Goal: Task Accomplishment & Management: Manage account settings

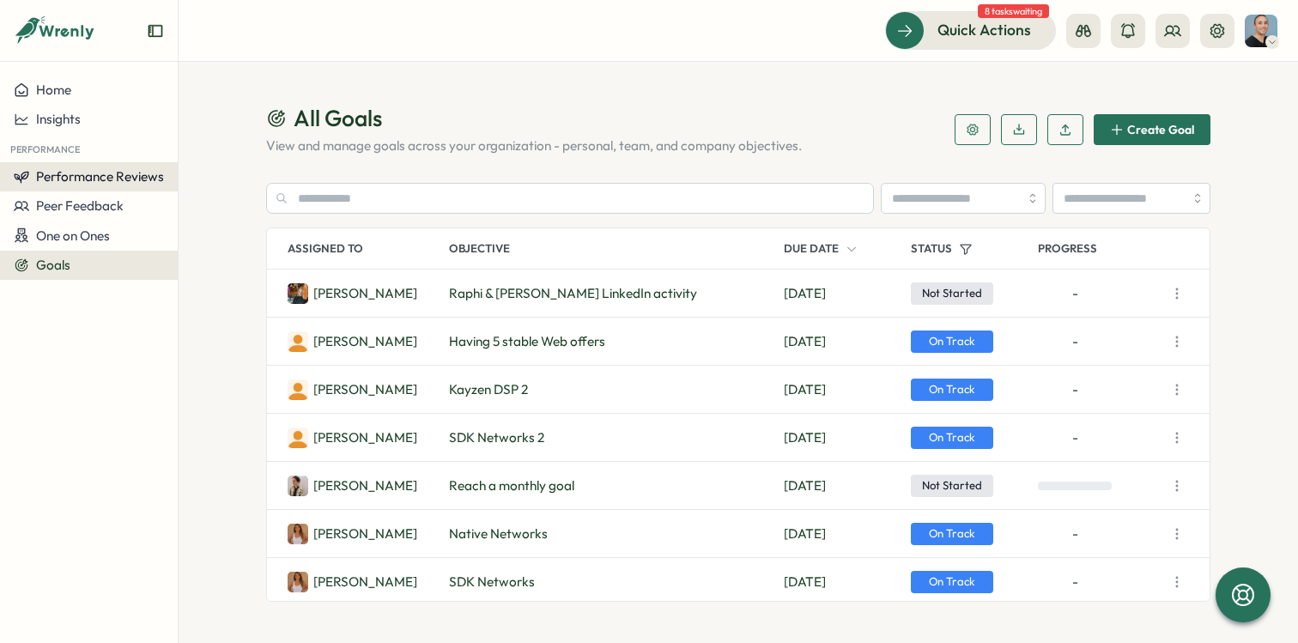
click at [105, 179] on span "Performance Reviews" at bounding box center [100, 176] width 128 height 16
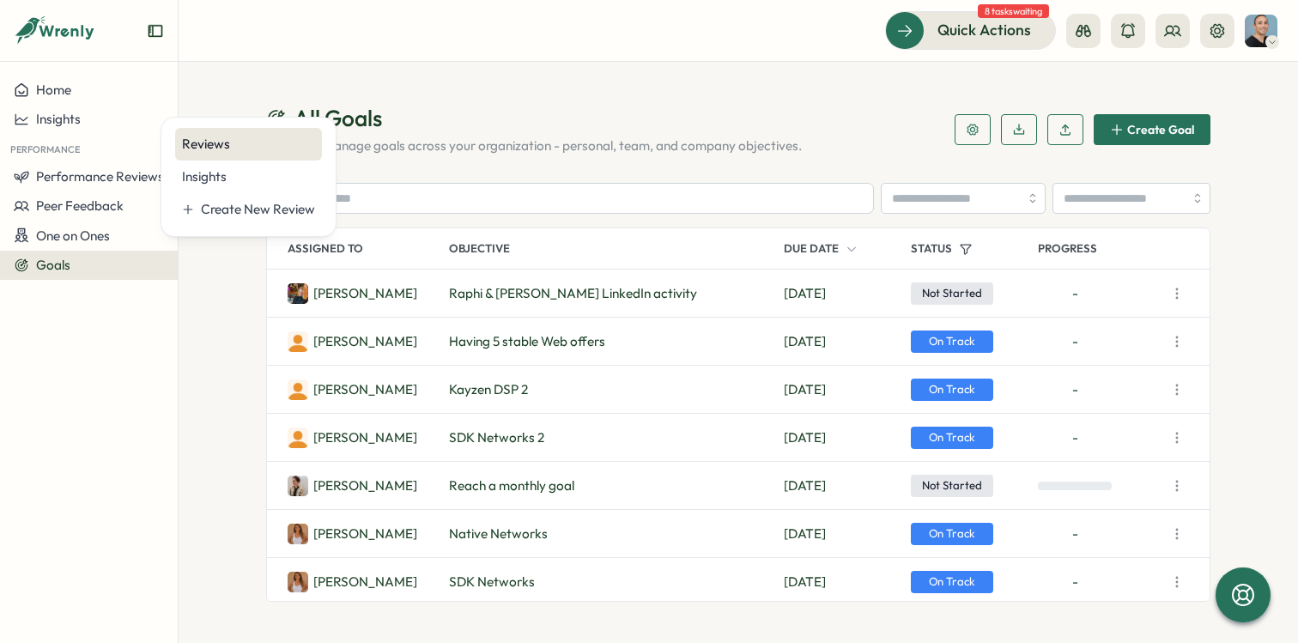
click at [197, 152] on div "Reviews" at bounding box center [248, 144] width 133 height 19
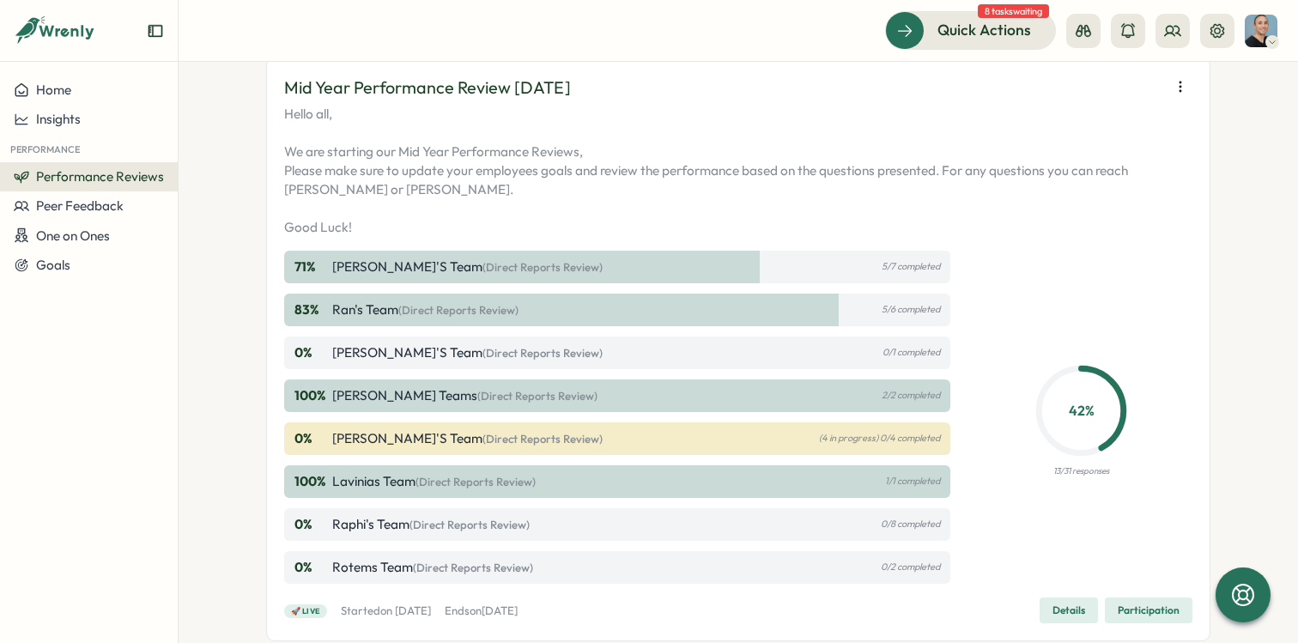
scroll to position [643, 0]
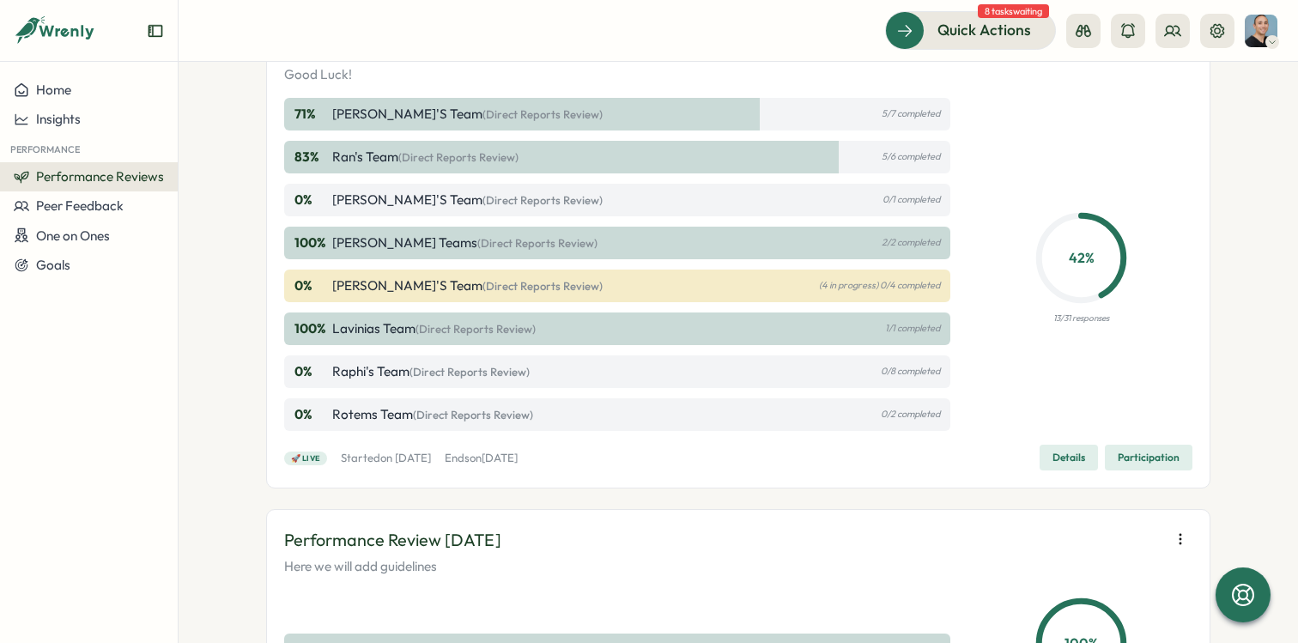
click at [443, 374] on span "(Direct Reports Review)" at bounding box center [470, 372] width 120 height 14
click at [555, 364] on div "0 % Raphi's Team (Direct Reports Review) 0/8 completed" at bounding box center [617, 371] width 666 height 33
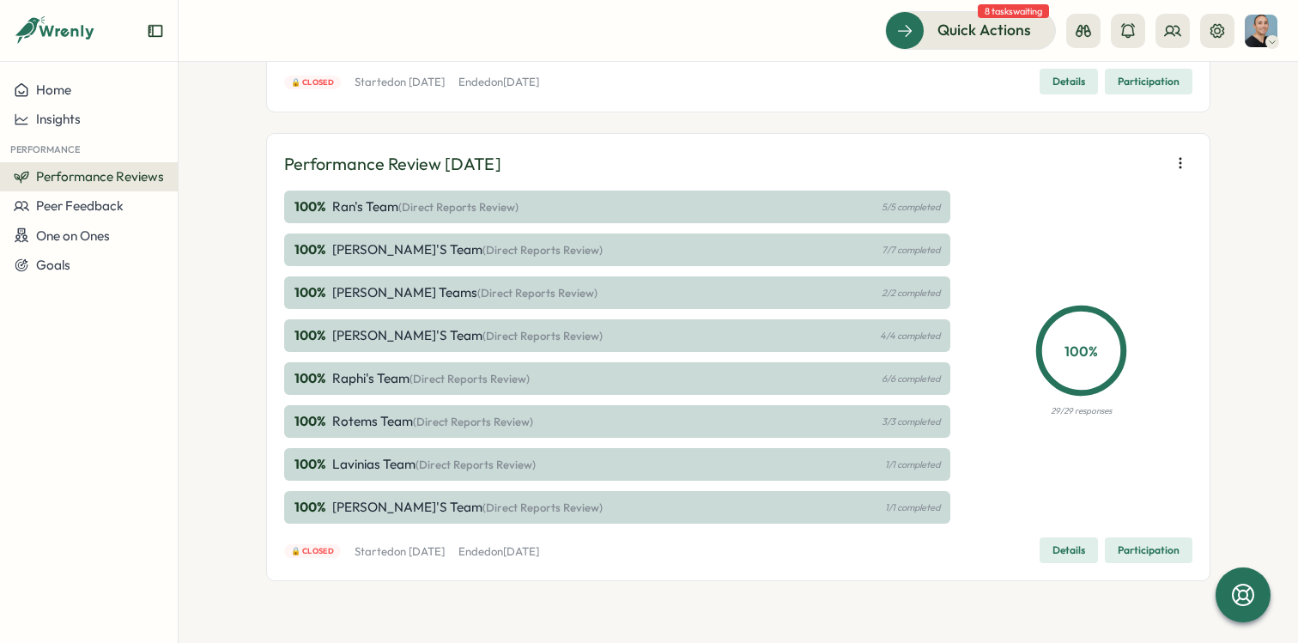
scroll to position [1578, 0]
click at [44, 275] on button "Goals" at bounding box center [89, 265] width 178 height 29
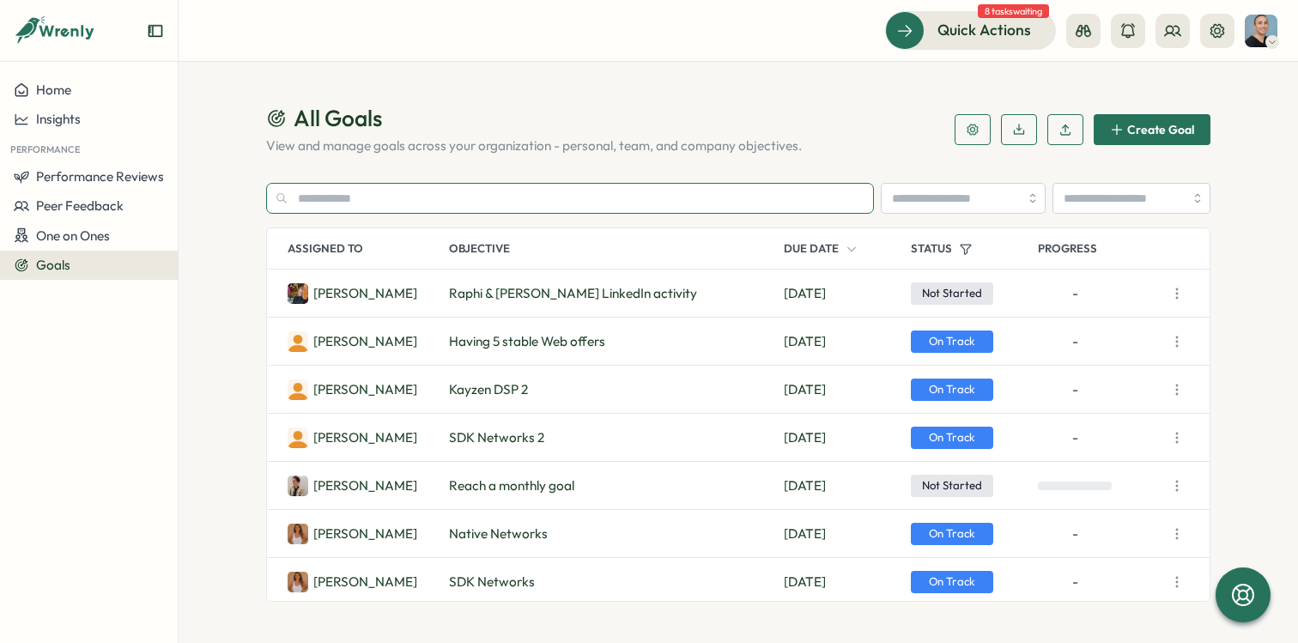
click at [506, 197] on input "text" at bounding box center [570, 198] width 608 height 31
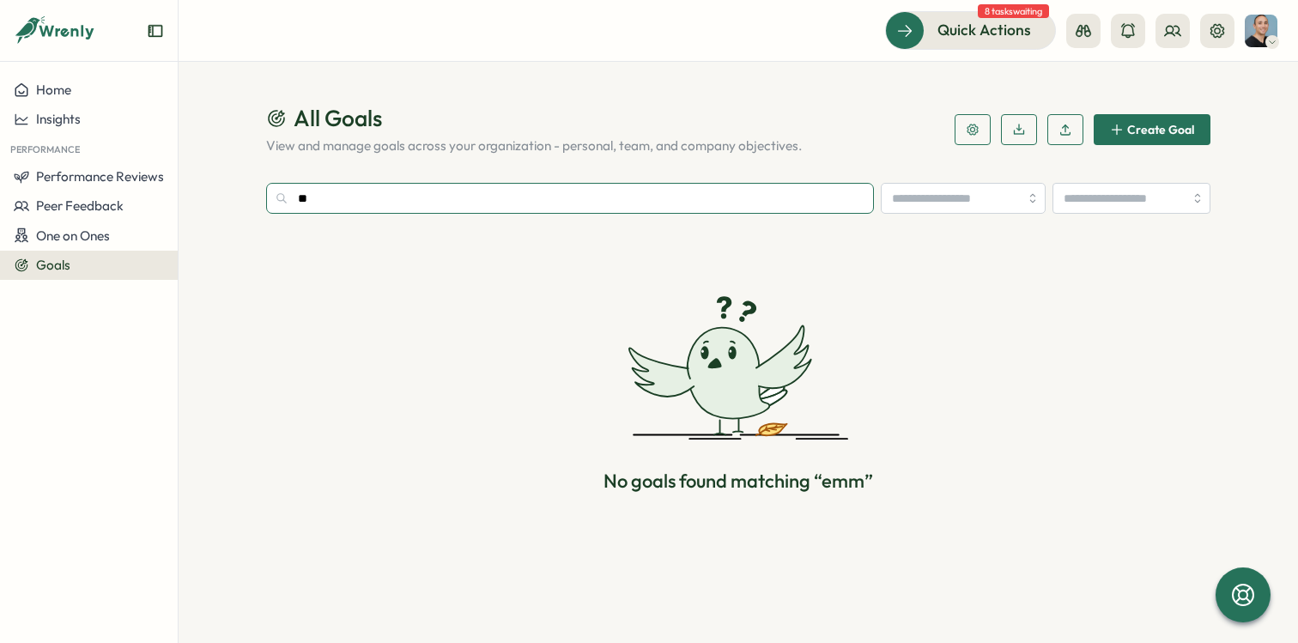
type input "*"
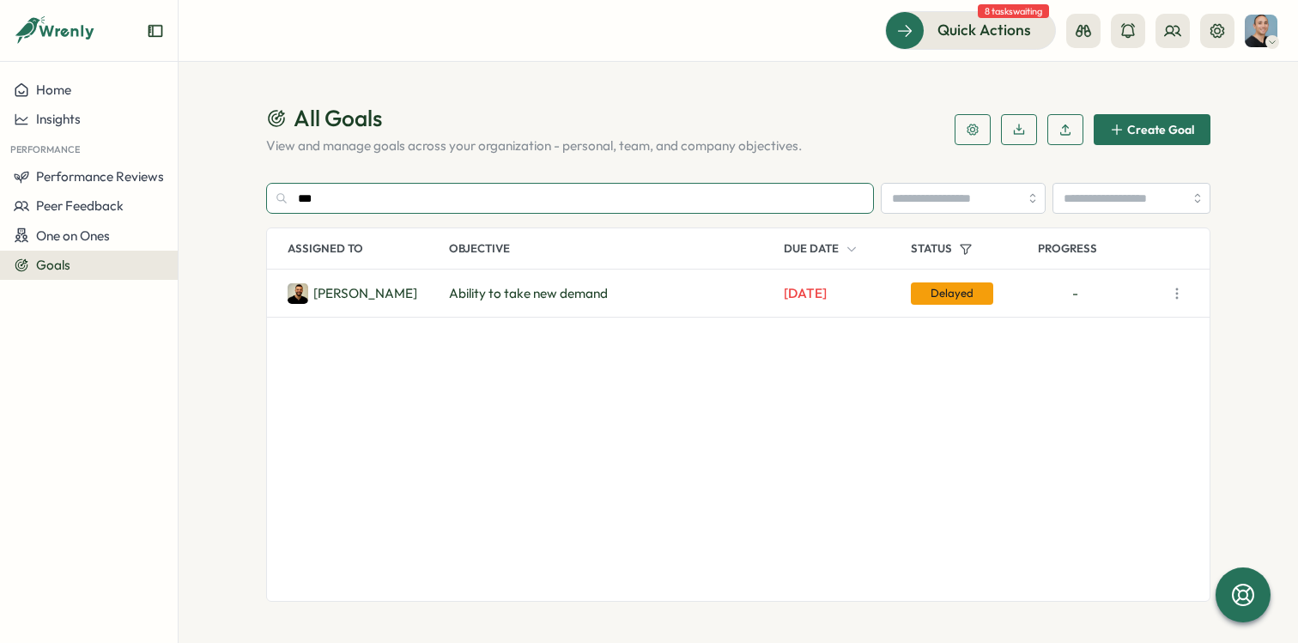
type input "***"
click at [1178, 299] on icon "button" at bounding box center [1177, 293] width 17 height 17
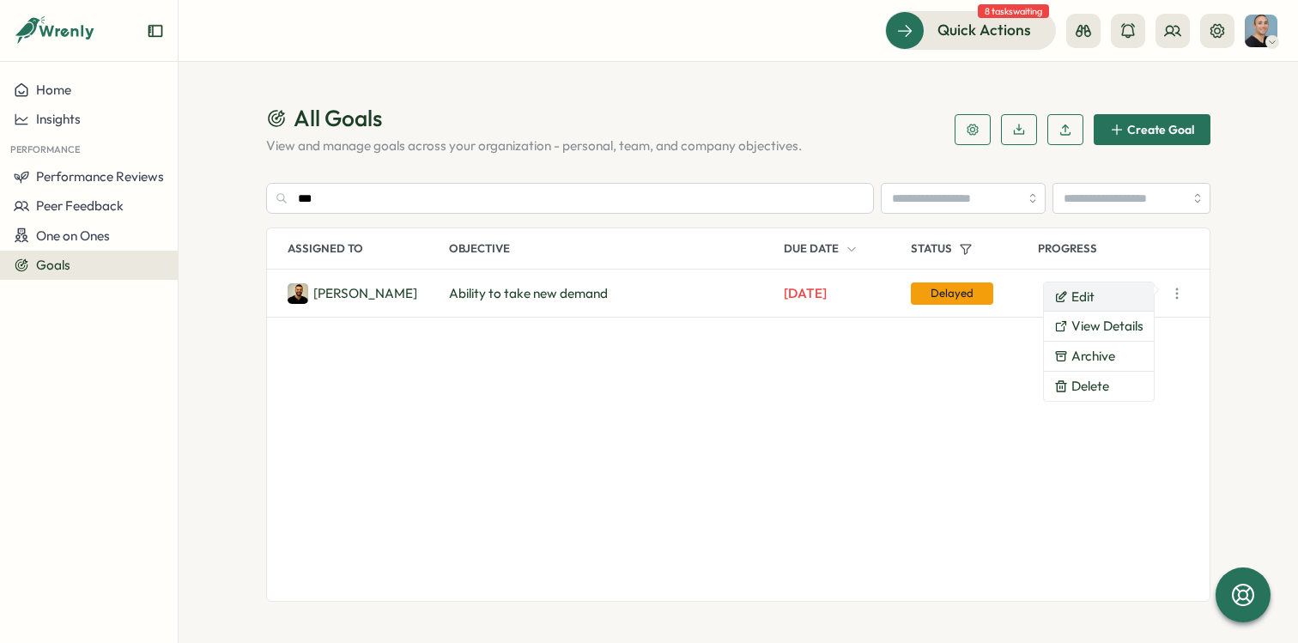
click at [1112, 299] on button "Edit" at bounding box center [1099, 296] width 110 height 29
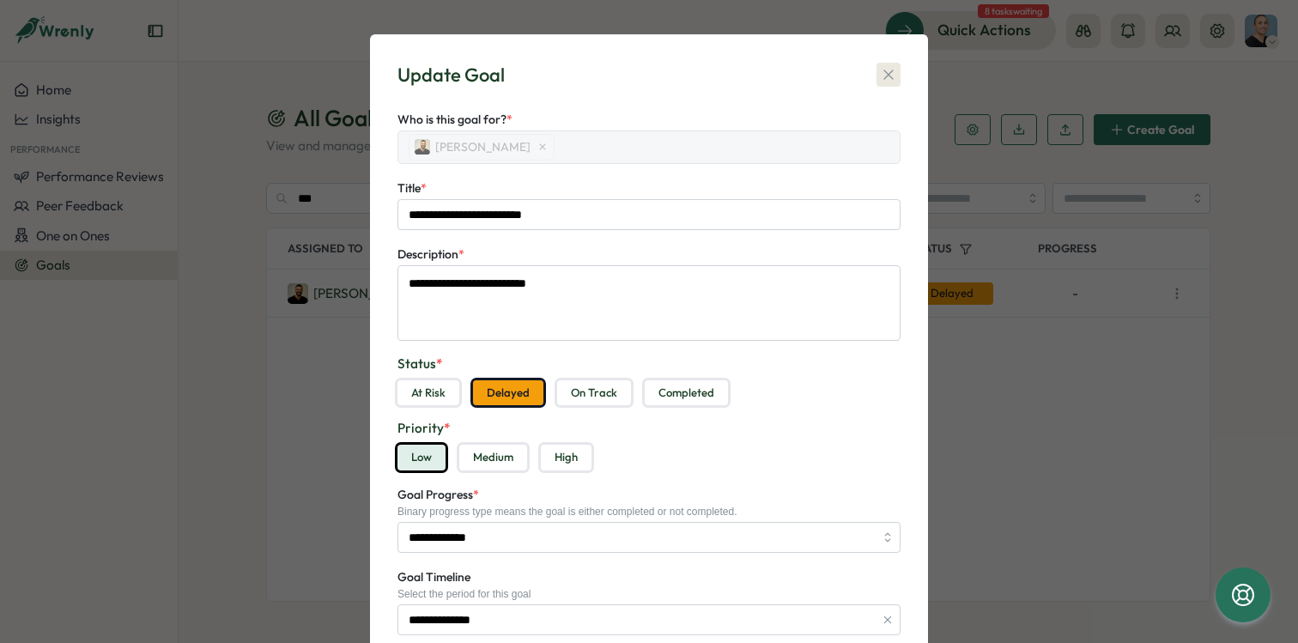
click at [887, 75] on icon "button" at bounding box center [888, 74] width 17 height 17
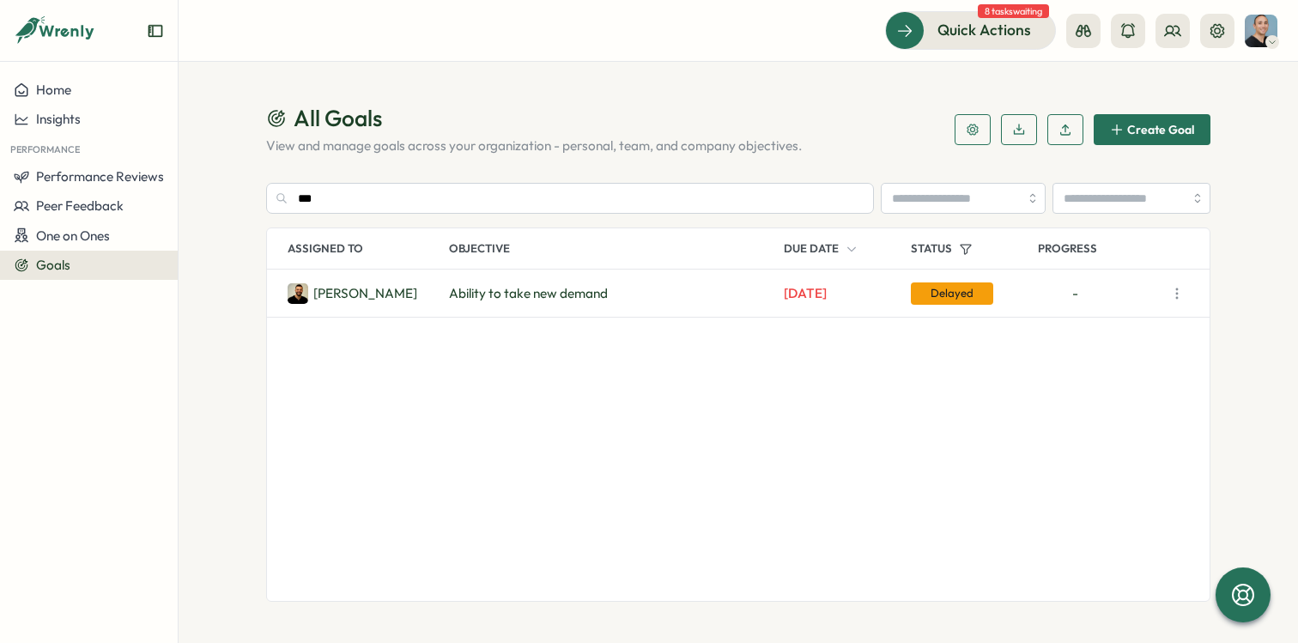
type textarea "*"
click at [1182, 291] on icon "button" at bounding box center [1177, 293] width 17 height 17
click at [801, 410] on div "Emmanuel O. Ability to take new demand Dec 31 Delayed -" at bounding box center [738, 435] width 943 height 331
click at [67, 97] on span "Home" at bounding box center [53, 90] width 35 height 16
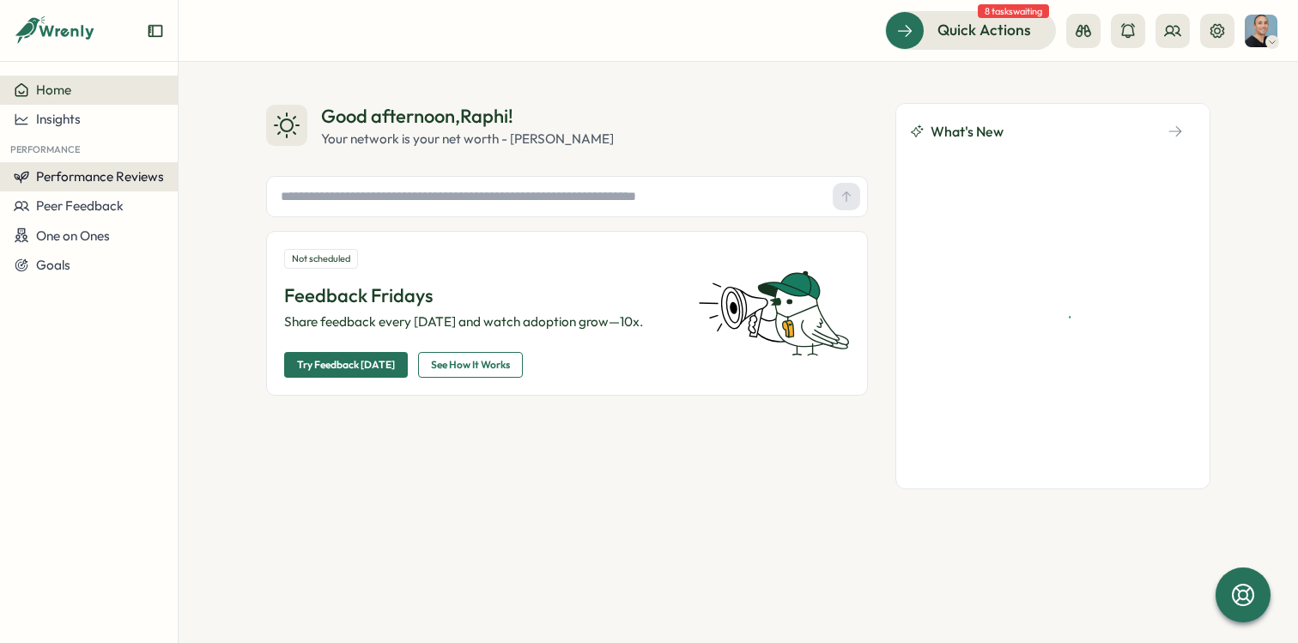
click at [67, 176] on span "Performance Reviews" at bounding box center [100, 176] width 128 height 16
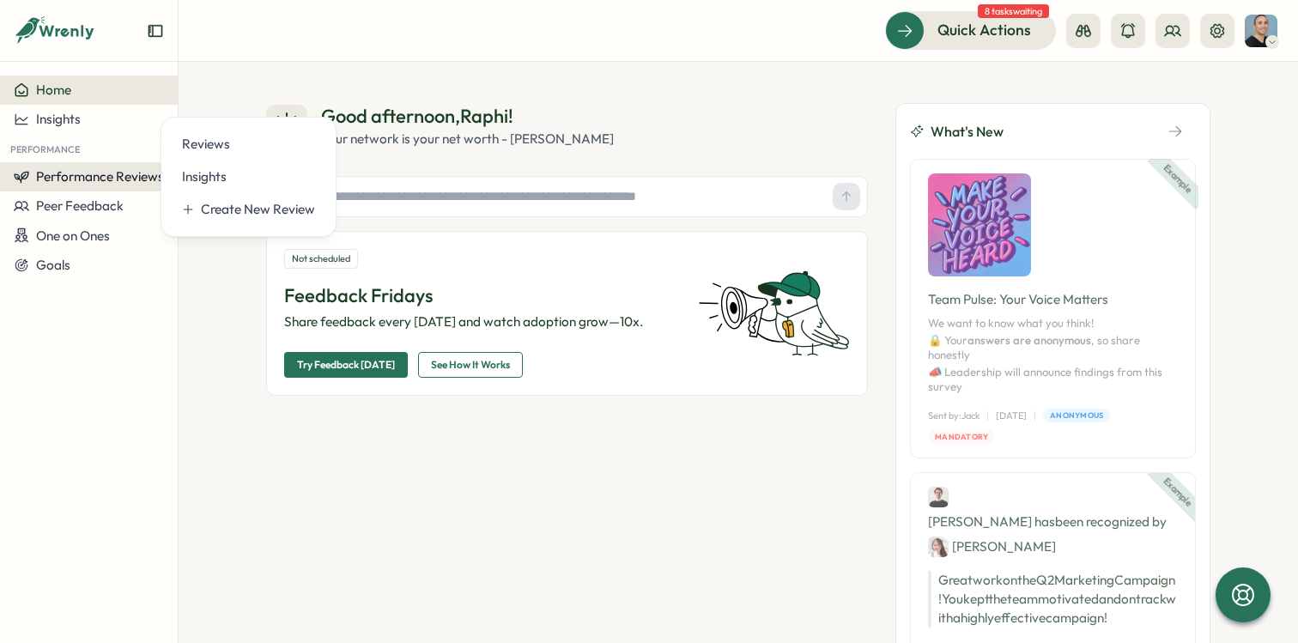
click at [65, 170] on span "Performance Reviews" at bounding box center [100, 176] width 128 height 16
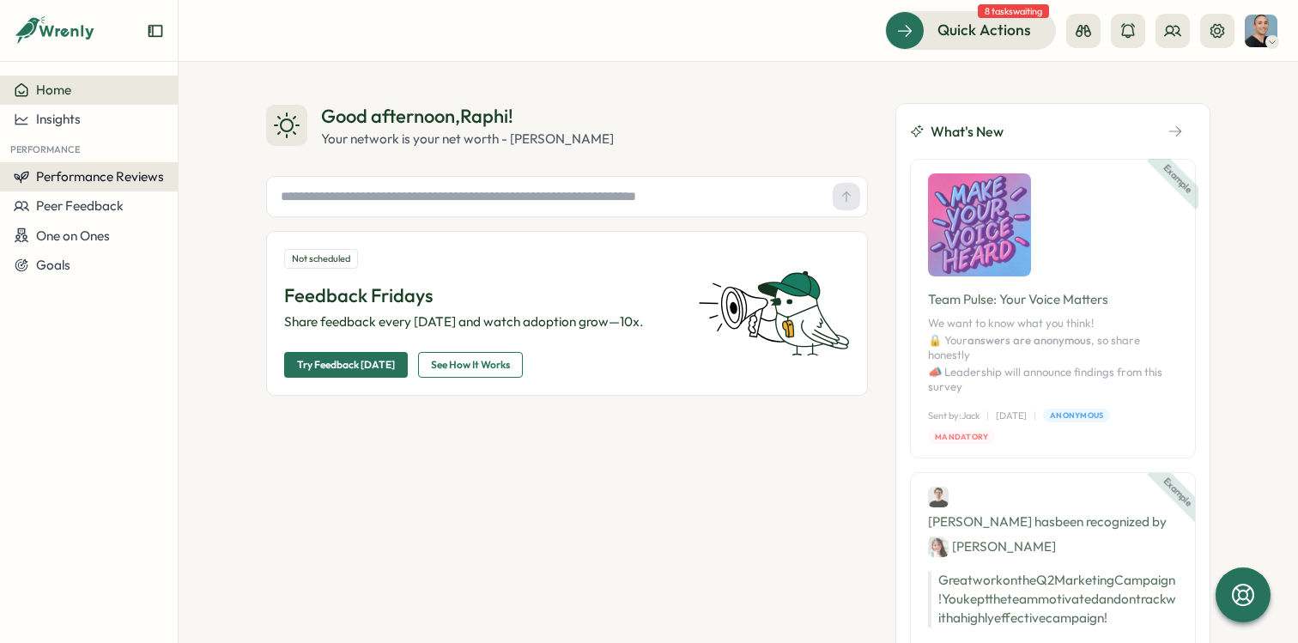
click at [65, 170] on span "Performance Reviews" at bounding box center [100, 176] width 128 height 16
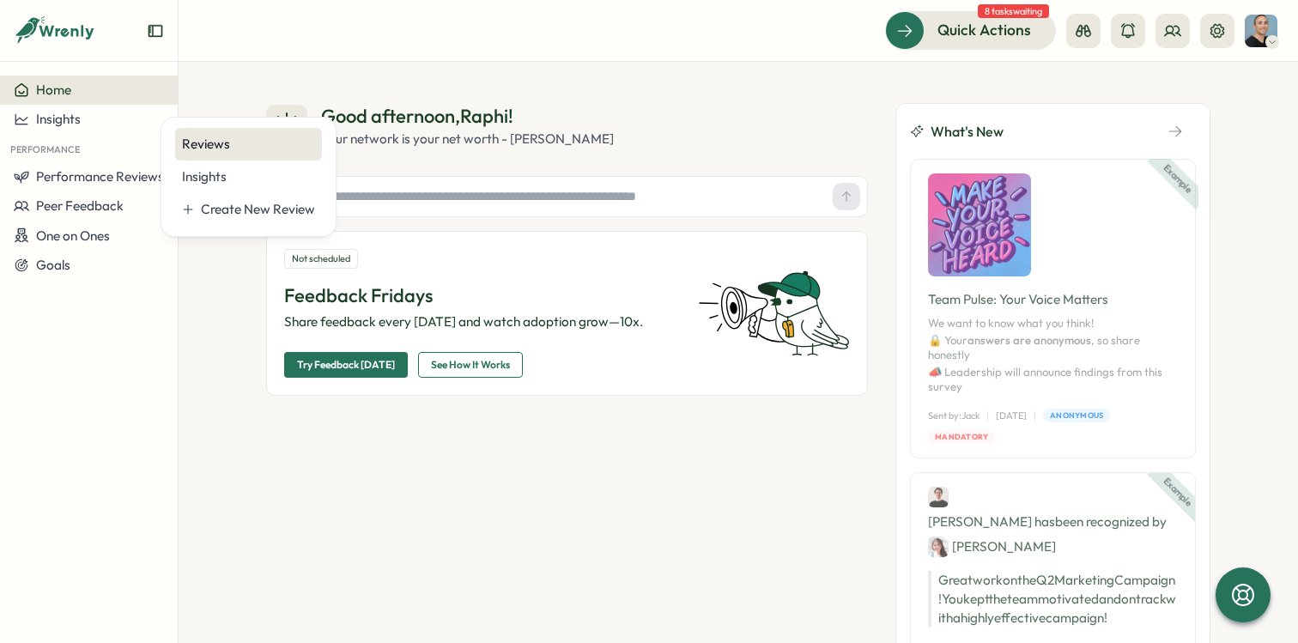
click at [211, 145] on div "Reviews" at bounding box center [248, 144] width 133 height 19
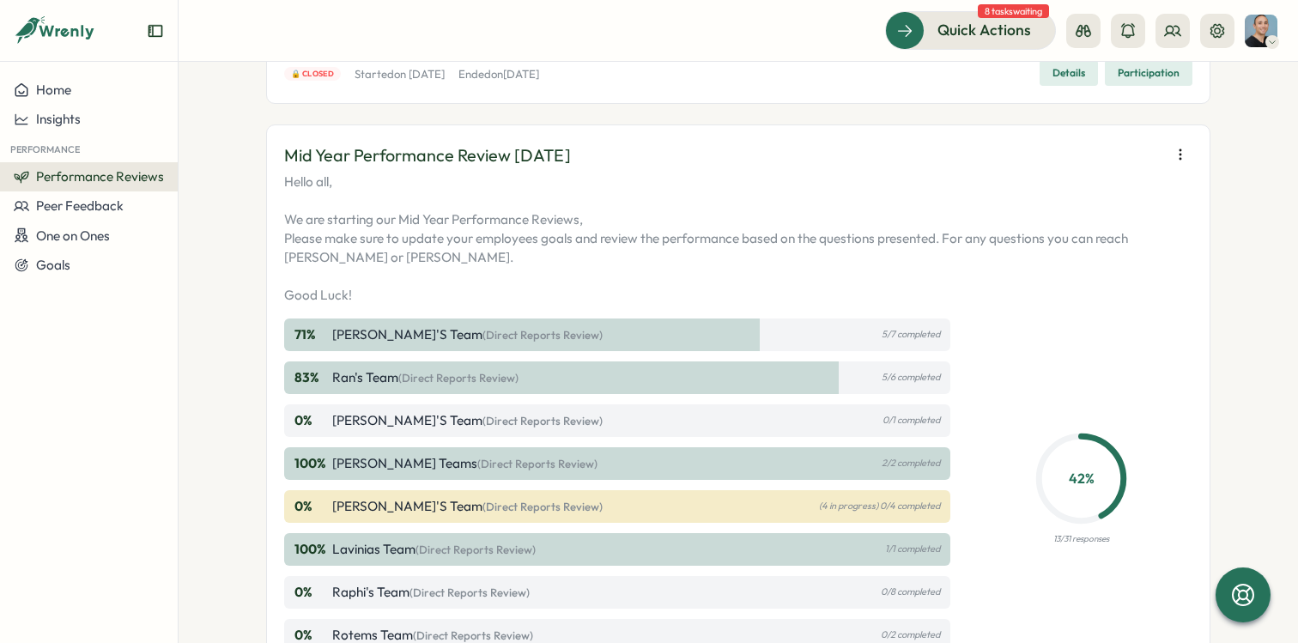
scroll to position [485, 0]
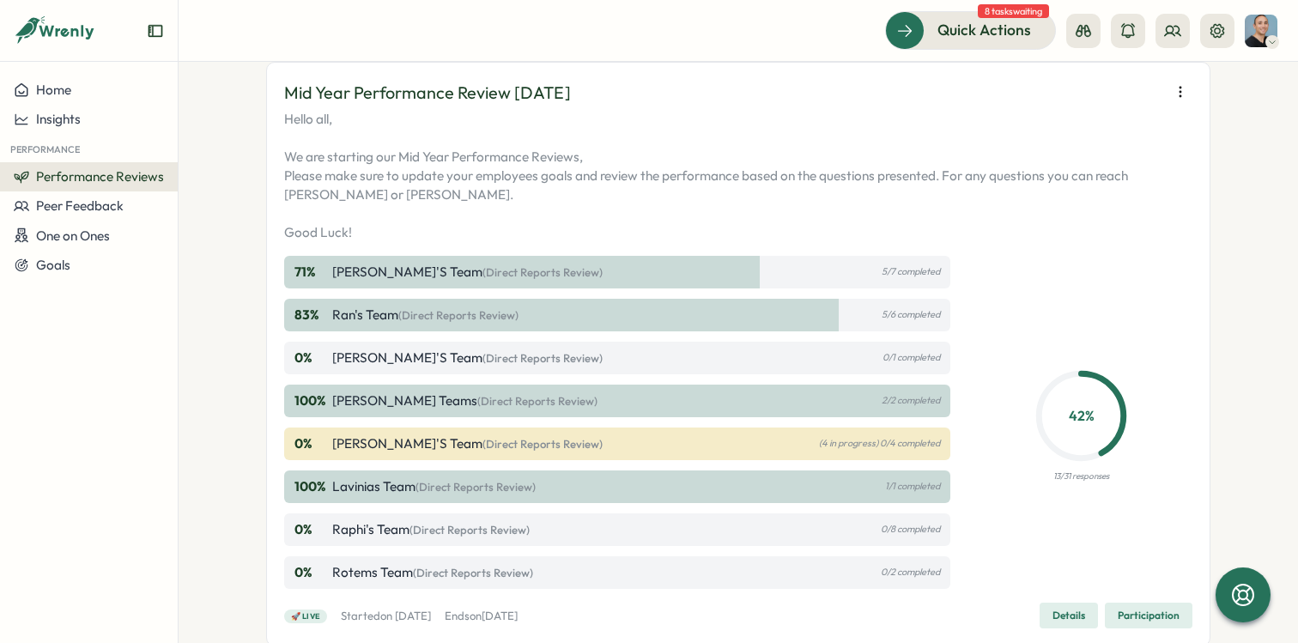
click at [373, 349] on p "Dan's Team (Direct Reports Review)" at bounding box center [467, 358] width 270 height 19
click at [417, 538] on p "Raphi's Team (Direct Reports Review)" at bounding box center [430, 529] width 197 height 19
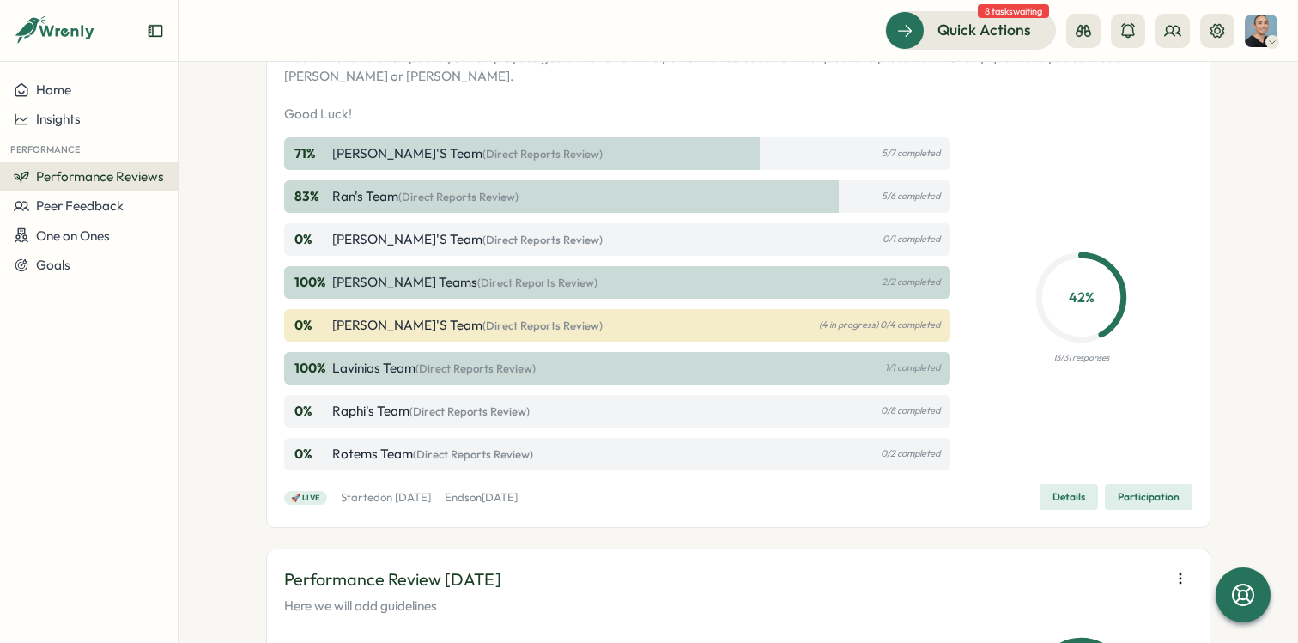
scroll to position [715, 0]
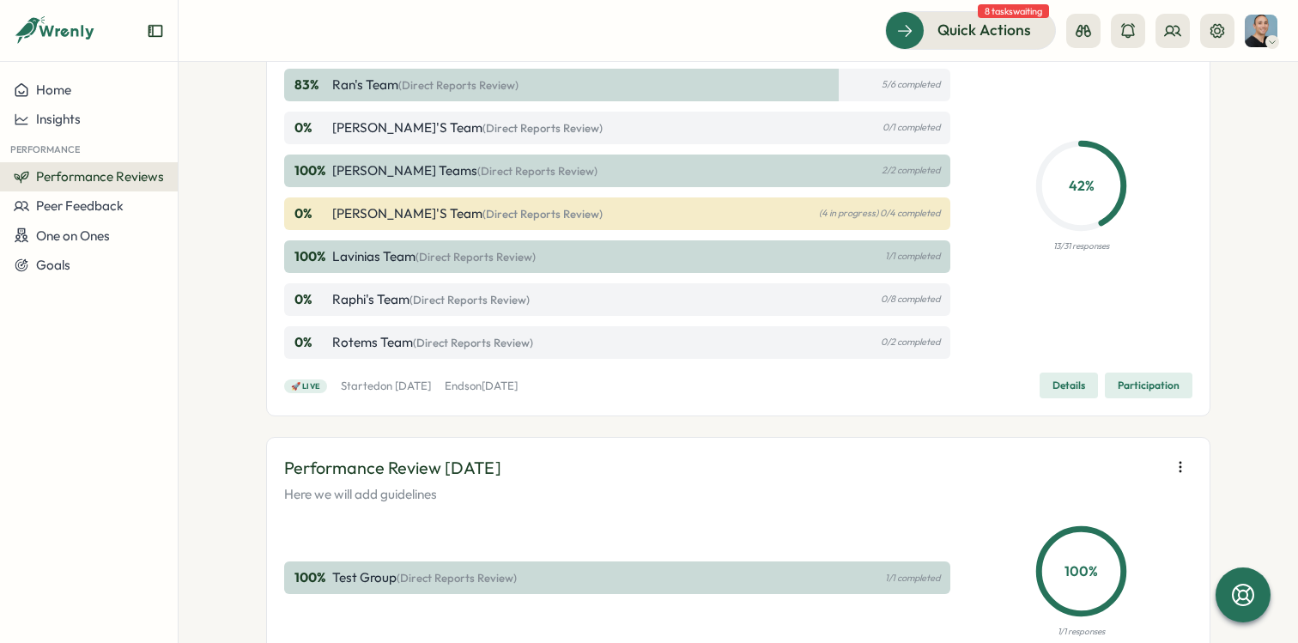
click at [1053, 392] on span "Details" at bounding box center [1069, 386] width 33 height 24
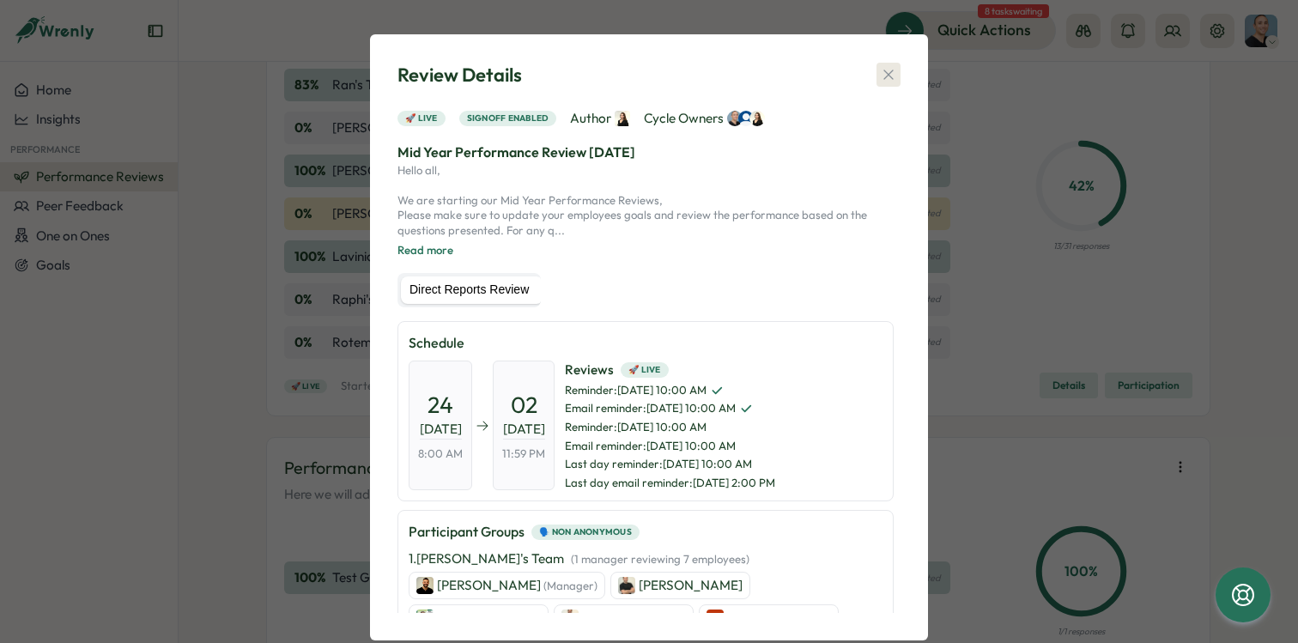
click at [887, 73] on icon "button" at bounding box center [888, 74] width 17 height 17
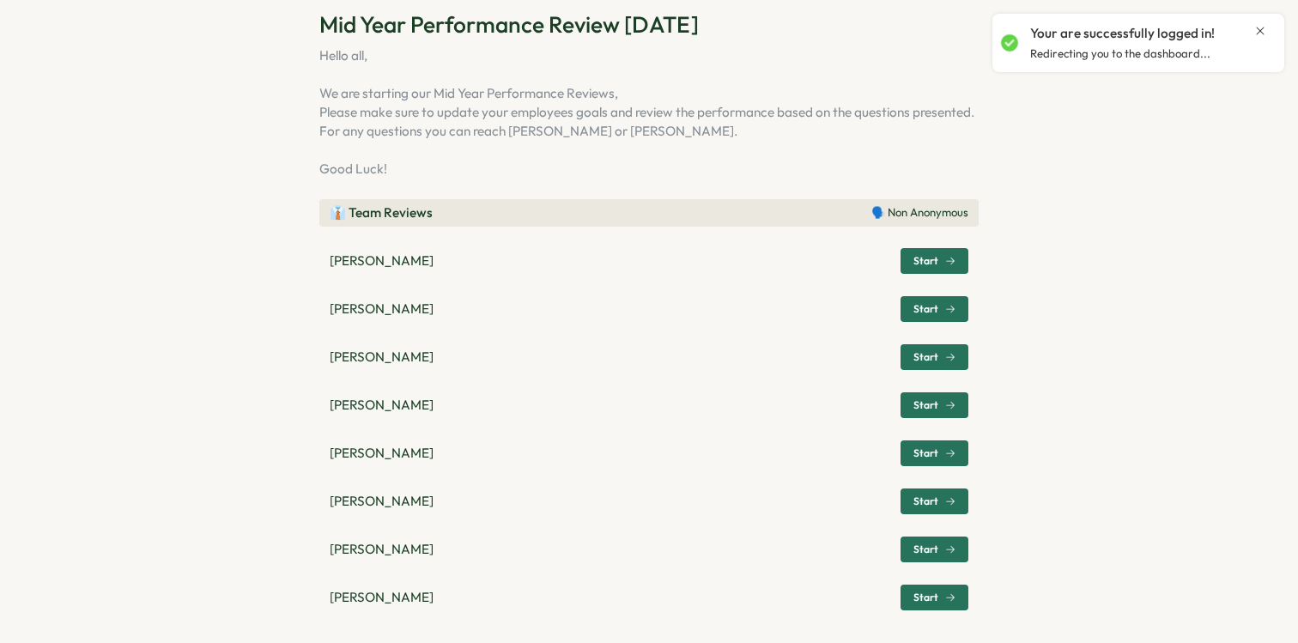
scroll to position [88, 0]
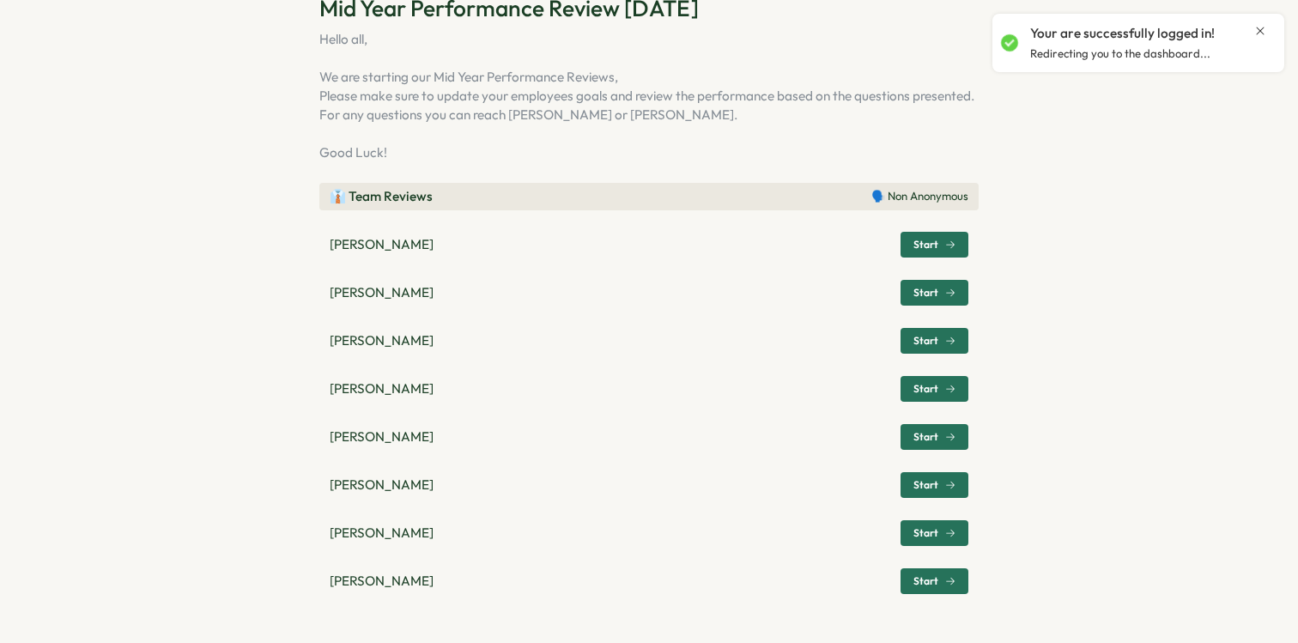
click at [926, 291] on span "Start" at bounding box center [926, 293] width 25 height 10
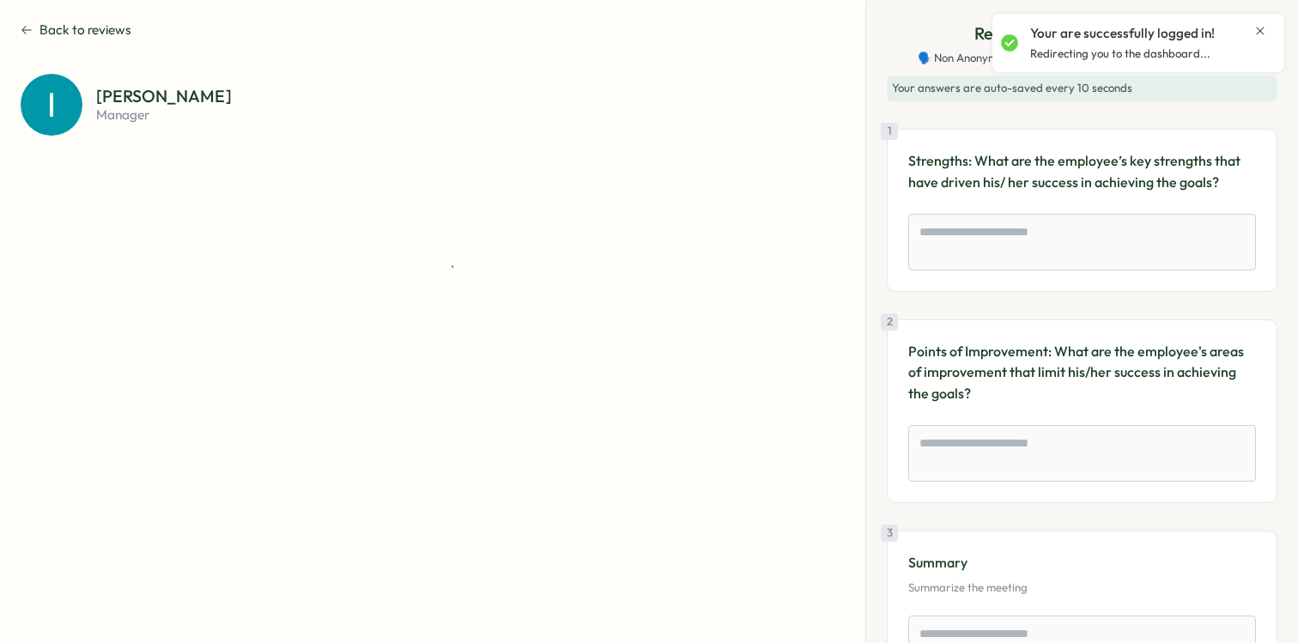
scroll to position [0, 0]
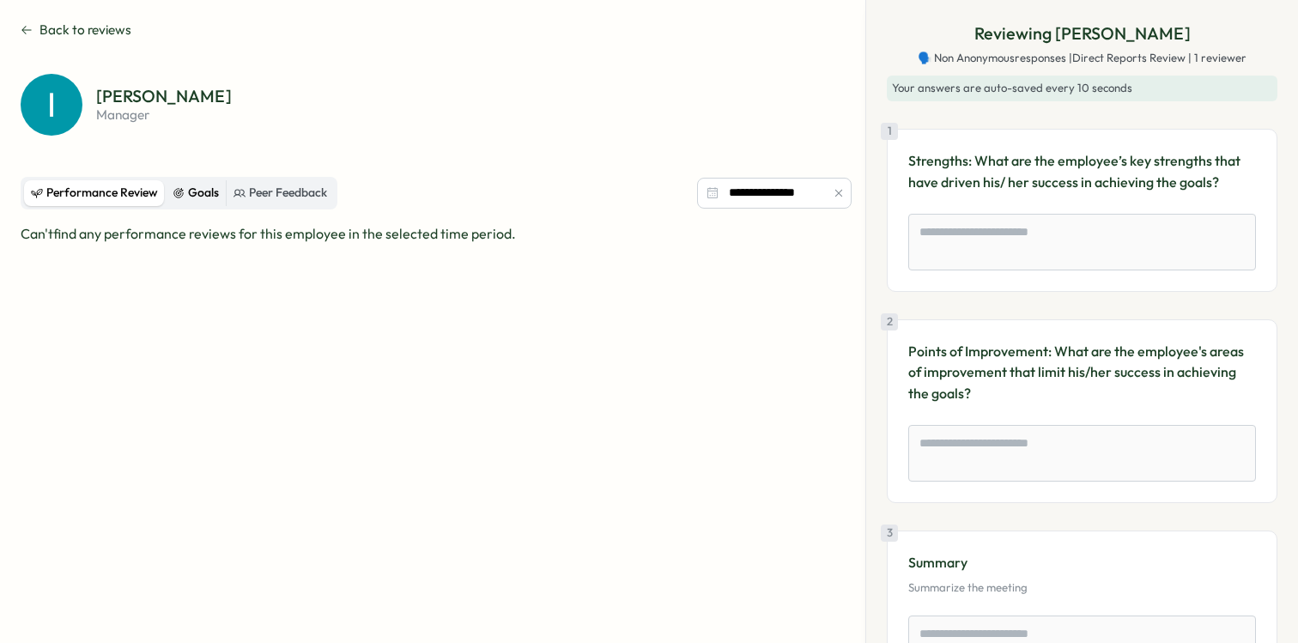
click at [203, 195] on div "Goals" at bounding box center [196, 193] width 46 height 19
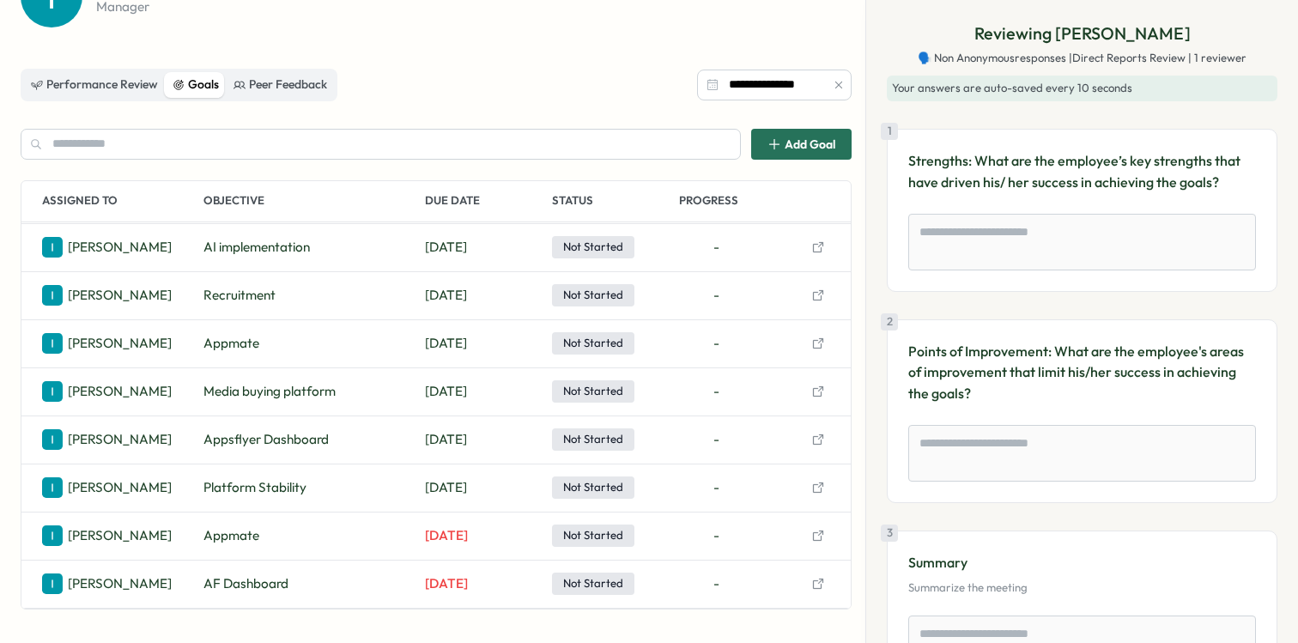
scroll to position [94, 0]
click at [240, 240] on span "Recruitment" at bounding box center [239, 247] width 72 height 19
click at [814, 249] on icon "button" at bounding box center [818, 247] width 14 height 14
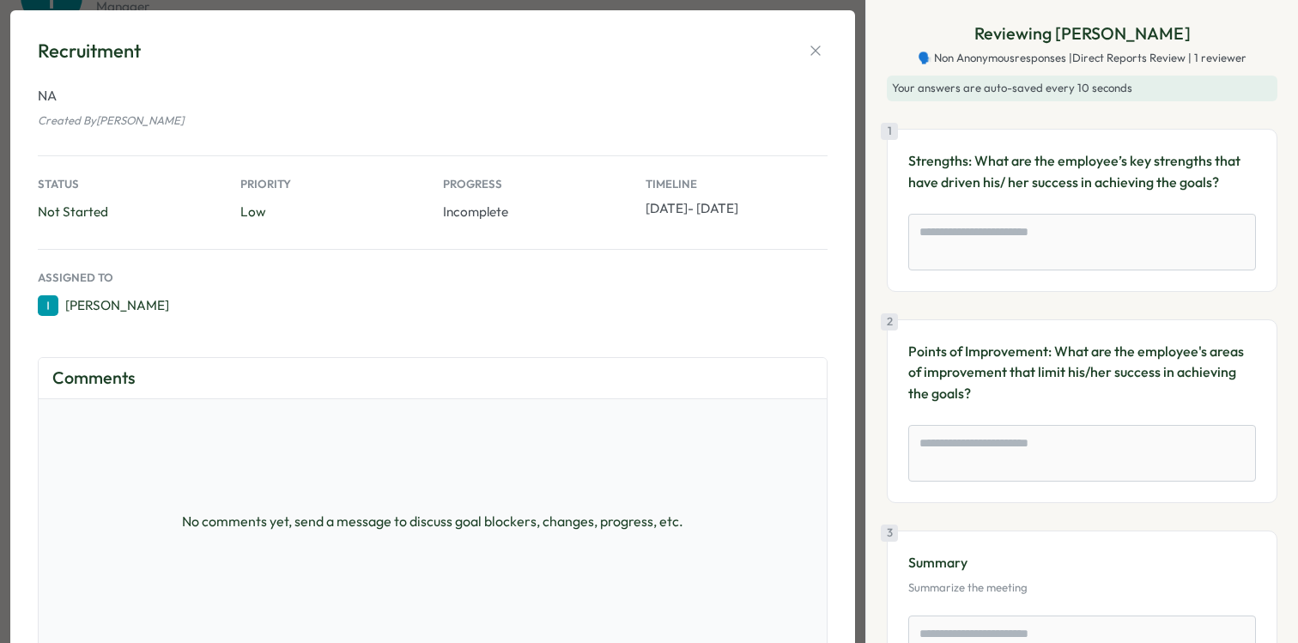
scroll to position [257, 0]
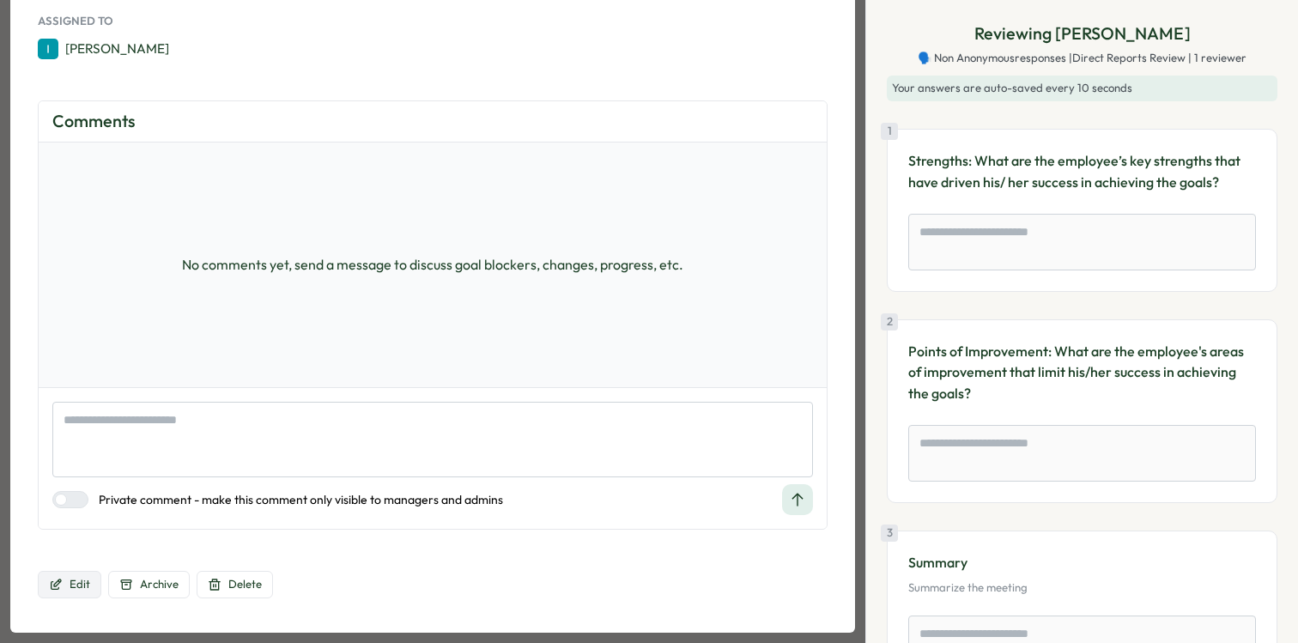
click at [80, 586] on span "Edit" at bounding box center [80, 584] width 21 height 15
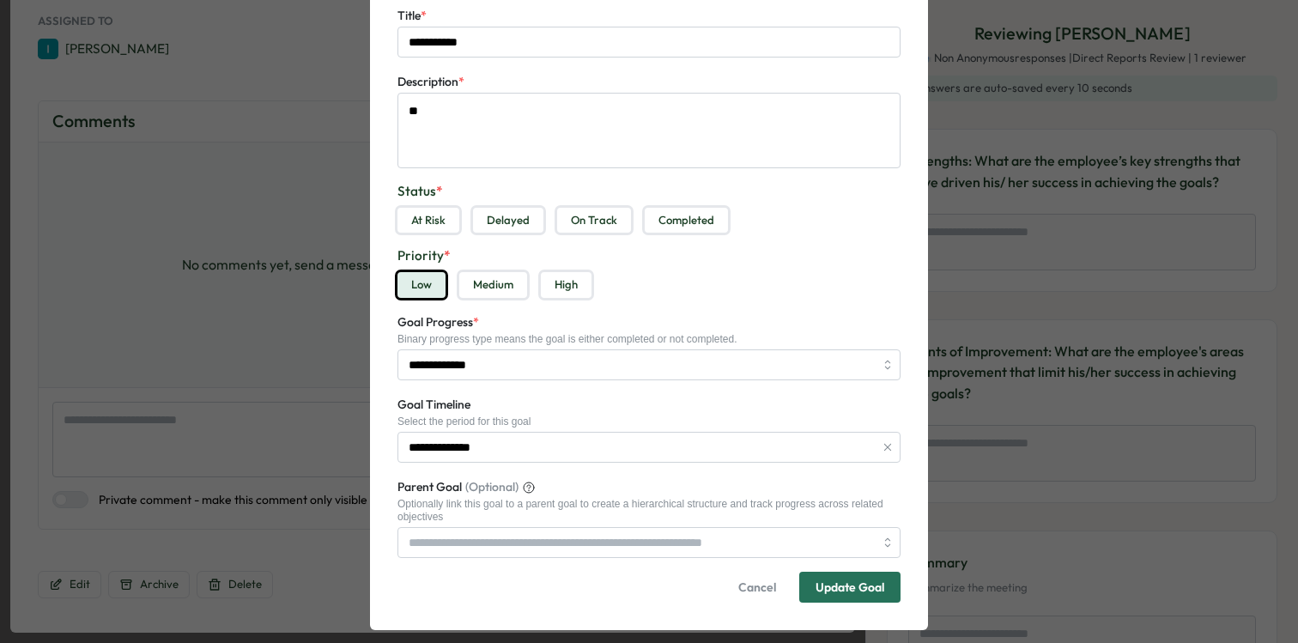
scroll to position [194, 0]
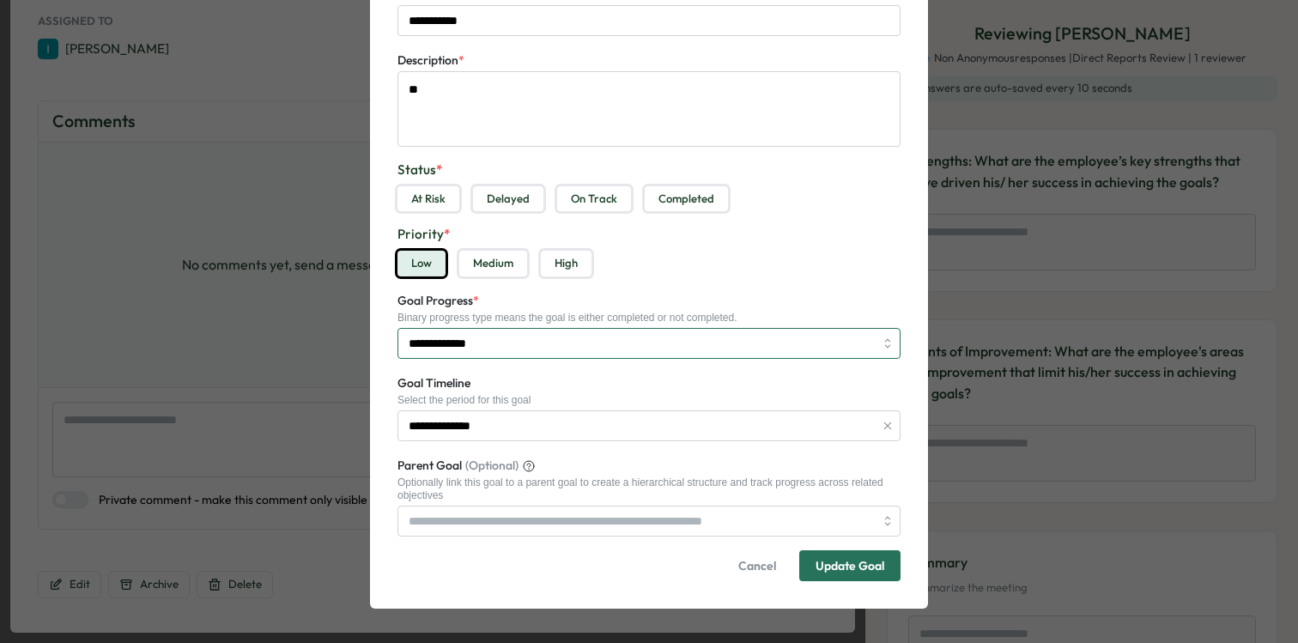
click at [675, 344] on input "**********" at bounding box center [649, 343] width 503 height 31
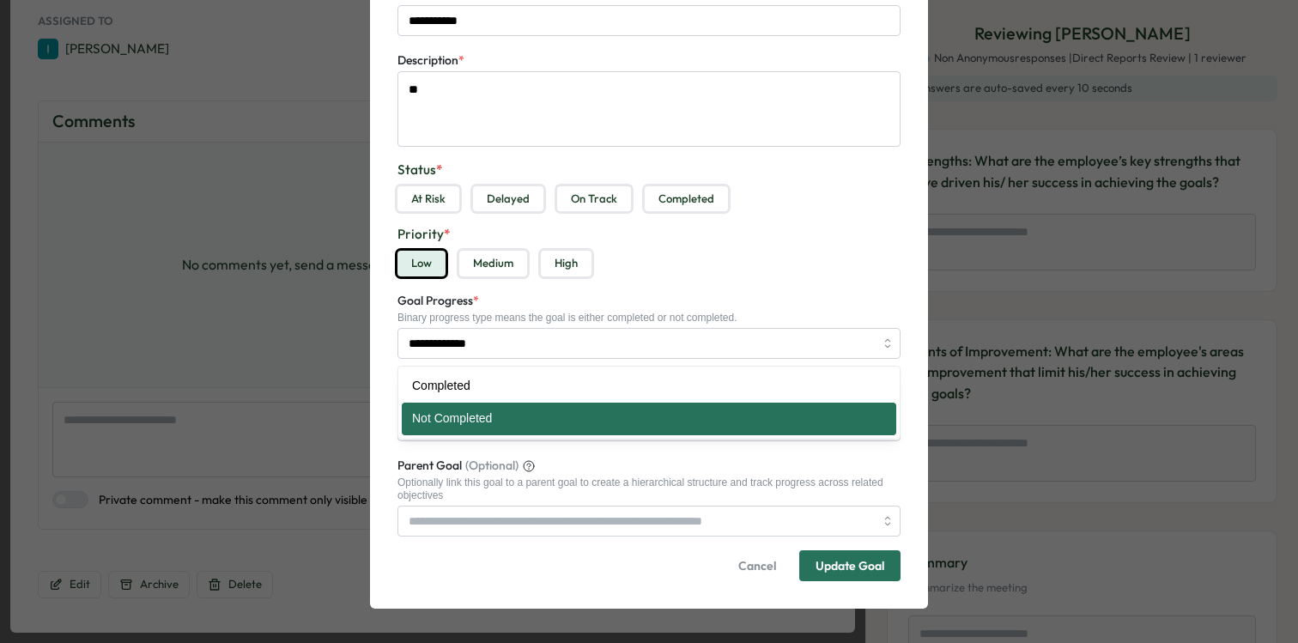
click at [713, 295] on div "**********" at bounding box center [649, 324] width 503 height 69
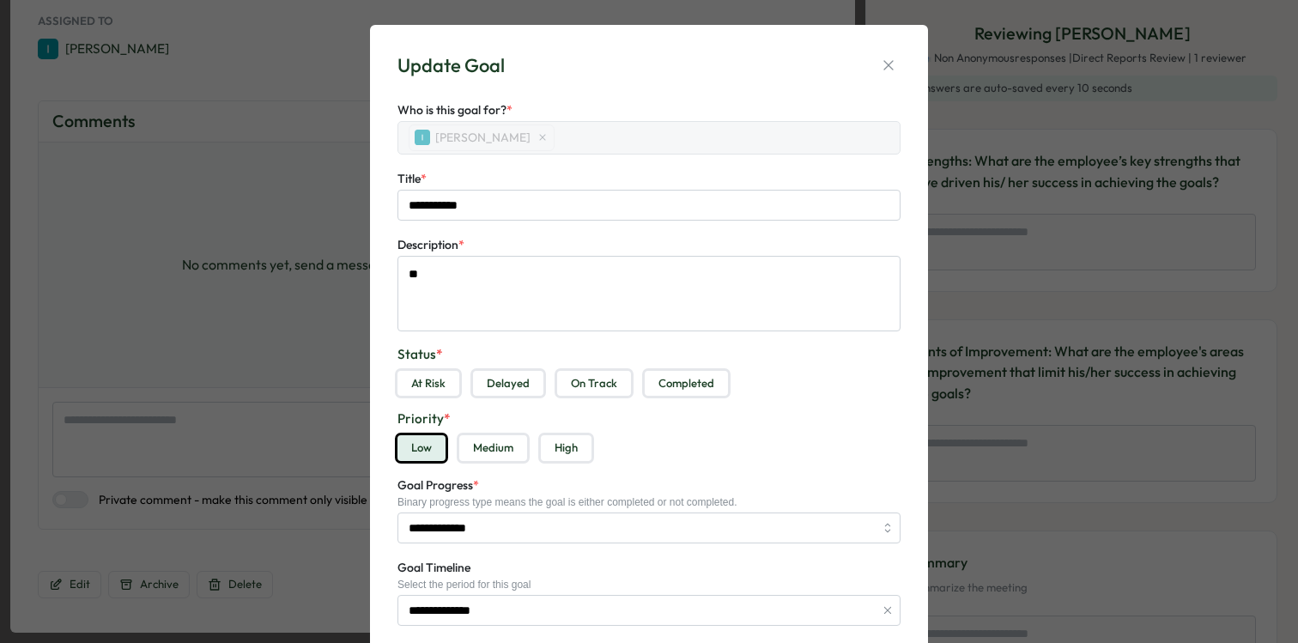
scroll to position [0, 0]
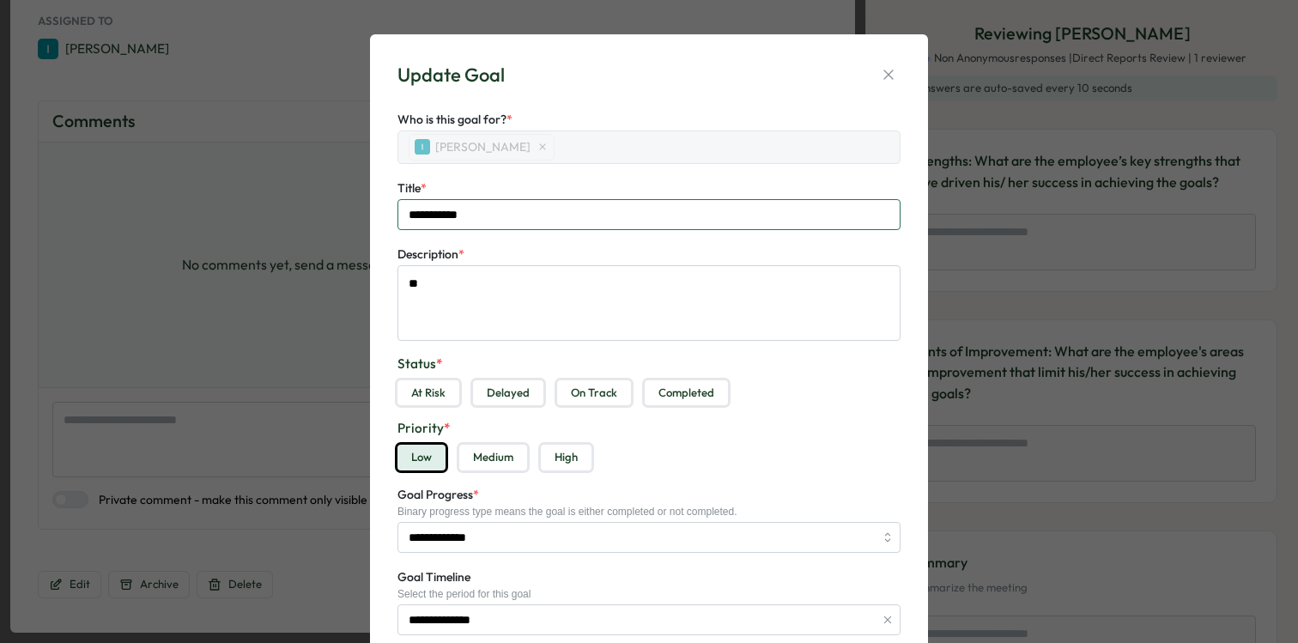
click at [529, 216] on input "**********" at bounding box center [649, 214] width 503 height 31
click at [884, 78] on icon "button" at bounding box center [888, 74] width 9 height 9
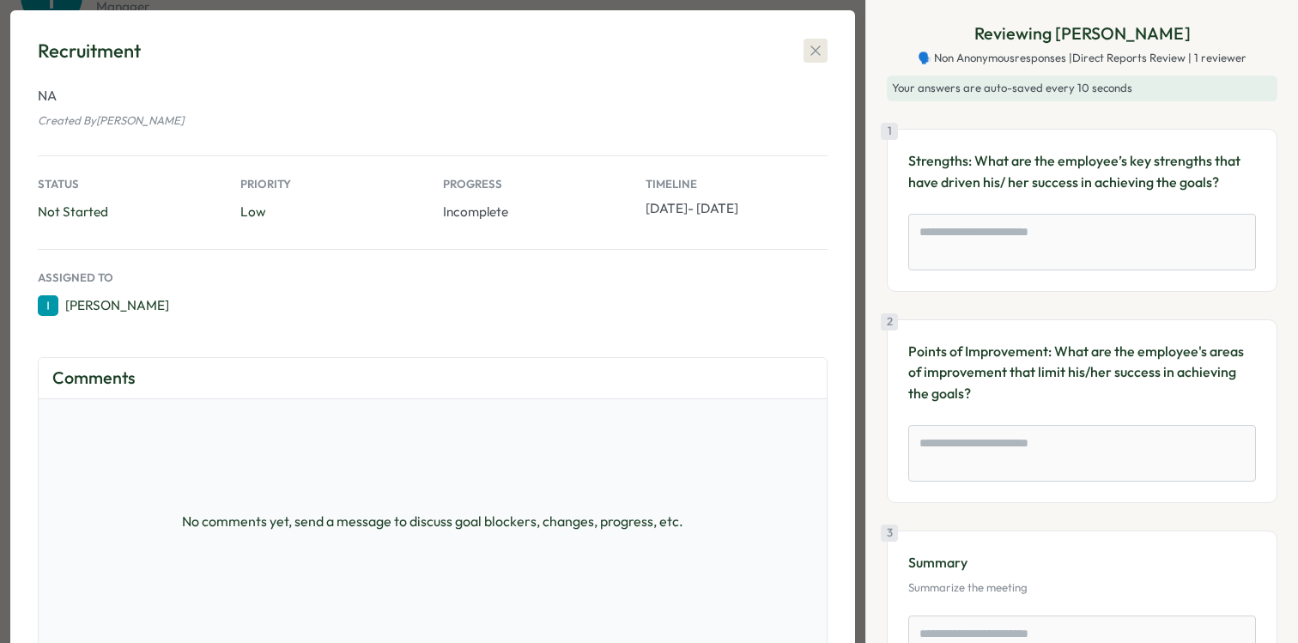
click at [817, 44] on icon "button" at bounding box center [815, 50] width 17 height 17
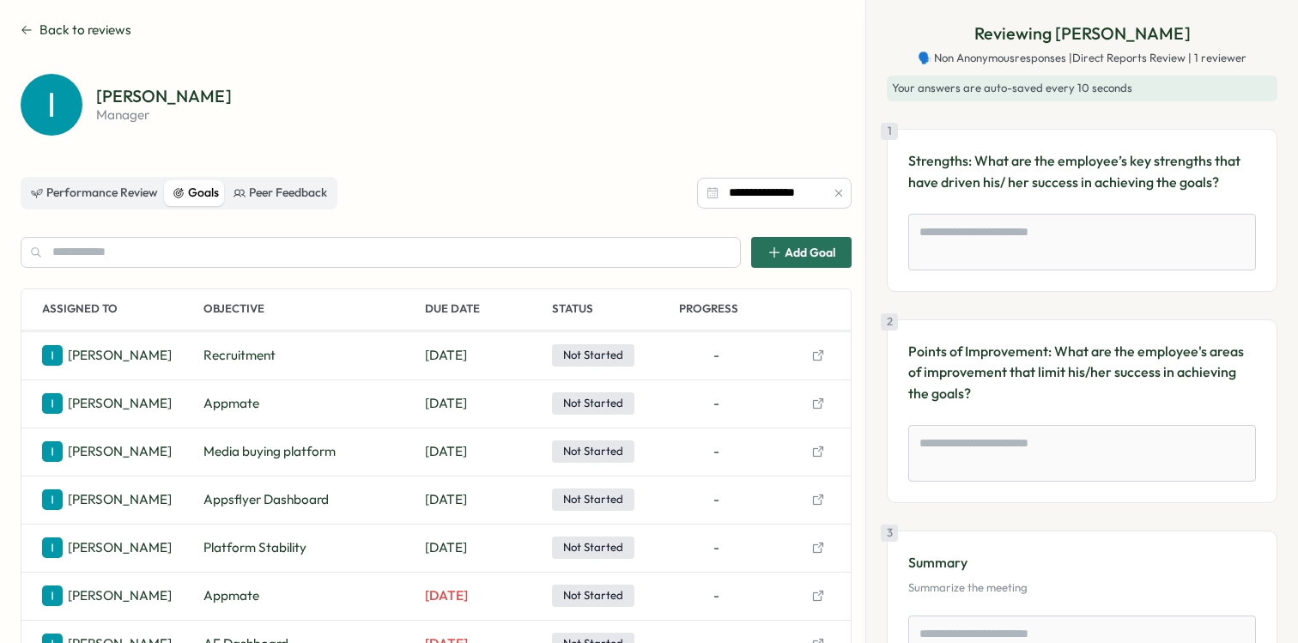
click at [819, 404] on button "button" at bounding box center [818, 404] width 24 height 24
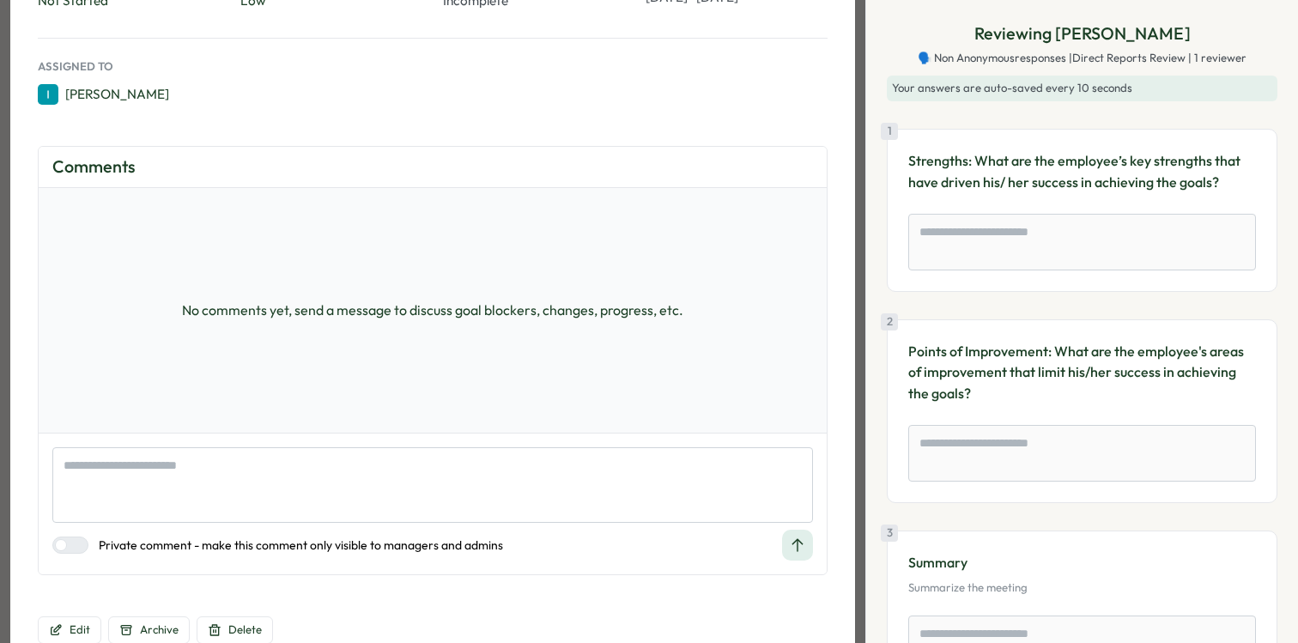
scroll to position [257, 0]
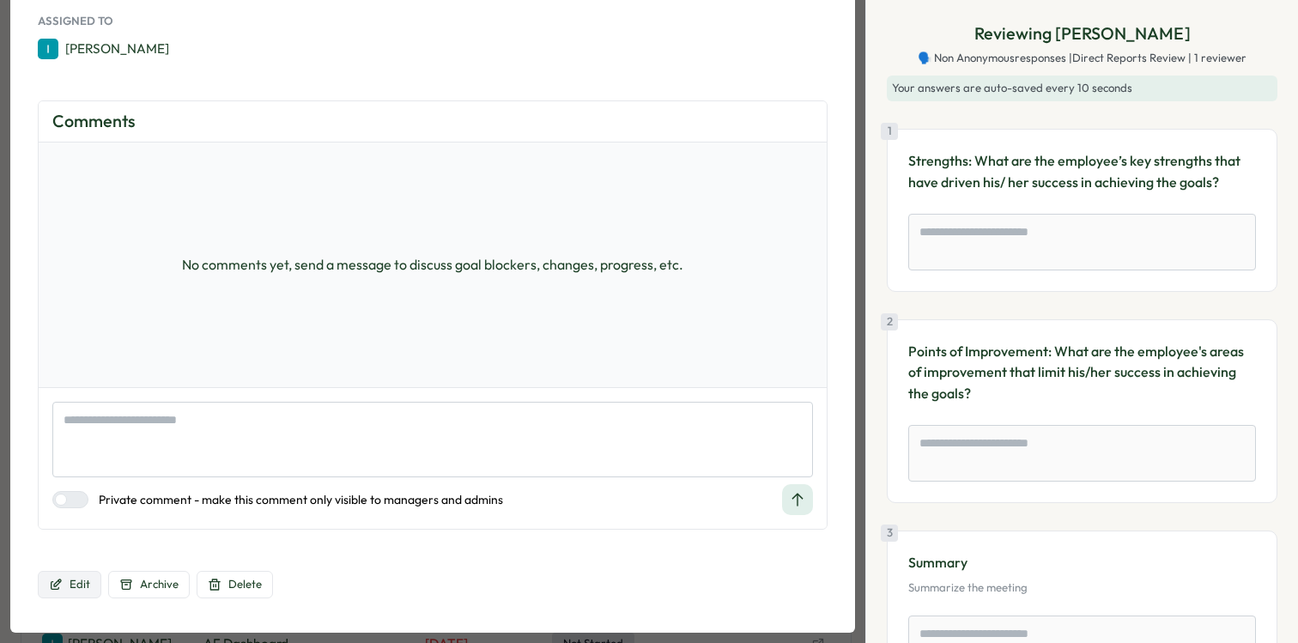
click at [73, 584] on span "Edit" at bounding box center [80, 584] width 21 height 15
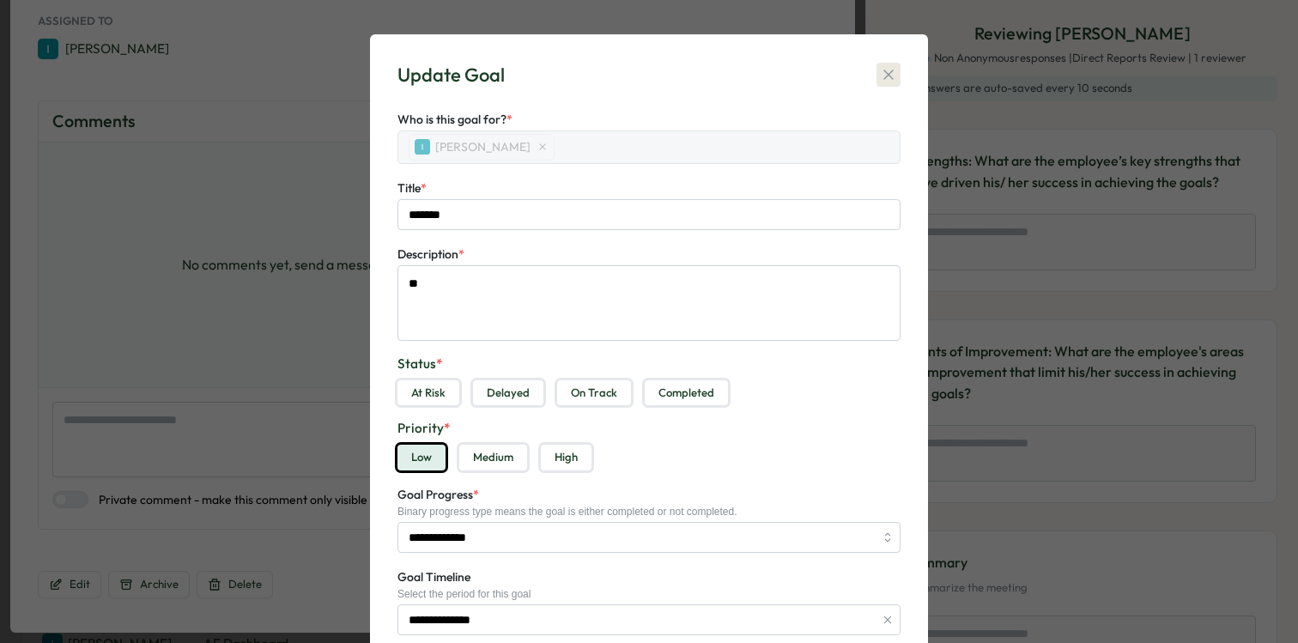
click at [881, 68] on icon "button" at bounding box center [888, 74] width 17 height 17
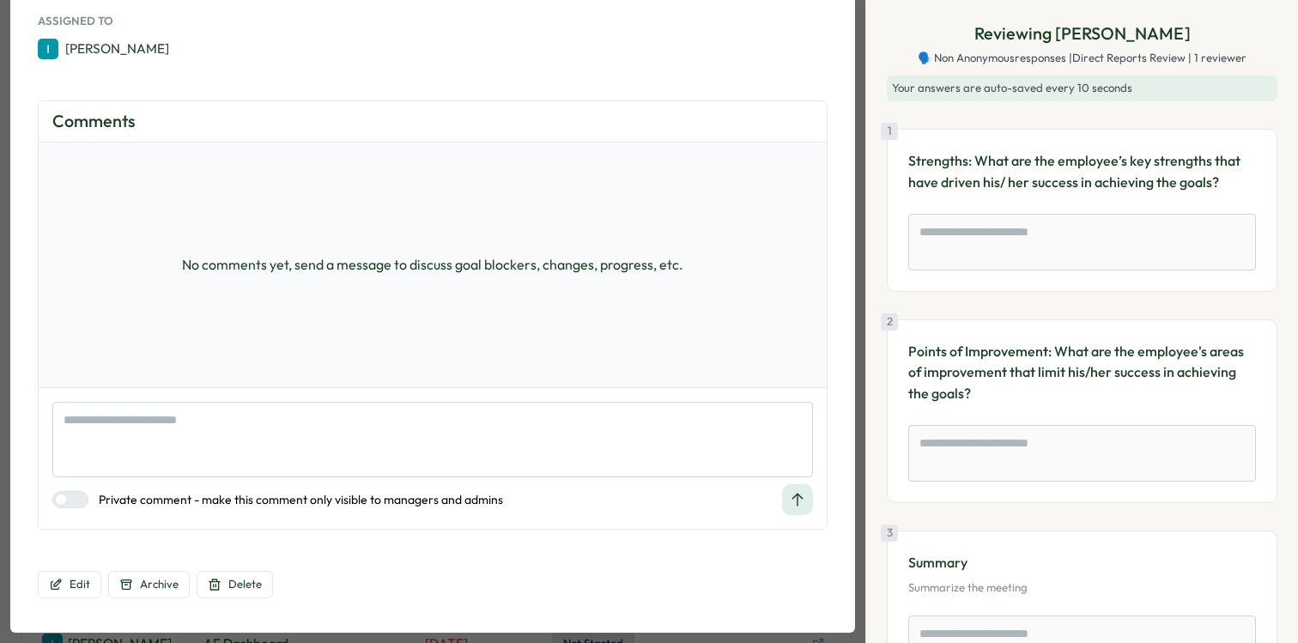
type textarea "*"
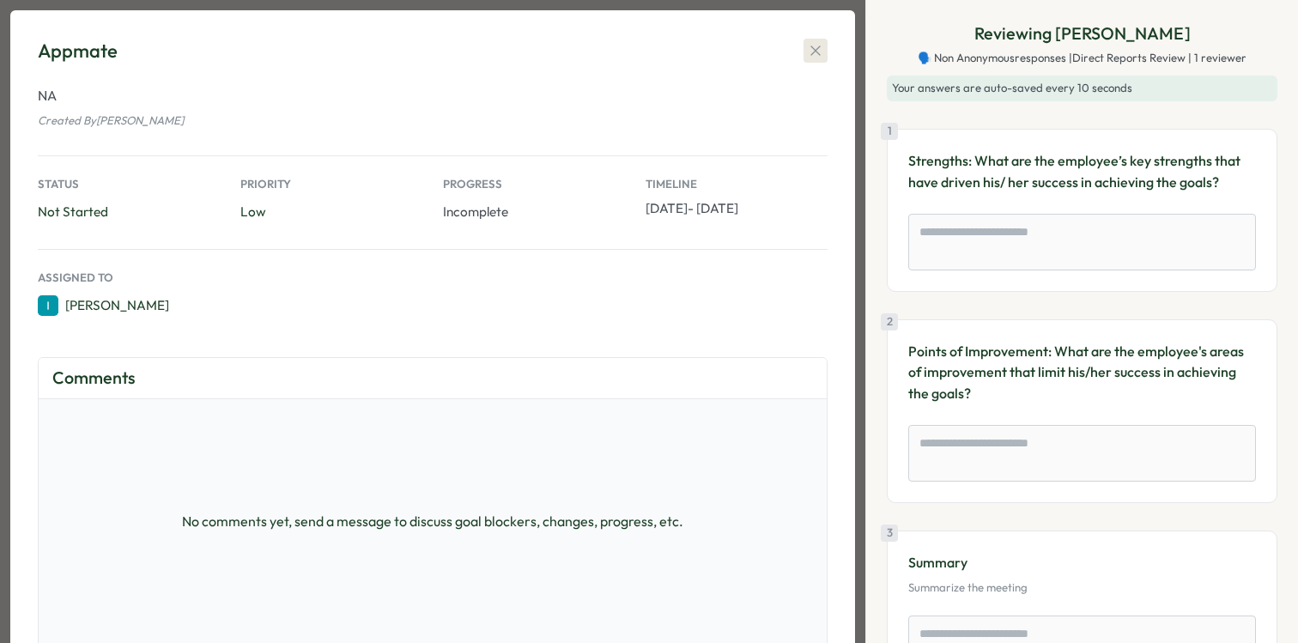
click at [816, 48] on icon "button" at bounding box center [815, 50] width 17 height 17
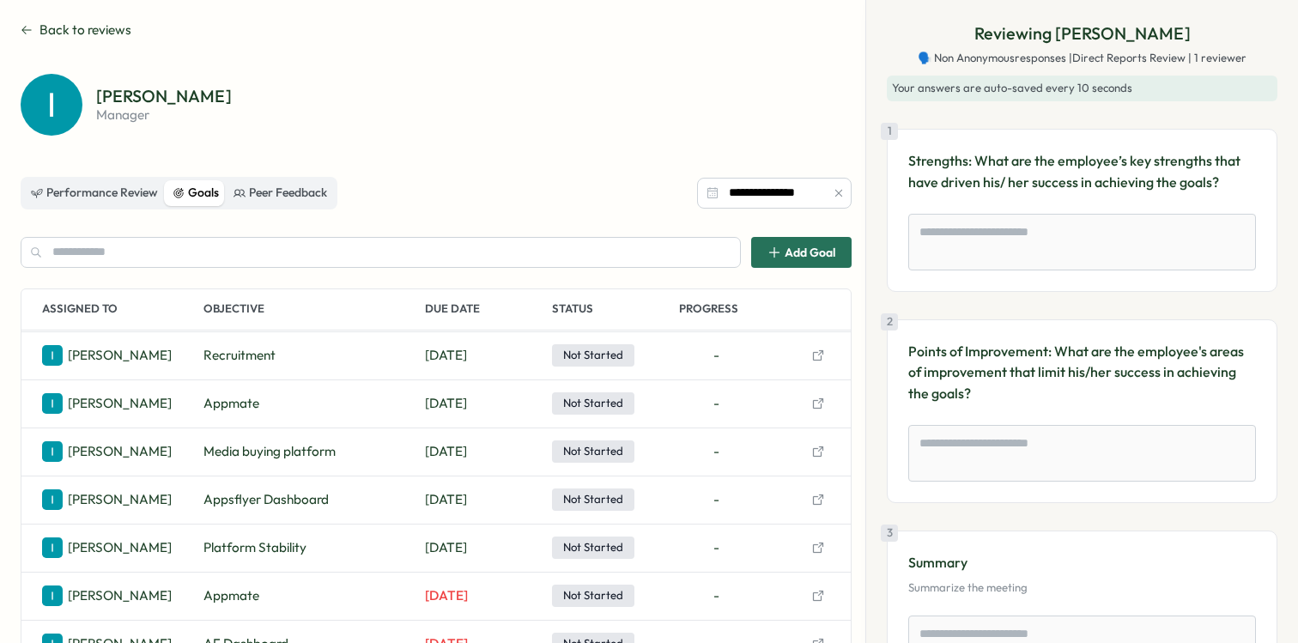
click at [1017, 168] on p "Strengths: What are the employee’s key strengths that have driven his/ her succ…" at bounding box center [1082, 171] width 348 height 43
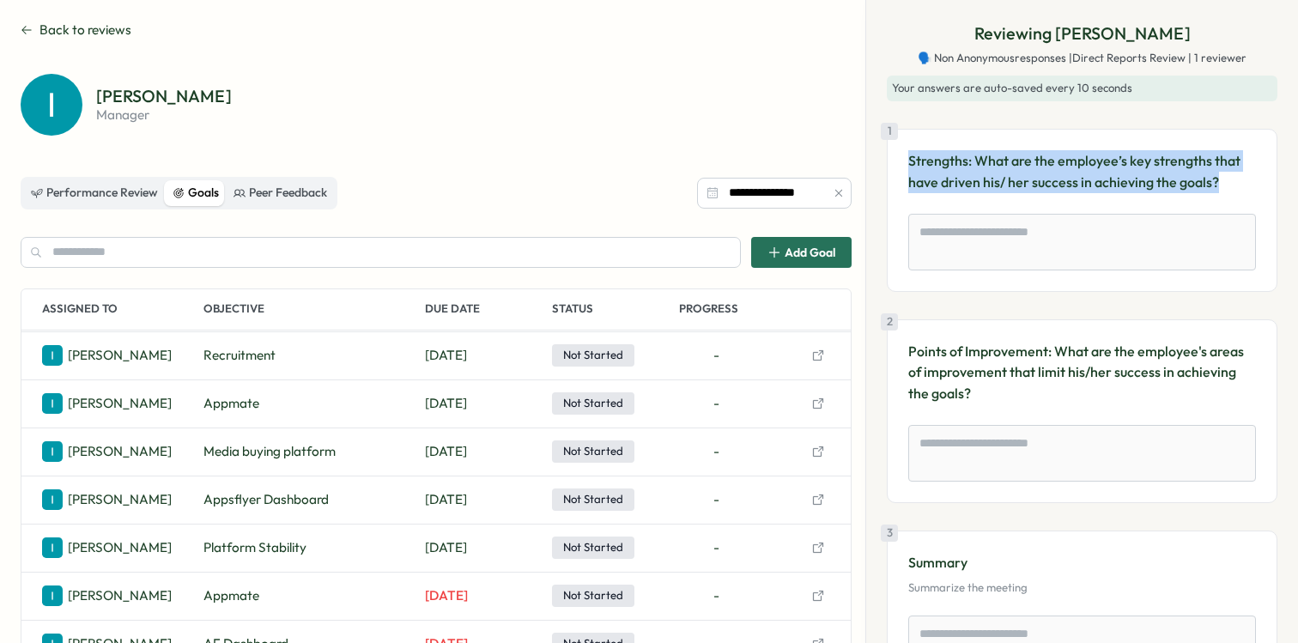
click at [1017, 168] on p "Strengths: What are the employee’s key strengths that have driven his/ her succ…" at bounding box center [1082, 171] width 348 height 43
copy p "Strengths: What are the employee’s key strengths that have driven his/ her succ…"
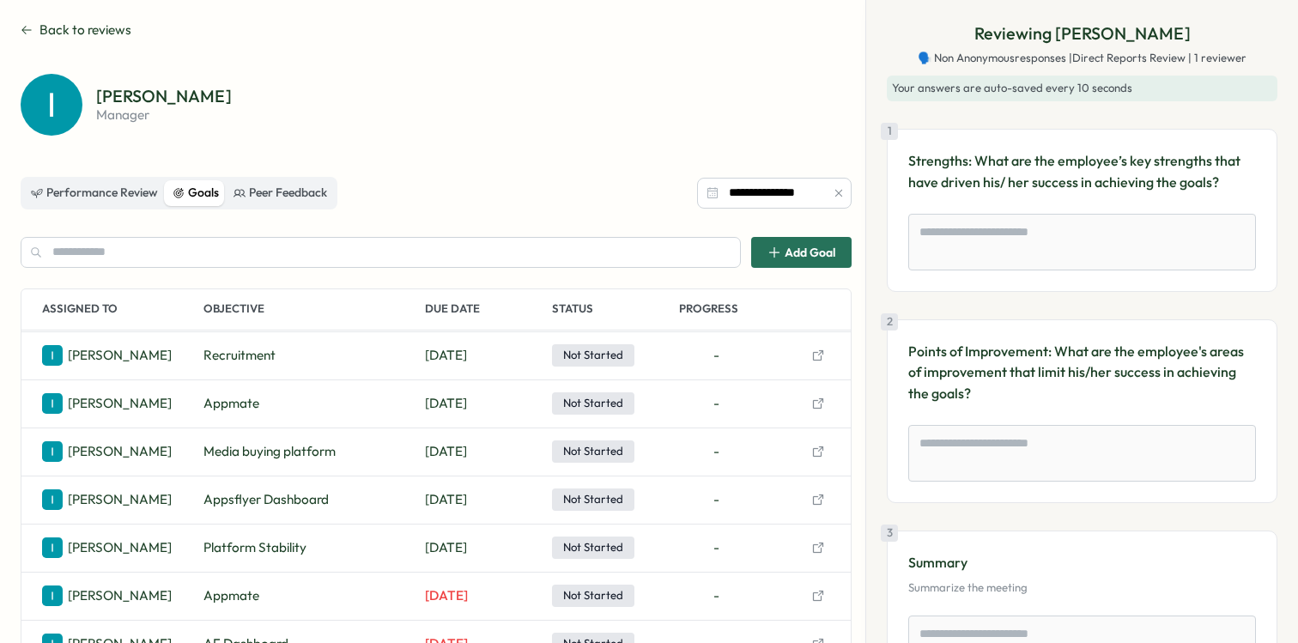
click at [1095, 357] on p "Points of Improvement: What are the employee's areas of improvement that limit …" at bounding box center [1082, 373] width 348 height 64
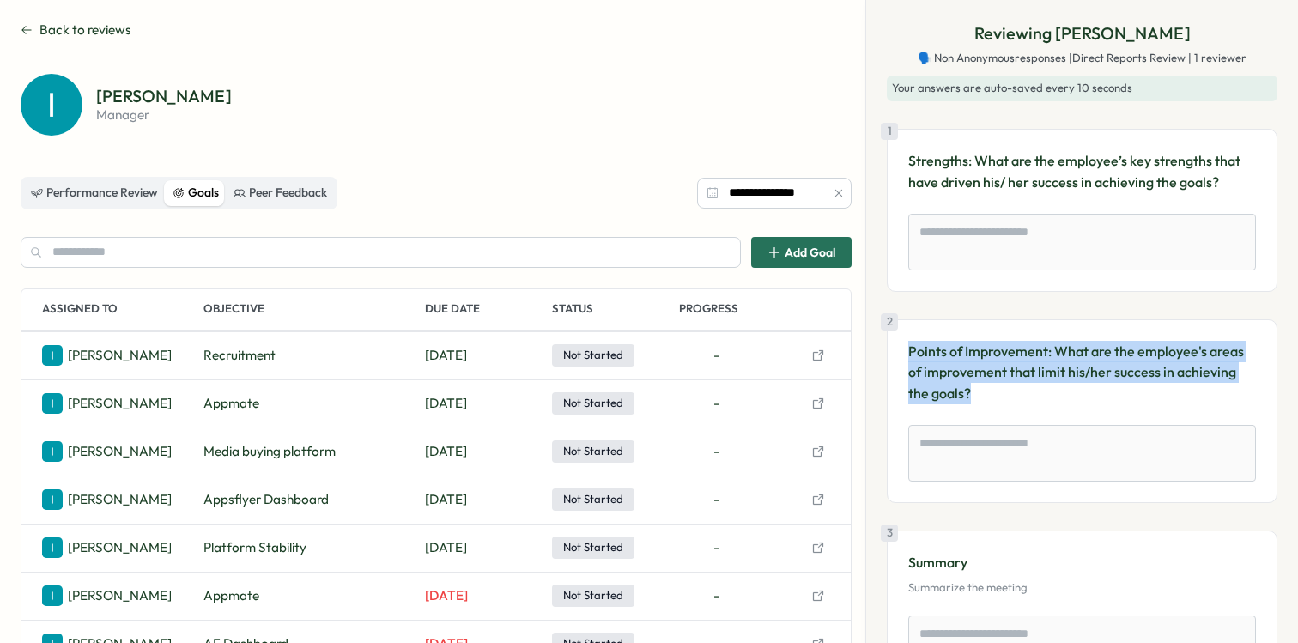
click at [1095, 357] on p "Points of Improvement: What are the employee's areas of improvement that limit …" at bounding box center [1082, 373] width 348 height 64
copy p "Points of Improvement: What are the employee's areas of improvement that limit …"
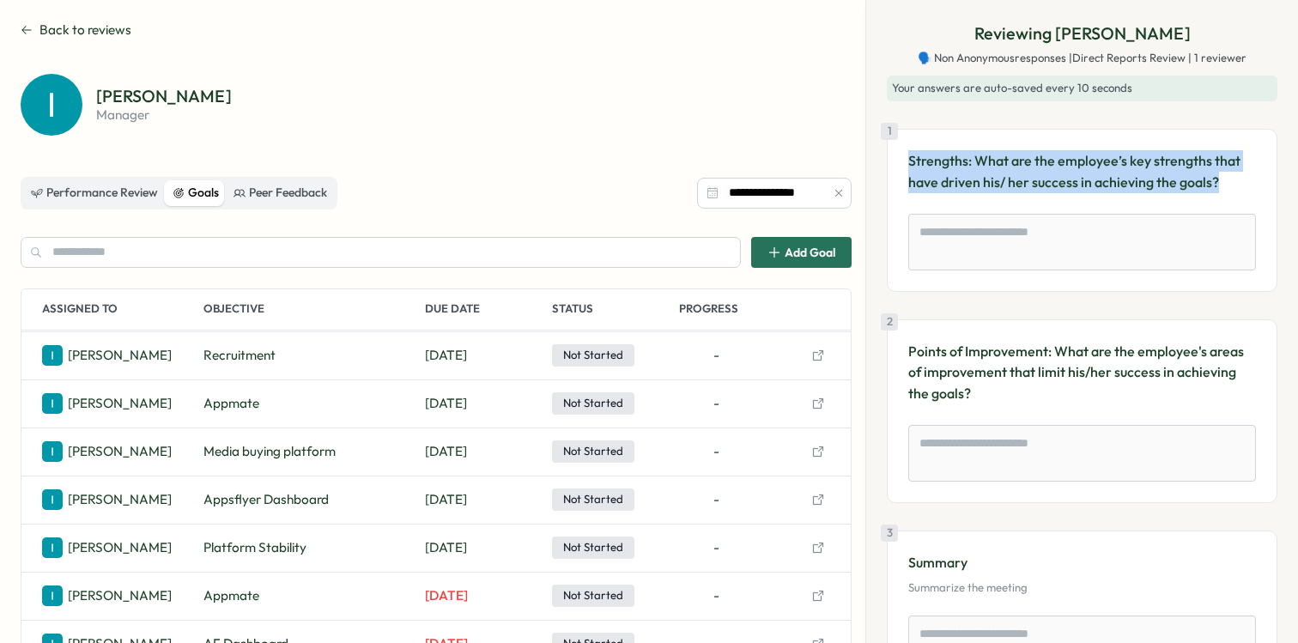
drag, startPoint x: 1221, startPoint y: 181, endPoint x: 906, endPoint y: 163, distance: 315.6
click at [906, 163] on div "1 Strengths: What are the employee’s key strengths that have driven his/ her su…" at bounding box center [1082, 210] width 391 height 163
copy p "Strengths: What are the employee’s key strengths that have driven his/ her succ…"
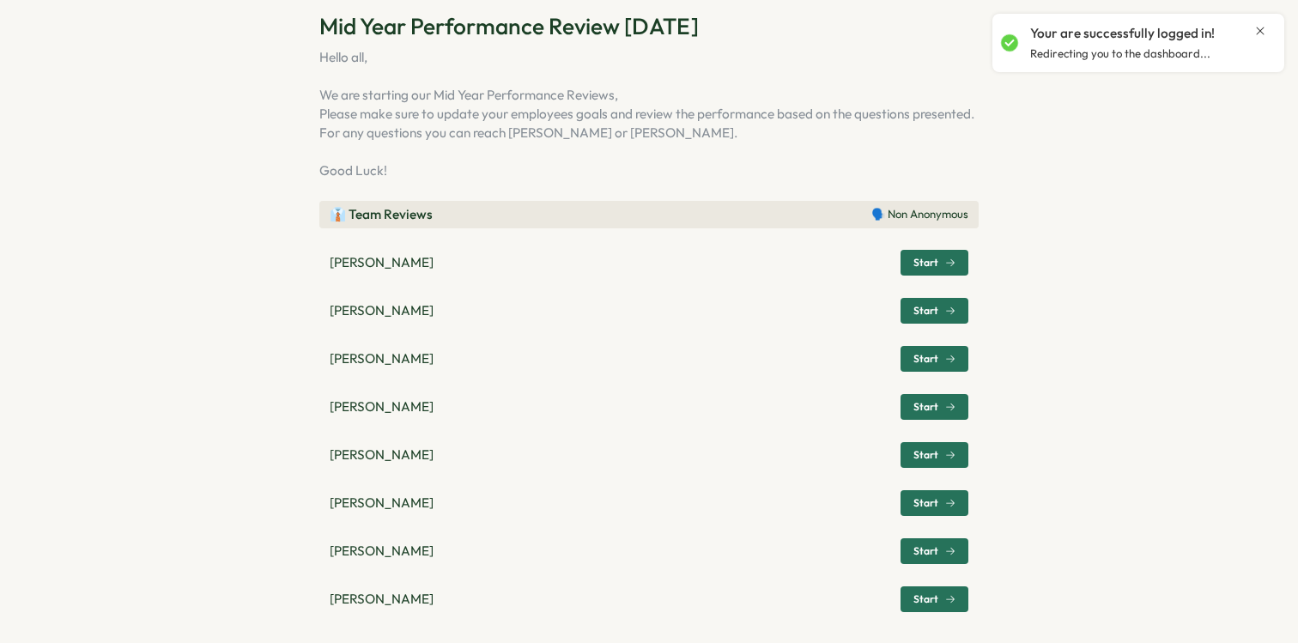
scroll to position [88, 0]
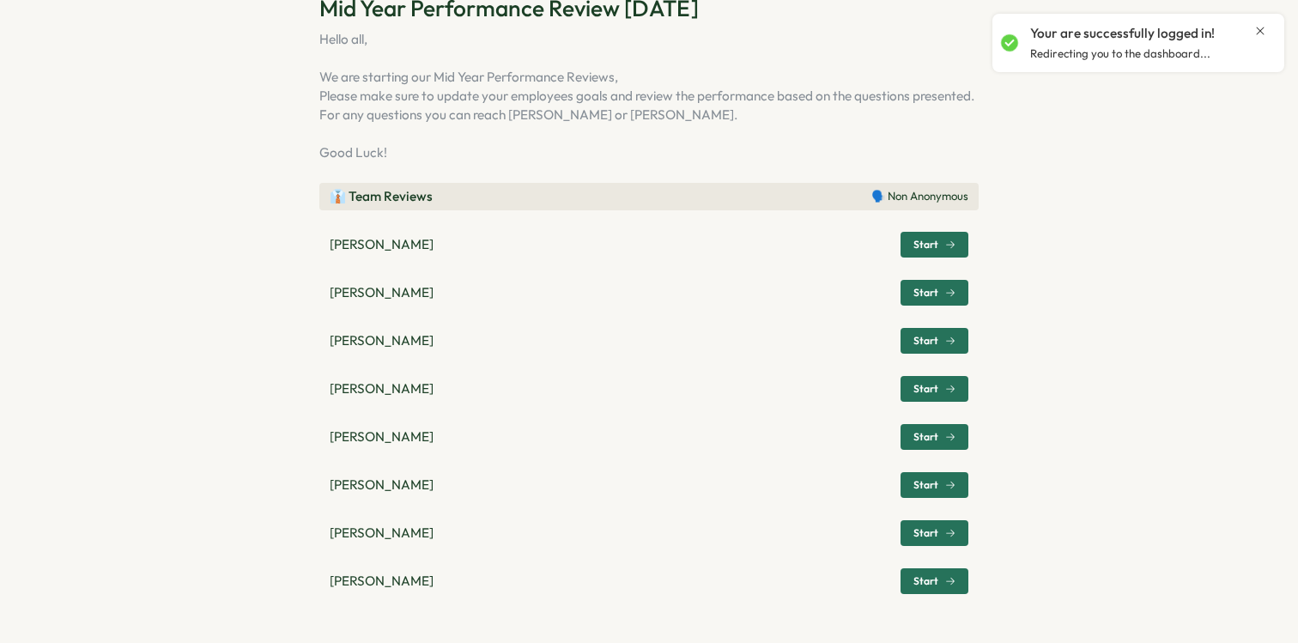
click at [923, 347] on span "Start" at bounding box center [935, 341] width 42 height 24
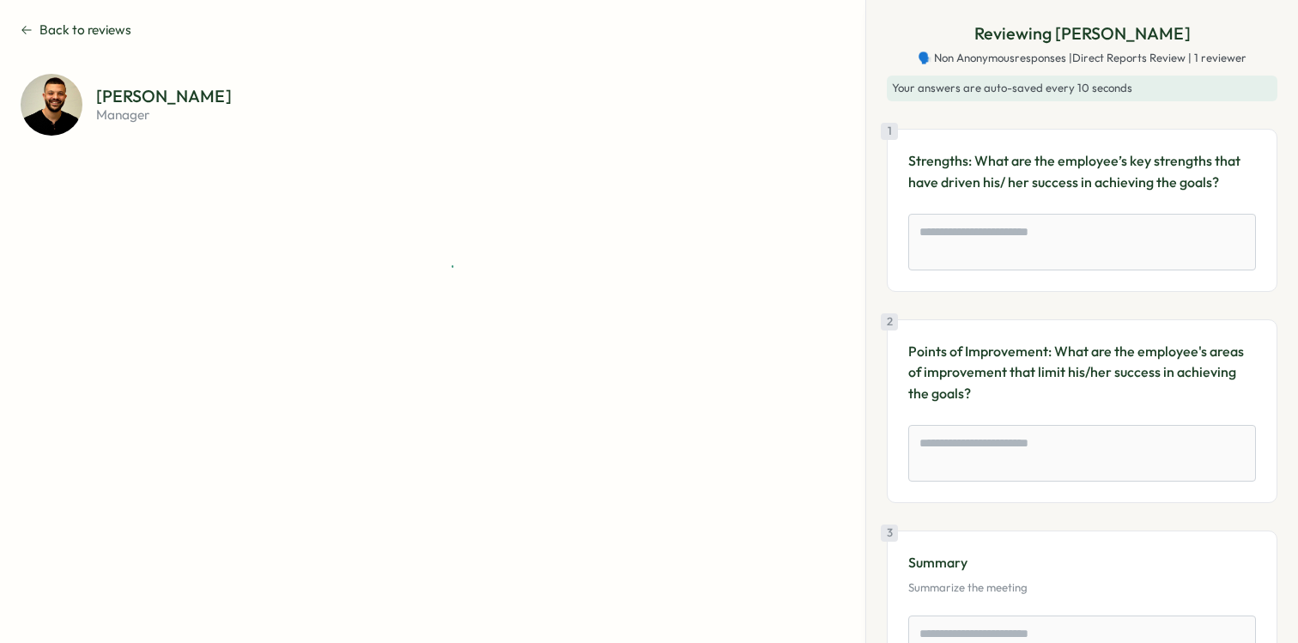
scroll to position [0, 0]
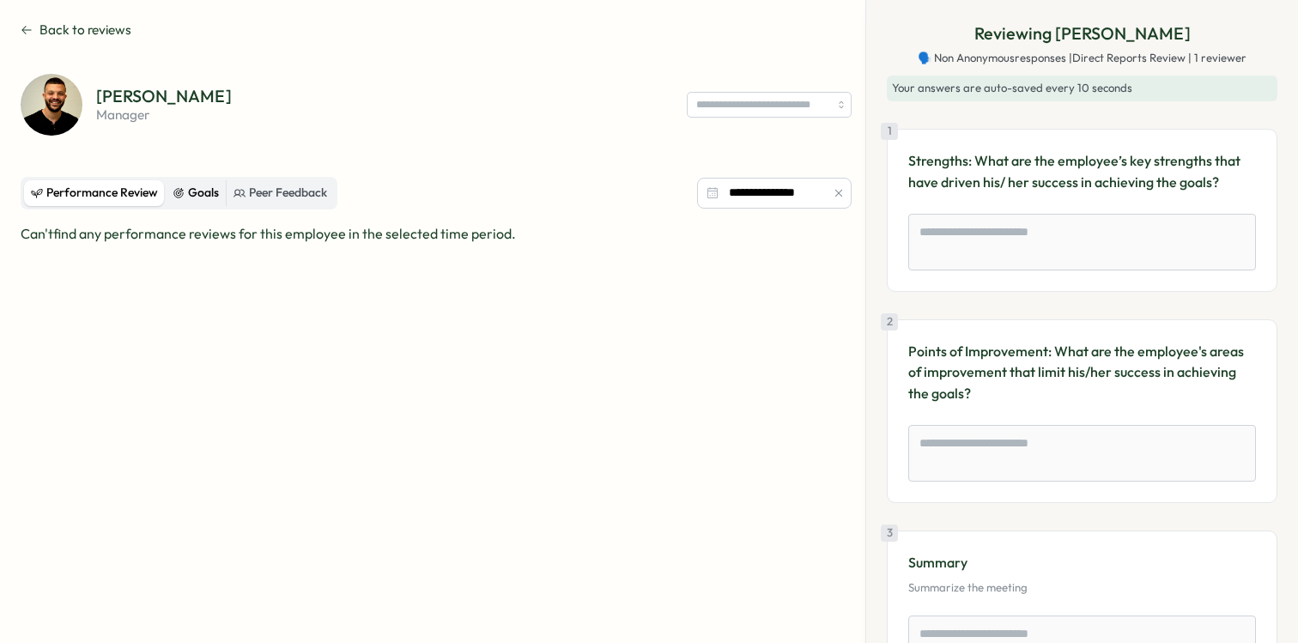
click at [189, 191] on div "Goals" at bounding box center [196, 193] width 46 height 19
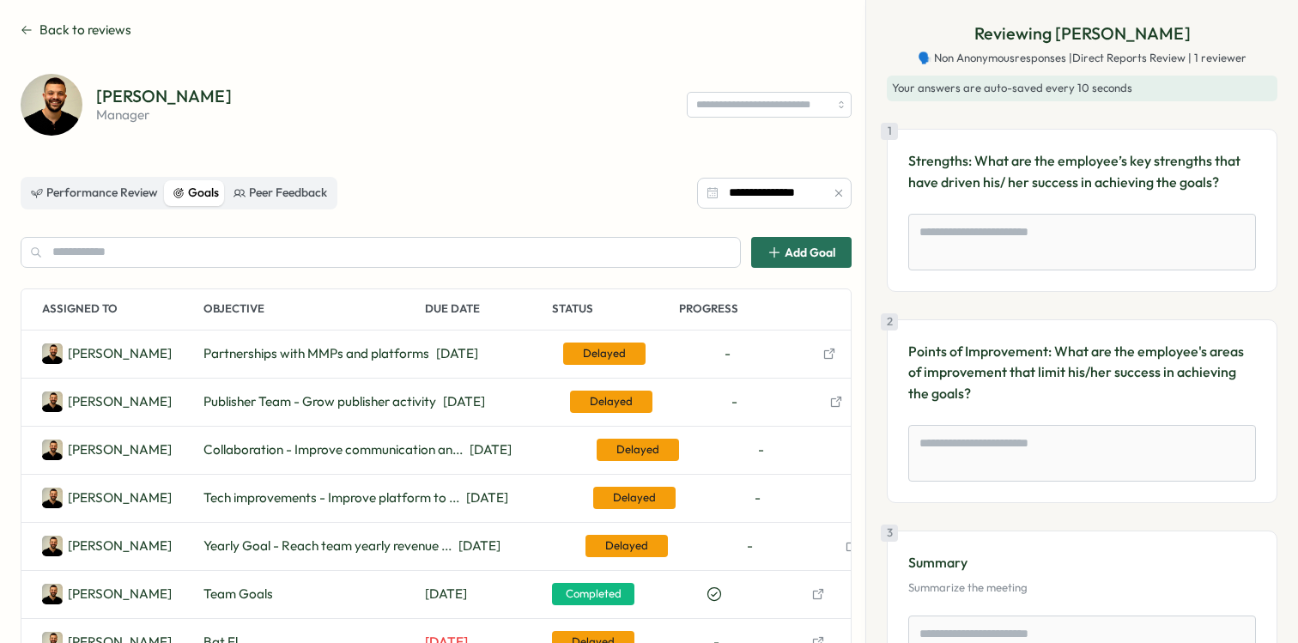
click at [835, 353] on icon "button" at bounding box center [830, 354] width 14 height 14
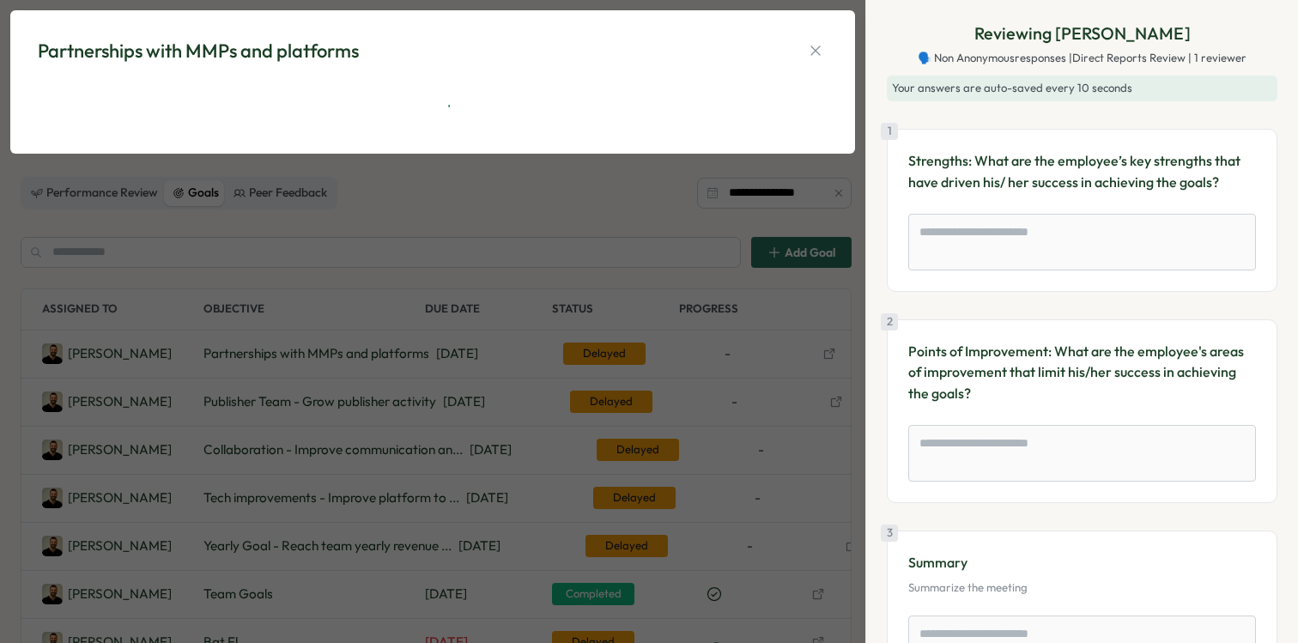
type textarea "*"
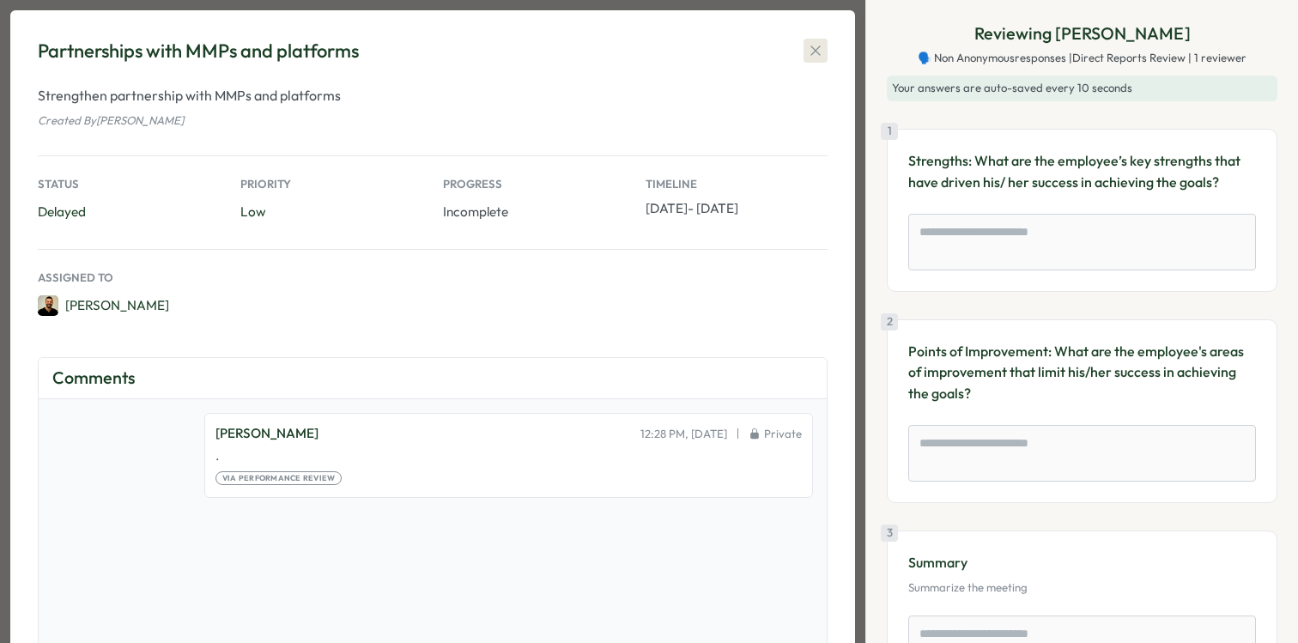
click at [817, 49] on icon "button" at bounding box center [815, 50] width 17 height 17
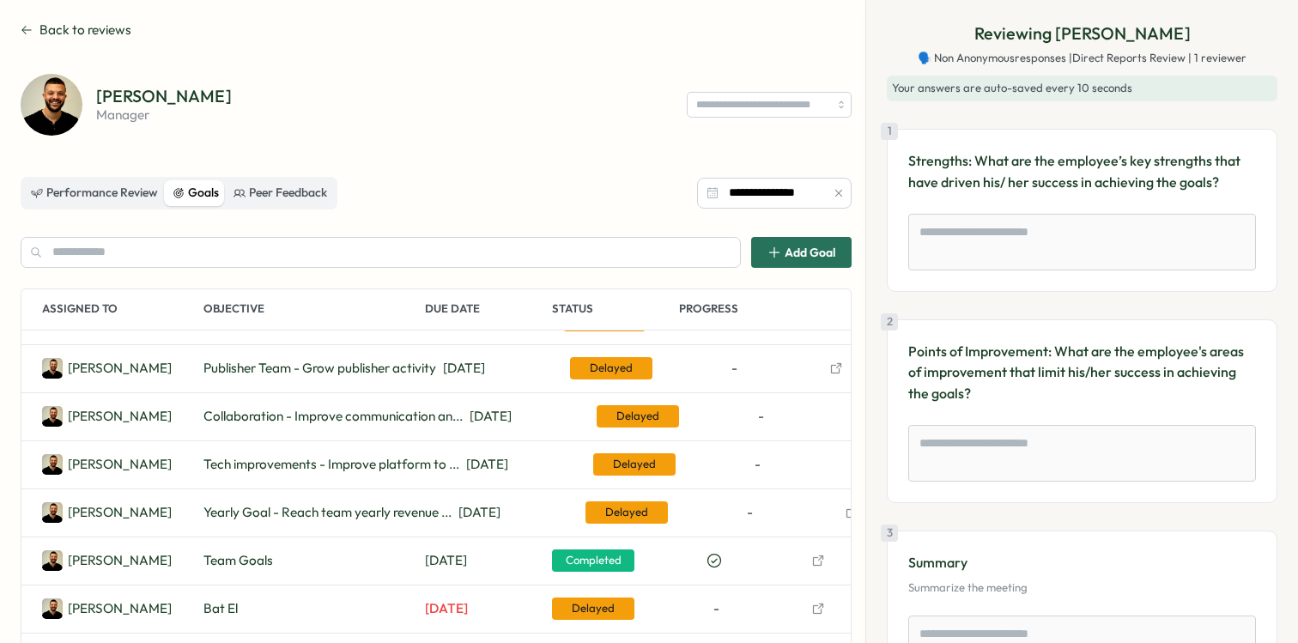
scroll to position [1, 0]
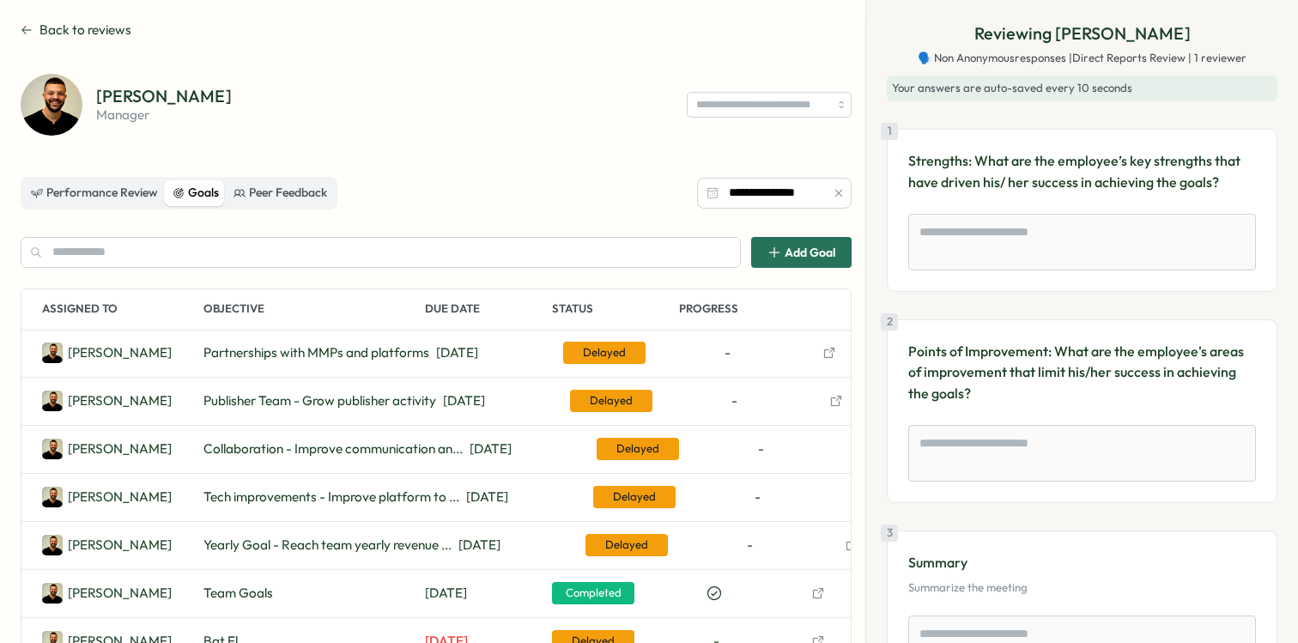
click at [835, 400] on icon "button" at bounding box center [836, 401] width 14 height 14
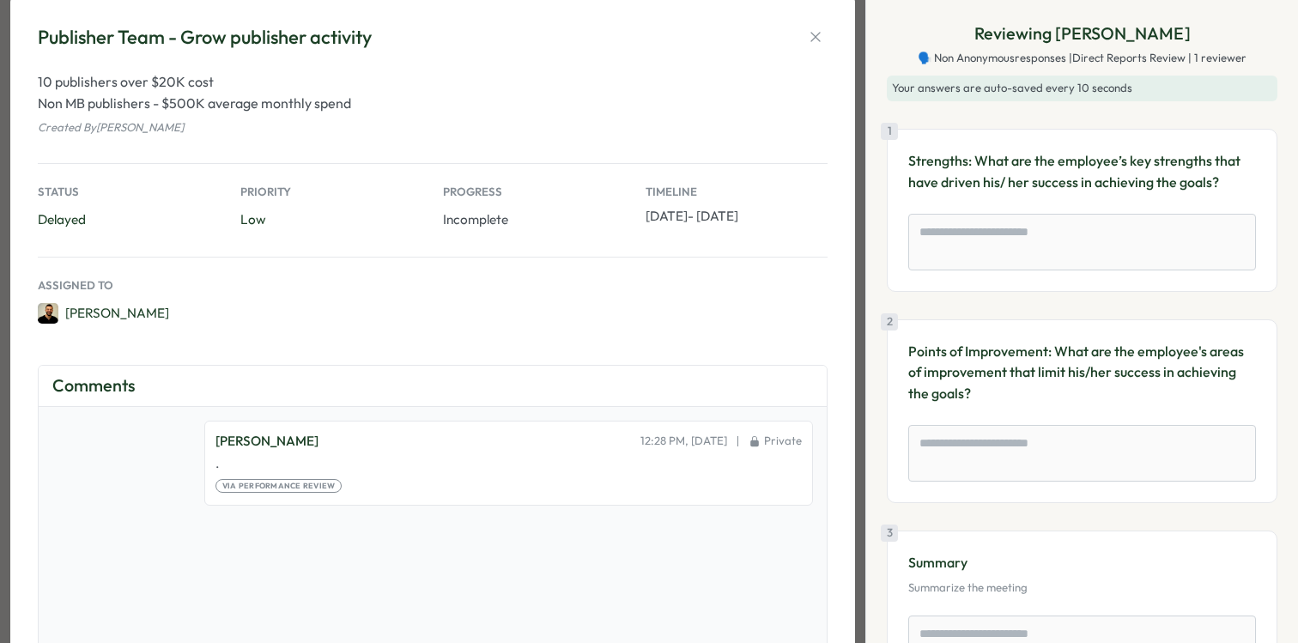
scroll to position [0, 0]
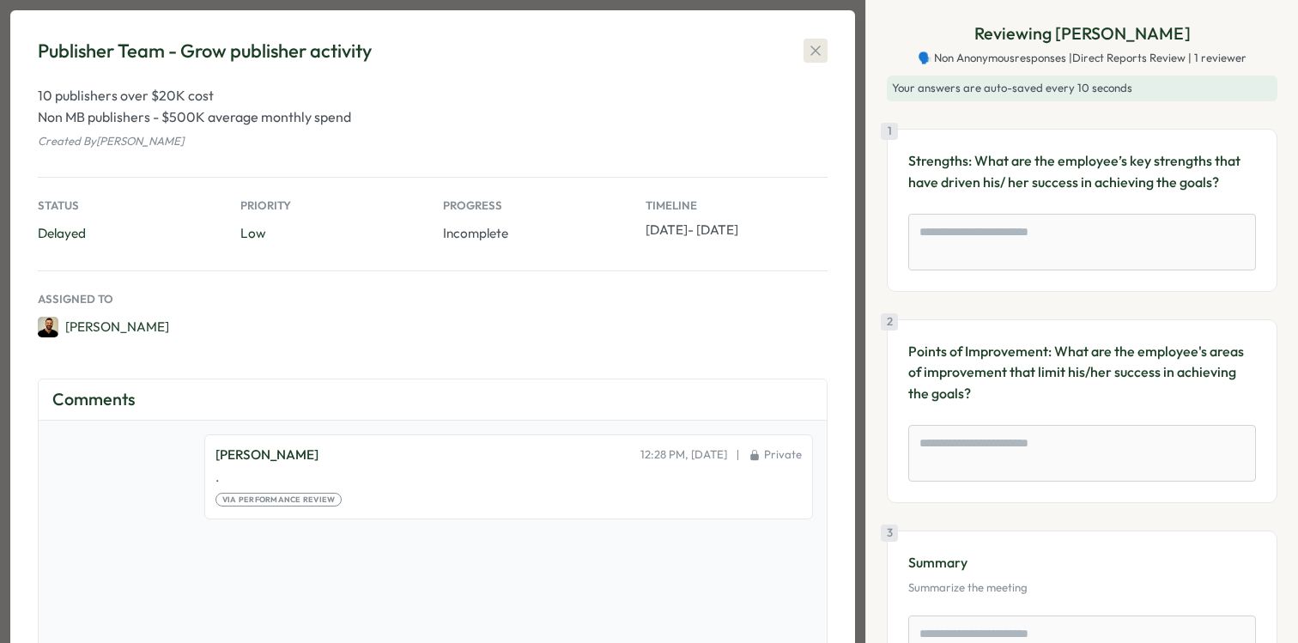
click at [817, 54] on icon "button" at bounding box center [815, 50] width 17 height 17
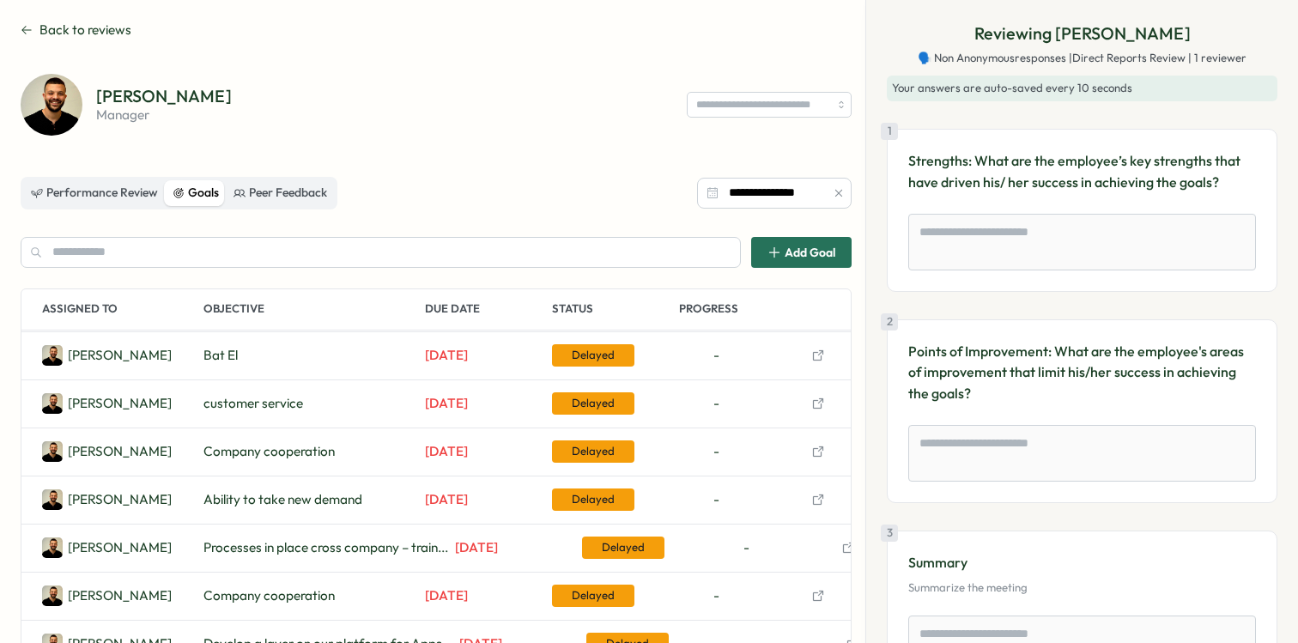
scroll to position [108, 0]
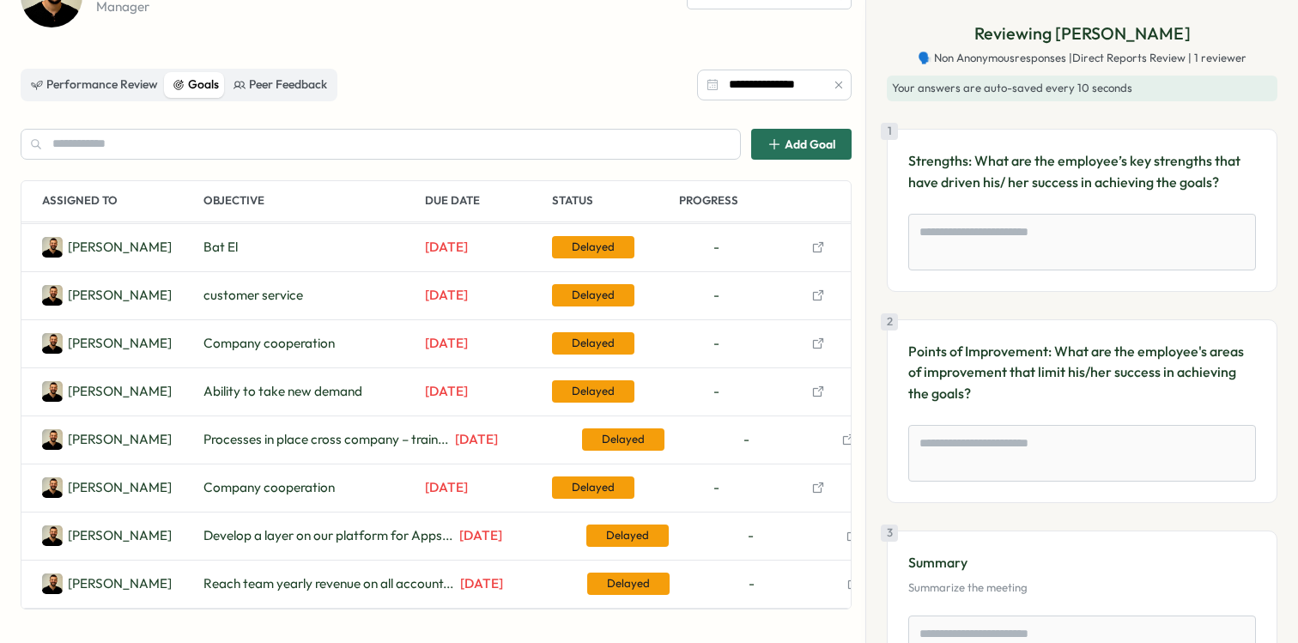
click at [811, 492] on icon "button" at bounding box center [818, 488] width 14 height 14
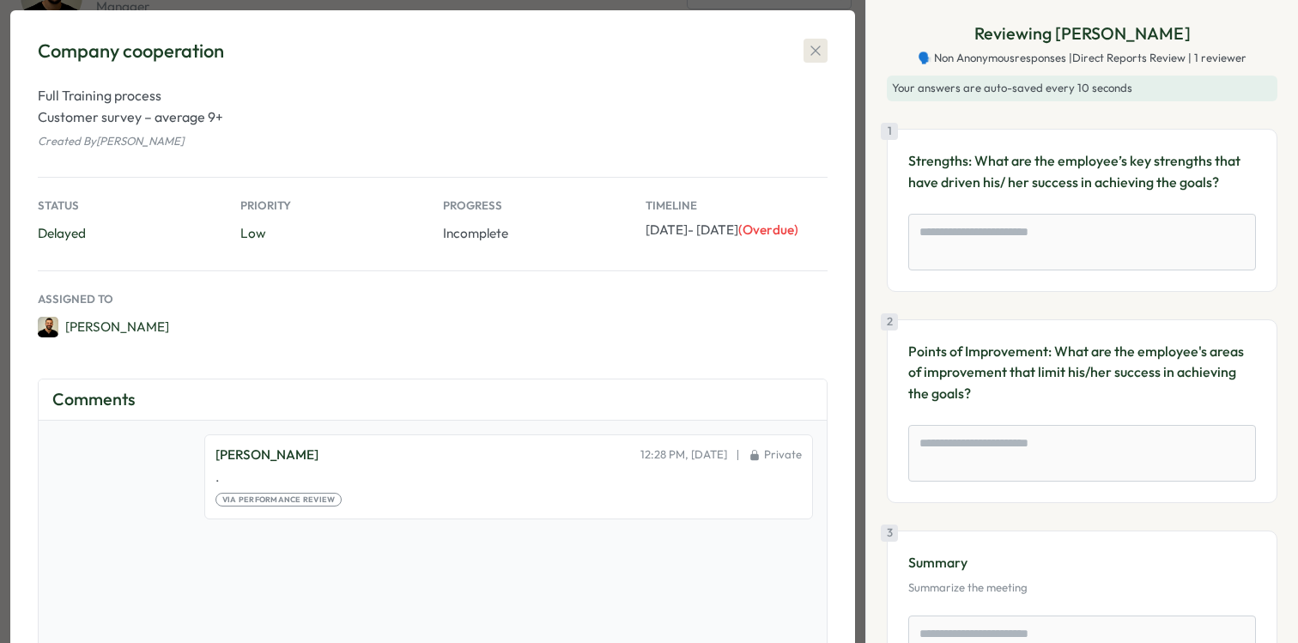
click at [819, 52] on icon "button" at bounding box center [815, 50] width 17 height 17
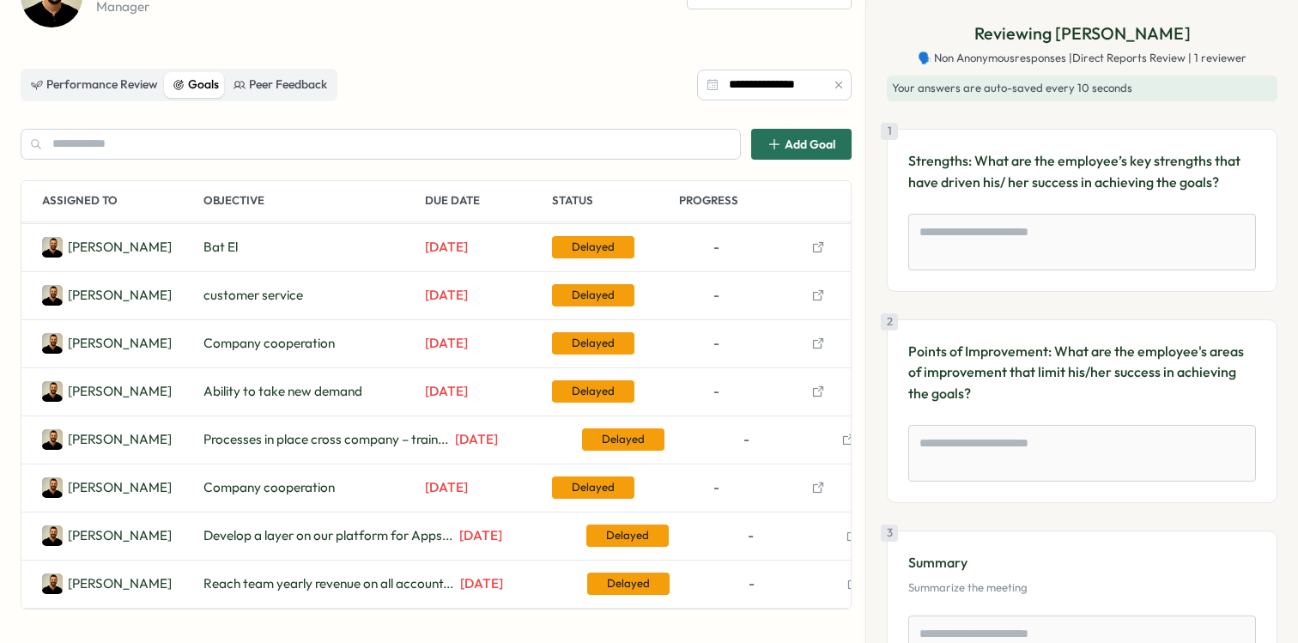
click at [811, 385] on icon "button" at bounding box center [818, 392] width 14 height 14
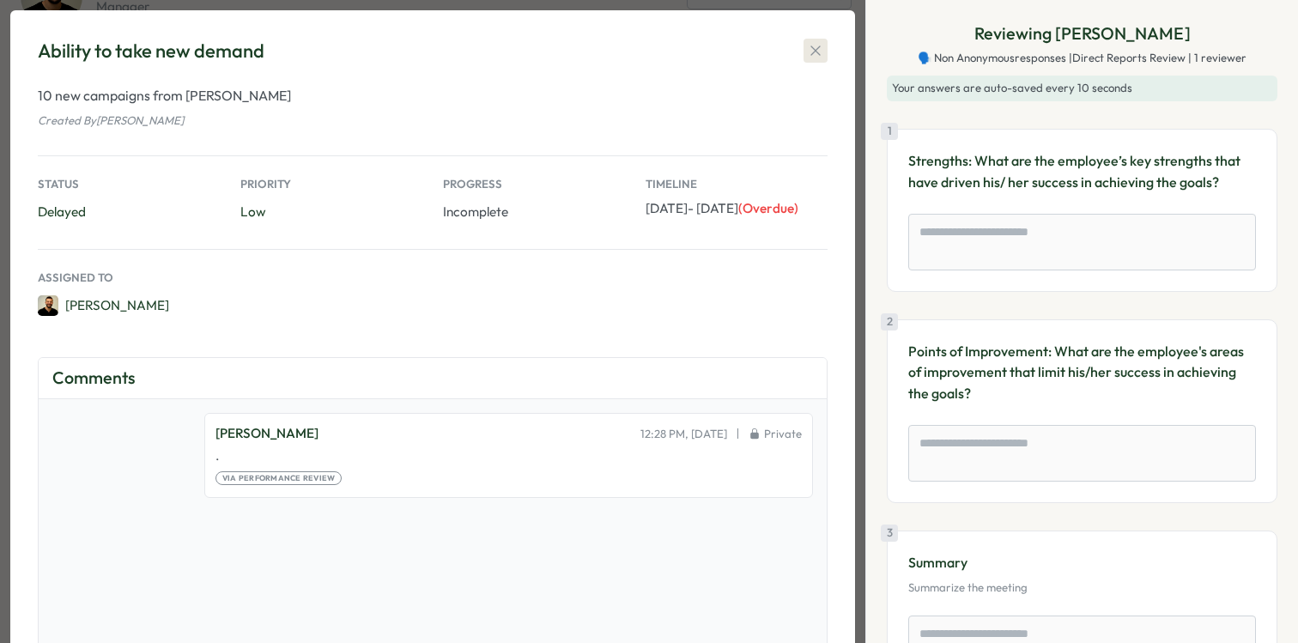
click at [817, 50] on icon "button" at bounding box center [815, 50] width 9 height 9
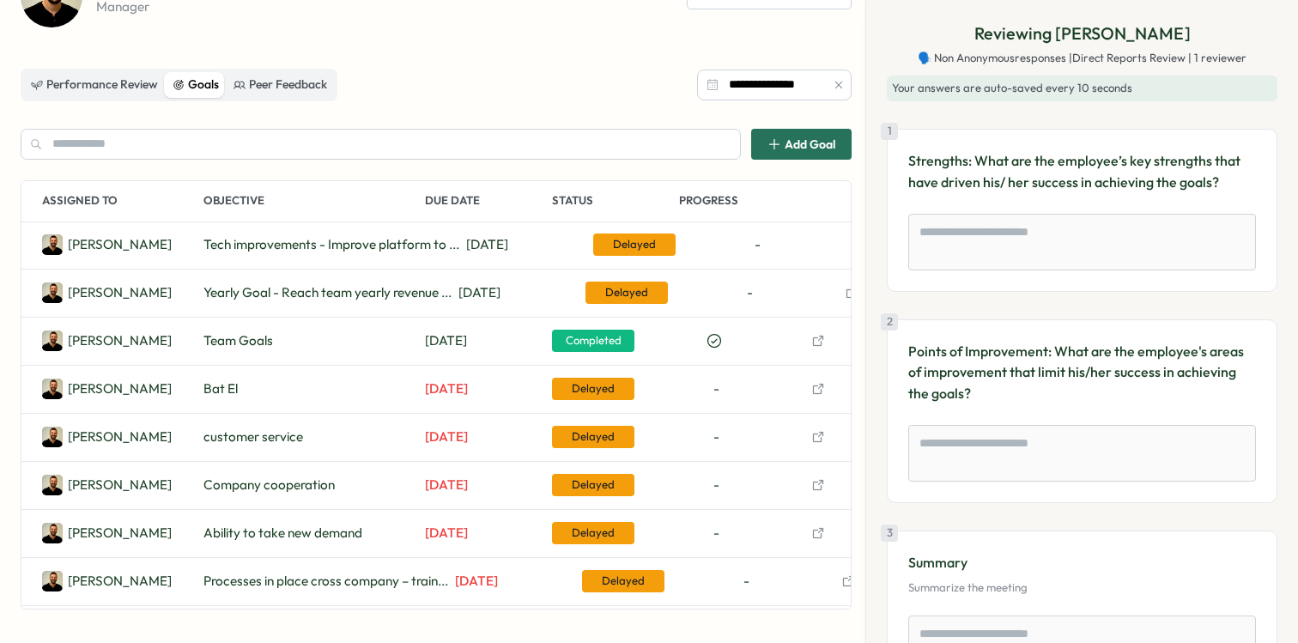
scroll to position [137, 0]
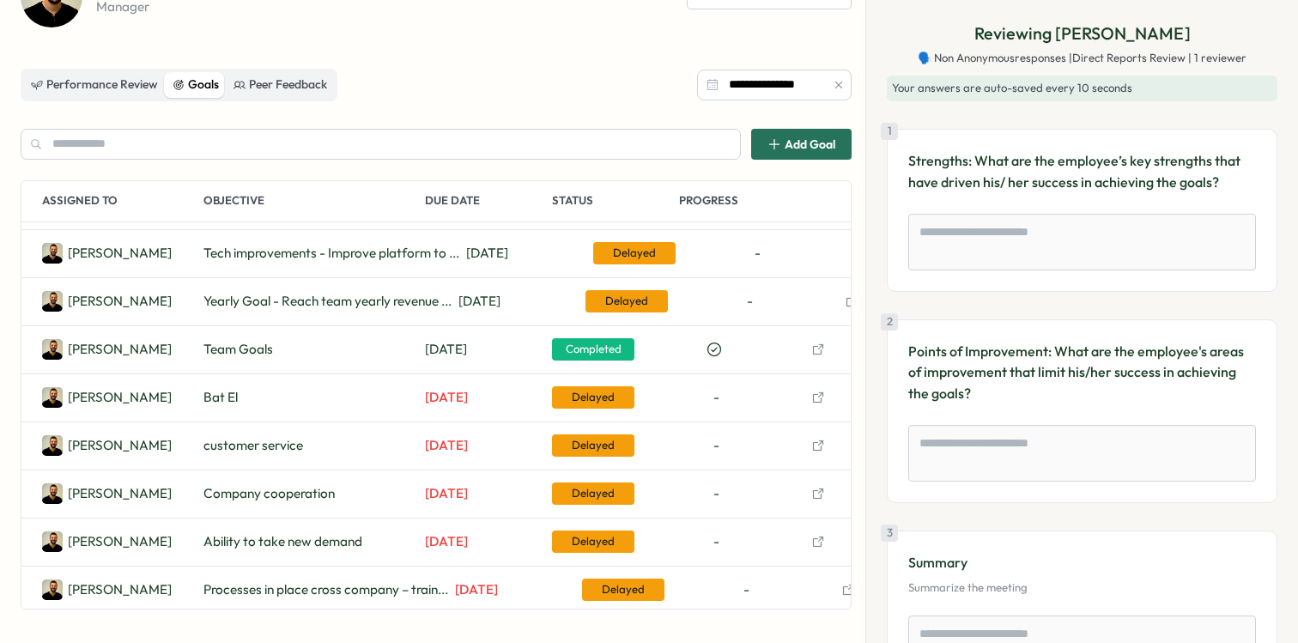
click at [817, 349] on icon "button" at bounding box center [818, 350] width 14 height 14
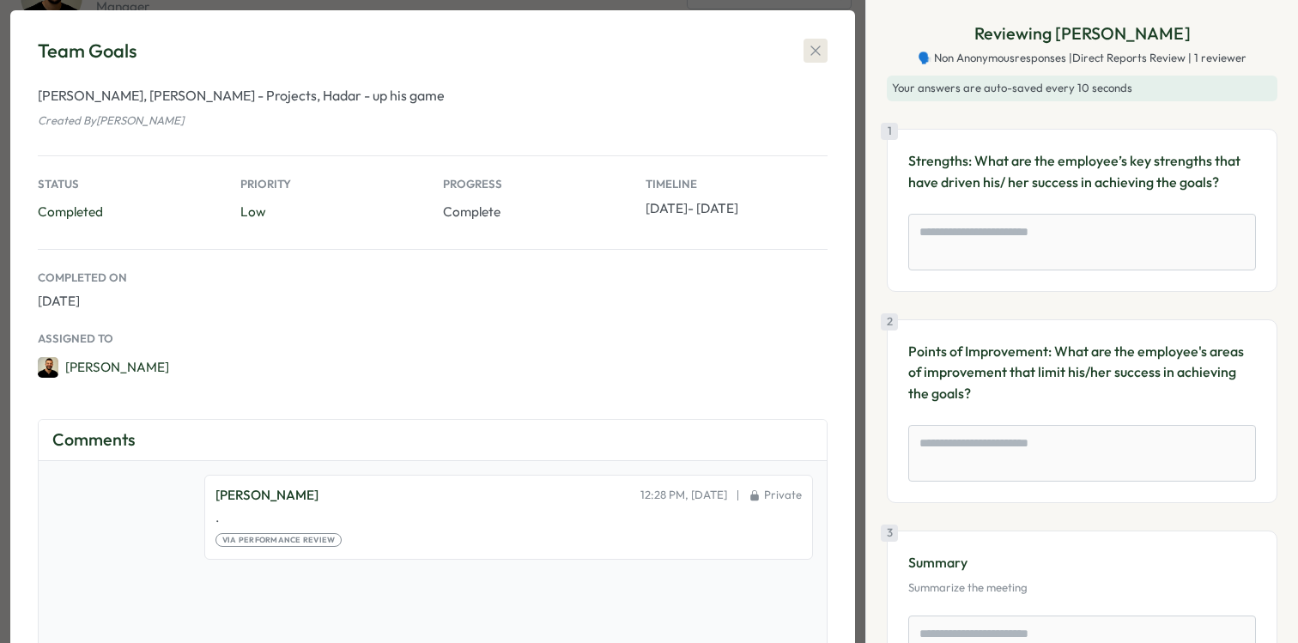
click at [822, 46] on icon "button" at bounding box center [815, 50] width 17 height 17
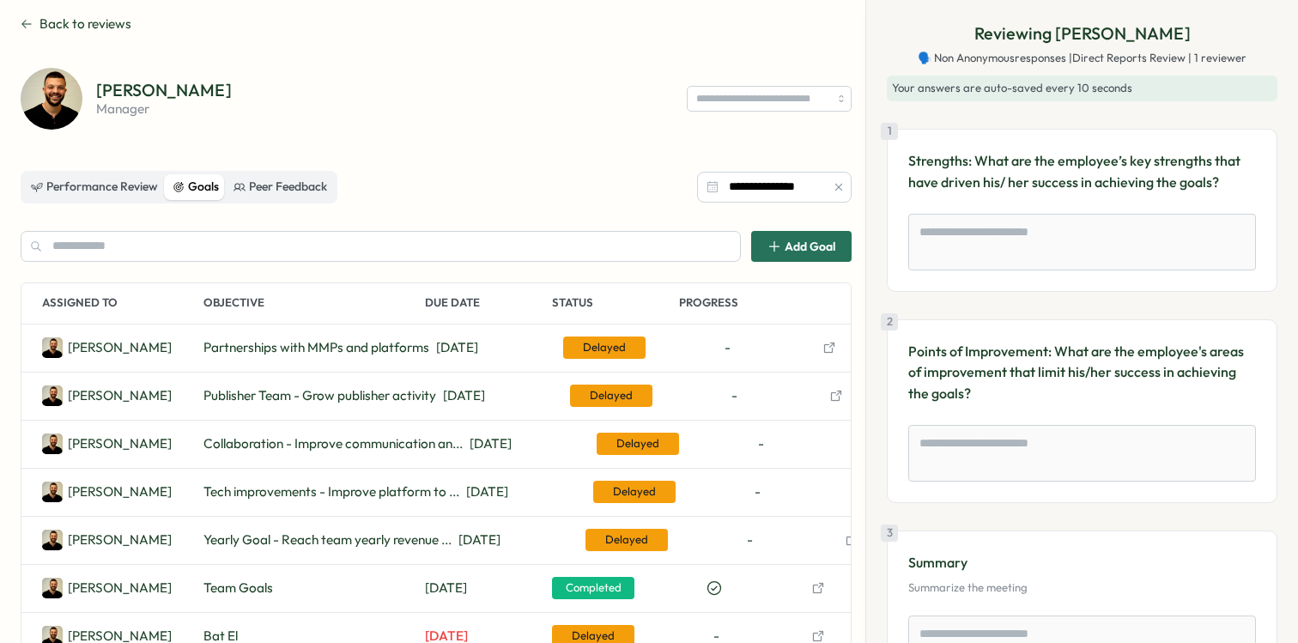
scroll to position [0, 0]
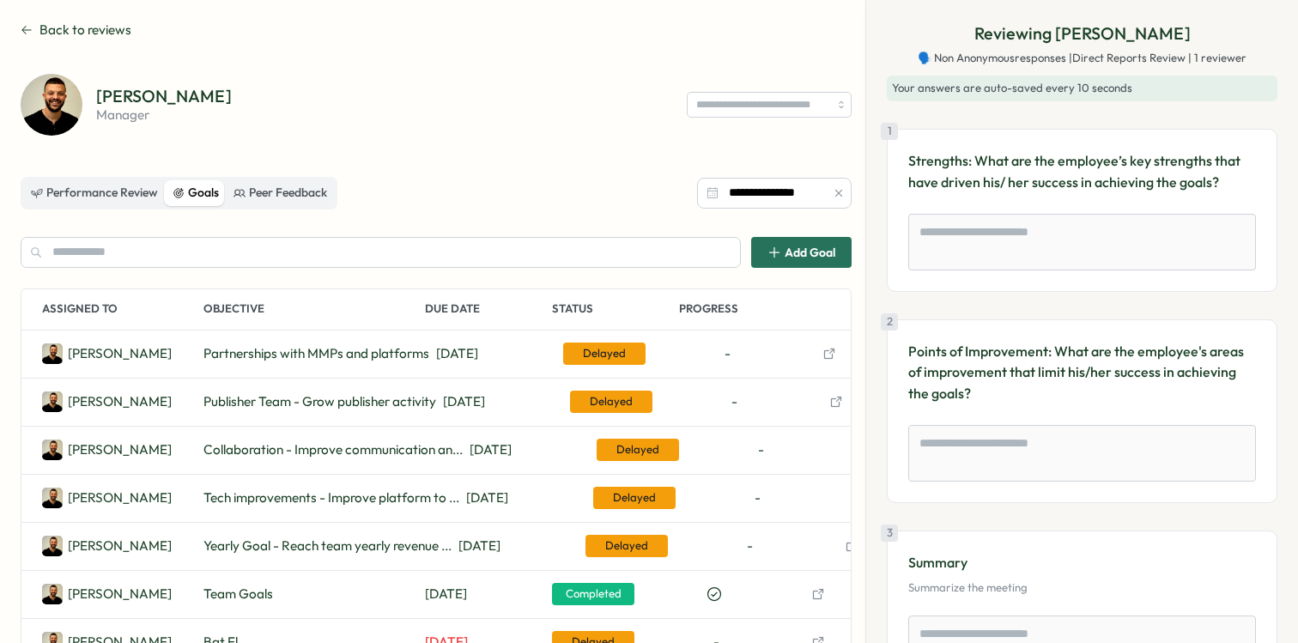
click at [805, 538] on div "-" at bounding box center [773, 546] width 120 height 19
click at [434, 541] on span "Yearly Goal - Reach team yearly revenue ..." at bounding box center [327, 546] width 248 height 19
click at [434, 508] on div "Emmanuel O. Tech improvements - Improve platform to ... Dec 31 Delayed -" at bounding box center [435, 499] width 829 height 48
click at [411, 547] on span "Yearly Goal - Reach team yearly revenue ..." at bounding box center [327, 546] width 248 height 19
click at [614, 543] on span "Delayed" at bounding box center [627, 546] width 82 height 22
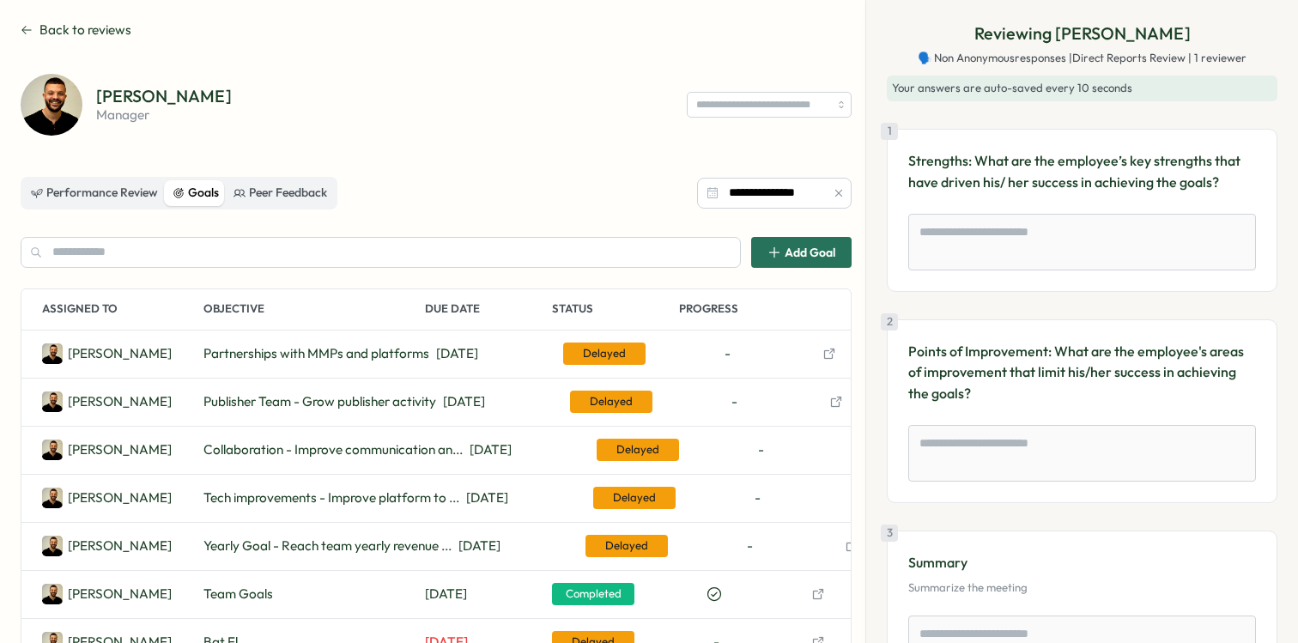
click at [380, 539] on span "Yearly Goal - Reach team yearly revenue ..." at bounding box center [327, 546] width 248 height 19
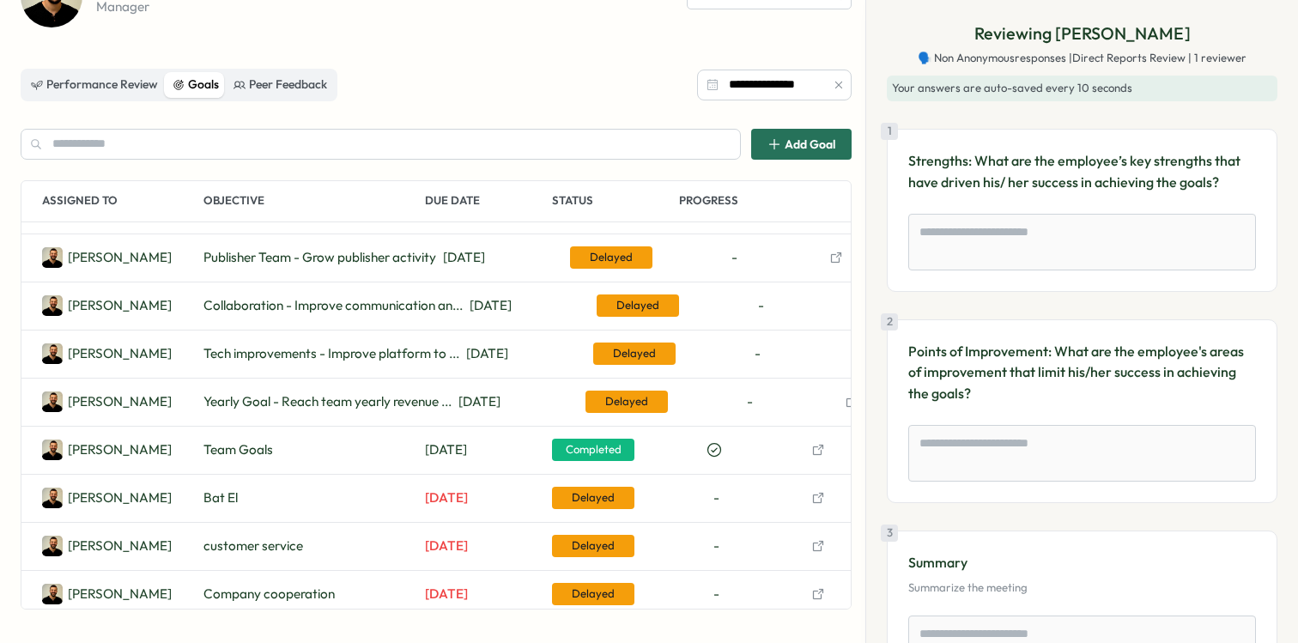
scroll to position [50, 0]
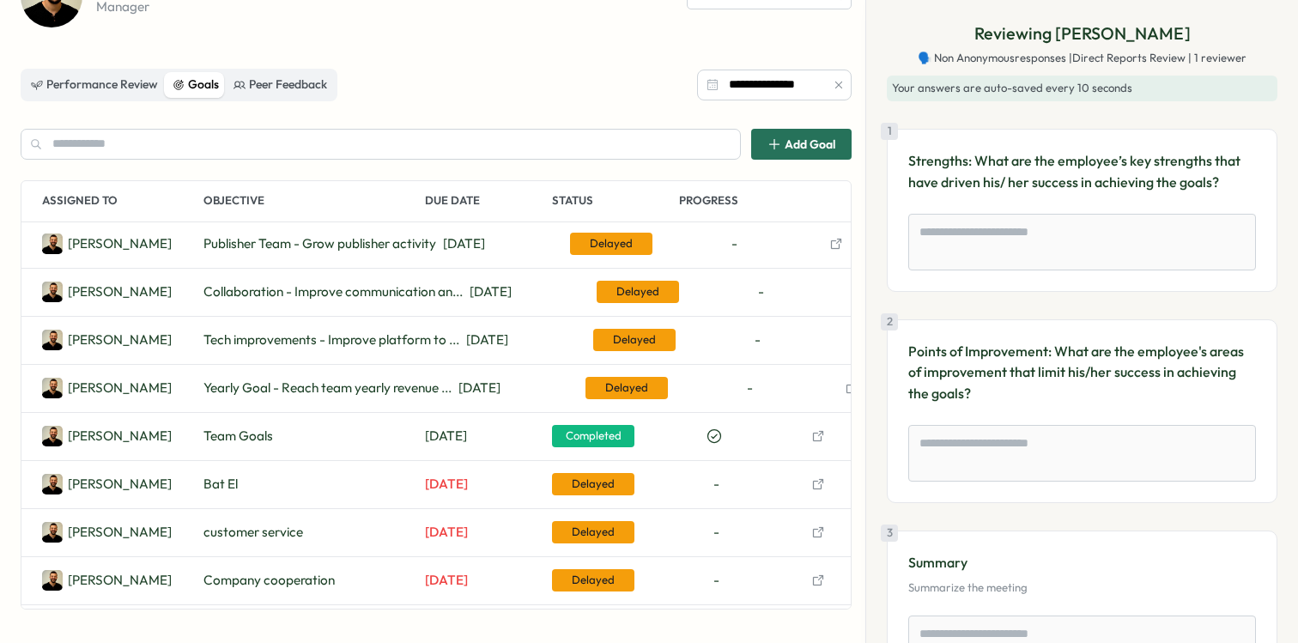
click at [651, 390] on span "Delayed" at bounding box center [627, 388] width 82 height 22
click at [748, 392] on div "-" at bounding box center [750, 388] width 74 height 19
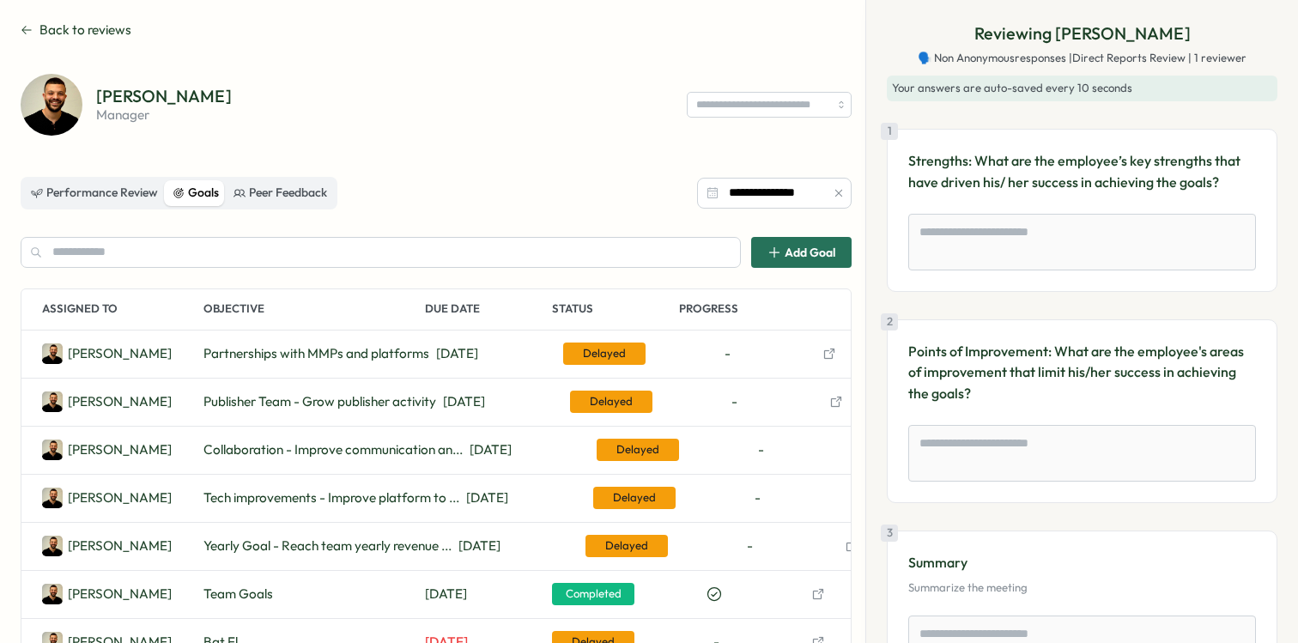
scroll to position [0, 33]
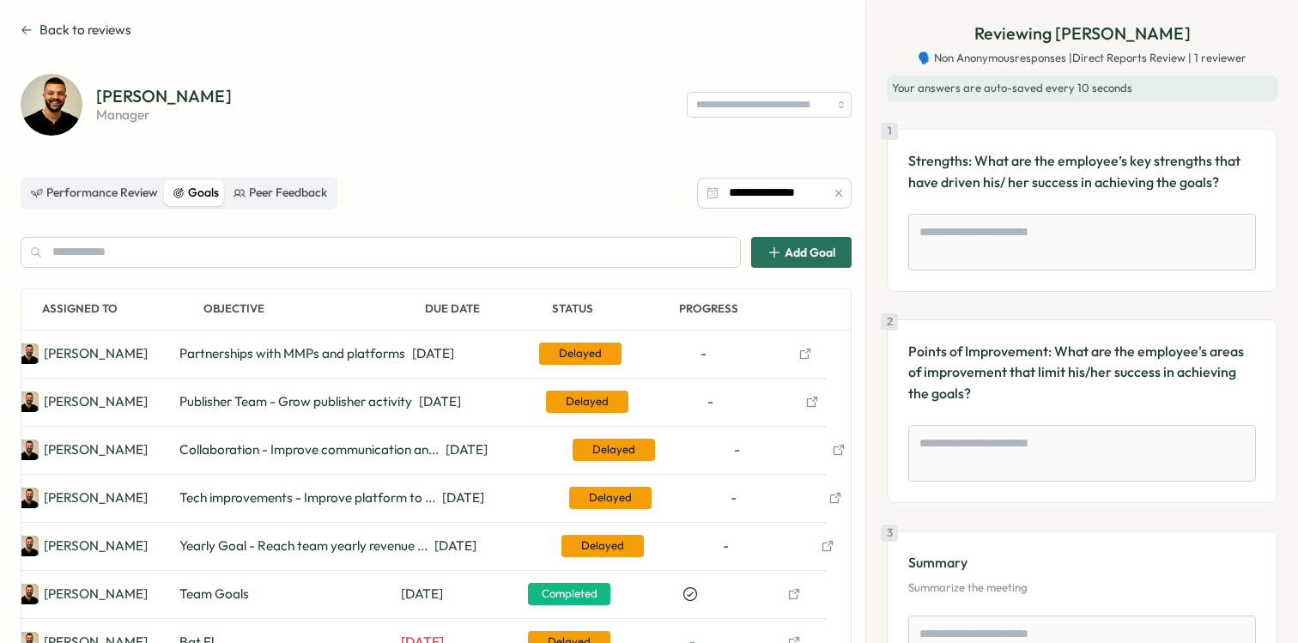
click at [824, 542] on icon "button" at bounding box center [828, 546] width 14 height 14
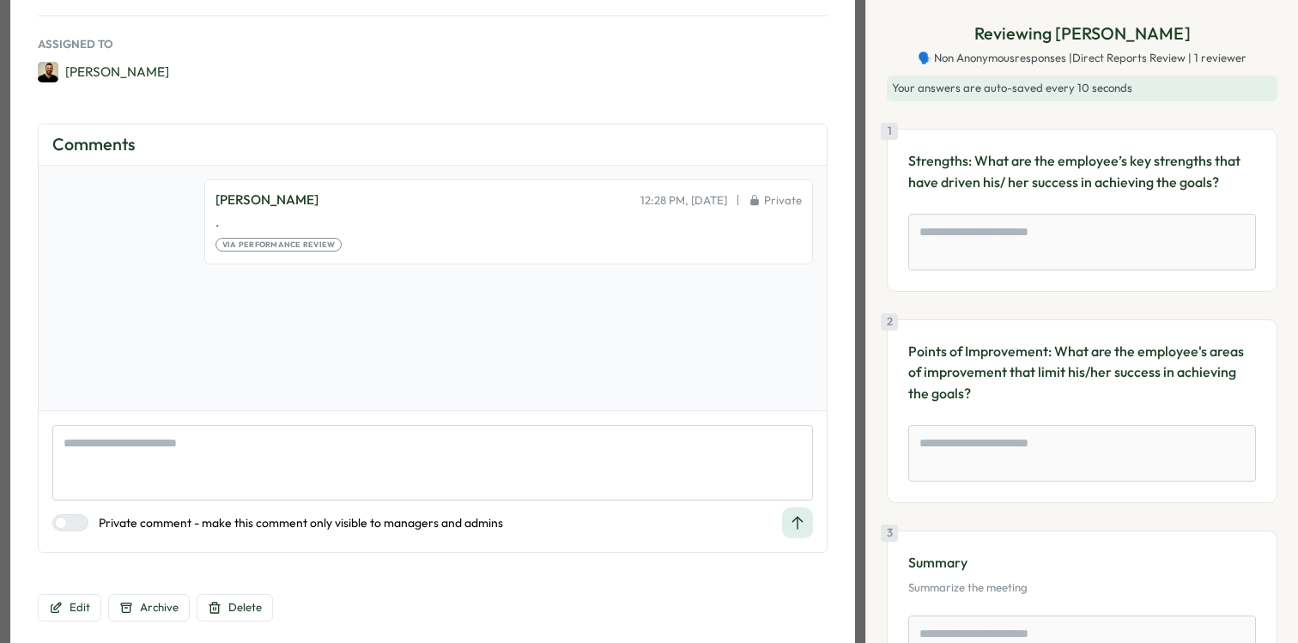
scroll to position [257, 0]
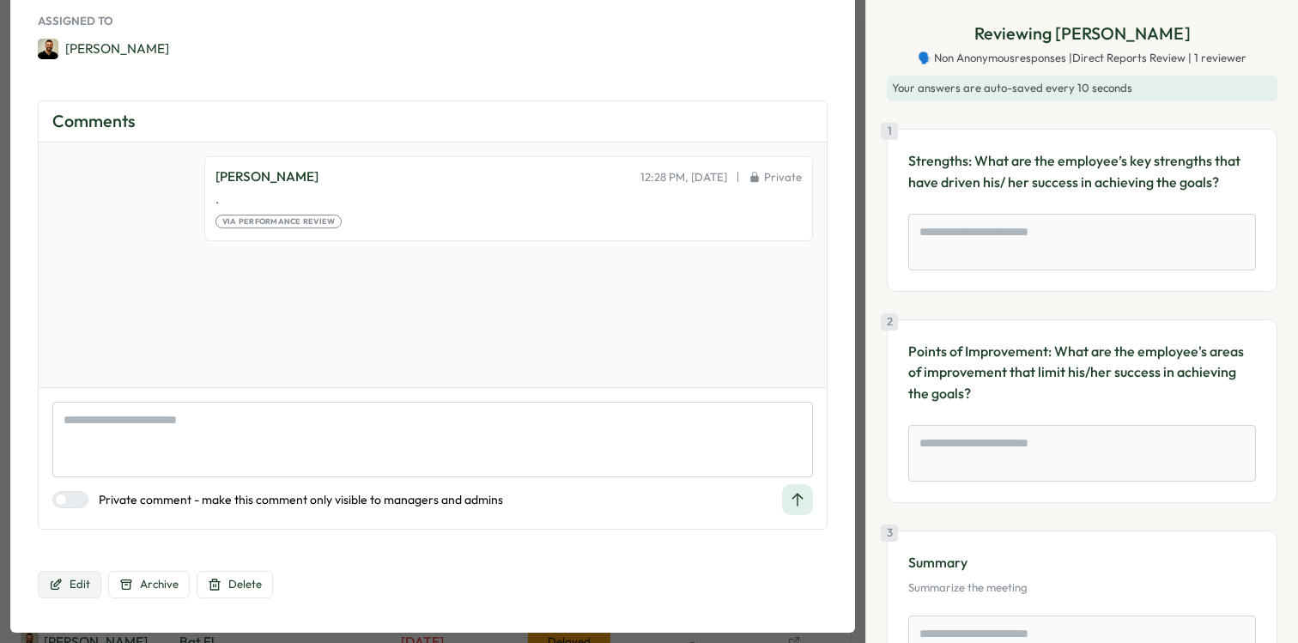
click at [64, 576] on button "Edit" at bounding box center [70, 584] width 64 height 27
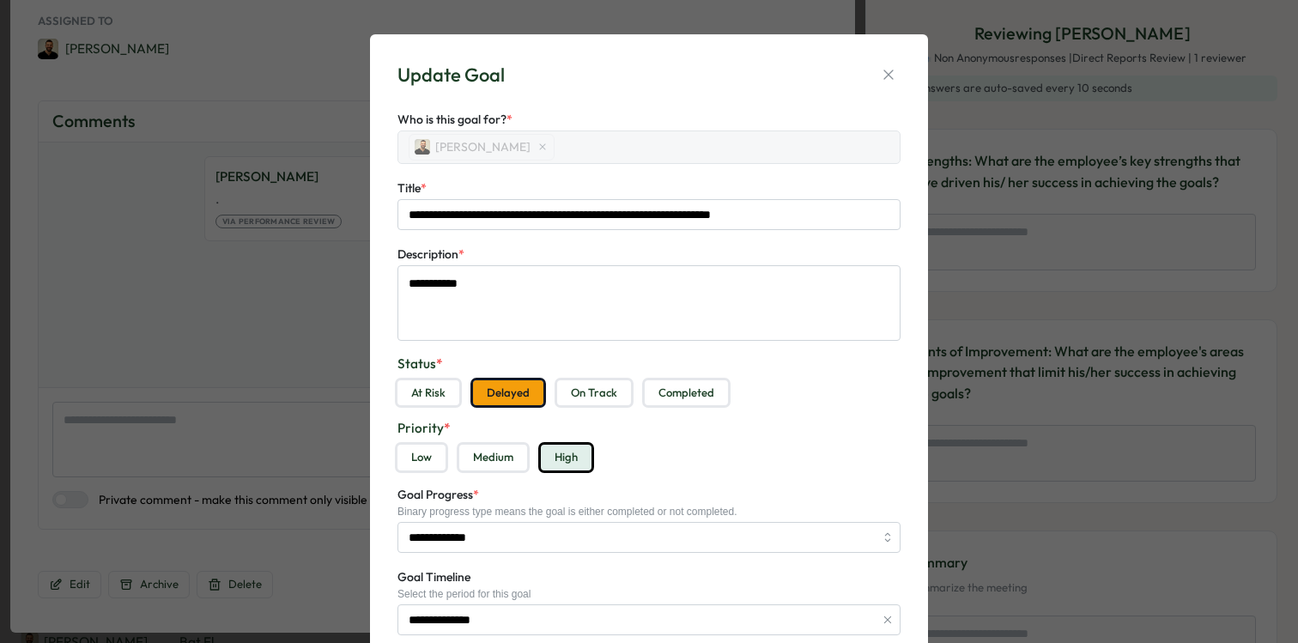
click at [593, 391] on button "On Track" at bounding box center [594, 393] width 74 height 26
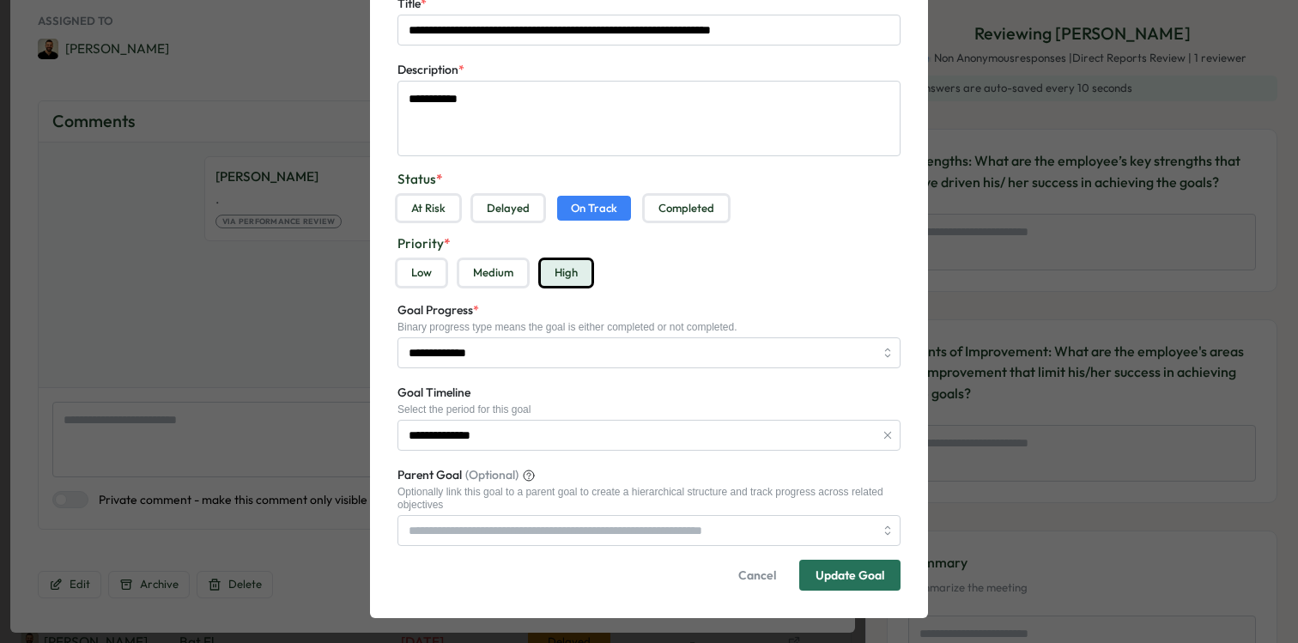
scroll to position [186, 0]
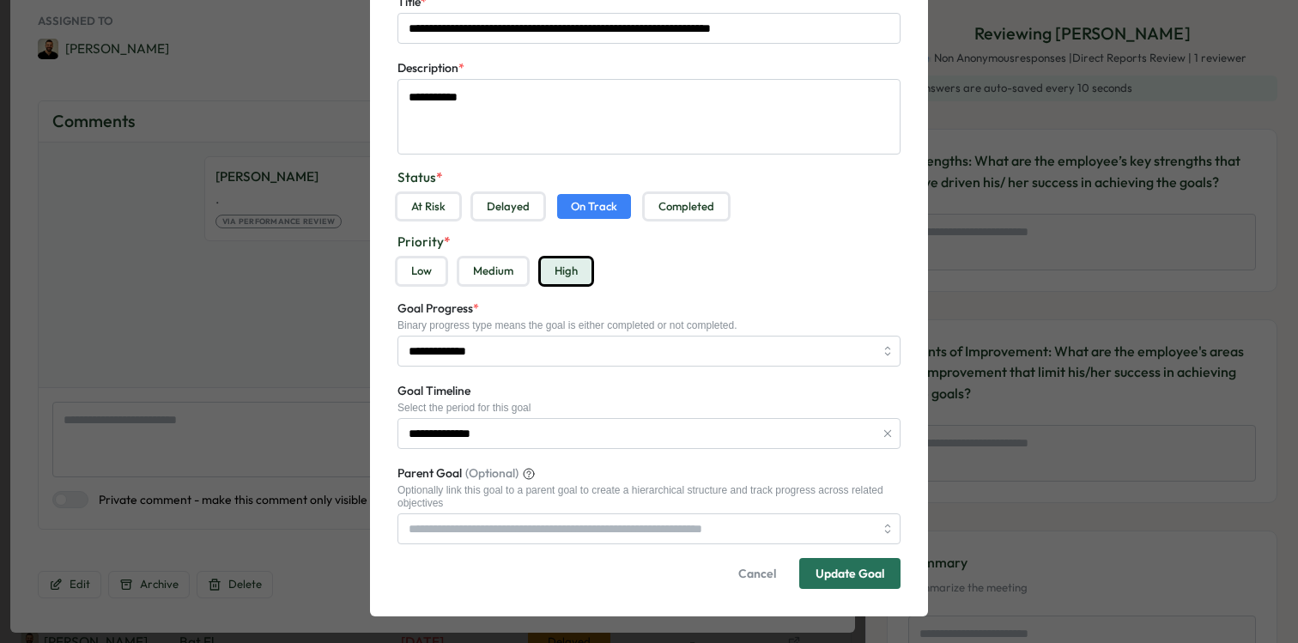
click at [717, 373] on form "**********" at bounding box center [649, 256] width 503 height 666
click at [722, 355] on input "**********" at bounding box center [649, 351] width 503 height 31
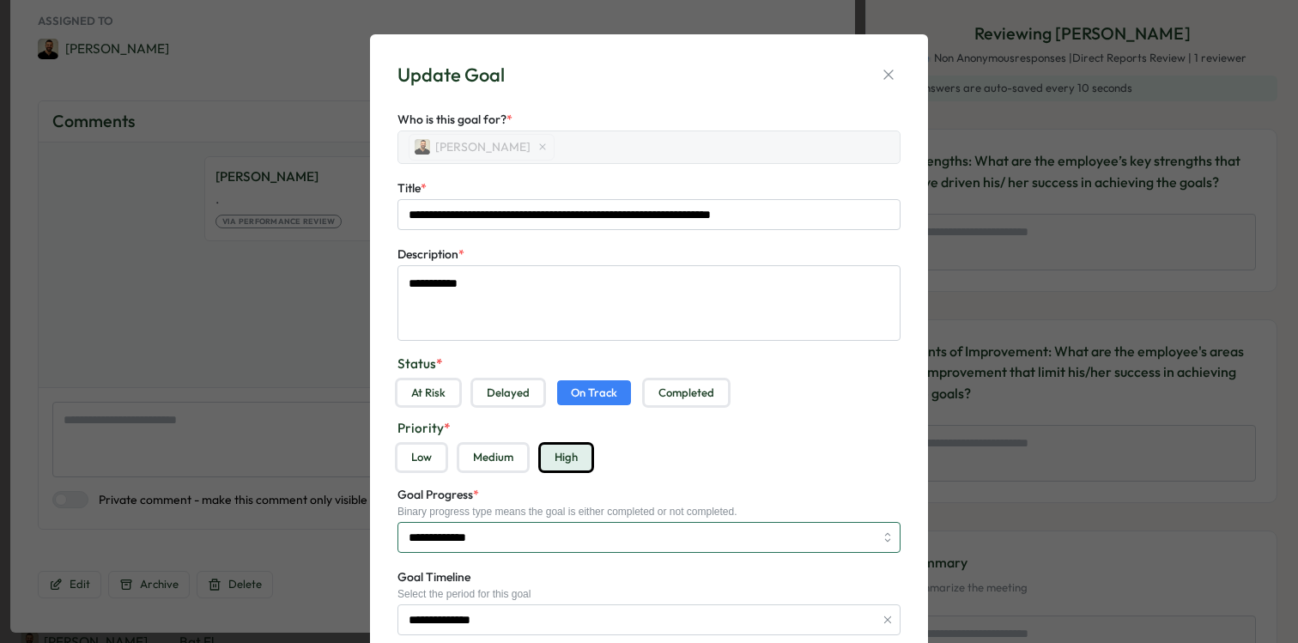
scroll to position [194, 0]
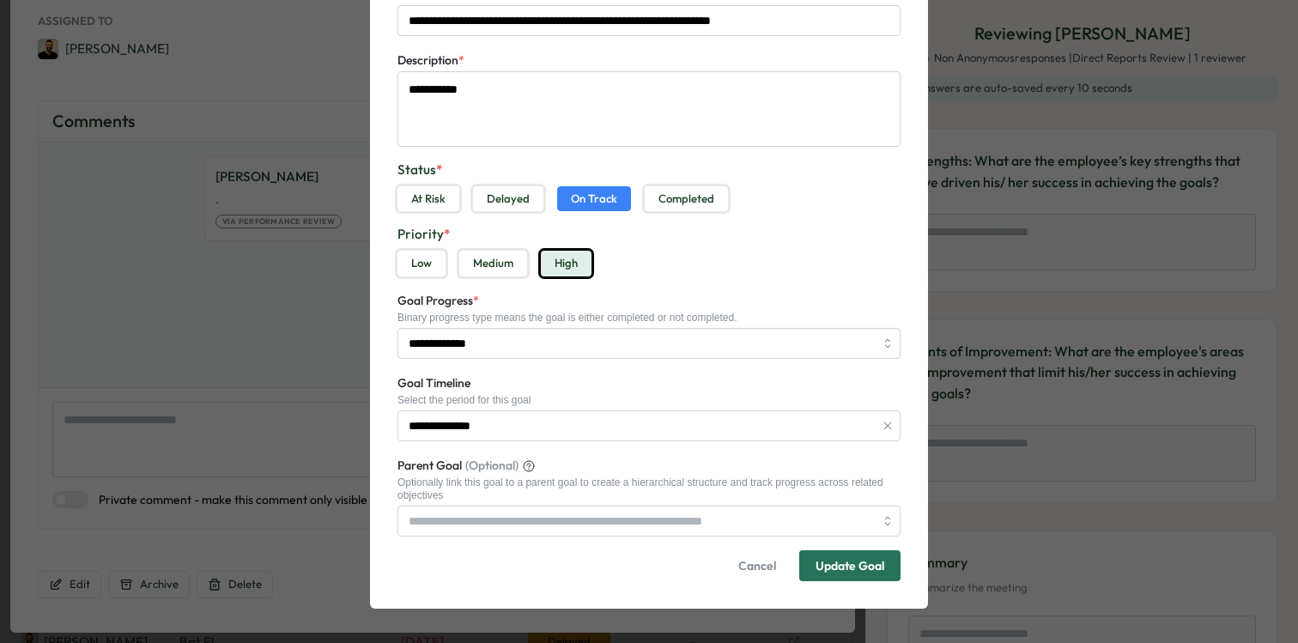
click at [872, 569] on div "Update Goal" at bounding box center [850, 566] width 69 height 12
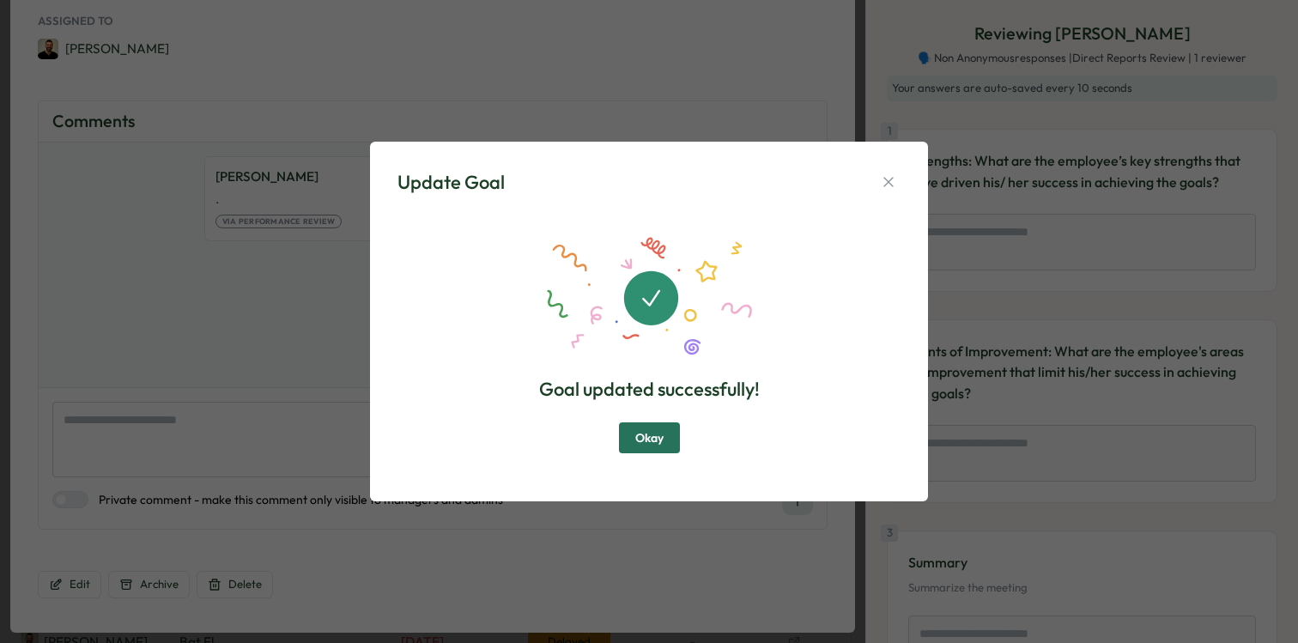
click at [666, 442] on button "Okay" at bounding box center [649, 437] width 61 height 31
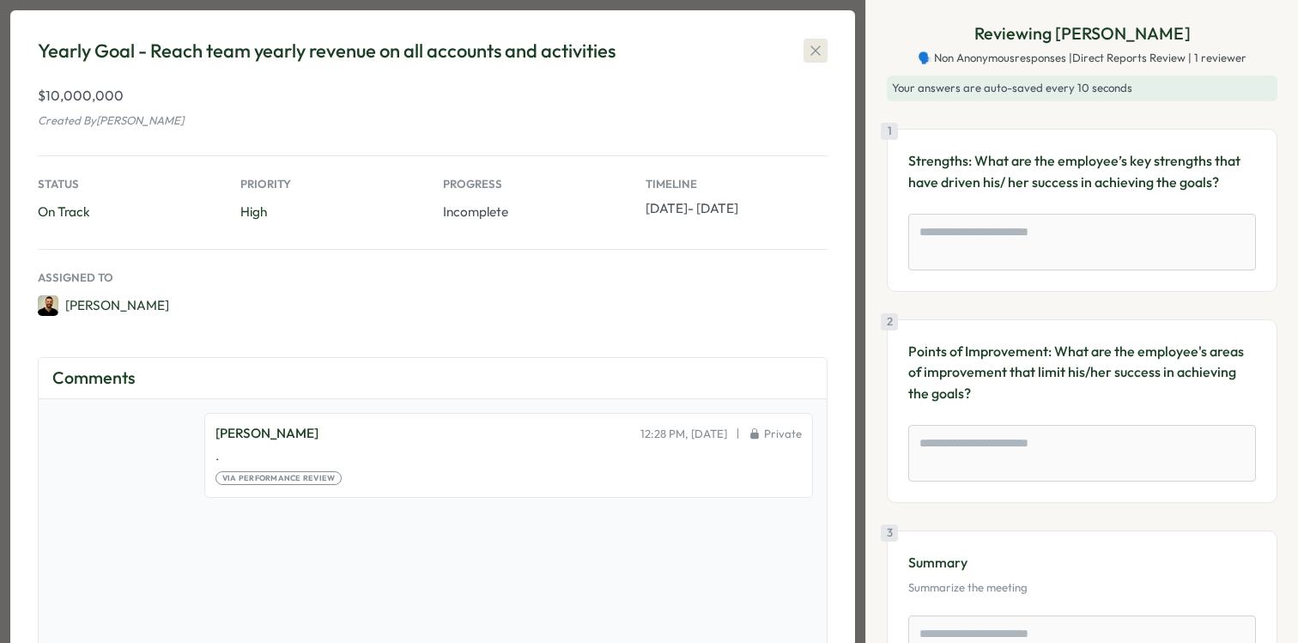
click at [813, 52] on icon "button" at bounding box center [815, 50] width 9 height 9
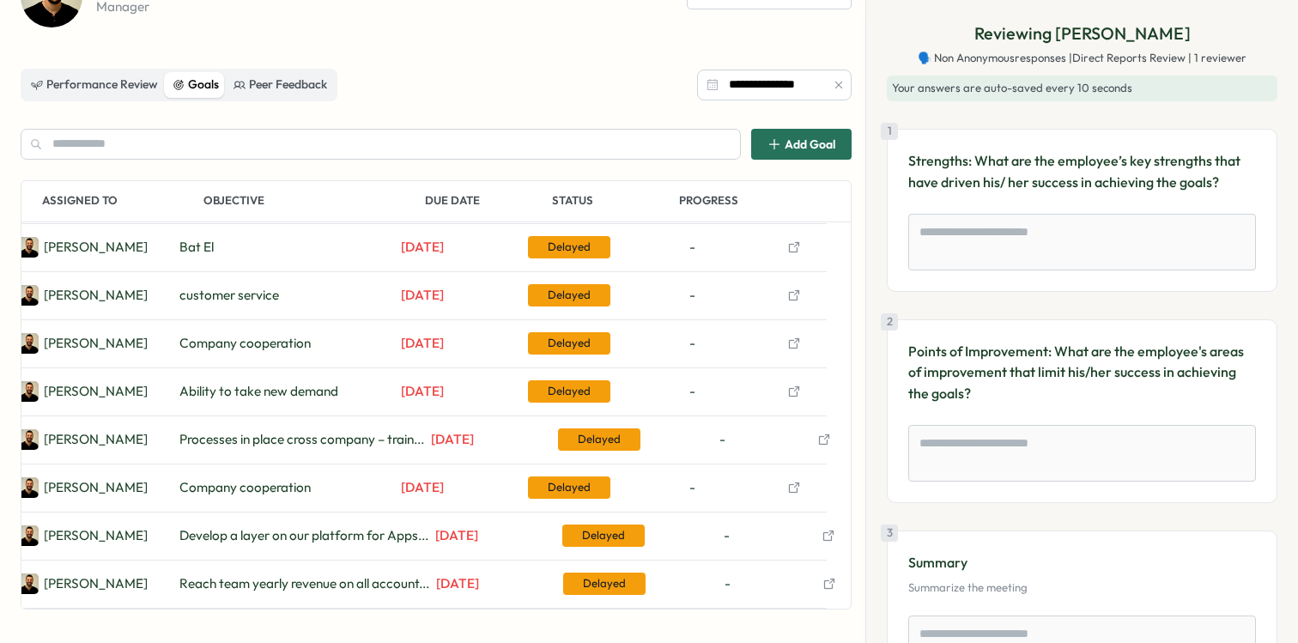
scroll to position [0, 33]
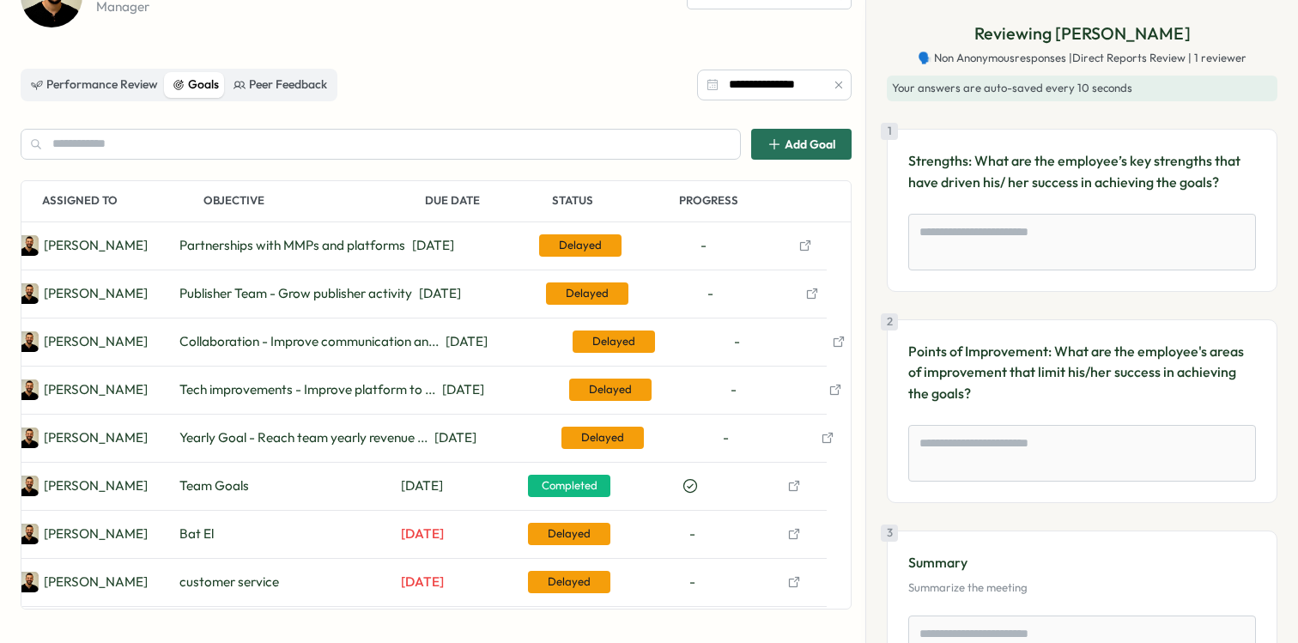
click at [823, 432] on icon "button" at bounding box center [828, 438] width 14 height 14
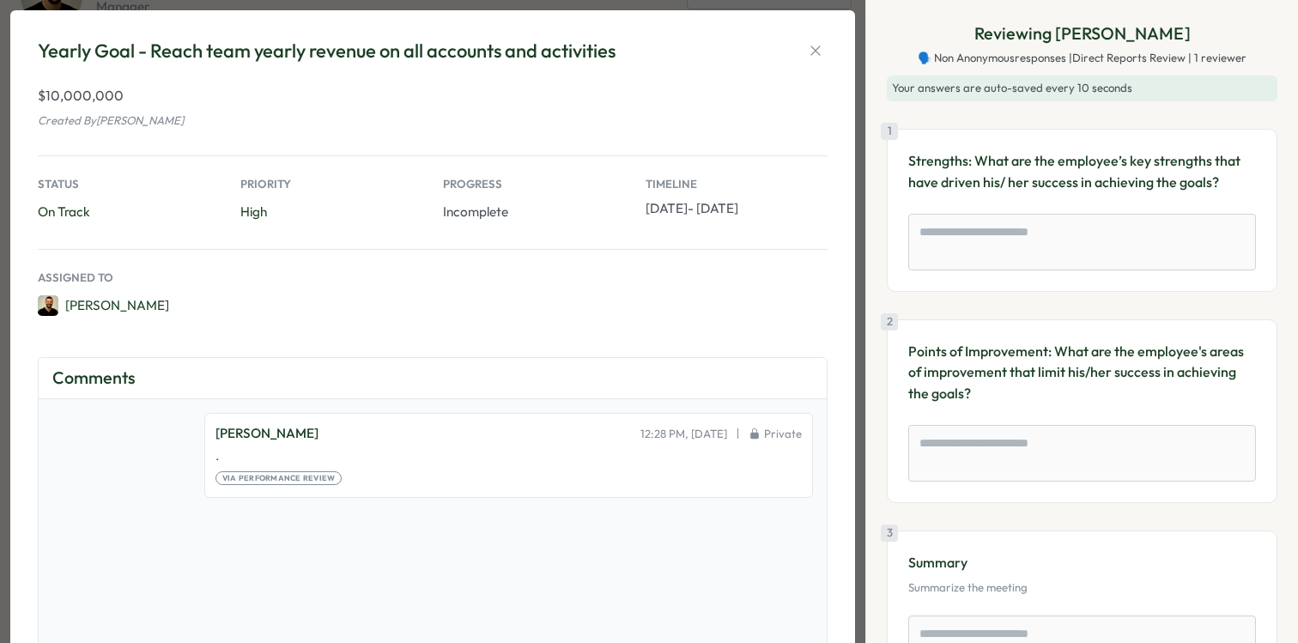
type textarea "*"
click at [821, 43] on icon "button" at bounding box center [815, 50] width 17 height 17
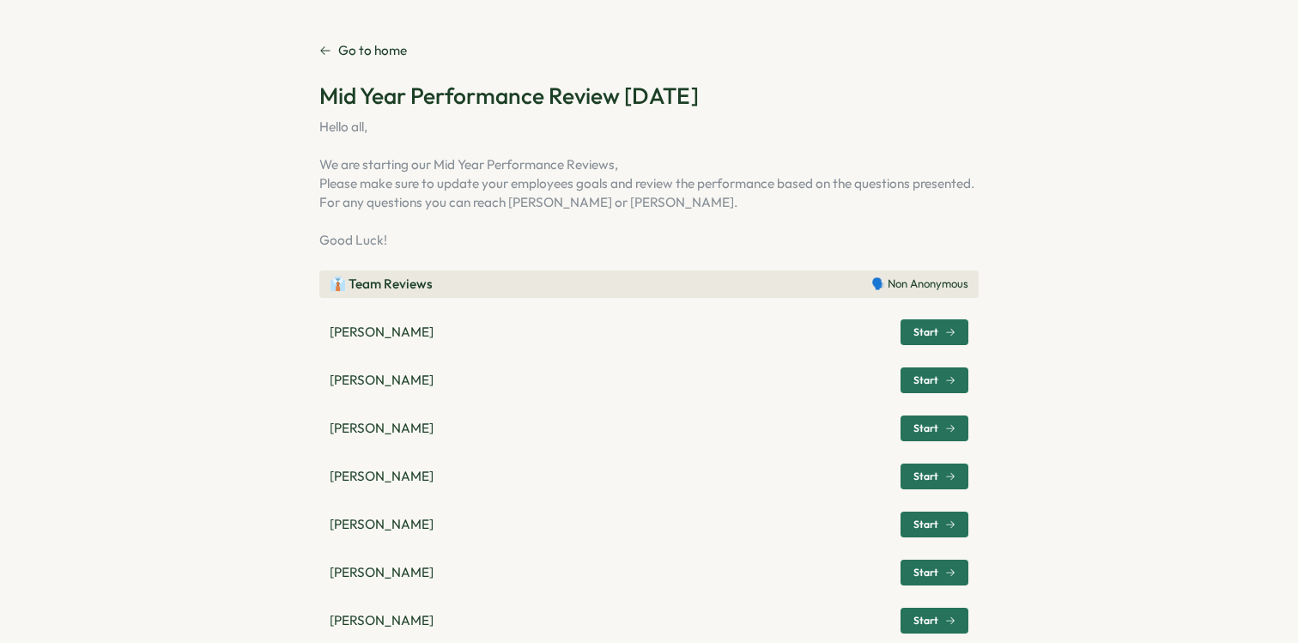
click at [926, 428] on span "Start" at bounding box center [926, 428] width 25 height 10
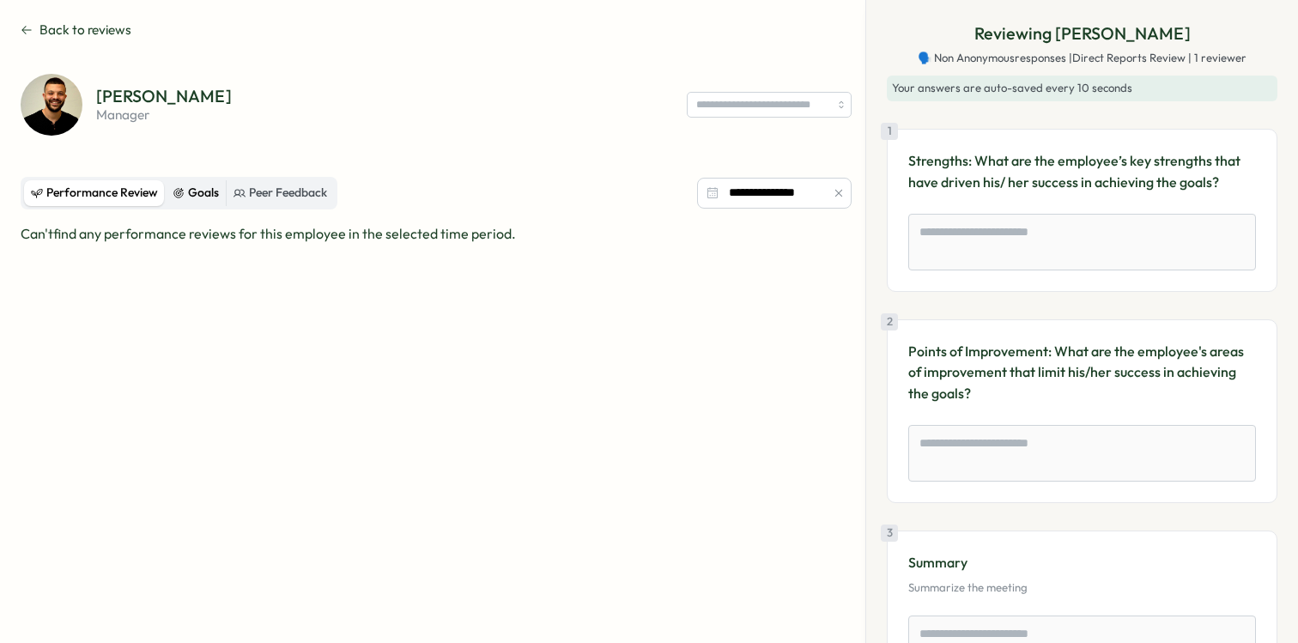
click at [173, 197] on icon at bounding box center [179, 193] width 12 height 12
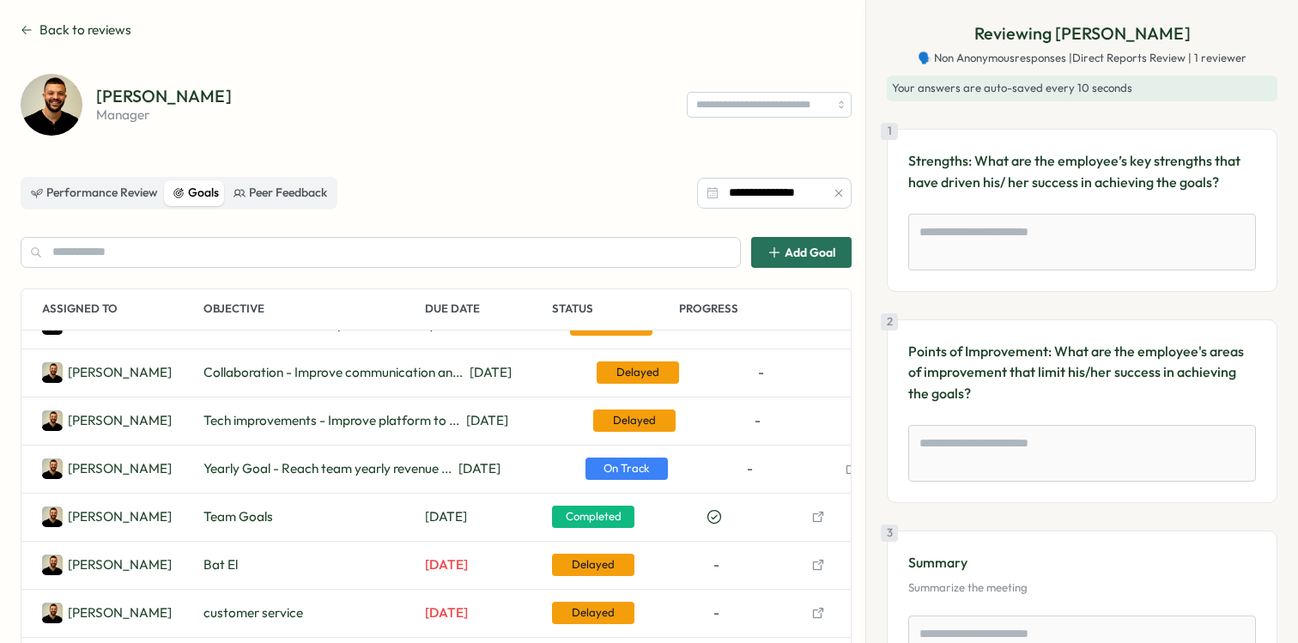
scroll to position [77, 33]
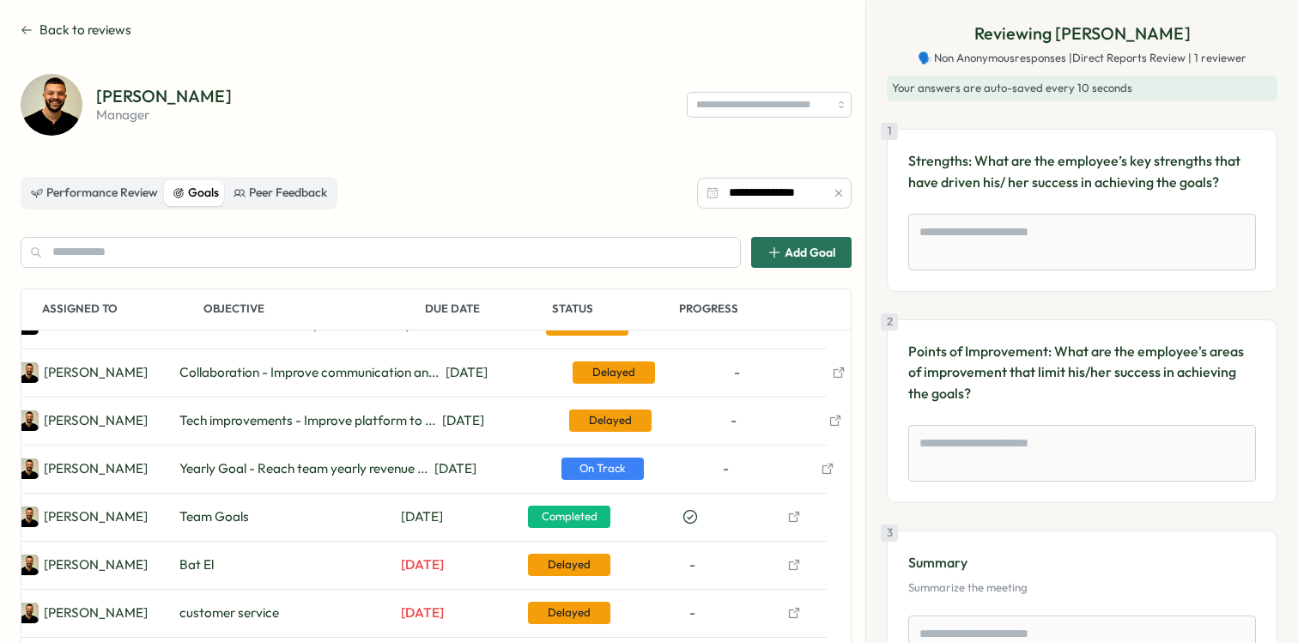
click at [829, 417] on icon "button" at bounding box center [836, 421] width 14 height 14
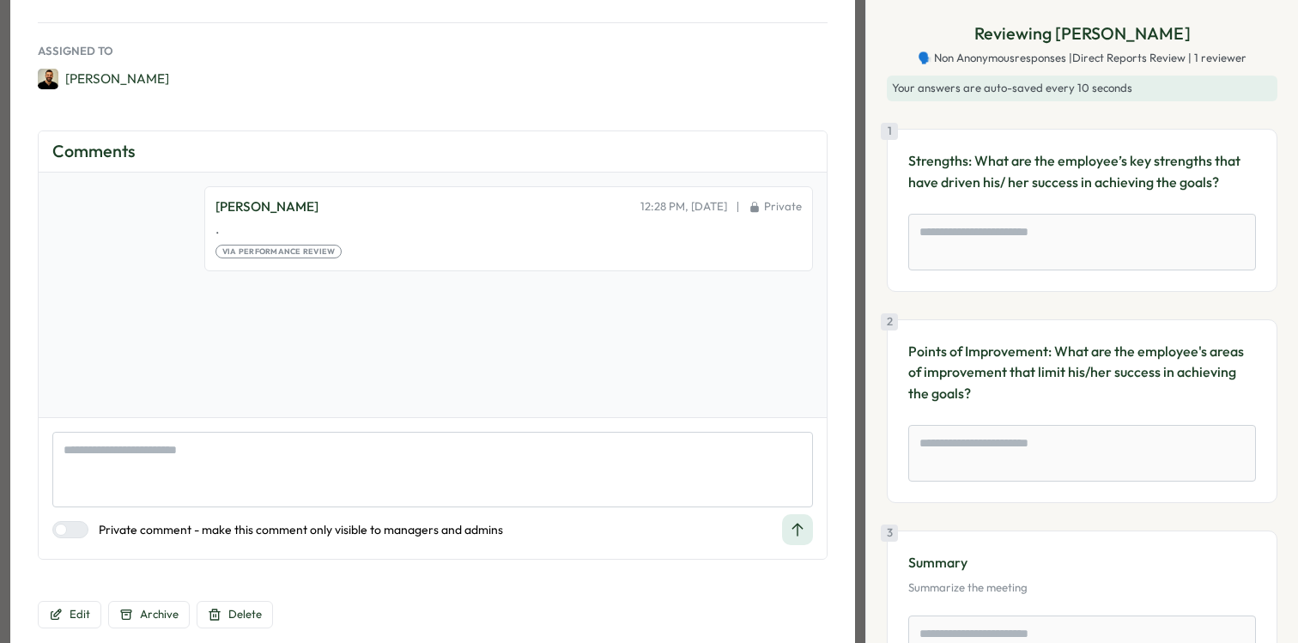
scroll to position [278, 0]
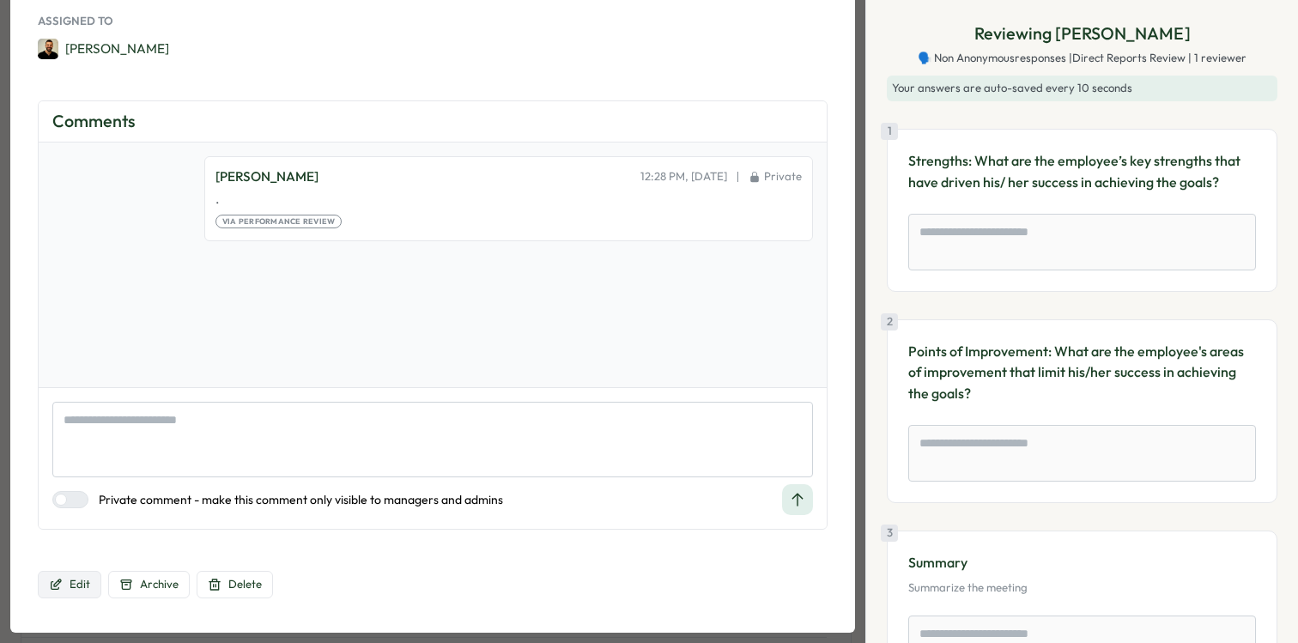
click at [65, 588] on button "Edit" at bounding box center [70, 584] width 64 height 27
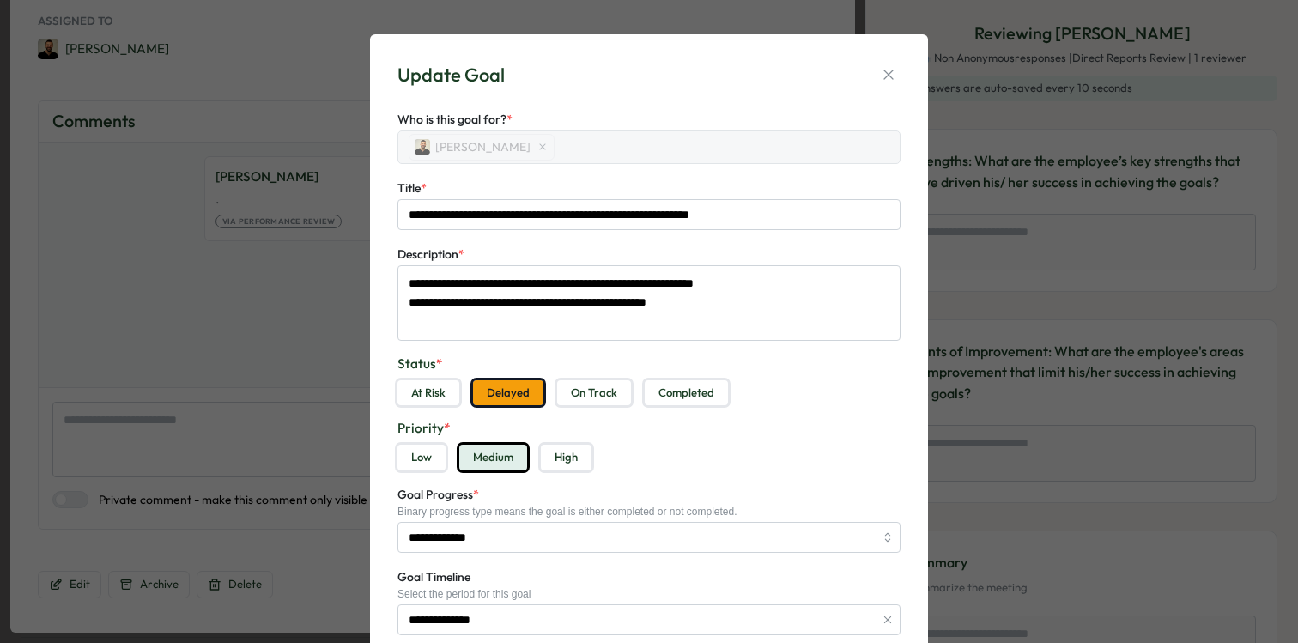
click at [601, 387] on button "On Track" at bounding box center [594, 393] width 74 height 26
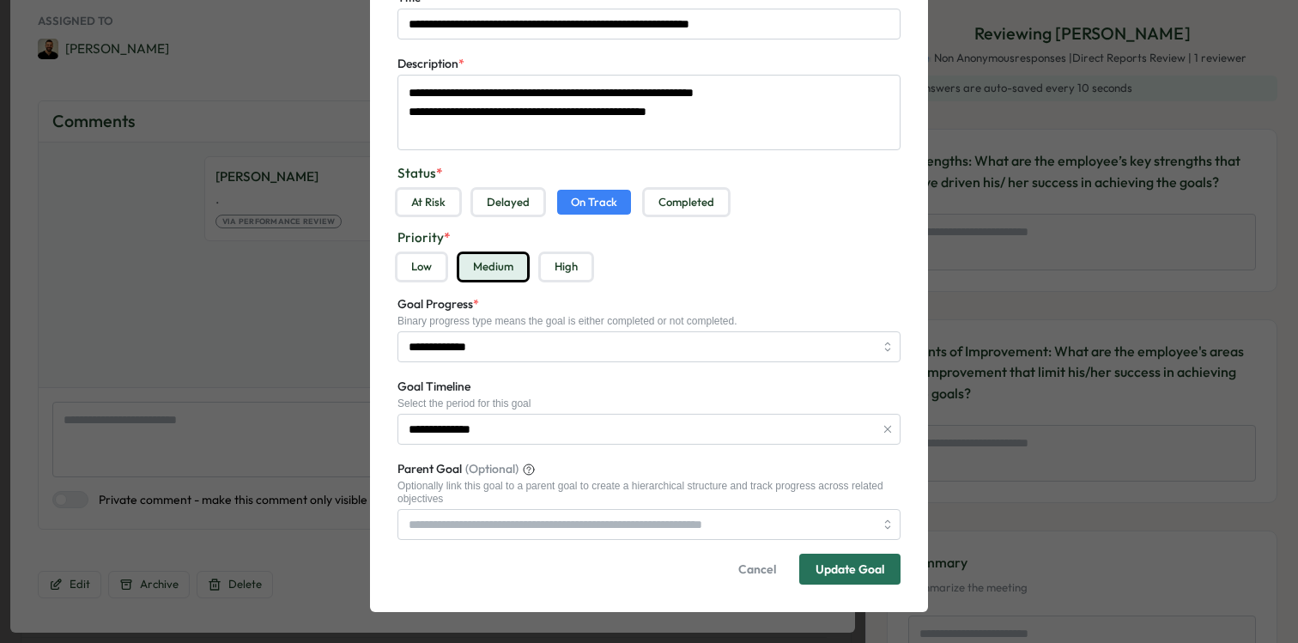
scroll to position [194, 0]
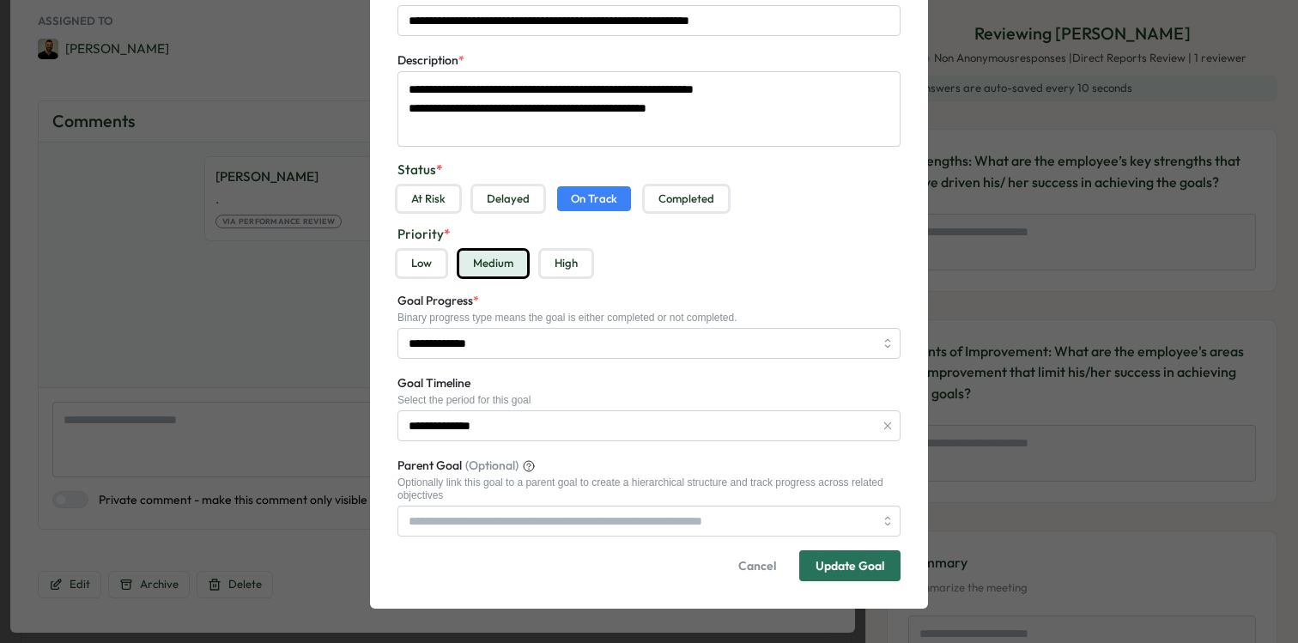
click at [830, 568] on div "Update Goal" at bounding box center [850, 566] width 69 height 12
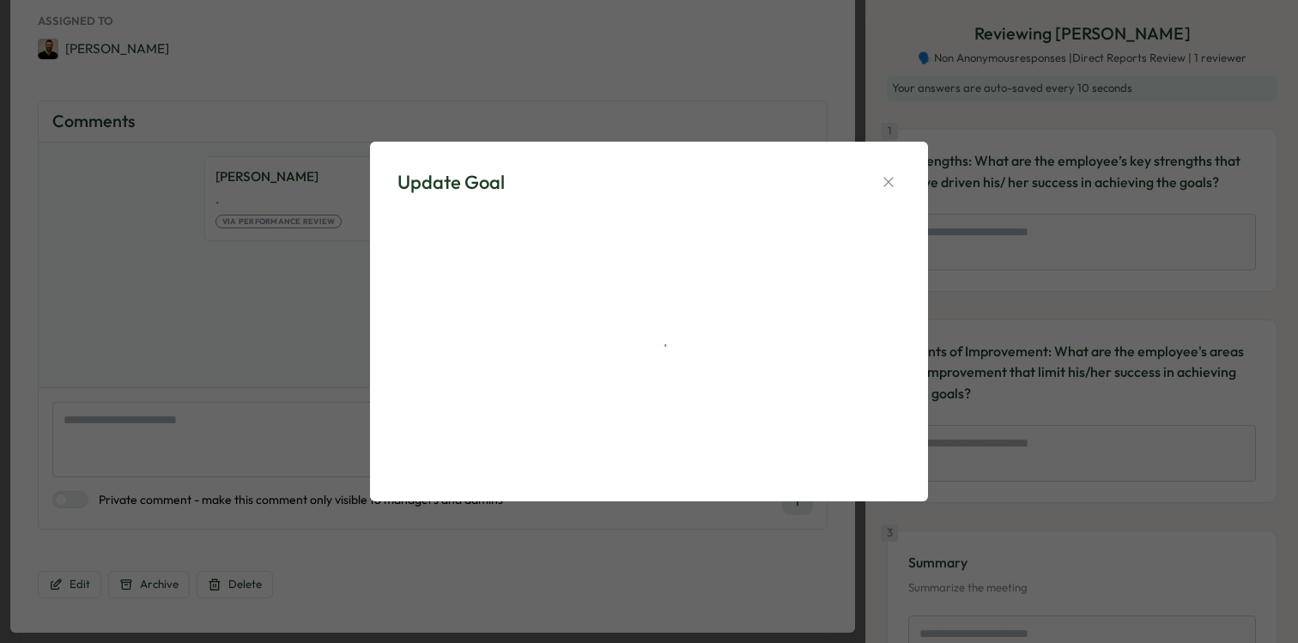
scroll to position [0, 0]
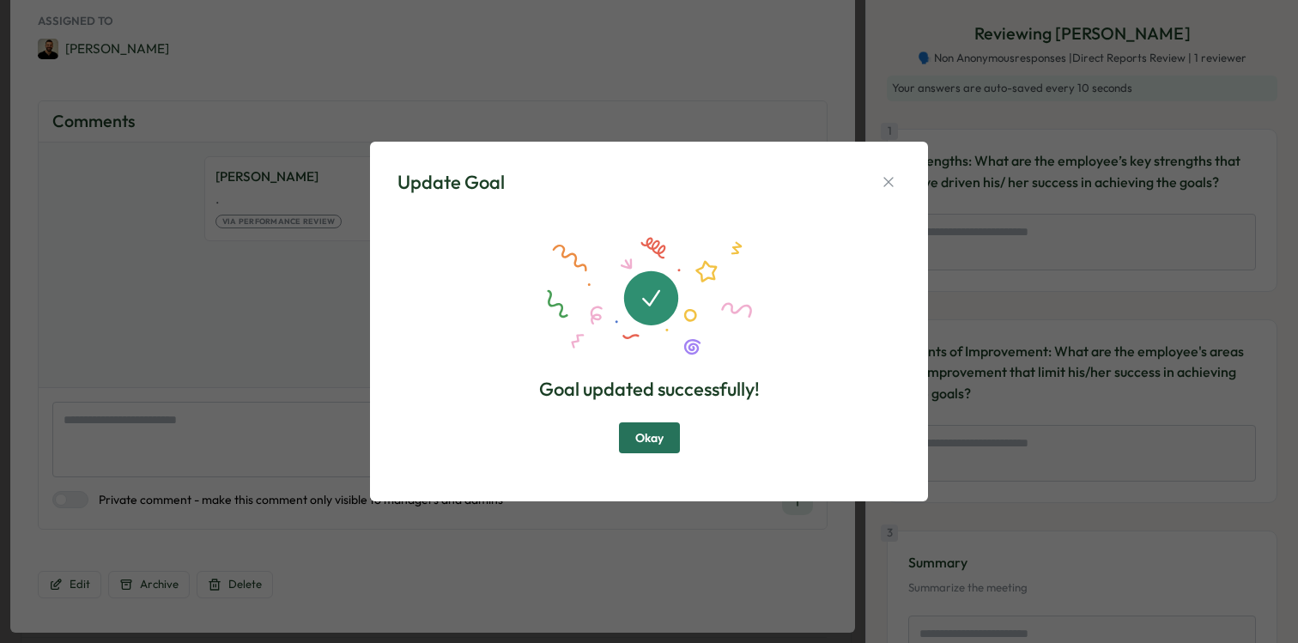
click at [652, 436] on span "Okay" at bounding box center [649, 437] width 28 height 29
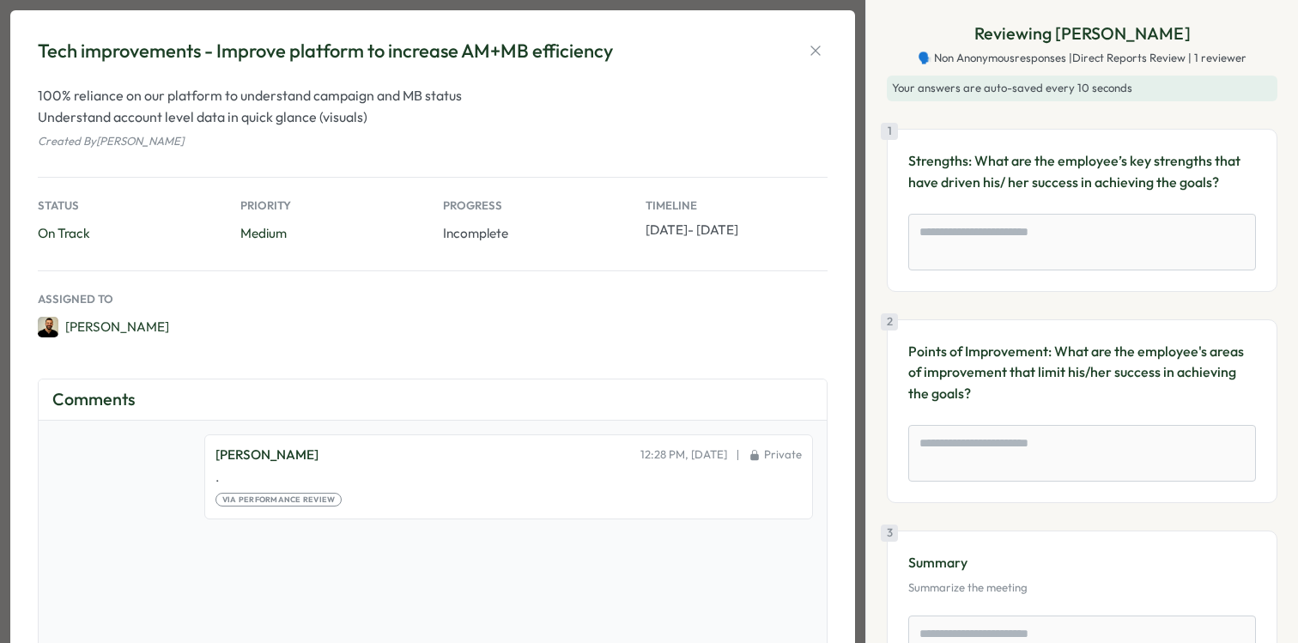
scroll to position [14, 0]
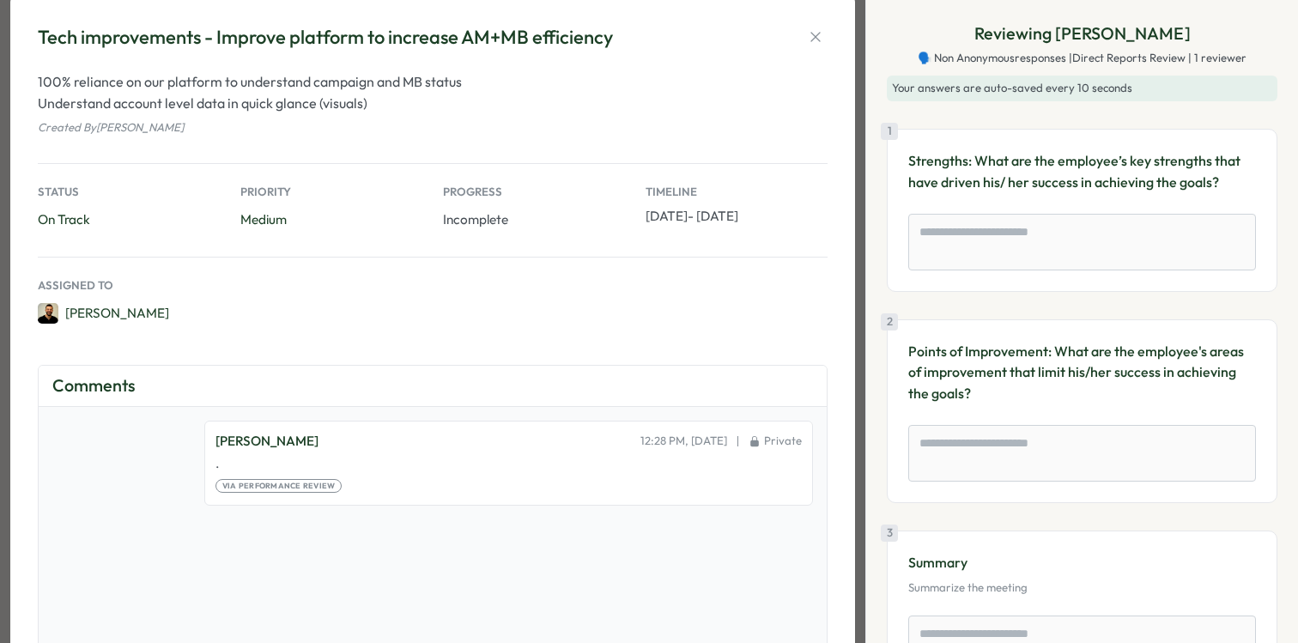
click at [814, 51] on div "Tech improvements - Improve platform to increase AM+MB efficiency 100% reliance…" at bounding box center [433, 447] width 804 height 860
click at [815, 33] on icon "button" at bounding box center [815, 36] width 17 height 17
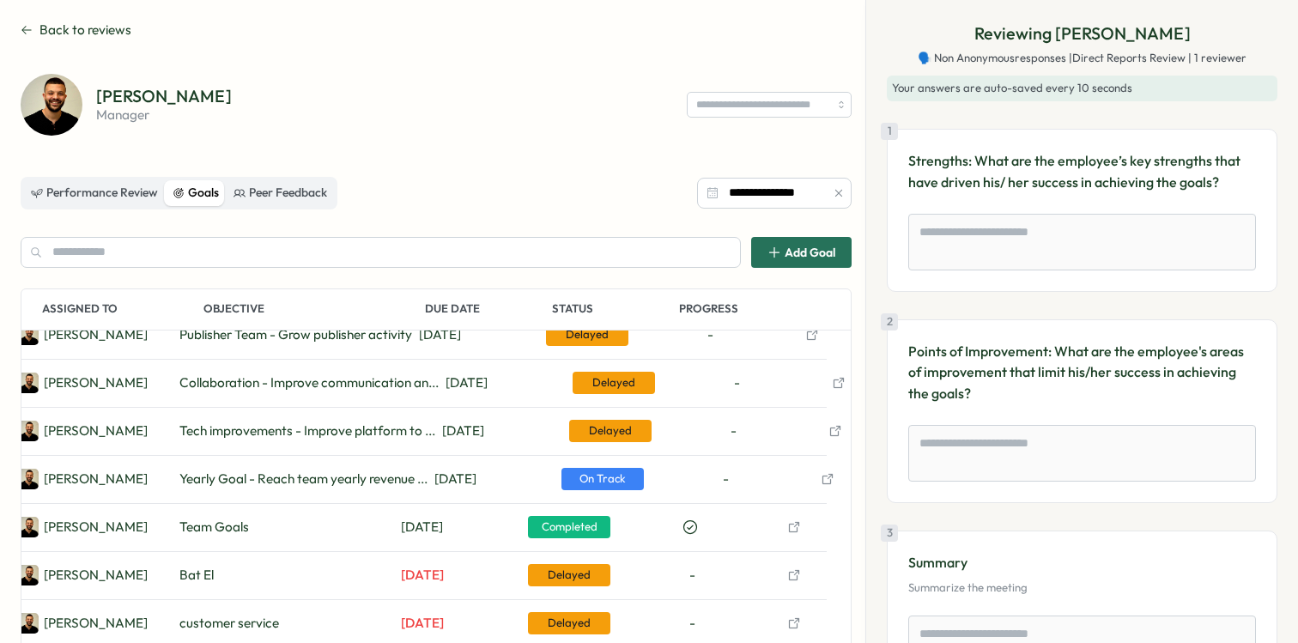
scroll to position [0, 33]
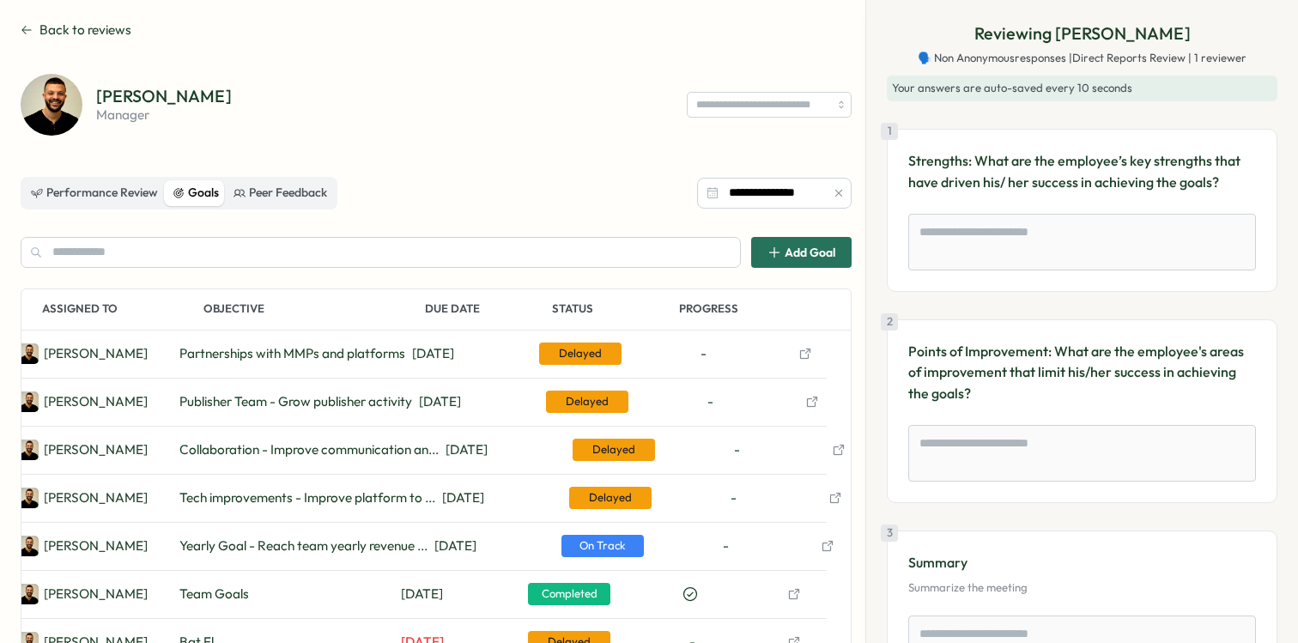
click at [838, 448] on icon "button" at bounding box center [839, 450] width 14 height 14
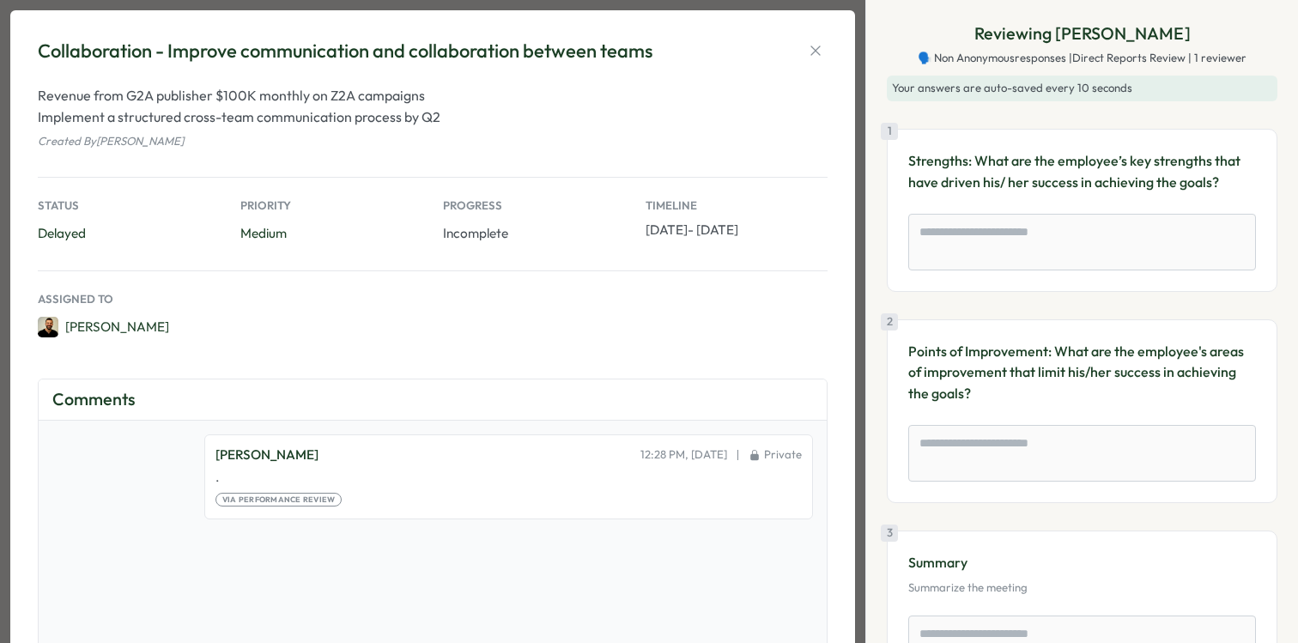
scroll to position [278, 0]
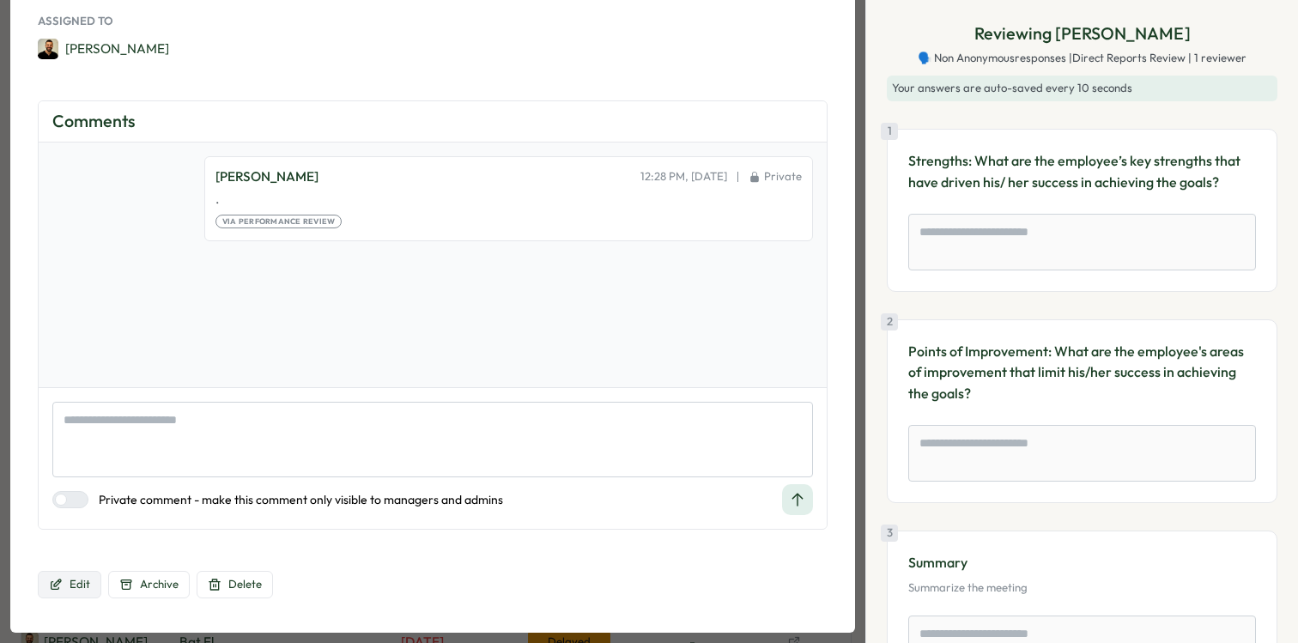
click at [80, 580] on span "Edit" at bounding box center [80, 584] width 21 height 15
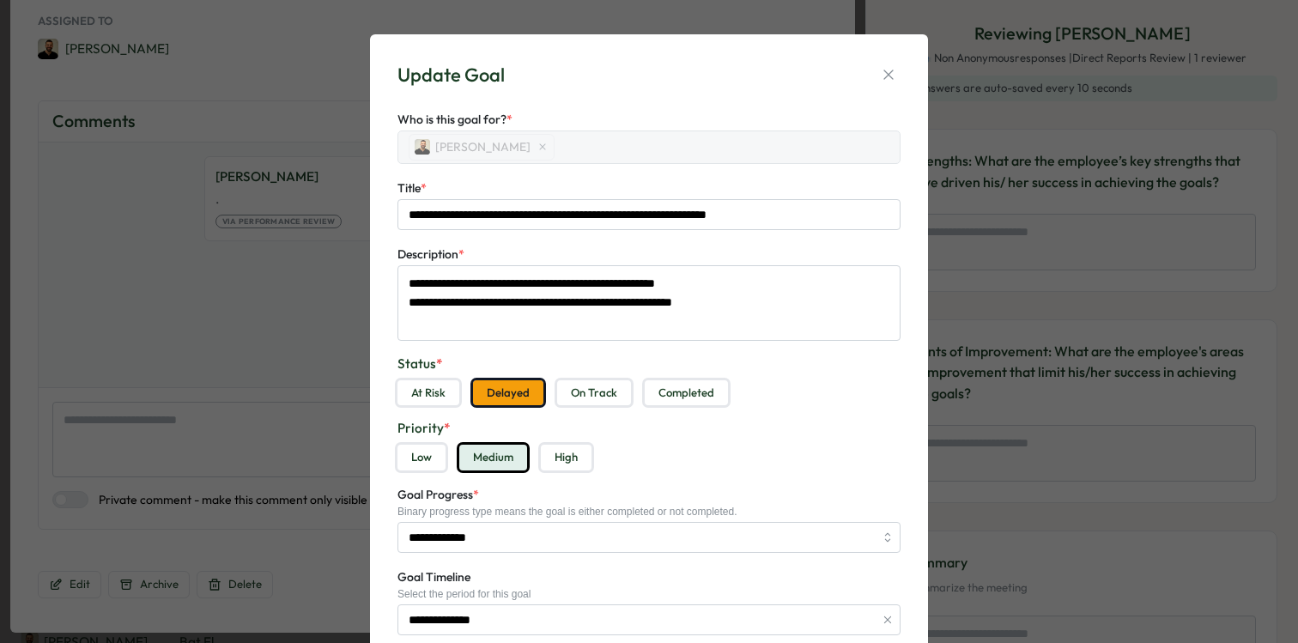
click at [593, 391] on button "On Track" at bounding box center [594, 393] width 74 height 26
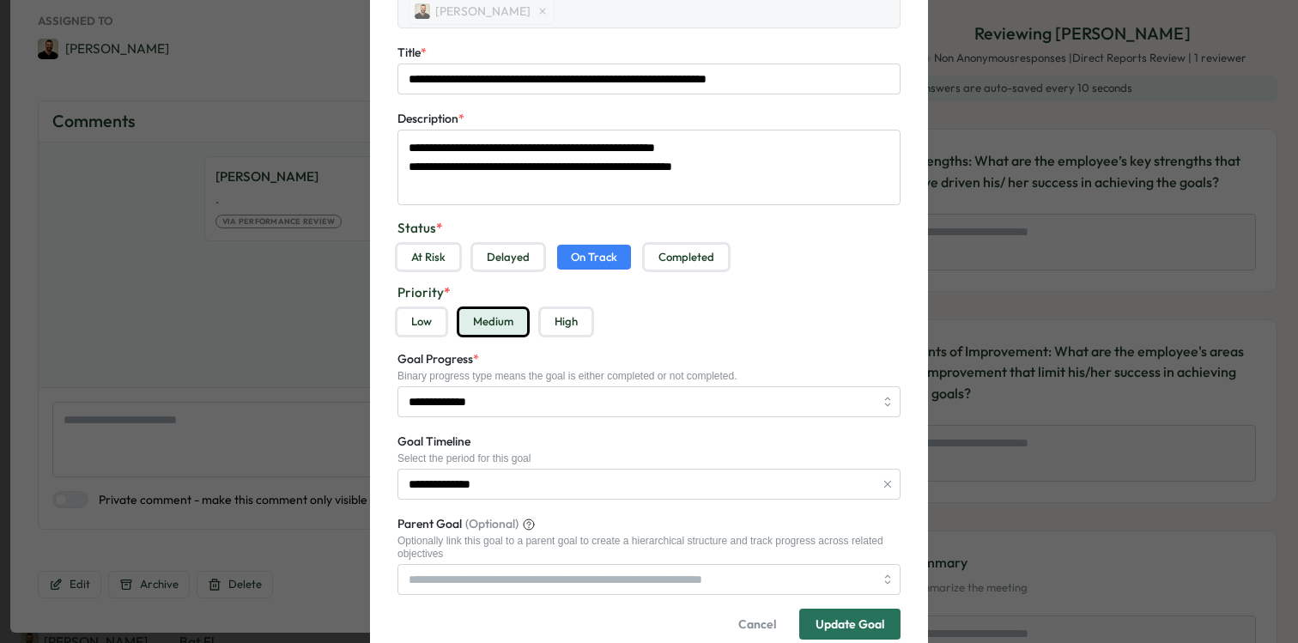
scroll to position [194, 0]
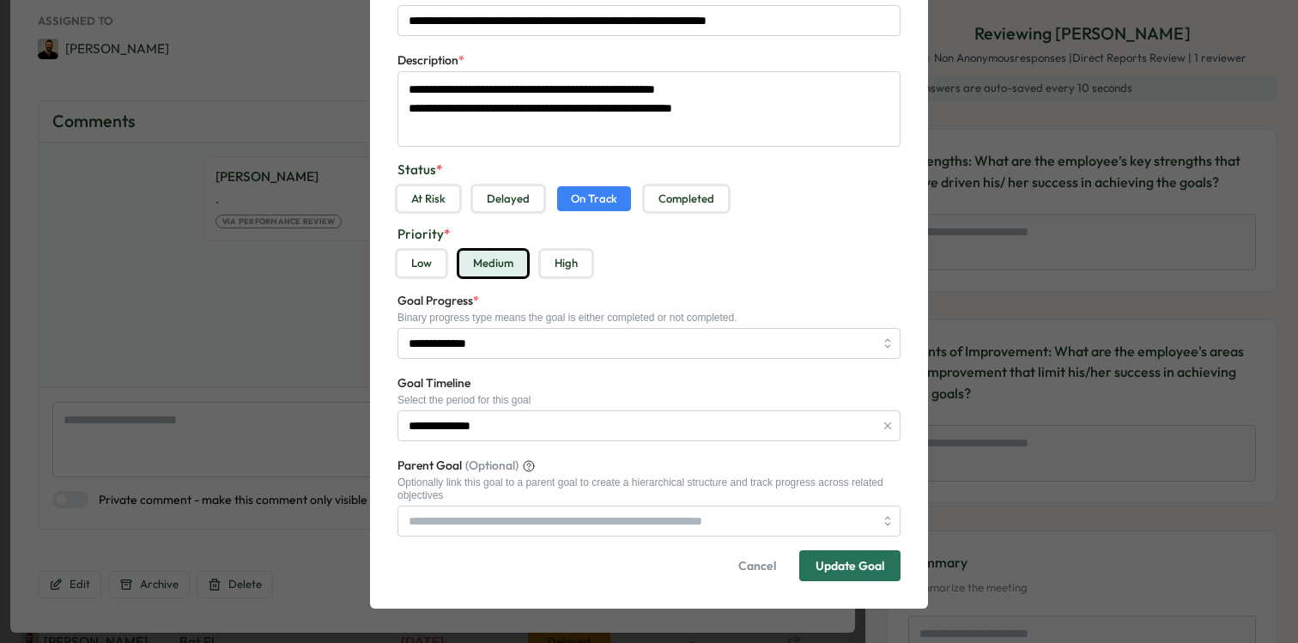
click at [866, 558] on span "Update Goal" at bounding box center [850, 565] width 69 height 29
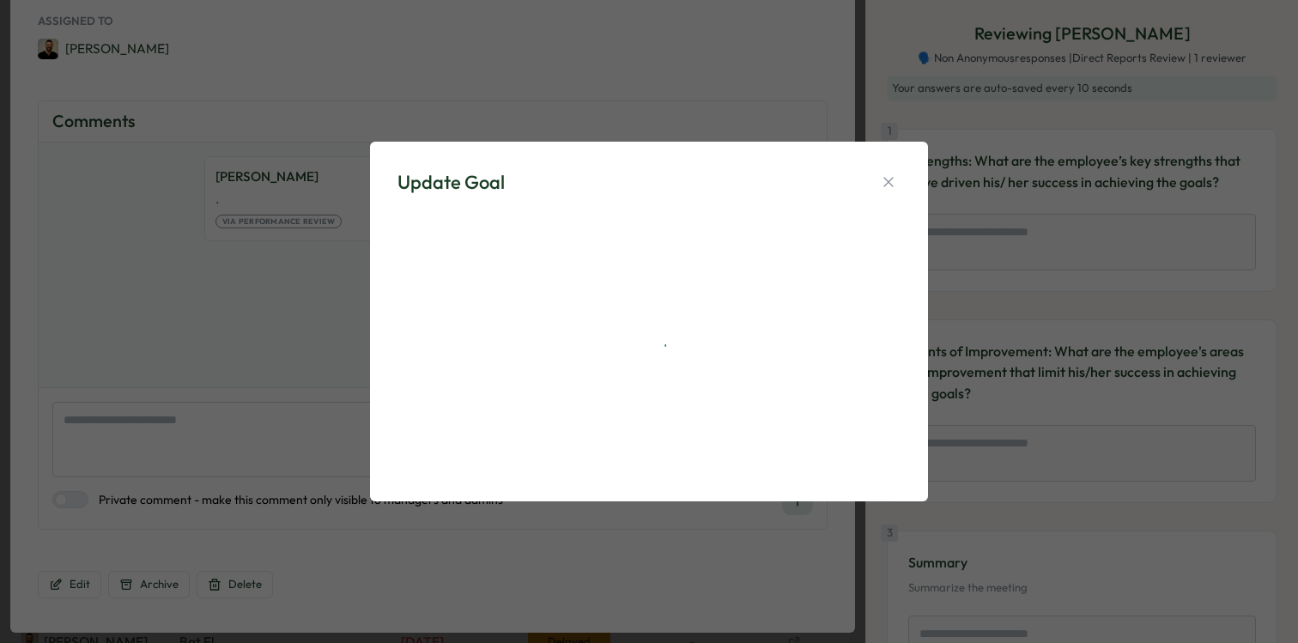
scroll to position [0, 0]
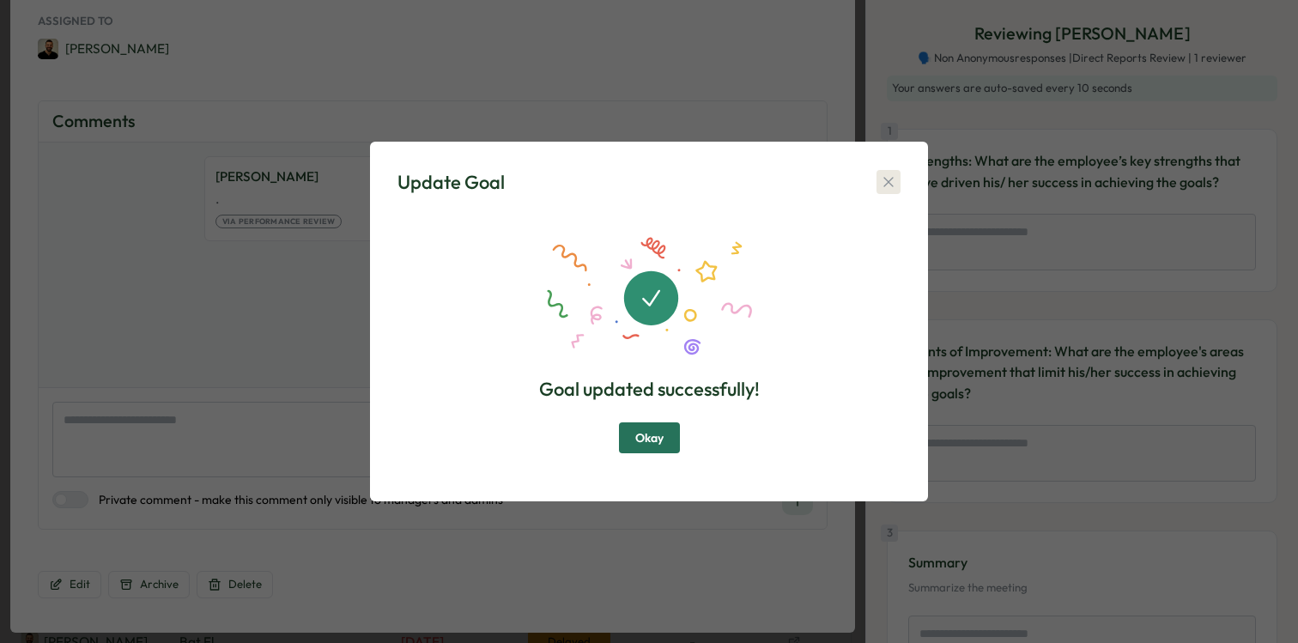
click at [890, 183] on icon "button" at bounding box center [888, 182] width 9 height 9
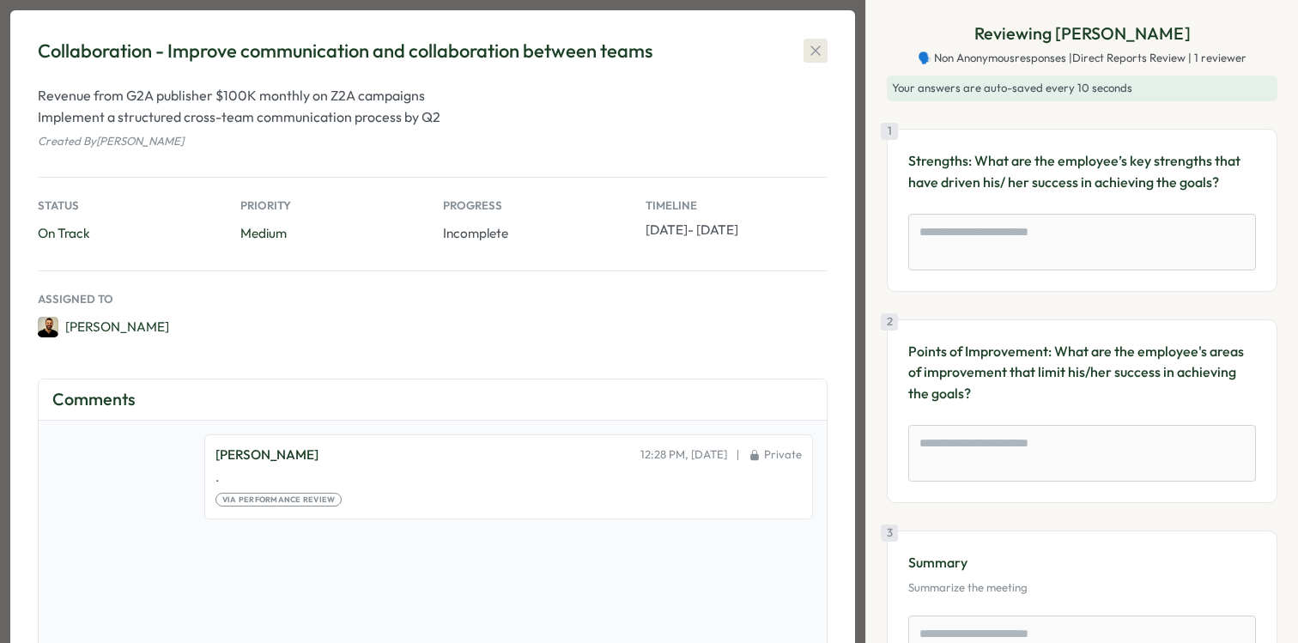
click at [816, 42] on icon "button" at bounding box center [815, 50] width 17 height 17
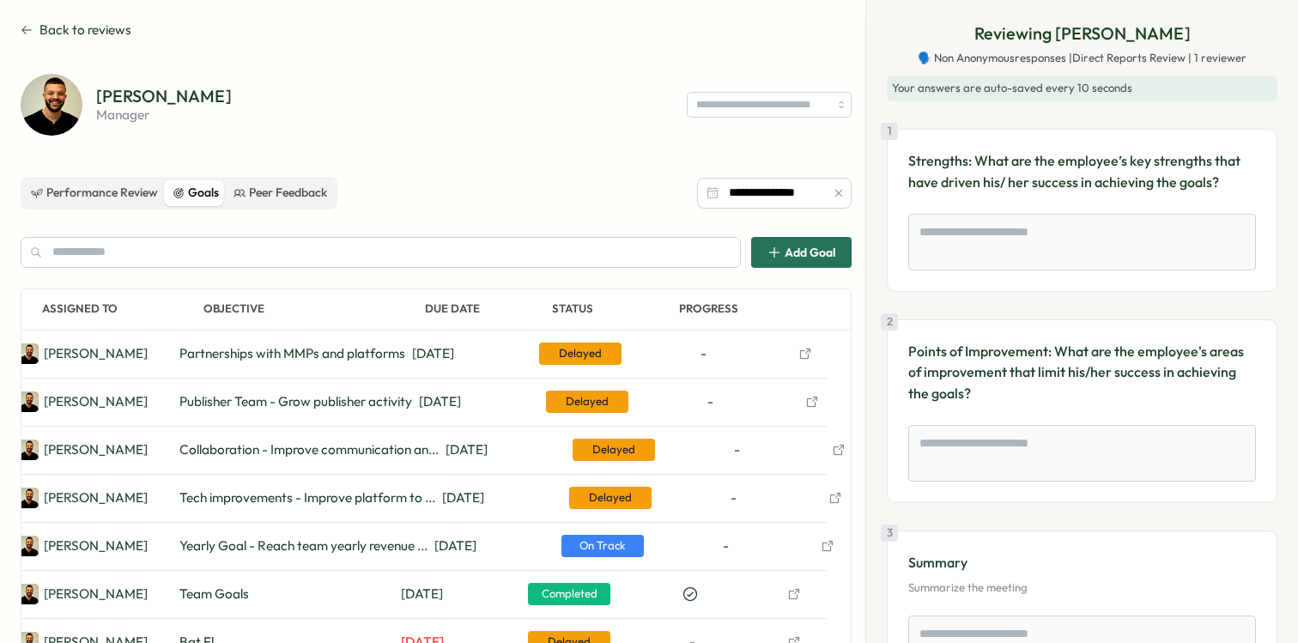
click at [809, 404] on icon "button" at bounding box center [812, 402] width 10 height 10
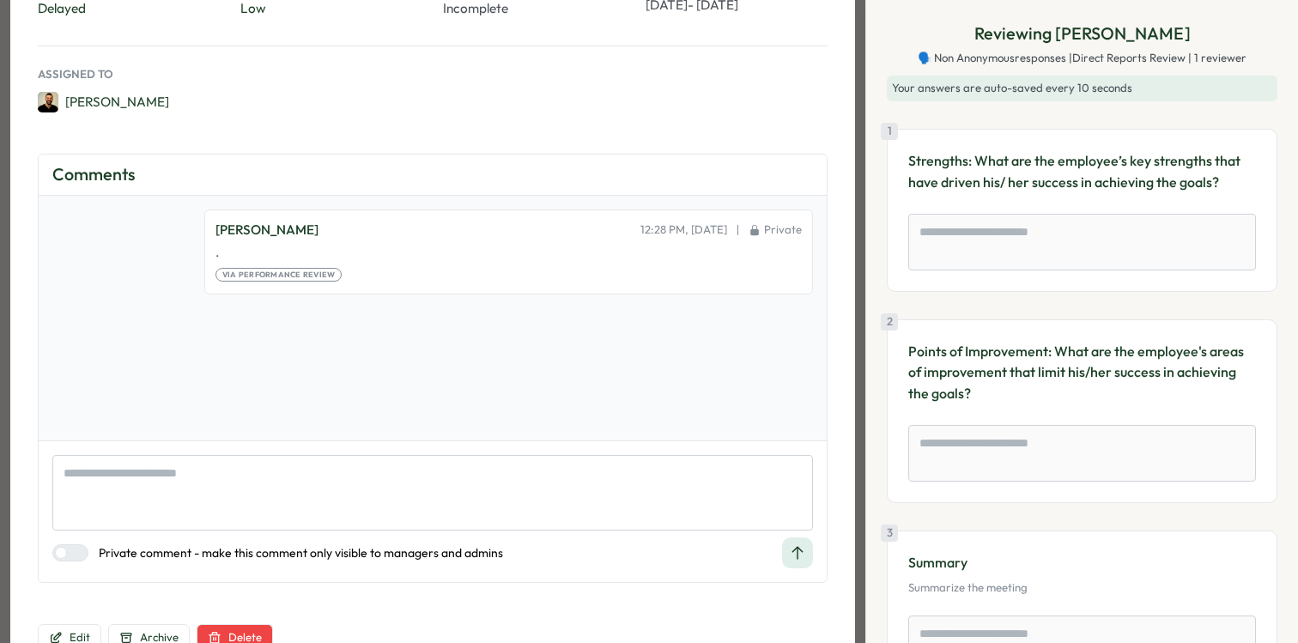
scroll to position [238, 0]
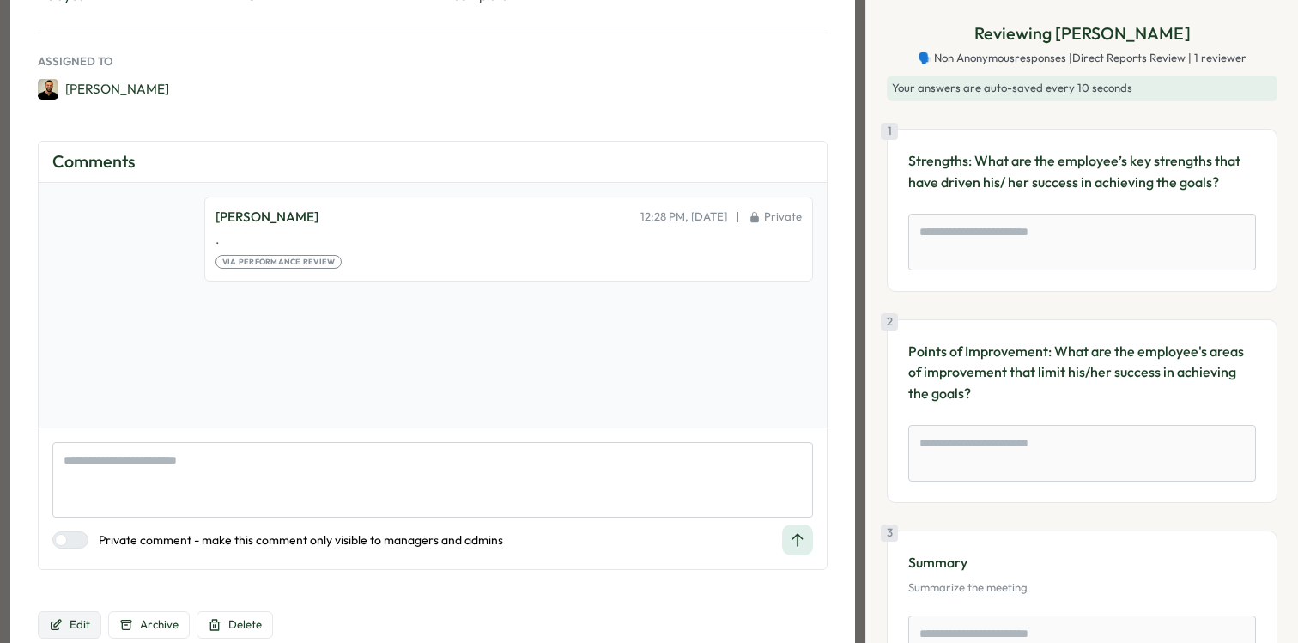
click at [75, 616] on button "Edit" at bounding box center [70, 624] width 64 height 27
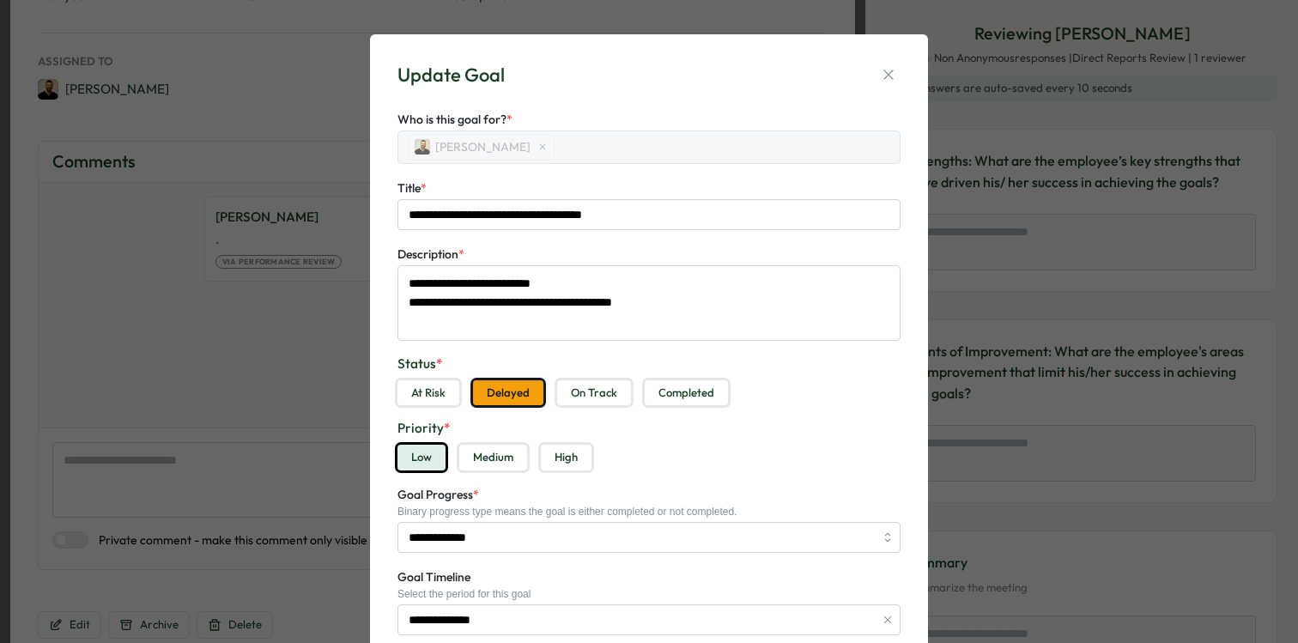
click at [584, 390] on button "On Track" at bounding box center [594, 393] width 74 height 26
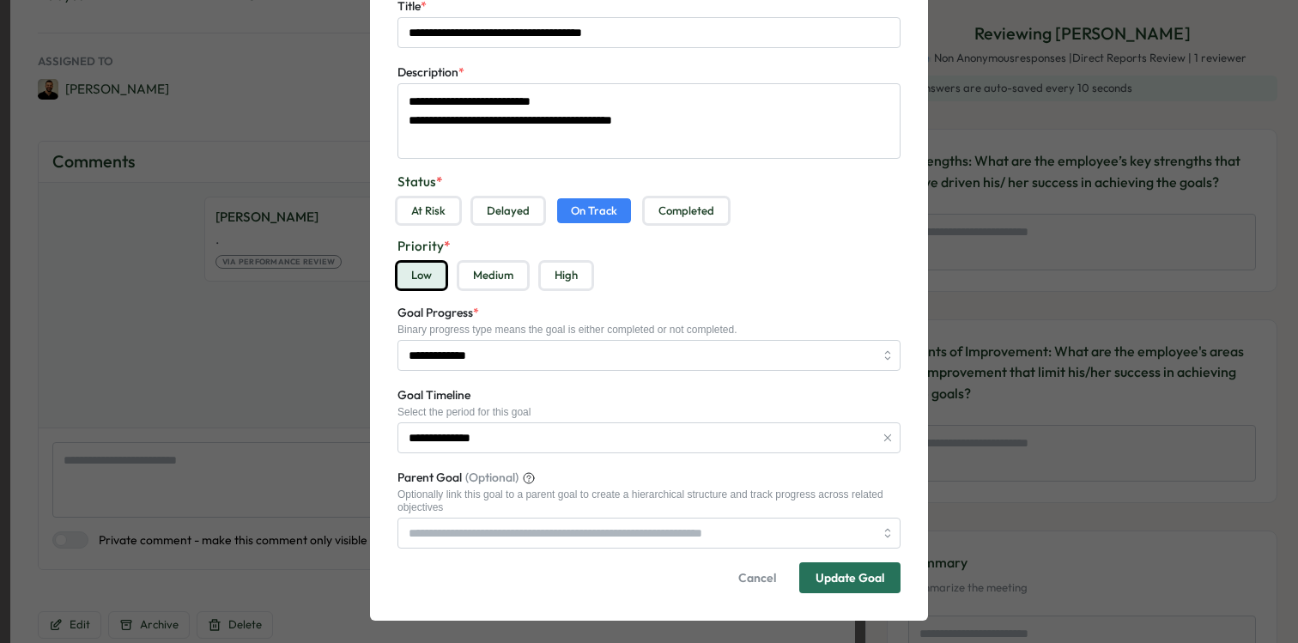
scroll to position [194, 0]
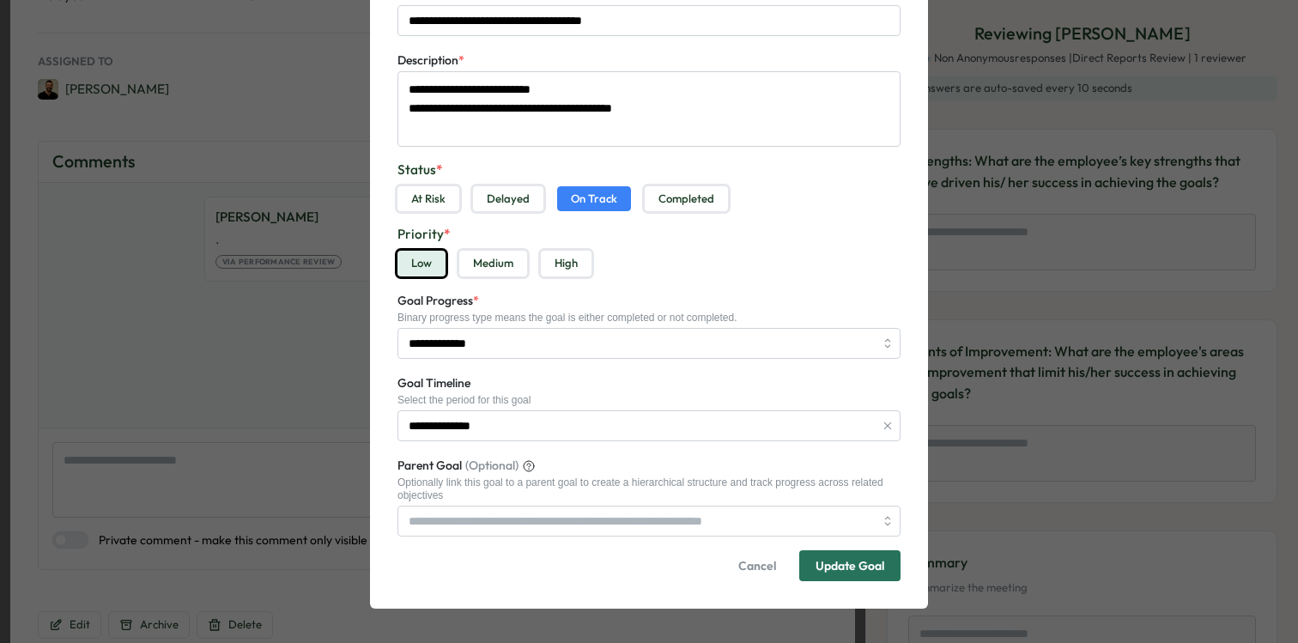
click at [847, 574] on span "Update Goal" at bounding box center [850, 565] width 69 height 29
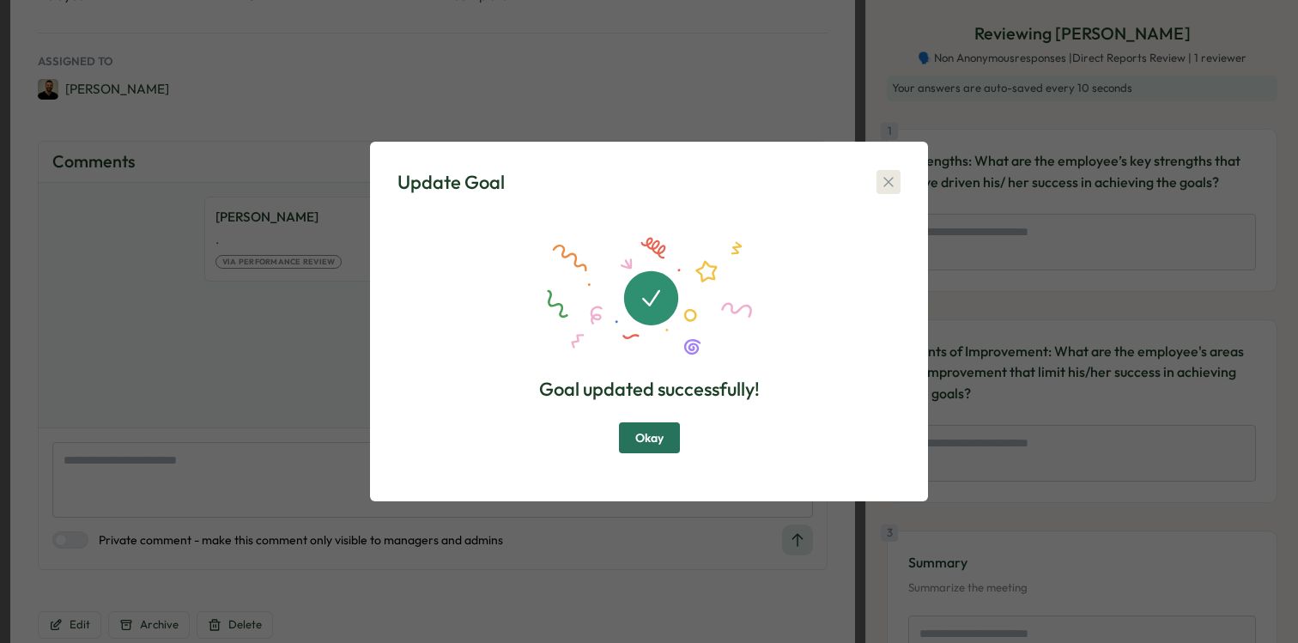
click at [895, 182] on icon "button" at bounding box center [888, 181] width 17 height 17
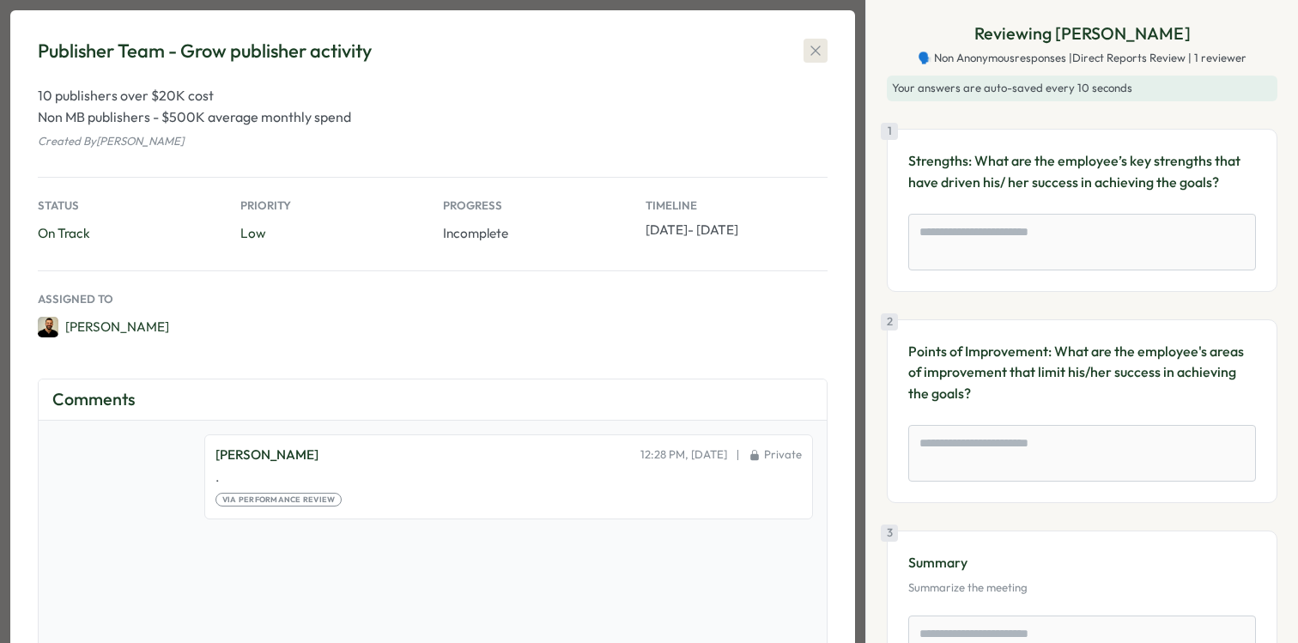
click at [820, 53] on icon "button" at bounding box center [815, 50] width 17 height 17
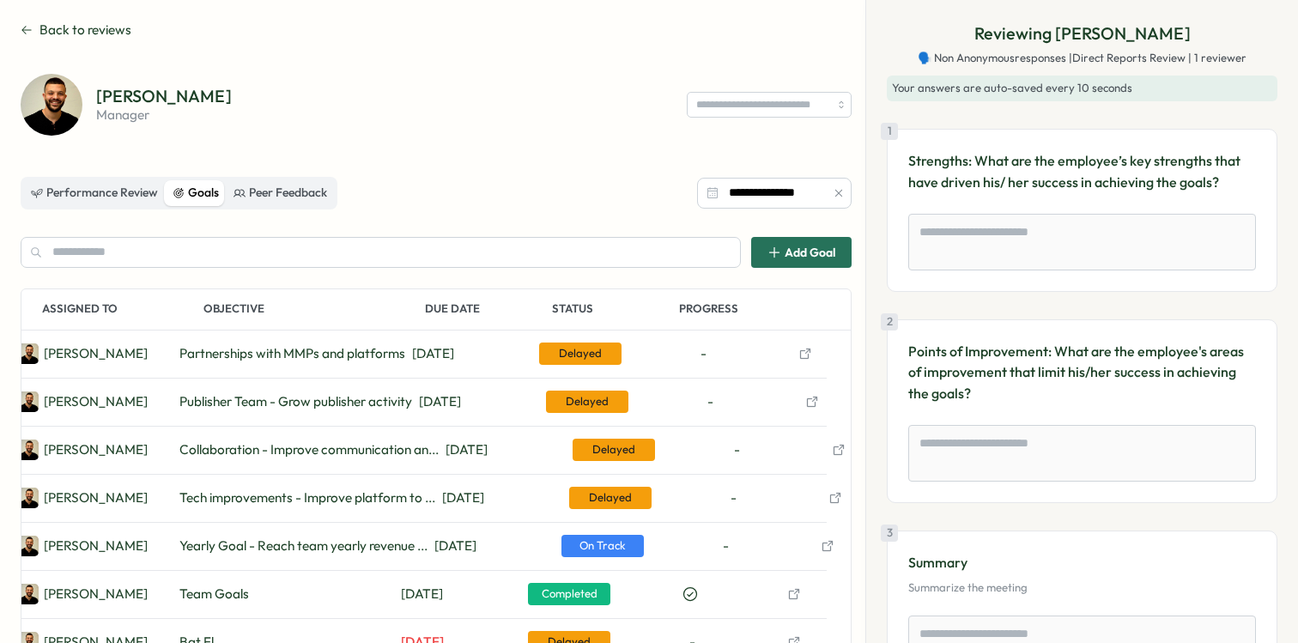
click at [800, 354] on icon "button" at bounding box center [805, 354] width 10 height 10
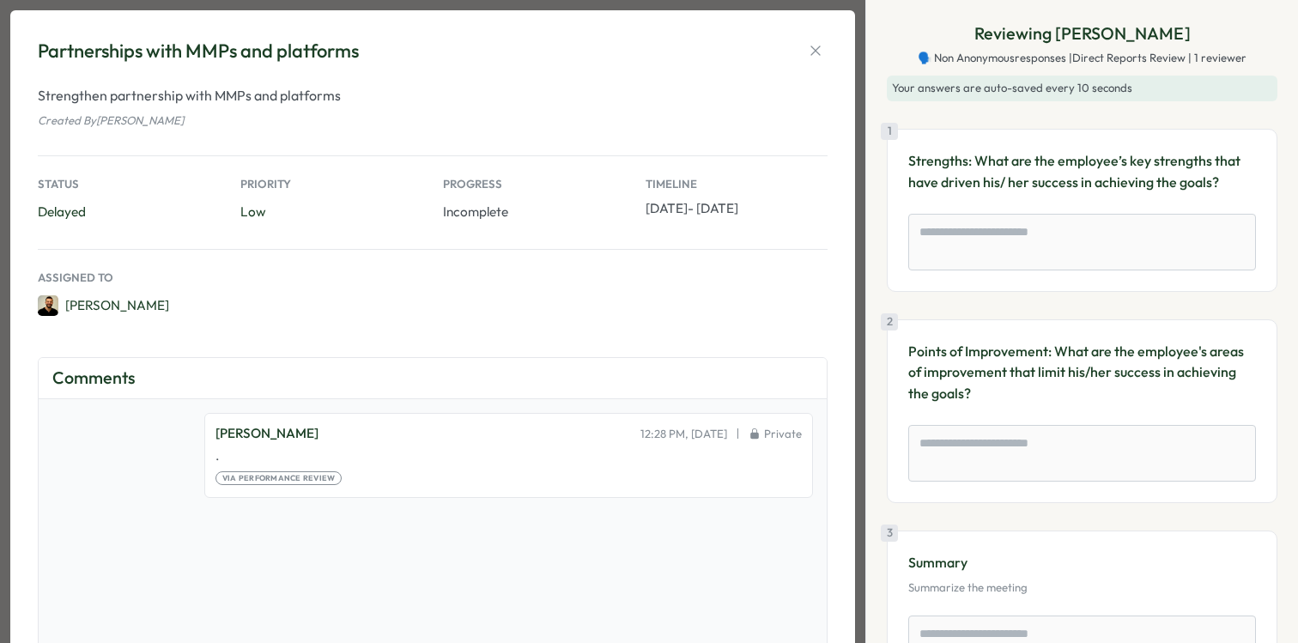
scroll to position [257, 0]
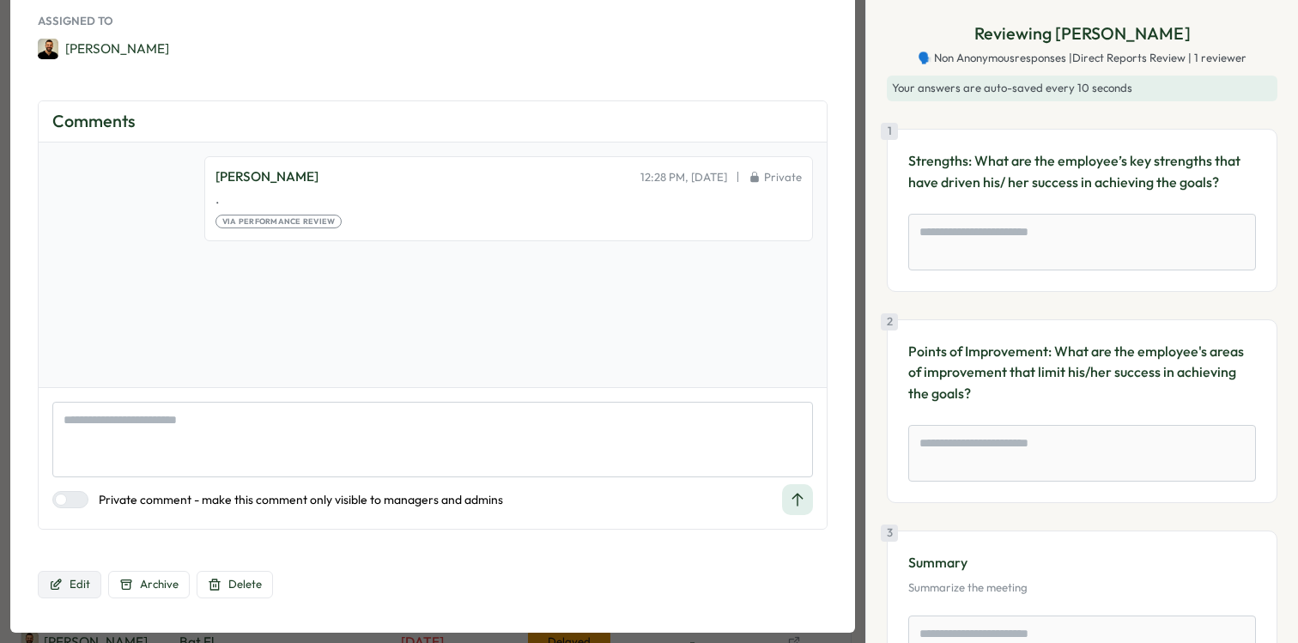
click at [85, 585] on span "Edit" at bounding box center [80, 584] width 21 height 15
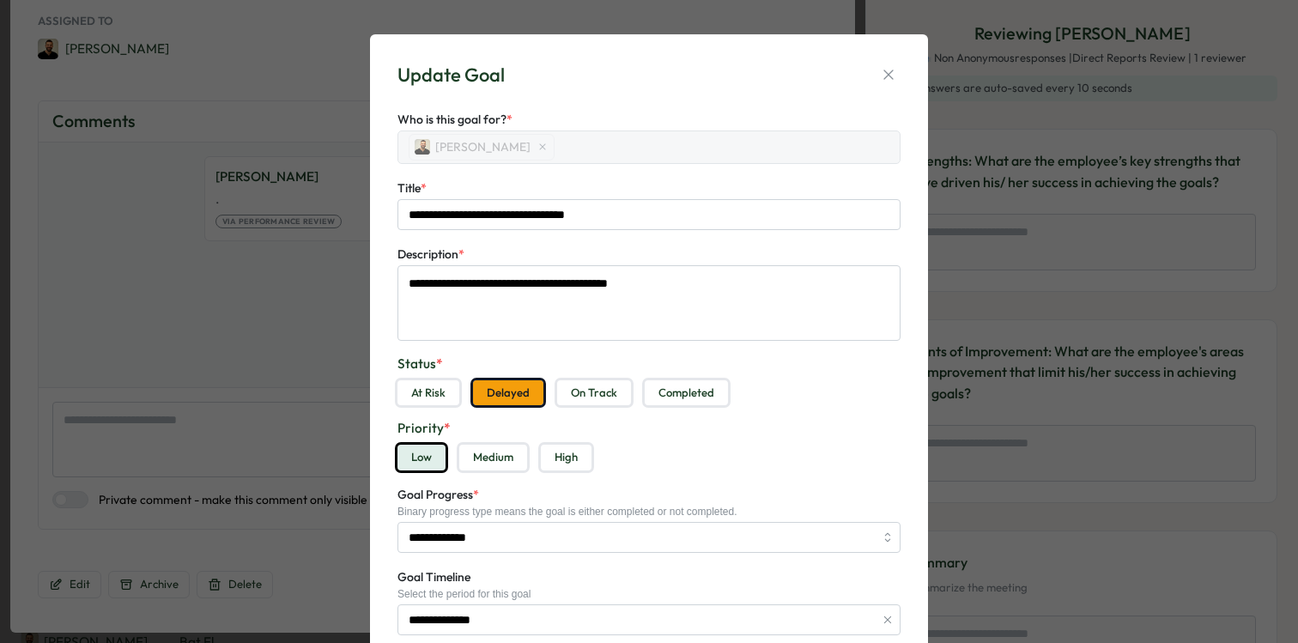
click at [586, 387] on button "On Track" at bounding box center [594, 393] width 74 height 26
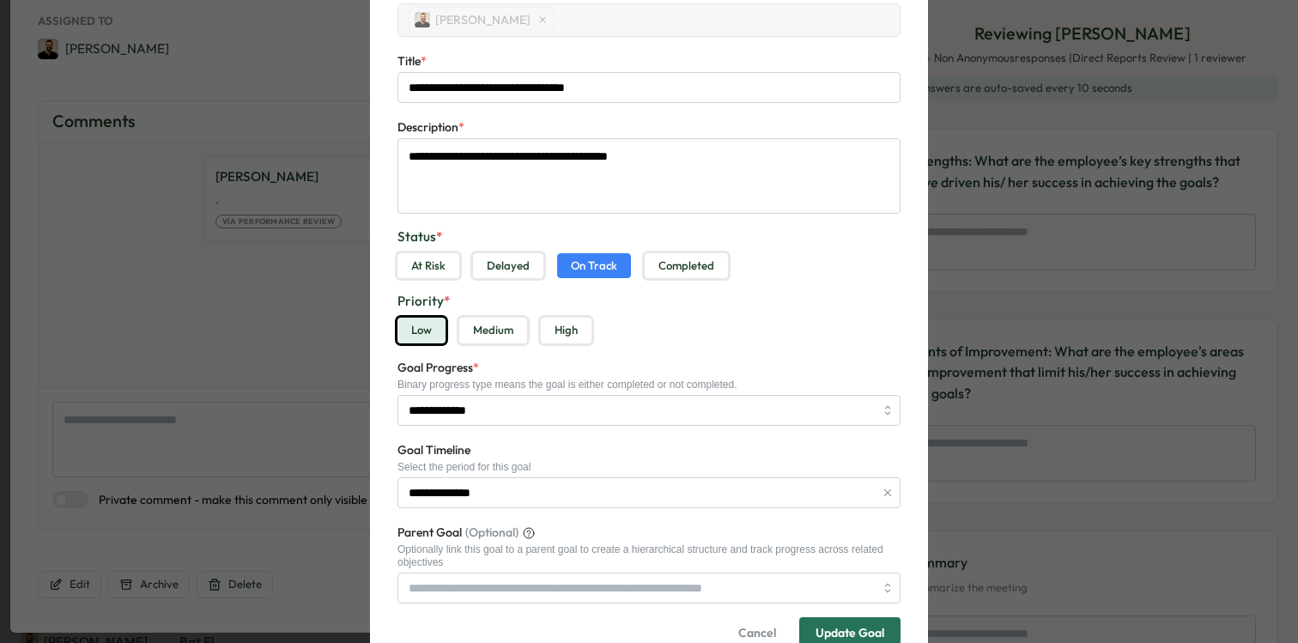
scroll to position [194, 0]
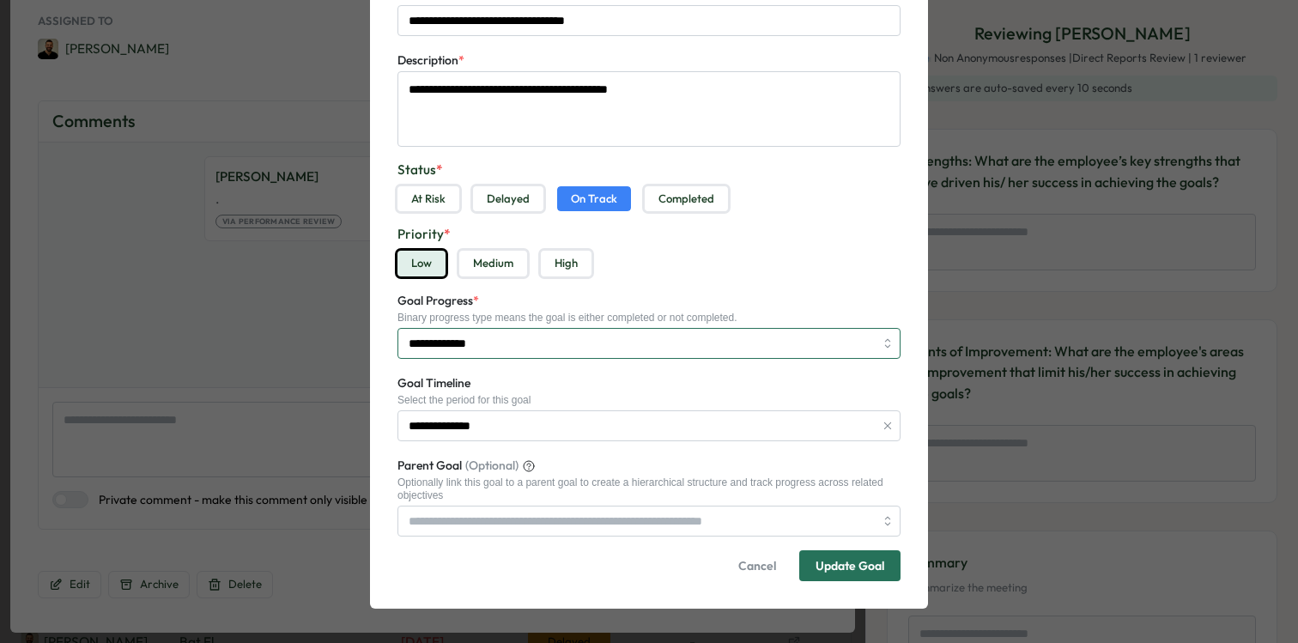
click at [663, 349] on input "**********" at bounding box center [649, 343] width 503 height 31
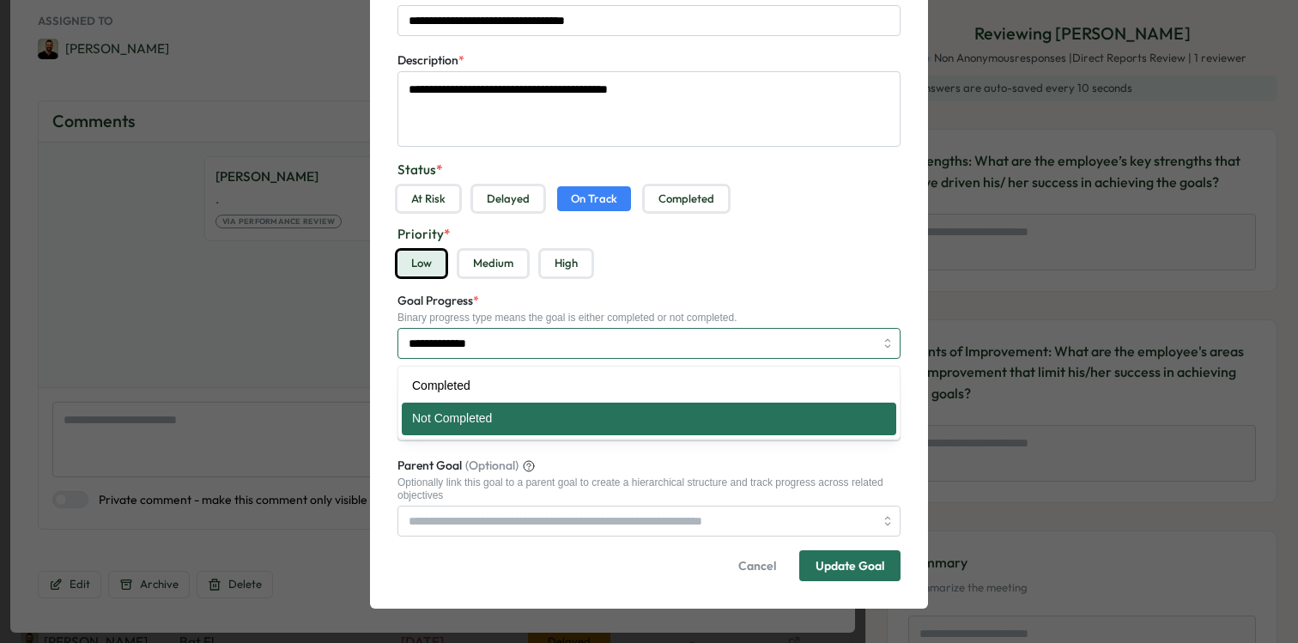
click at [663, 349] on input "**********" at bounding box center [649, 343] width 503 height 31
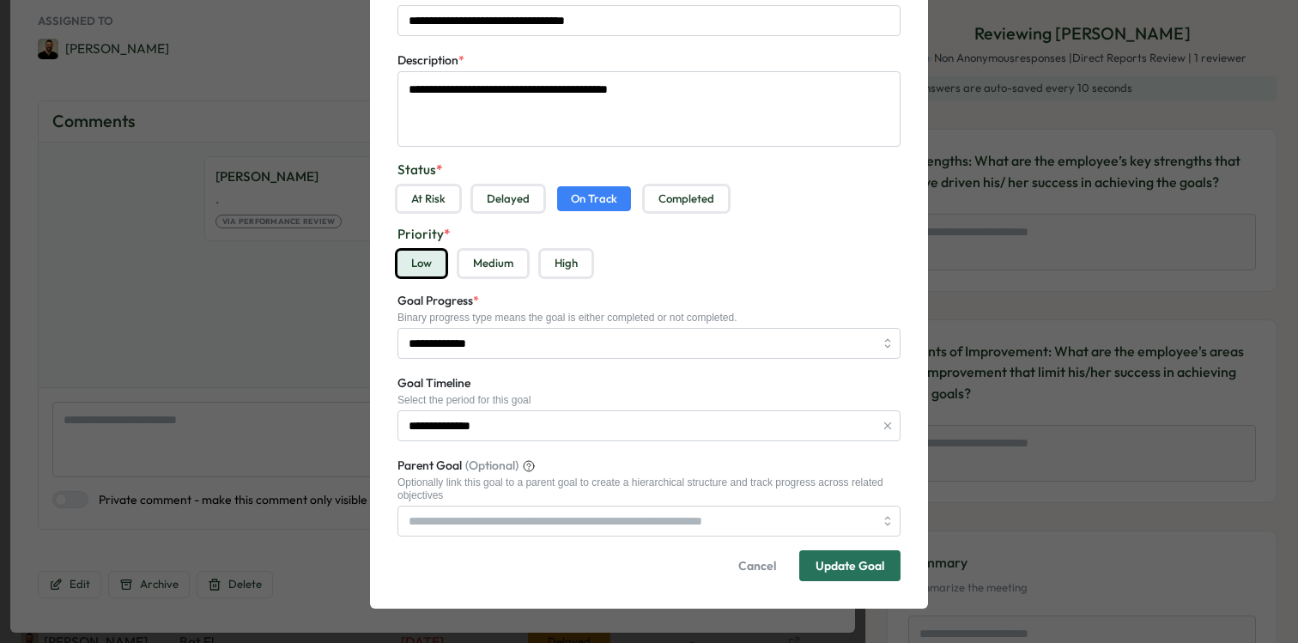
click at [702, 308] on div "**********" at bounding box center [649, 324] width 503 height 69
click at [702, 309] on div "**********" at bounding box center [649, 324] width 503 height 69
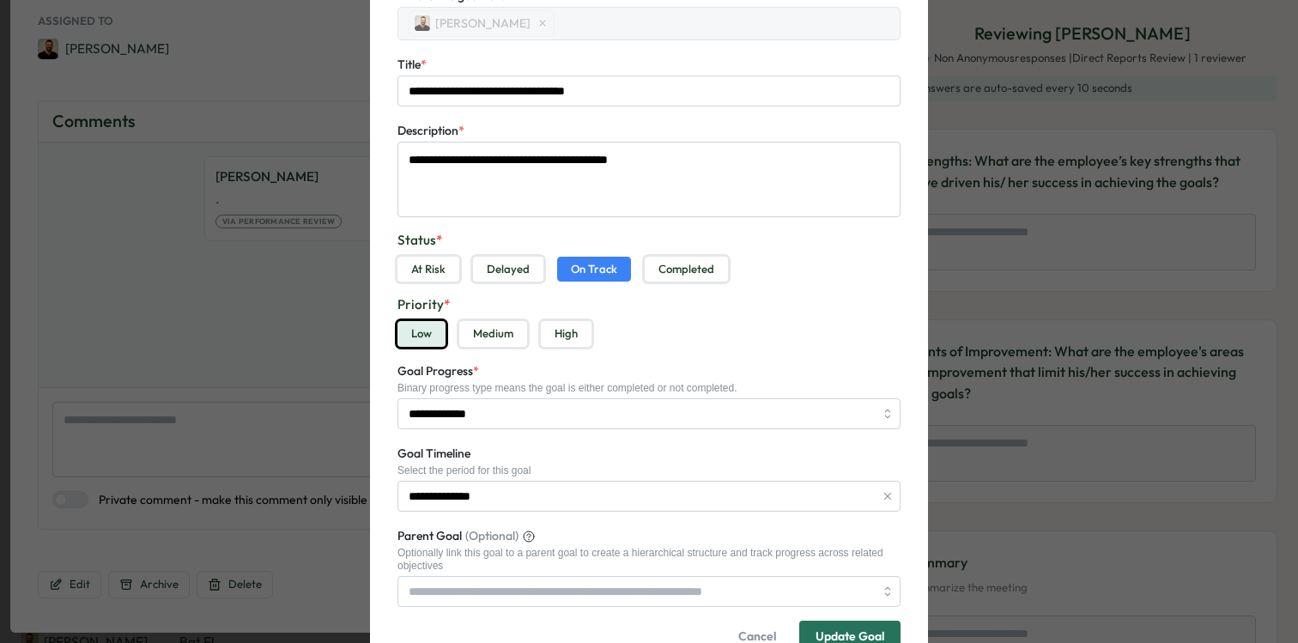
scroll to position [193, 0]
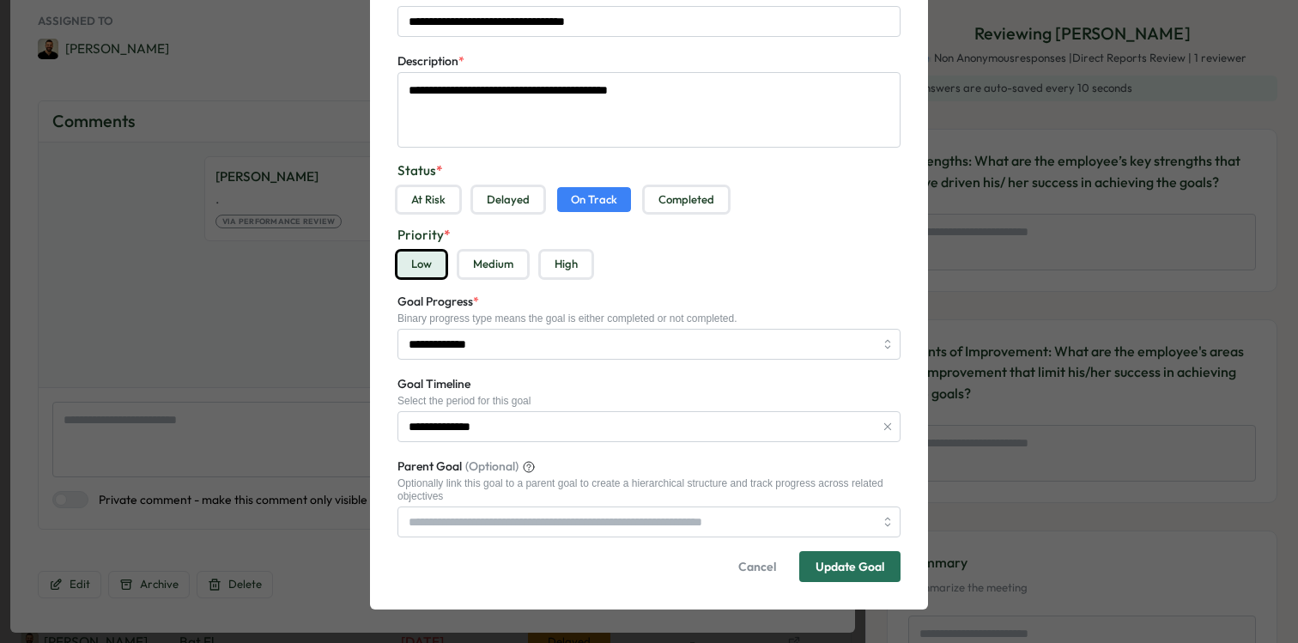
click at [857, 576] on span "Update Goal" at bounding box center [850, 566] width 69 height 29
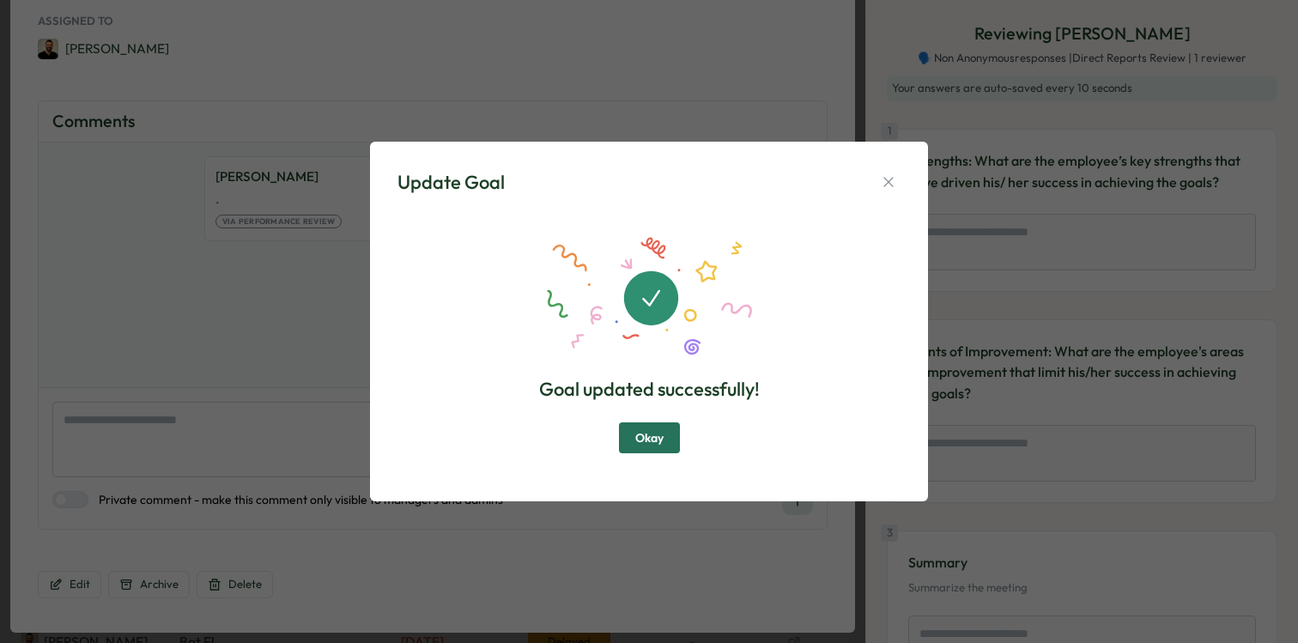
click at [894, 167] on div "Update Goal Goal updated successfully! Okay" at bounding box center [649, 321] width 517 height 319
click at [900, 172] on div "Update Goal" at bounding box center [649, 182] width 503 height 27
click at [881, 177] on icon "button" at bounding box center [888, 181] width 17 height 17
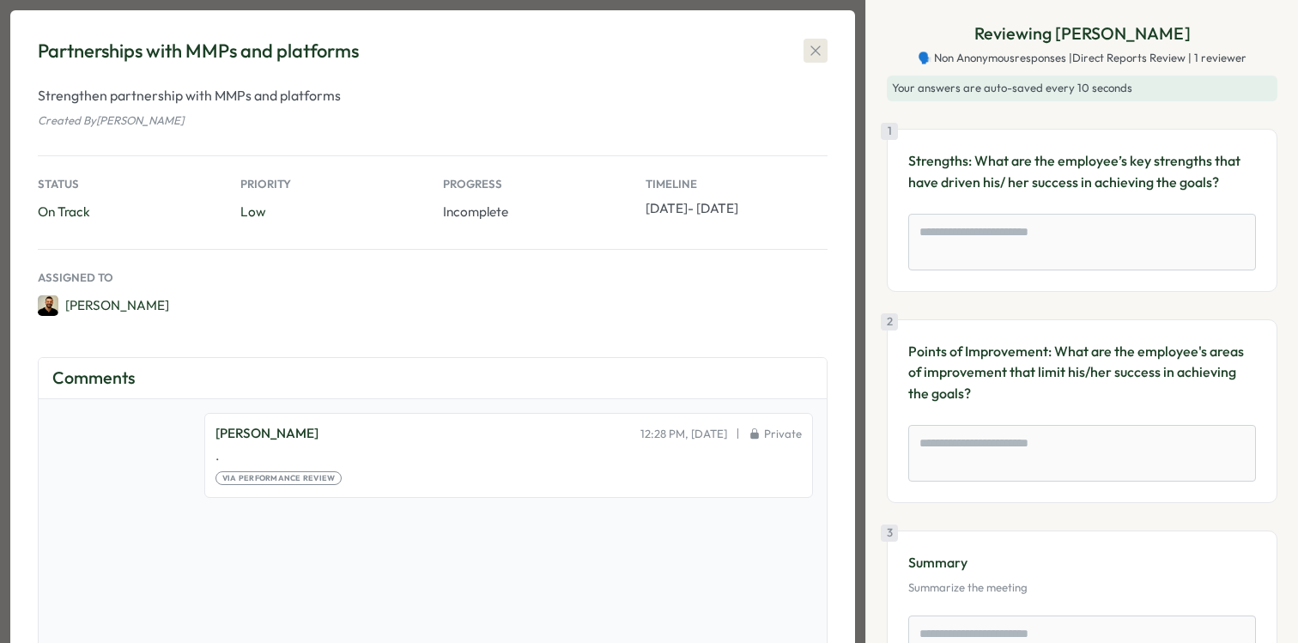
click at [826, 48] on button "button" at bounding box center [816, 51] width 24 height 24
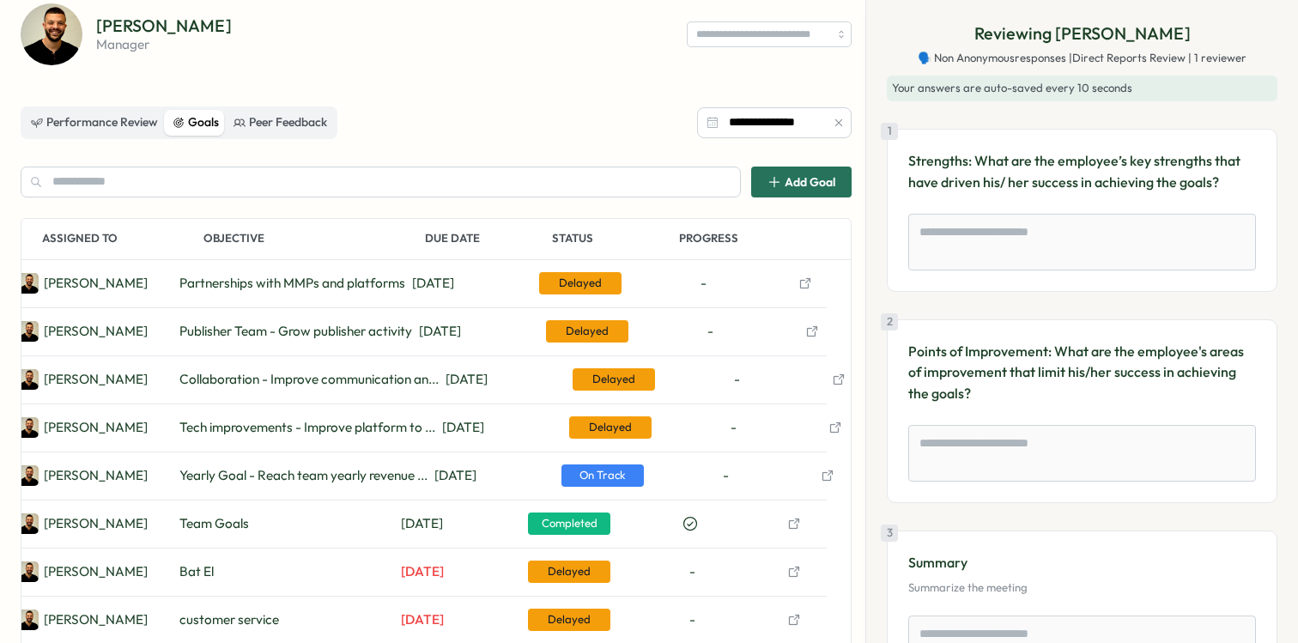
scroll to position [91, 0]
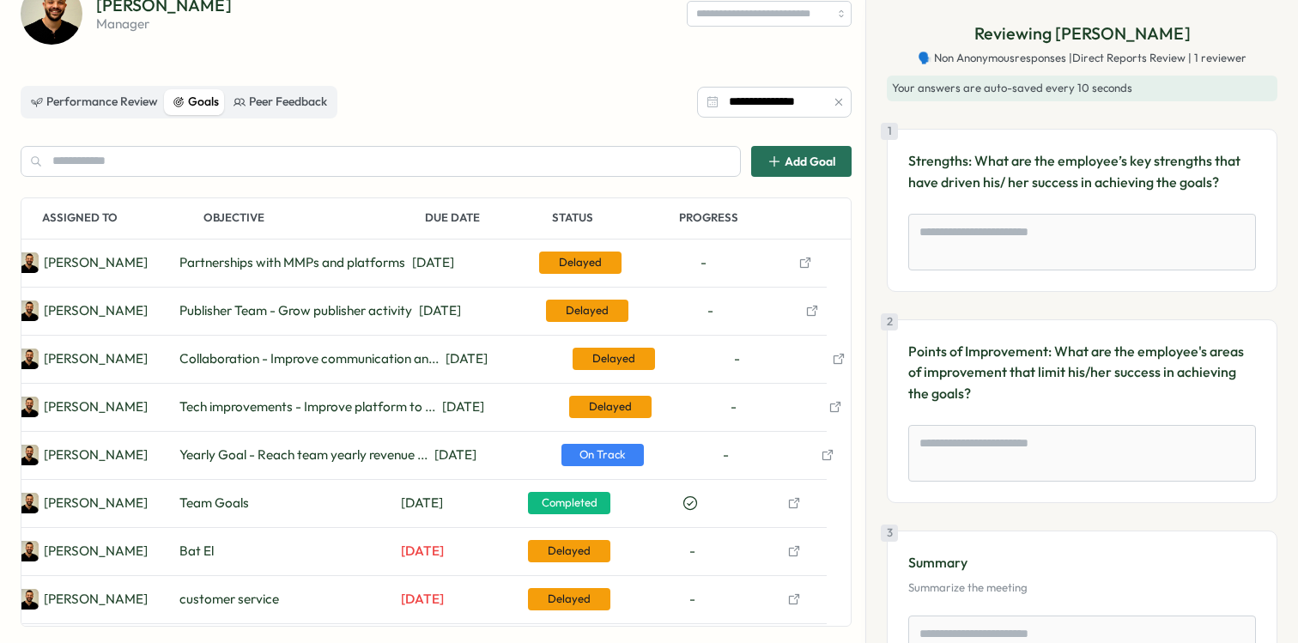
click at [826, 460] on icon "button" at bounding box center [828, 455] width 14 height 14
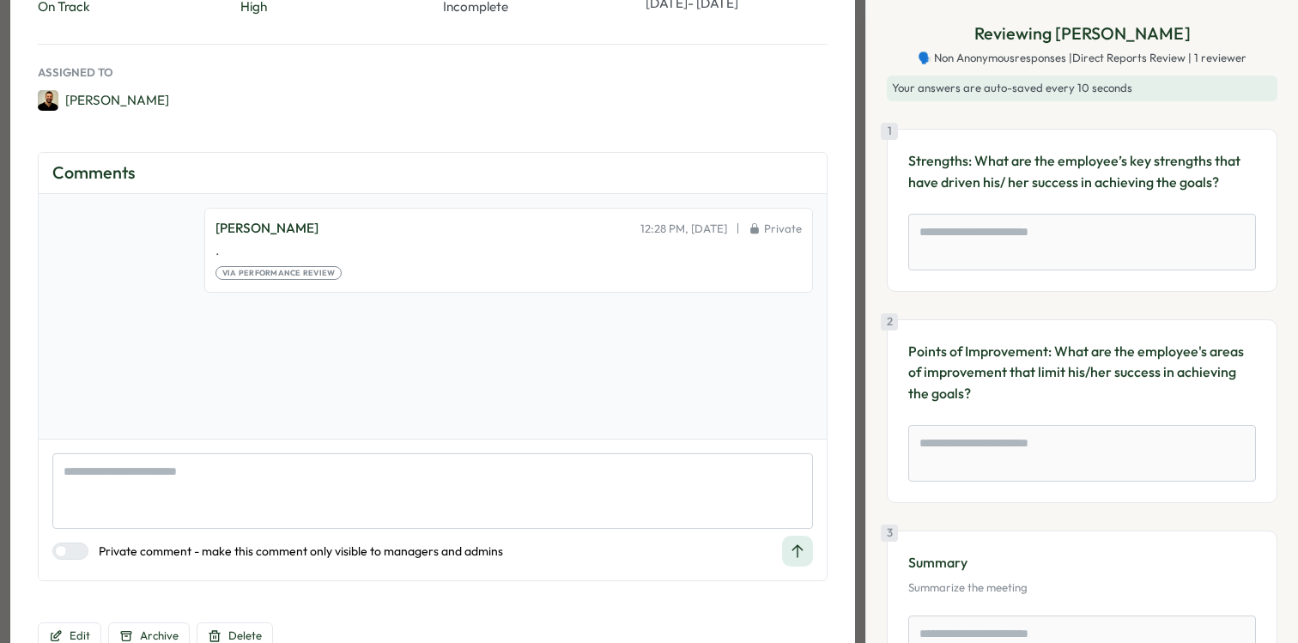
scroll to position [257, 0]
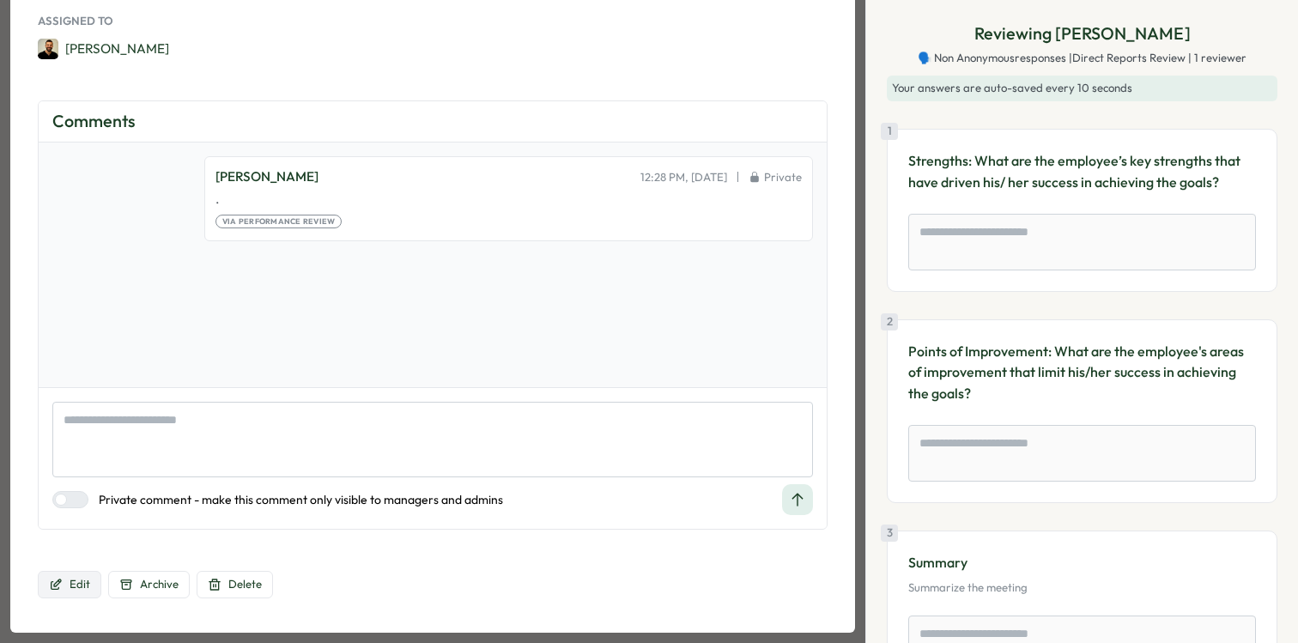
click at [76, 582] on span "Edit" at bounding box center [80, 584] width 21 height 15
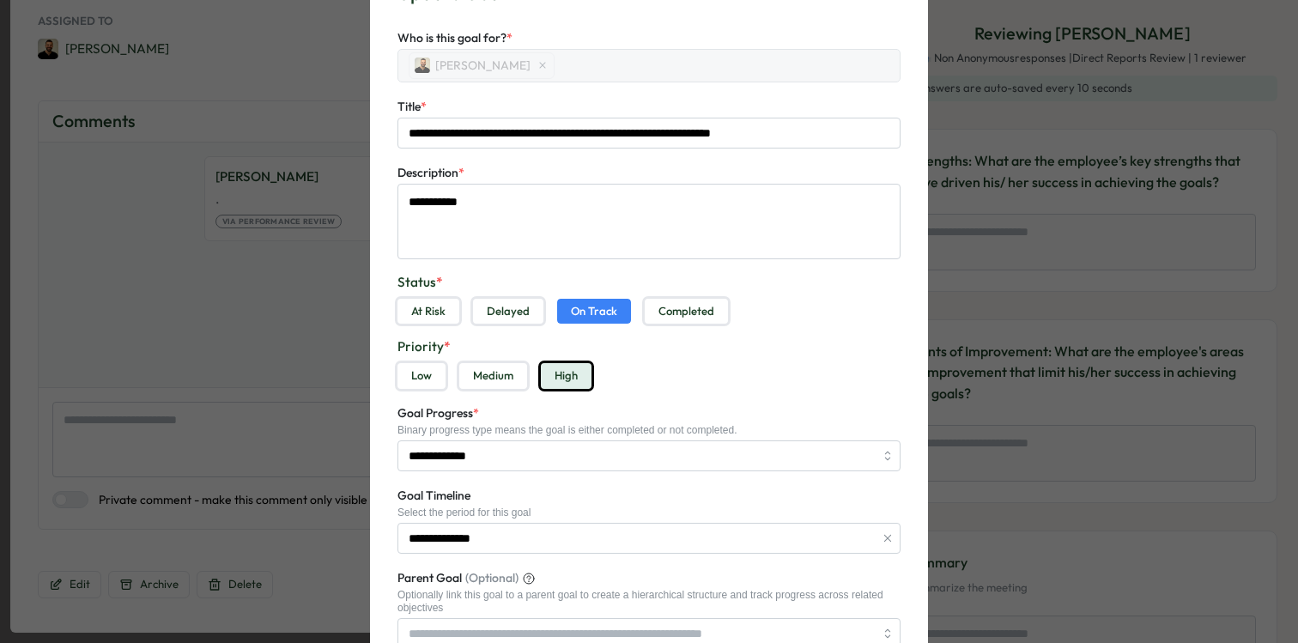
scroll to position [0, 0]
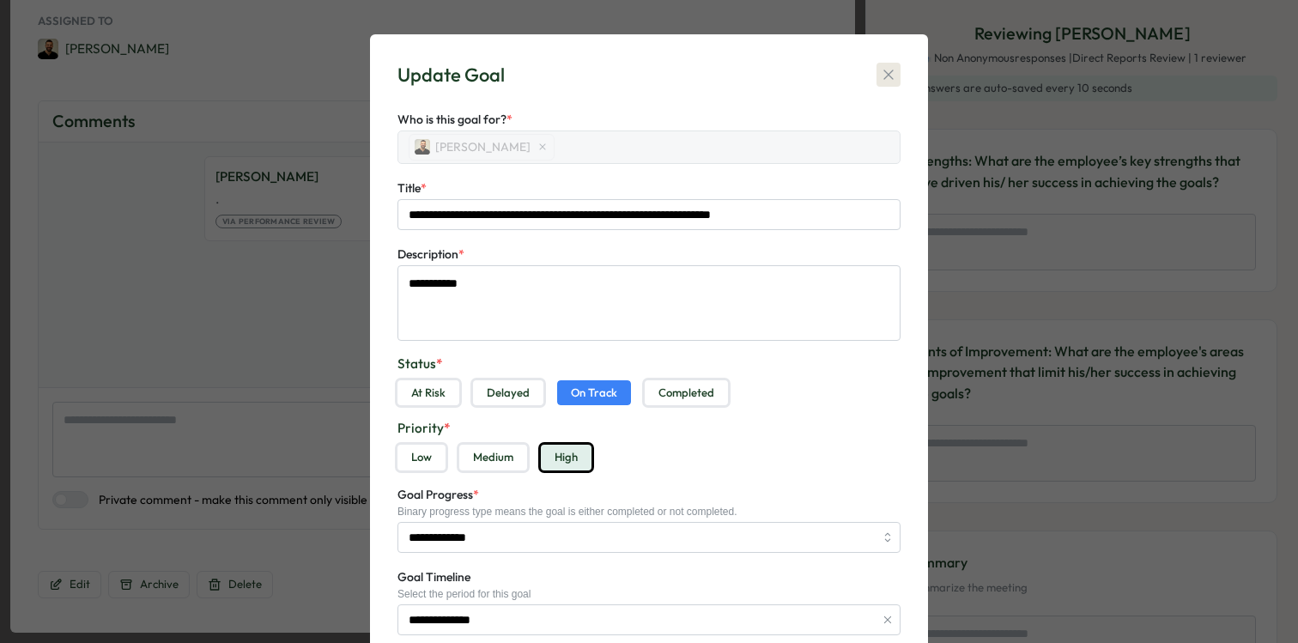
click at [888, 70] on icon "button" at bounding box center [888, 74] width 17 height 17
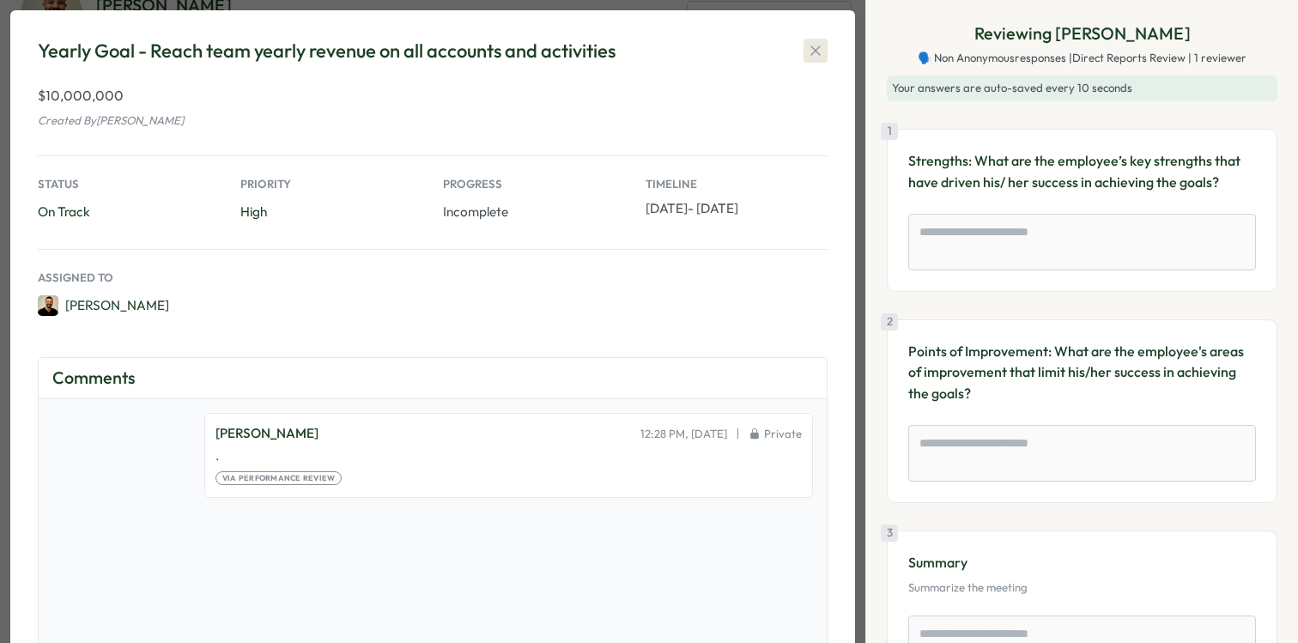
click at [823, 52] on icon "button" at bounding box center [815, 50] width 17 height 17
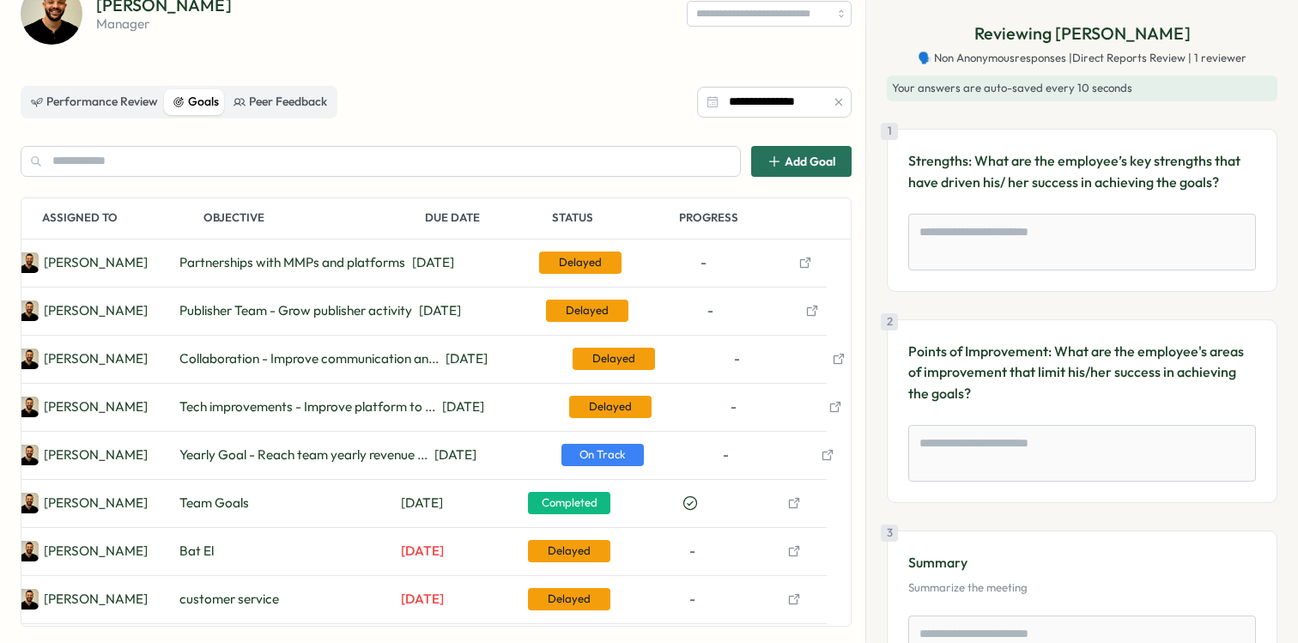
click at [801, 156] on span "Add Goal" at bounding box center [810, 161] width 51 height 12
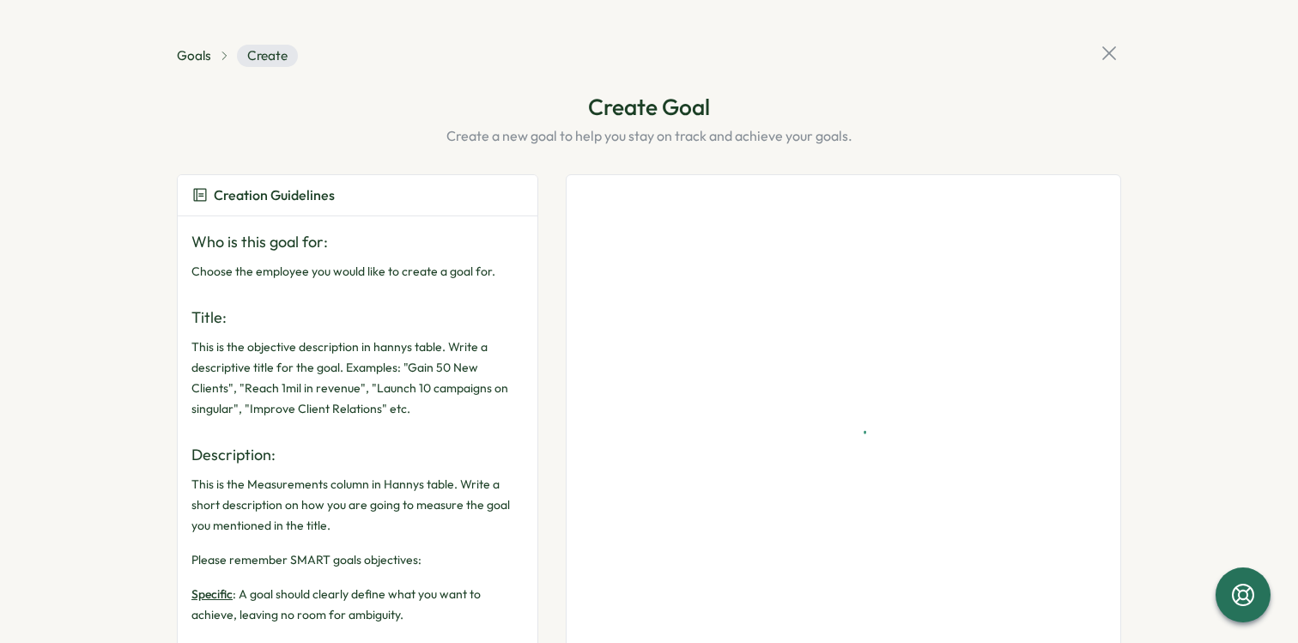
type textarea "*"
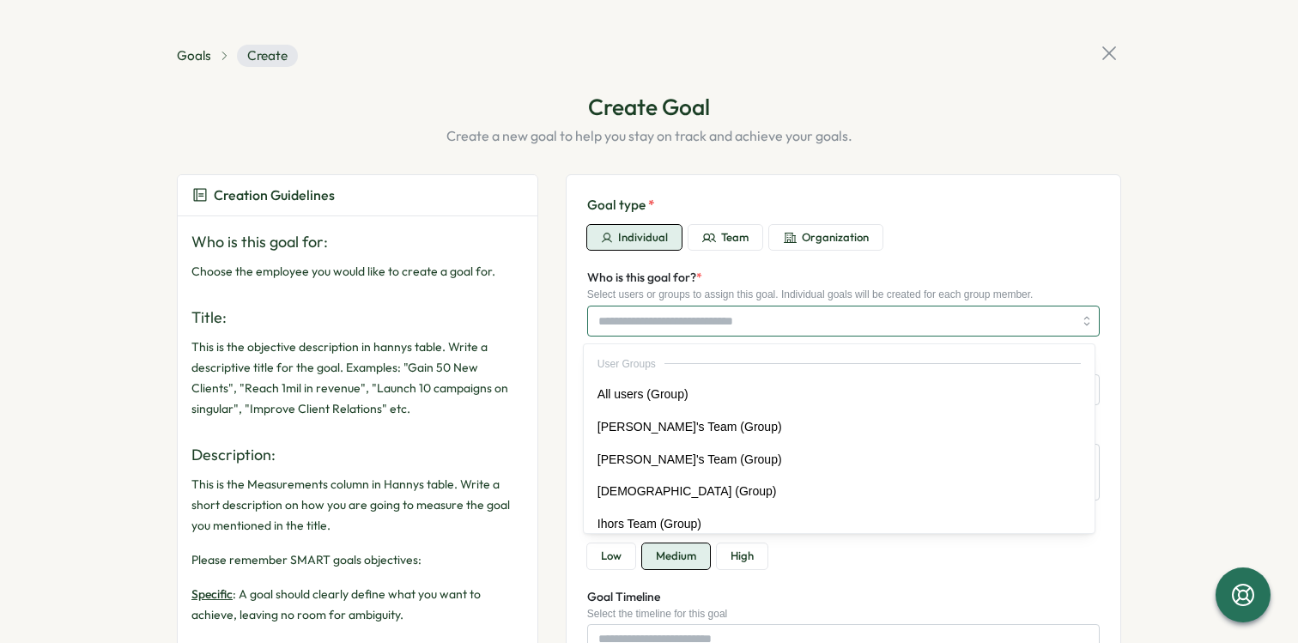
click at [709, 326] on input "Who is this goal for? *" at bounding box center [835, 321] width 475 height 29
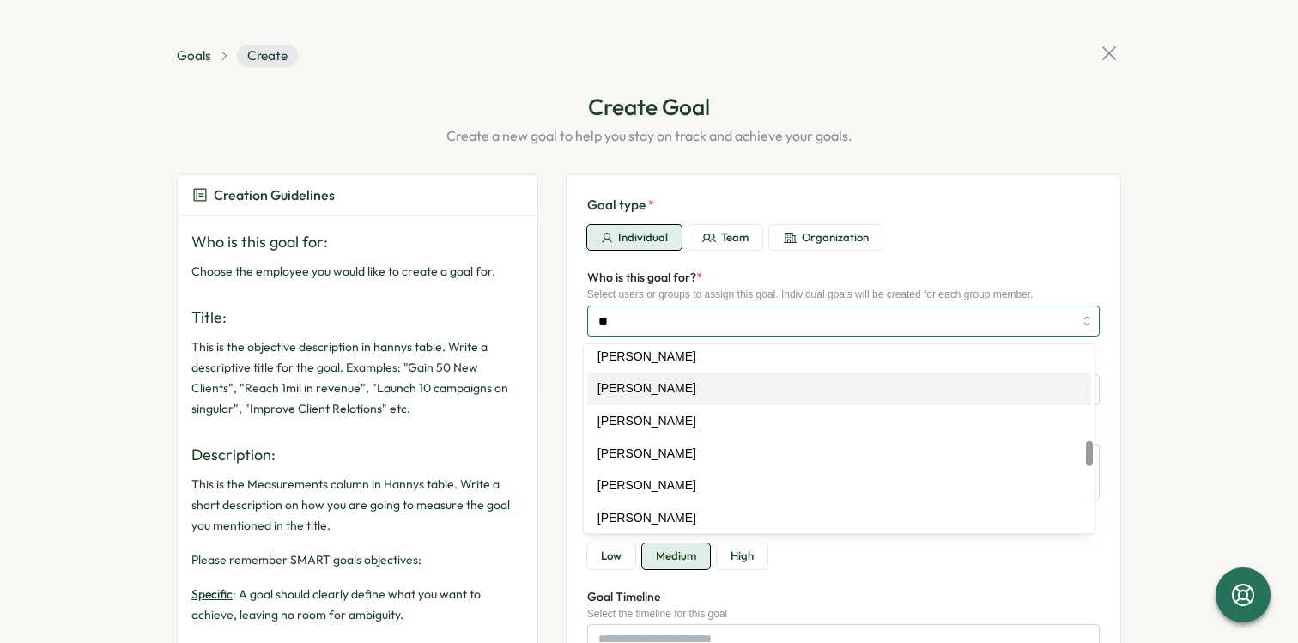
scroll to position [42, 0]
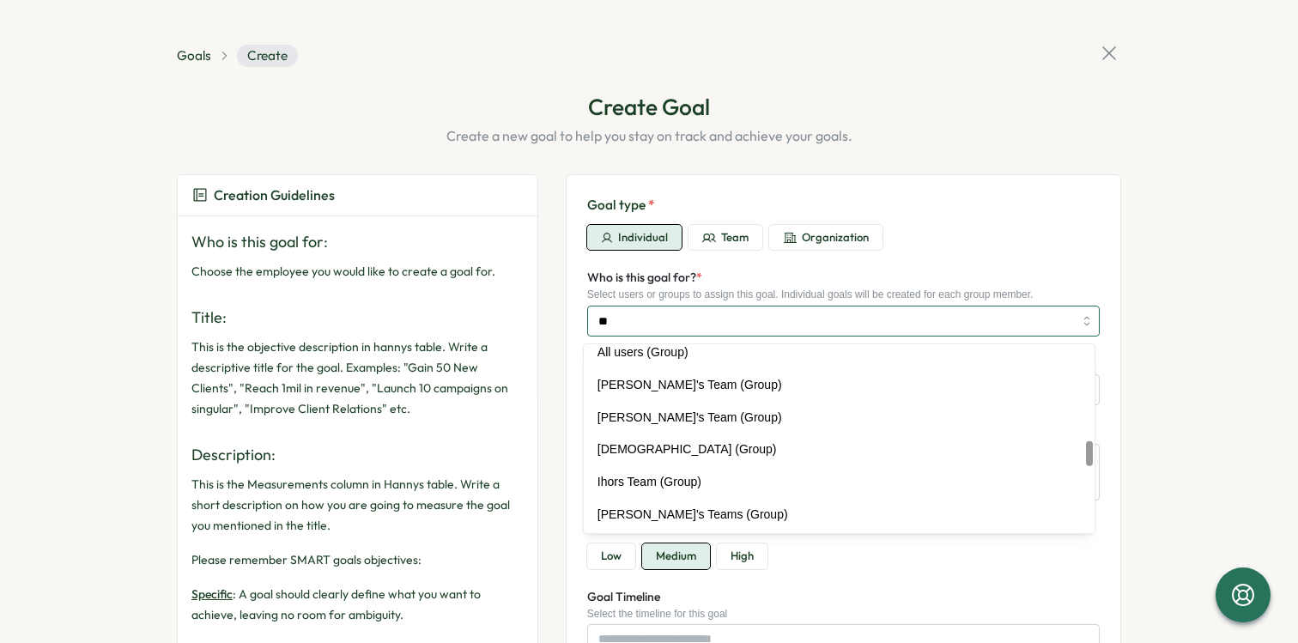
type input "***"
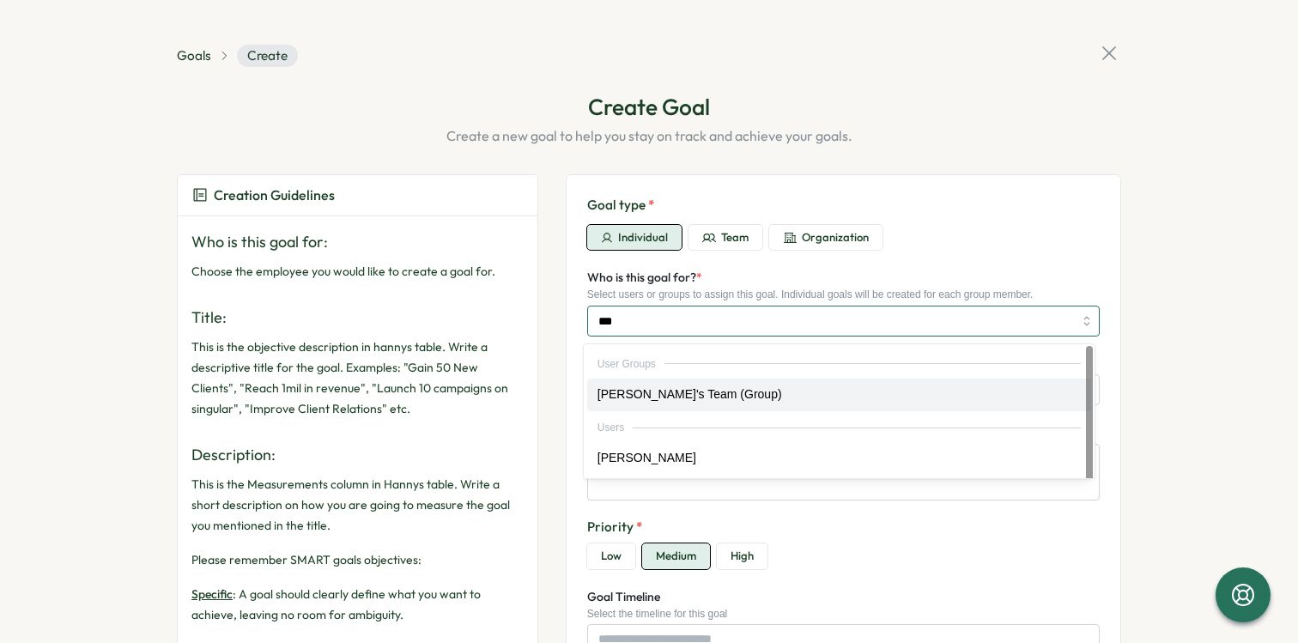
scroll to position [0, 0]
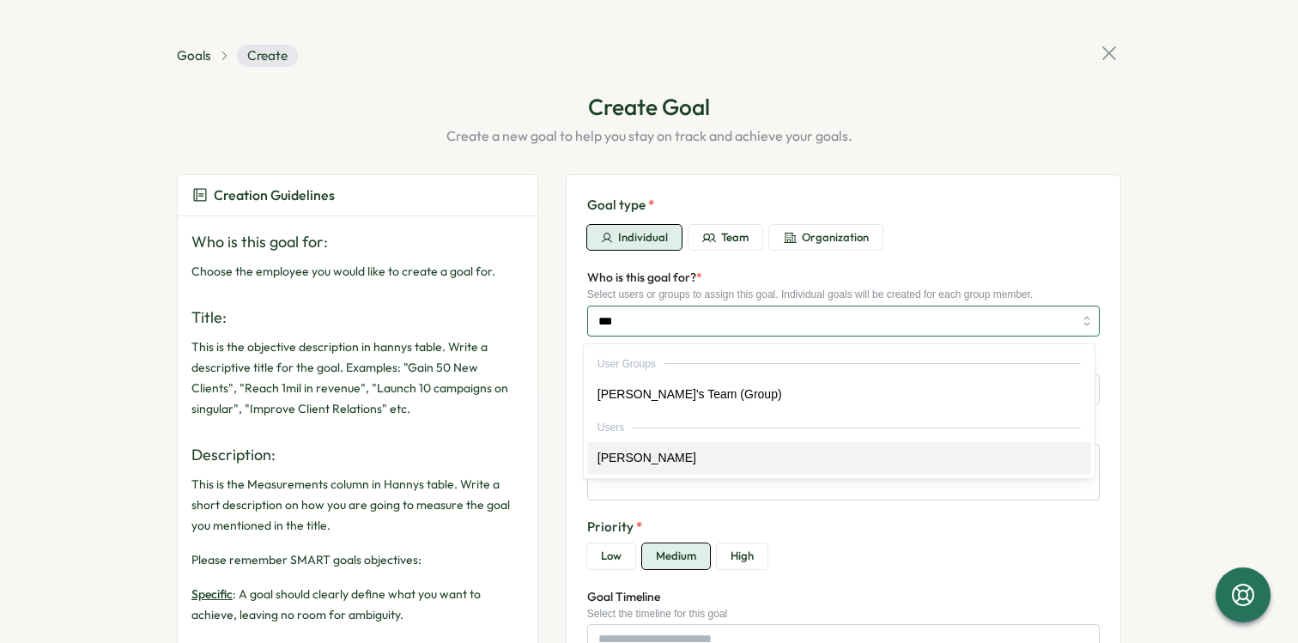
type textarea "*"
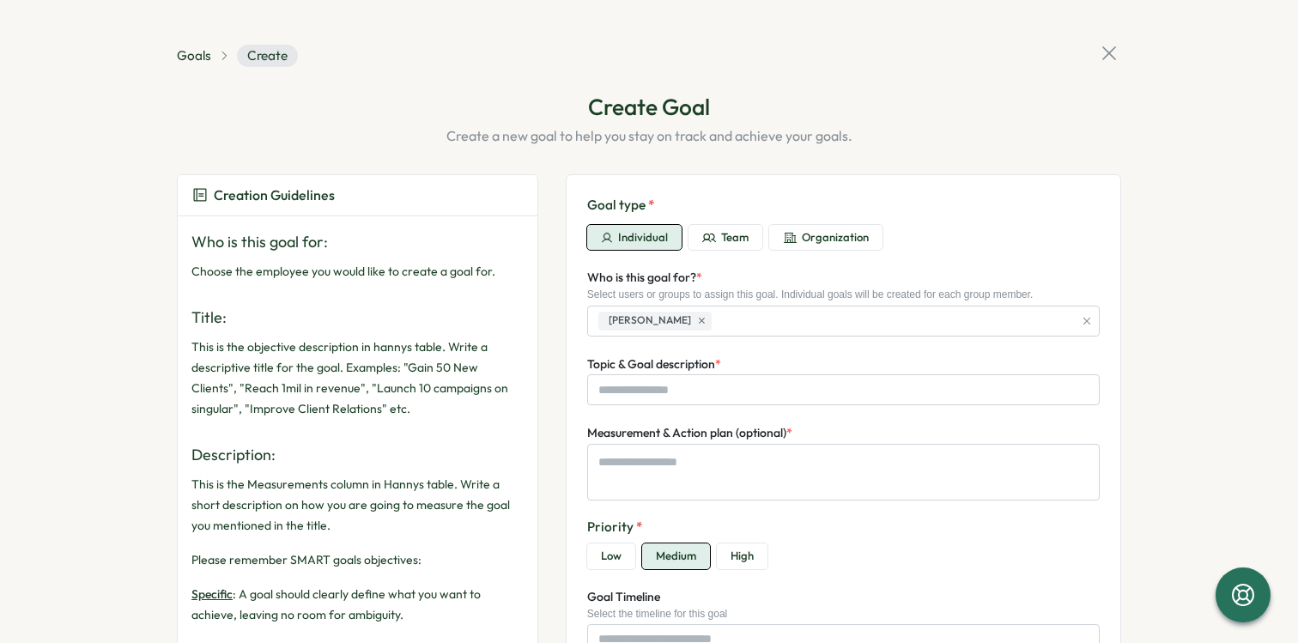
click at [902, 238] on div "Individual Team Organization" at bounding box center [843, 238] width 513 height 26
click at [696, 392] on input "Topic & Goal description *" at bounding box center [843, 389] width 513 height 31
type textarea "*"
type input "*"
type textarea "*"
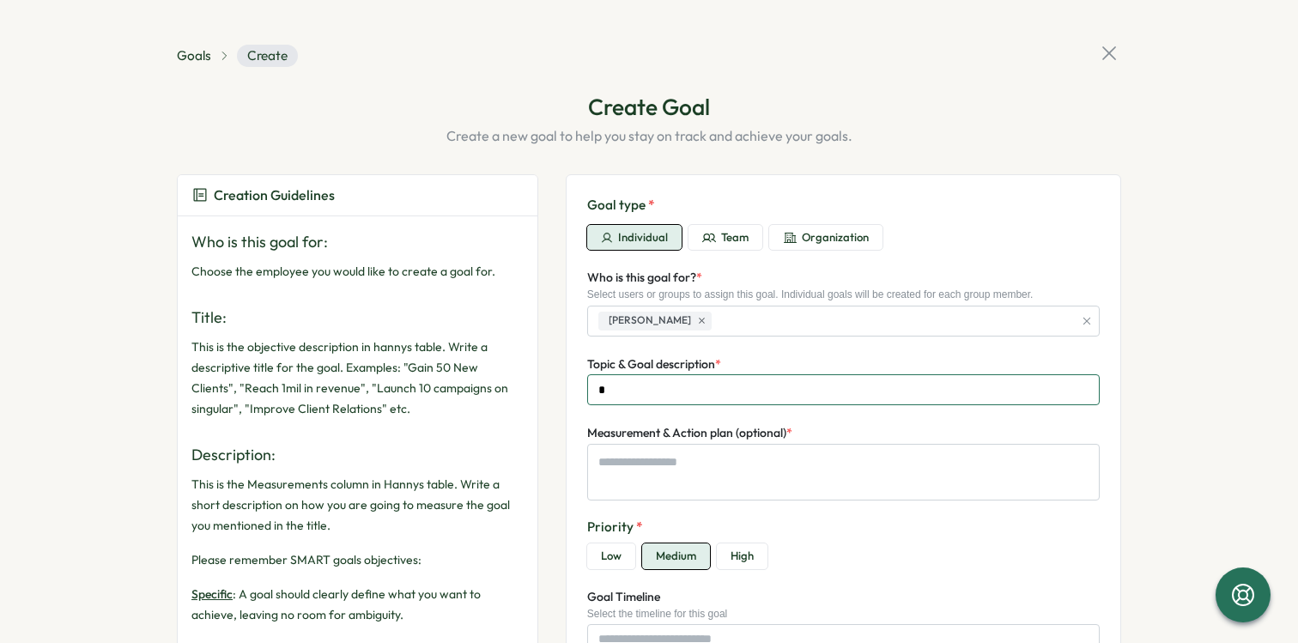
type input "**"
type textarea "*"
type input "***"
type textarea "*"
type input "****"
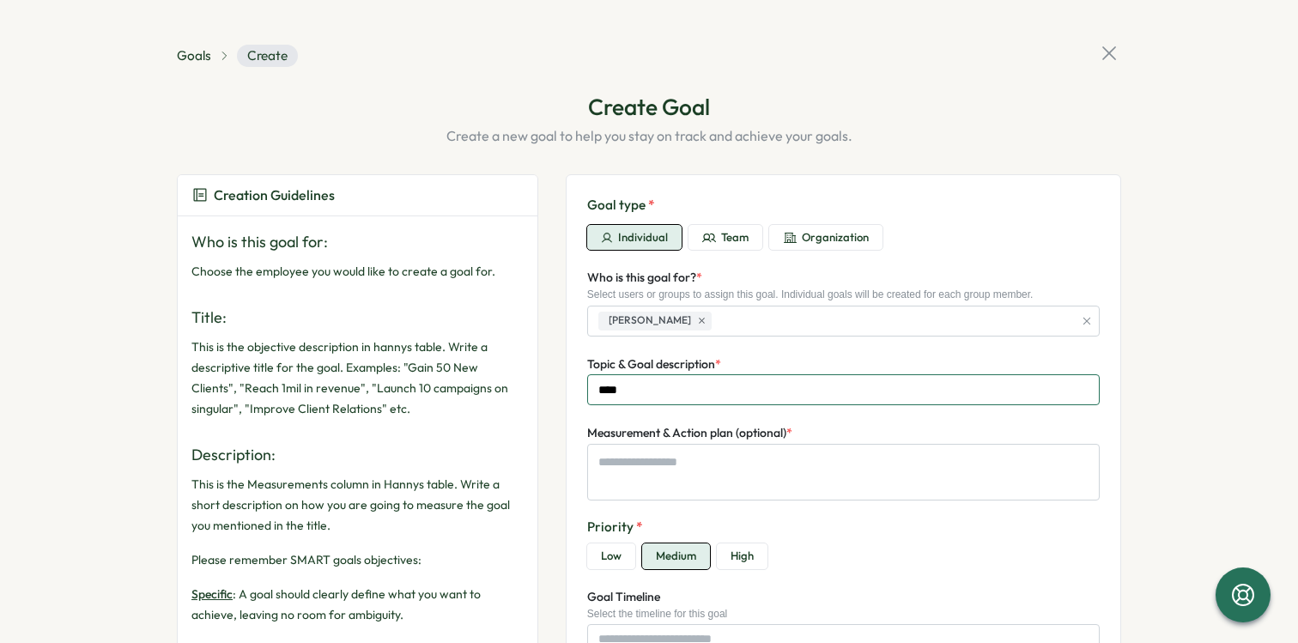
type textarea "*"
type input "*****"
type textarea "*"
type input "****"
type textarea "*"
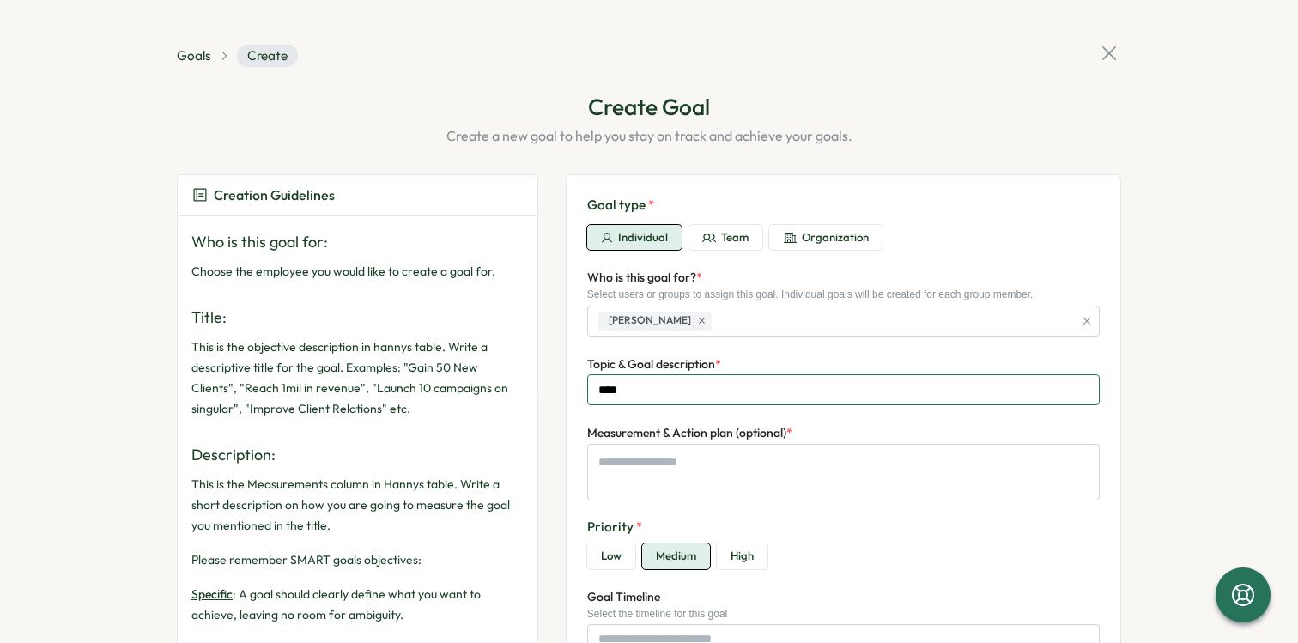
type input "***"
type textarea "*"
type input "**"
type textarea "*"
type input "*"
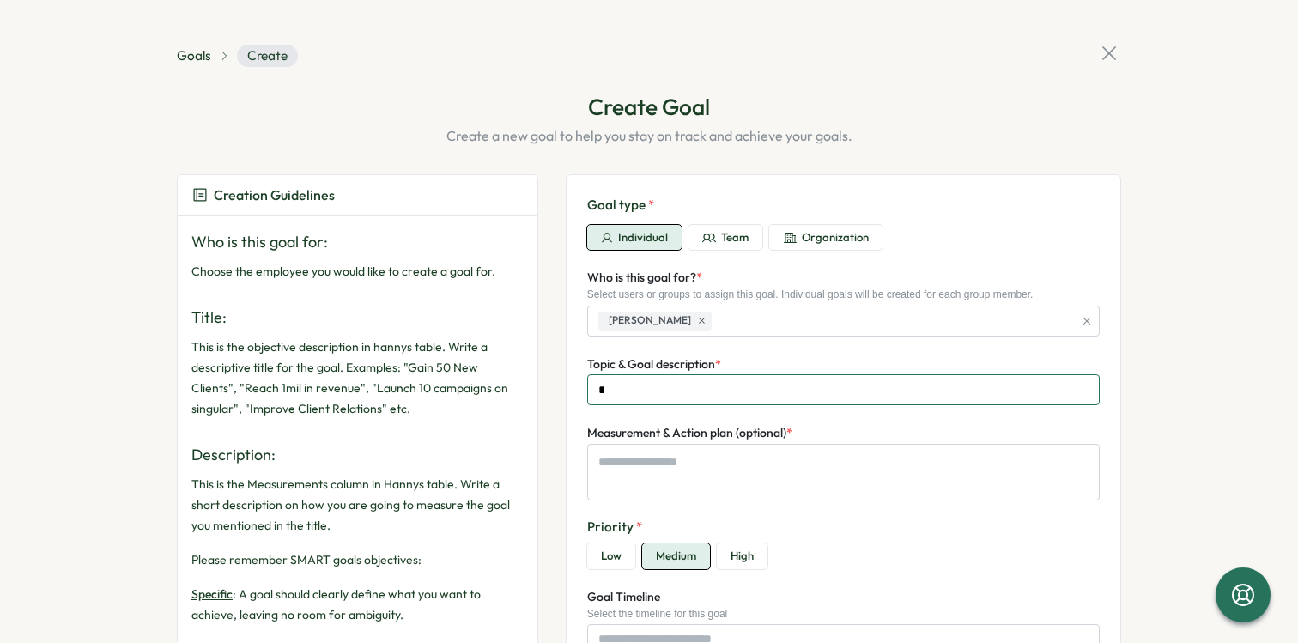
type textarea "*"
type input "*"
type textarea "*"
type input "***"
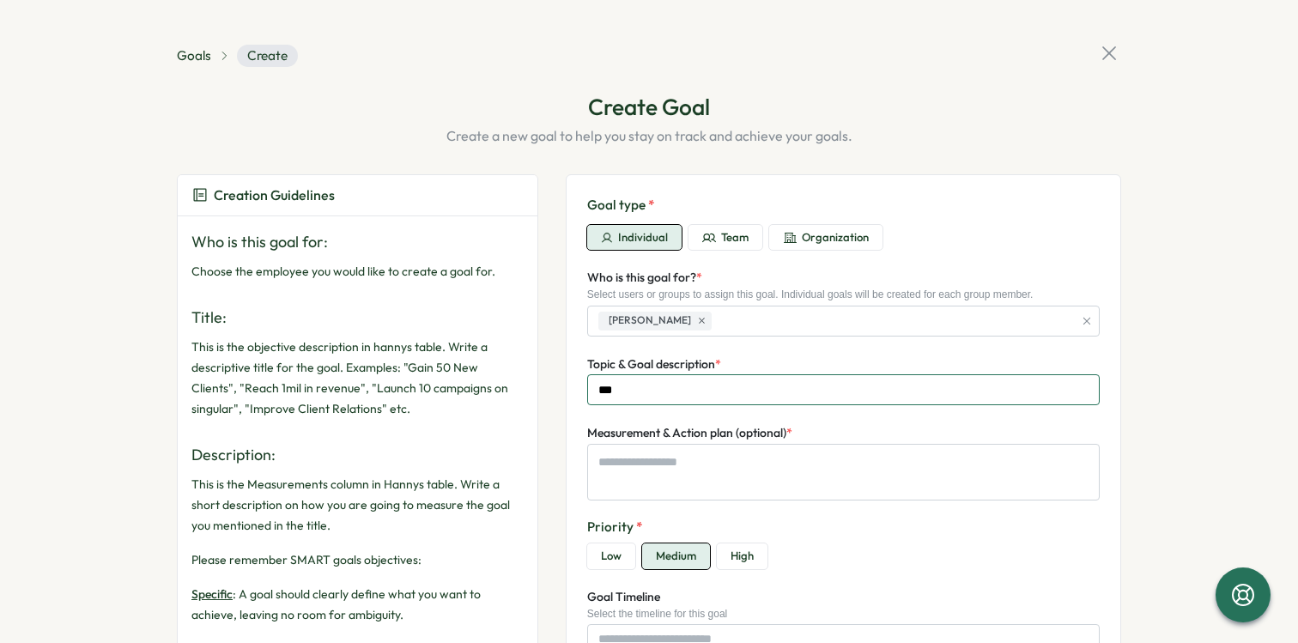
type textarea "*"
type input "****"
type textarea "*"
type input "*****"
type textarea "*"
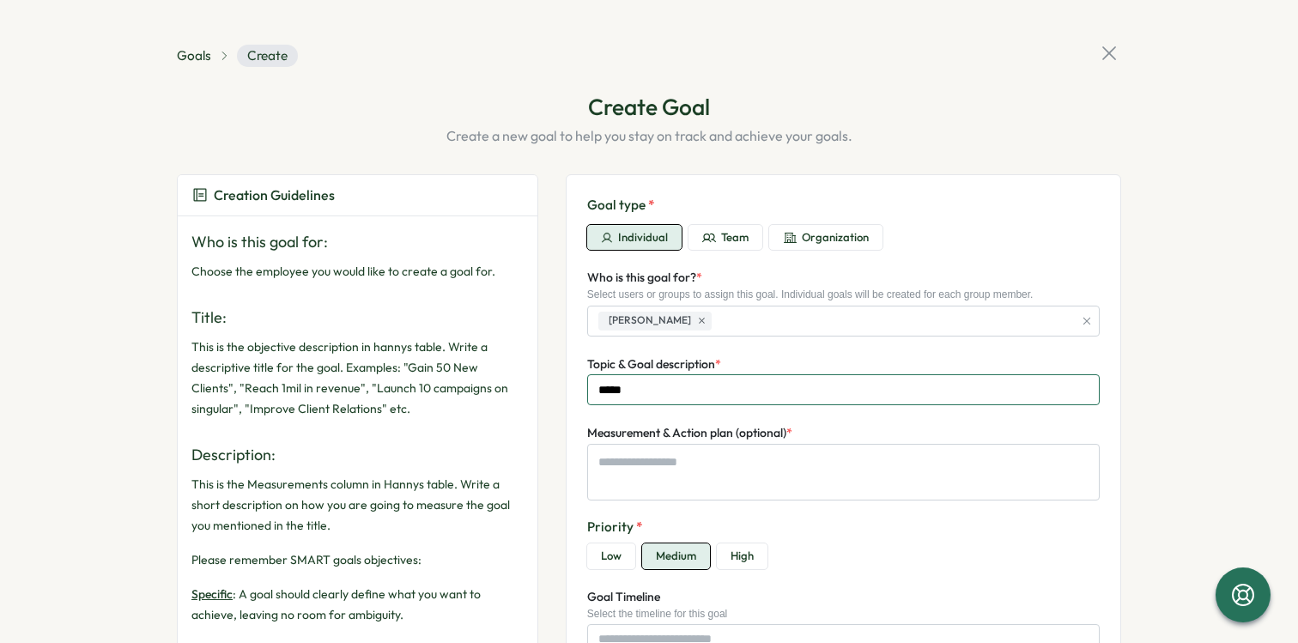
type input "******"
type textarea "*"
type input "******"
type textarea "*"
type input "********"
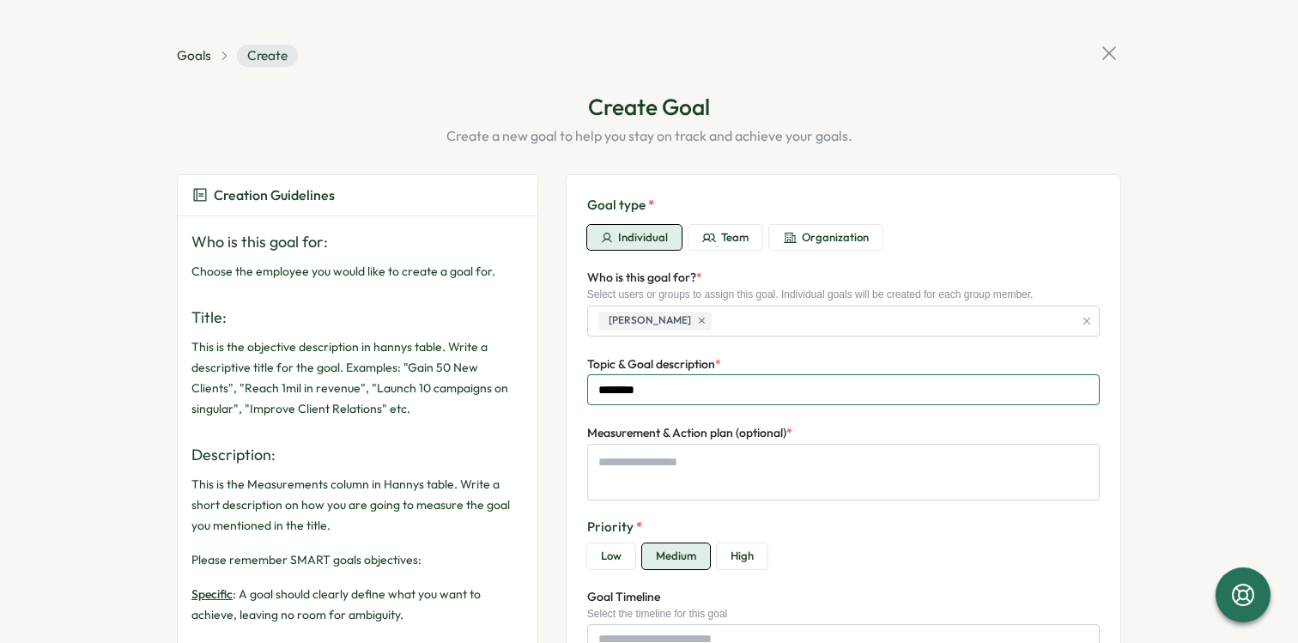
type textarea "*"
type input "*********"
type textarea "*"
type input "**********"
type textarea "*"
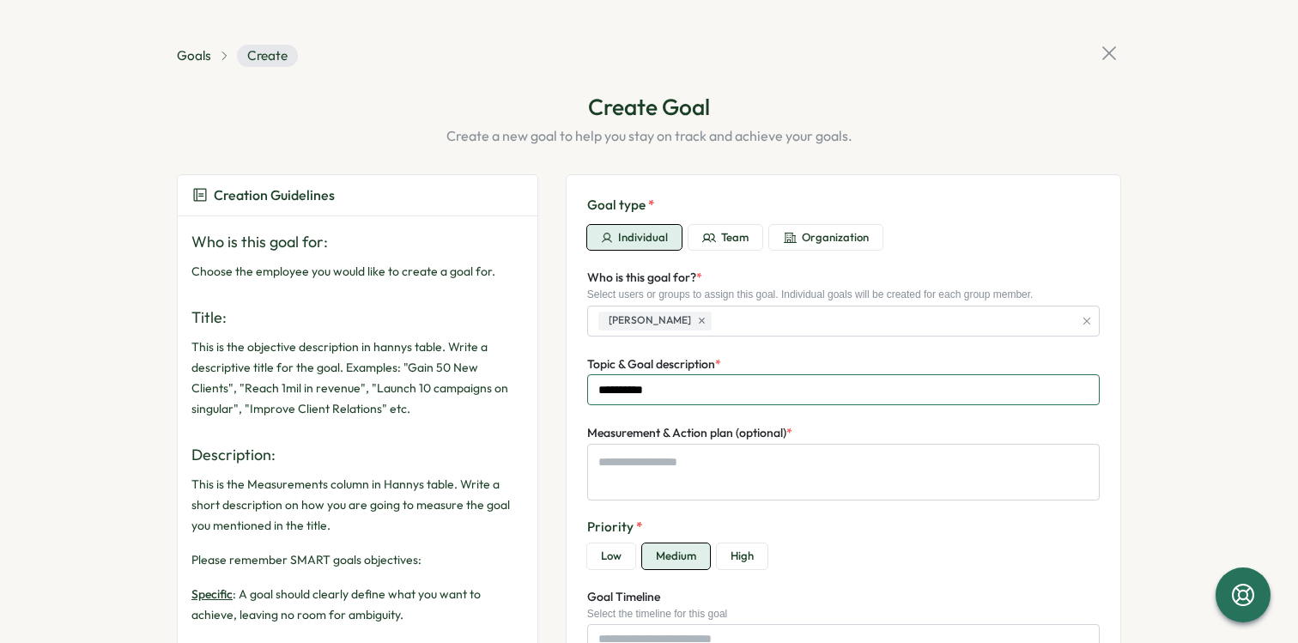
type input "**********"
type textarea "*"
type input "**********"
type textarea "*"
type input "**********"
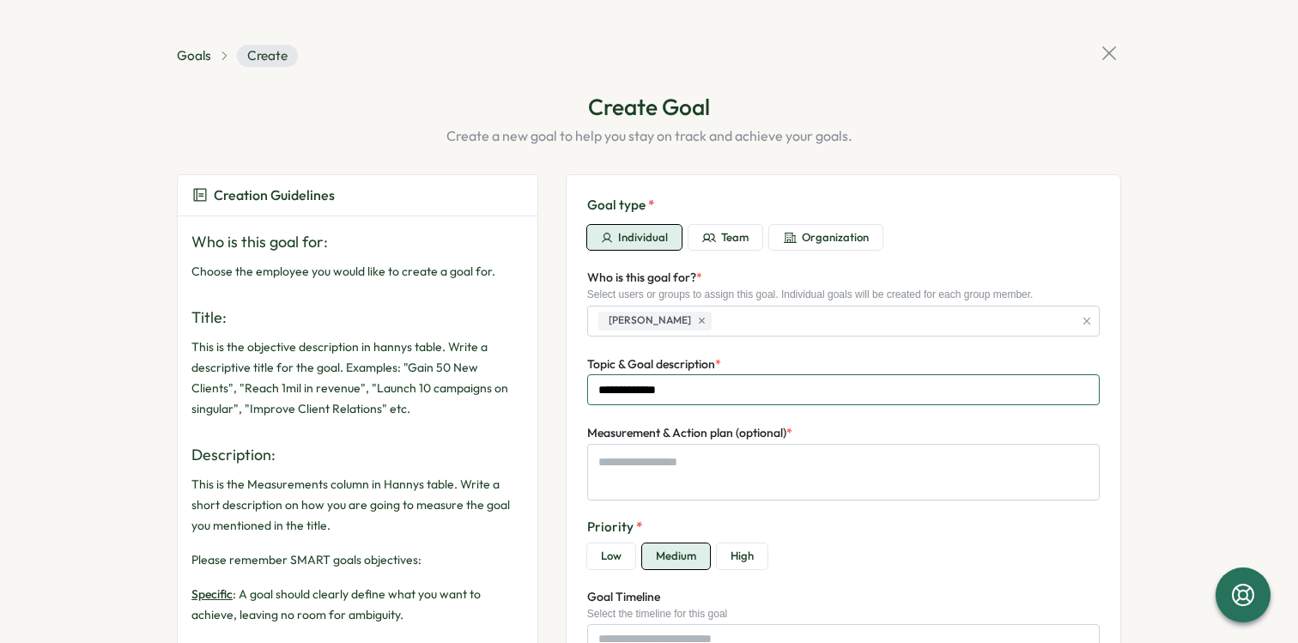
type textarea "*"
type input "**********"
type textarea "*"
type input "**********"
type textarea "*"
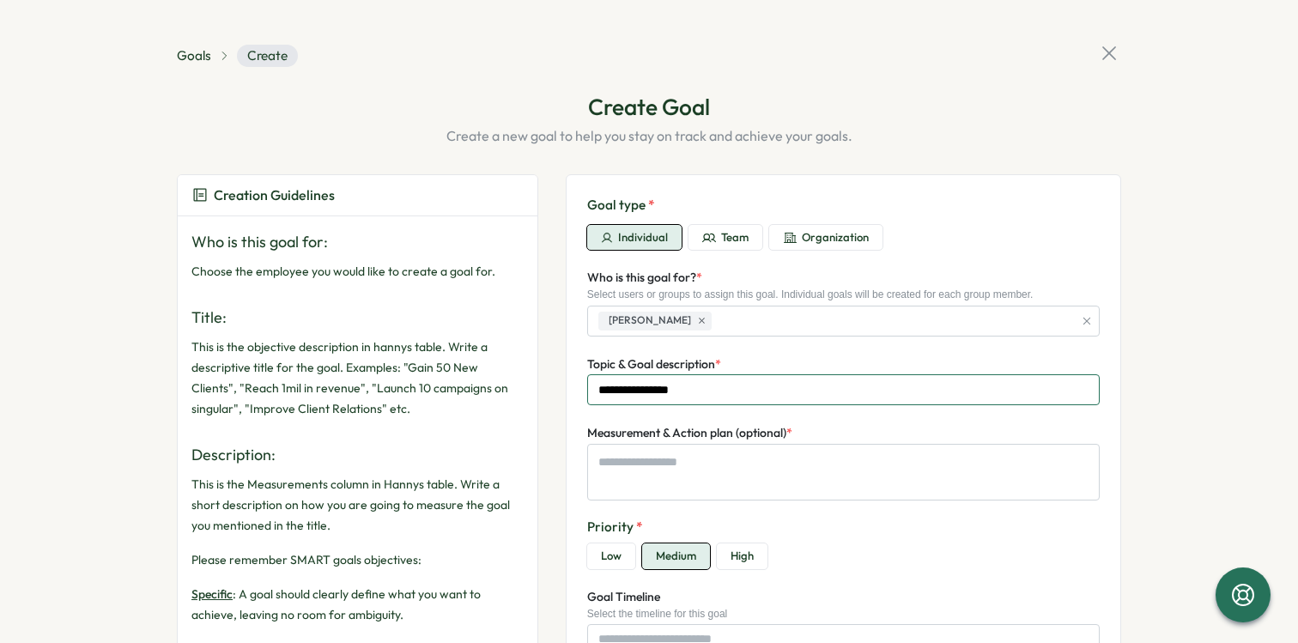
type input "**********"
type textarea "*"
type input "**********"
type textarea "*"
type input "**********"
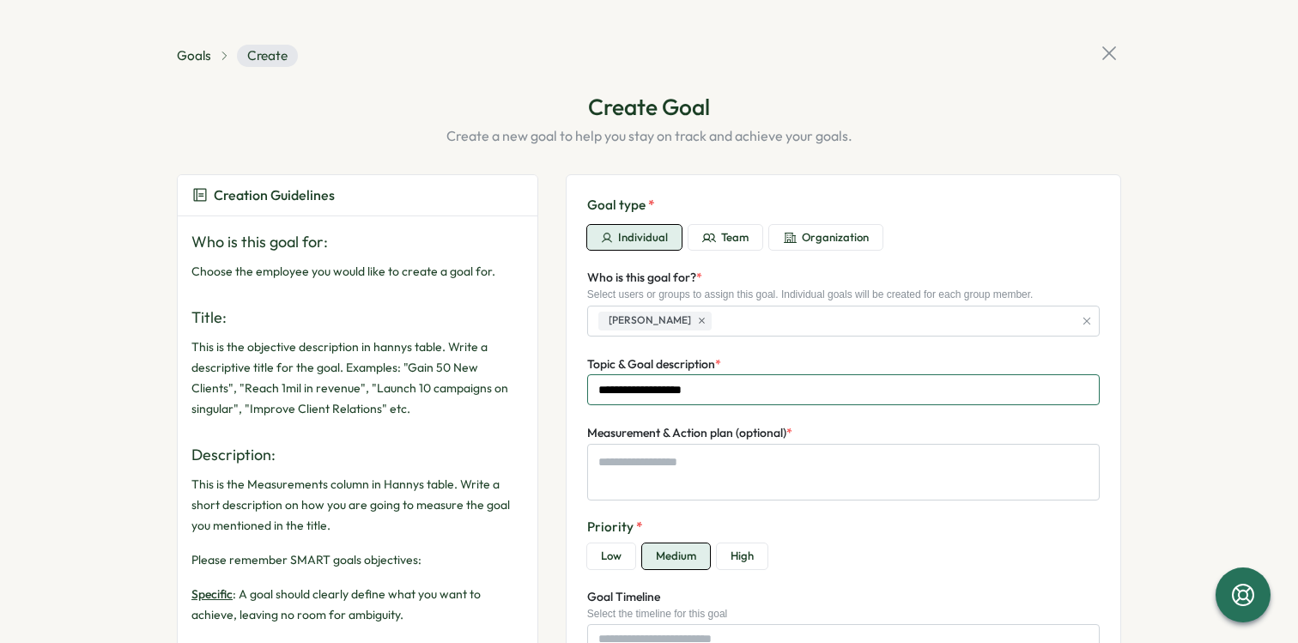
type textarea "*"
type input "**********"
type textarea "*"
type input "**********"
type textarea "*"
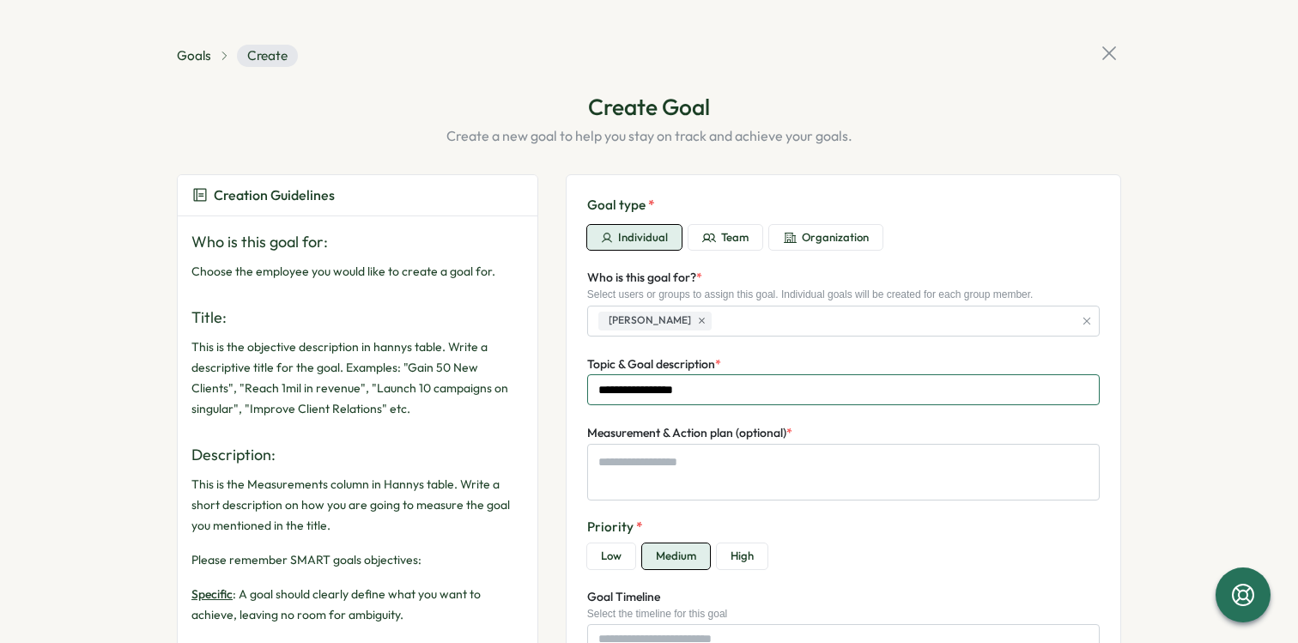
type input "**********"
type textarea "*"
type input "**********"
type textarea "*"
type input "**********"
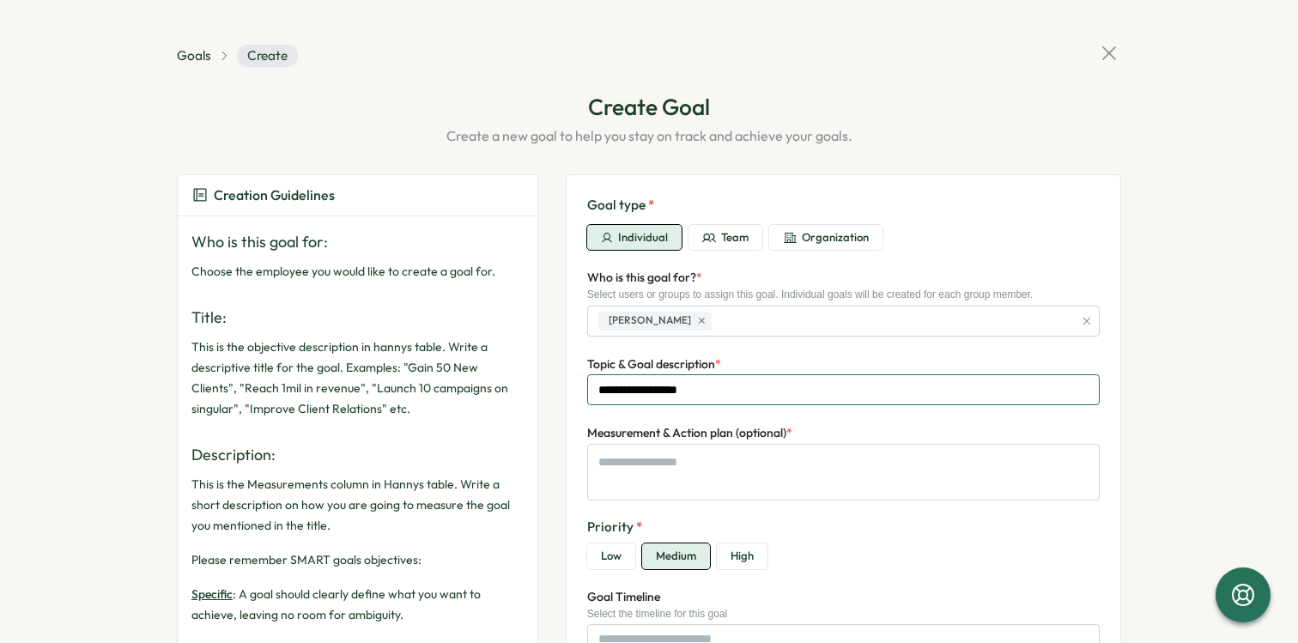
type textarea "*"
type input "**********"
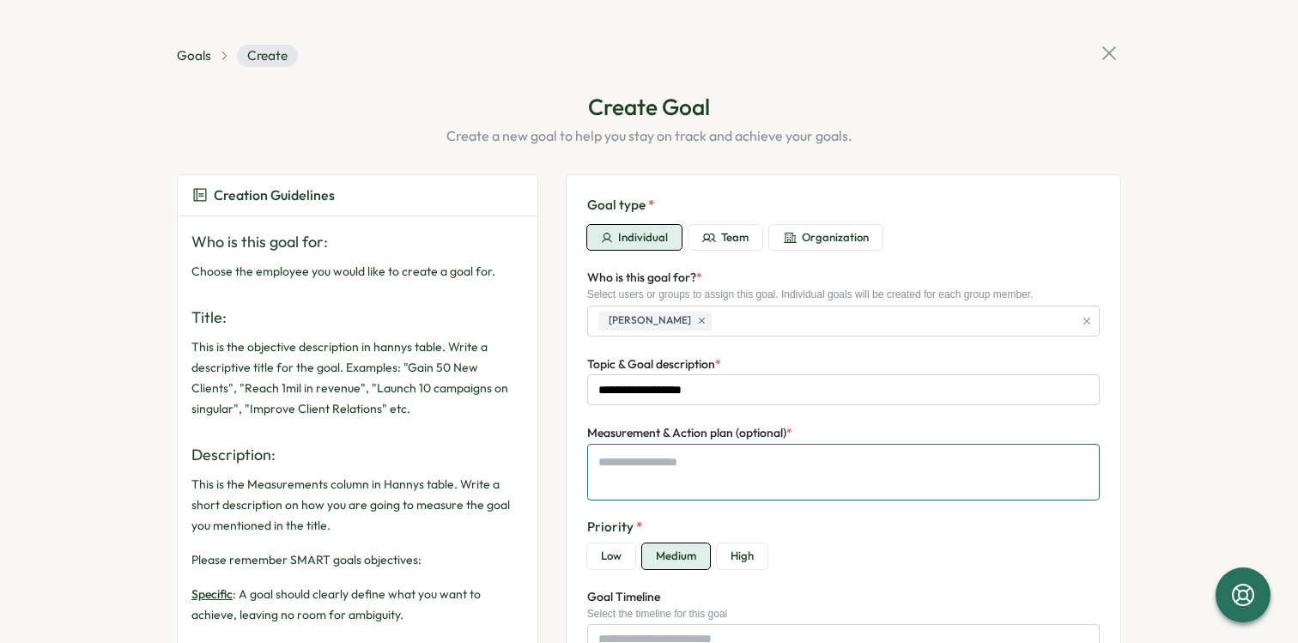
click at [669, 461] on textarea "Measurement & Action plan (optional) *" at bounding box center [843, 472] width 513 height 57
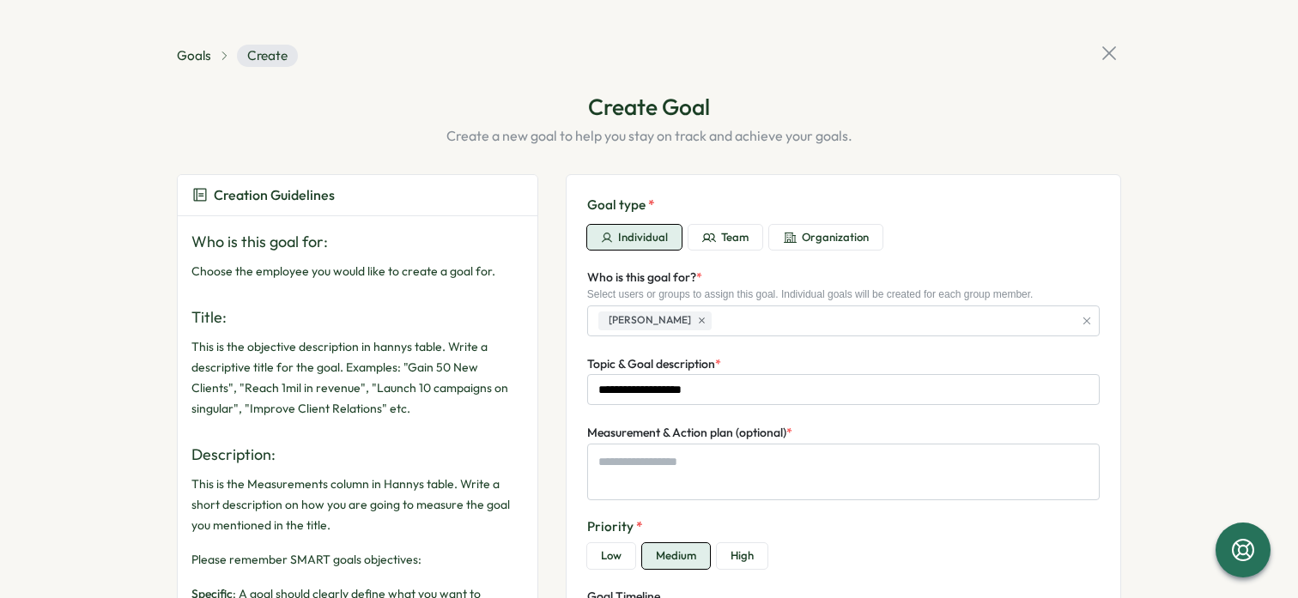
click at [1102, 54] on icon at bounding box center [1109, 53] width 24 height 24
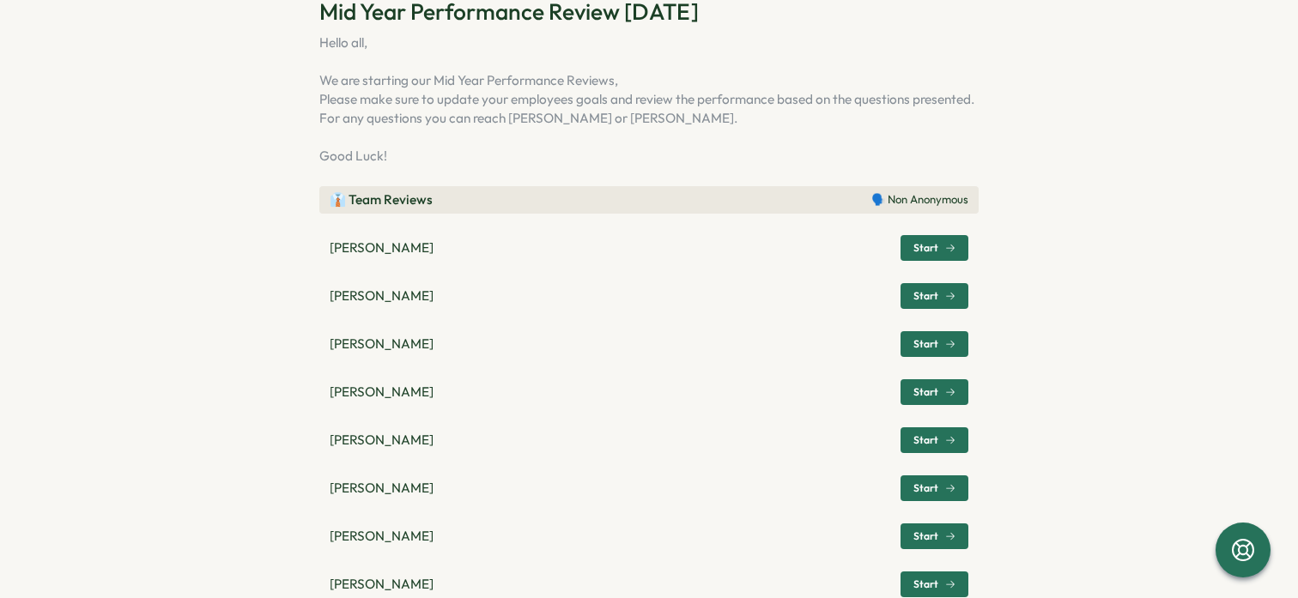
scroll to position [132, 0]
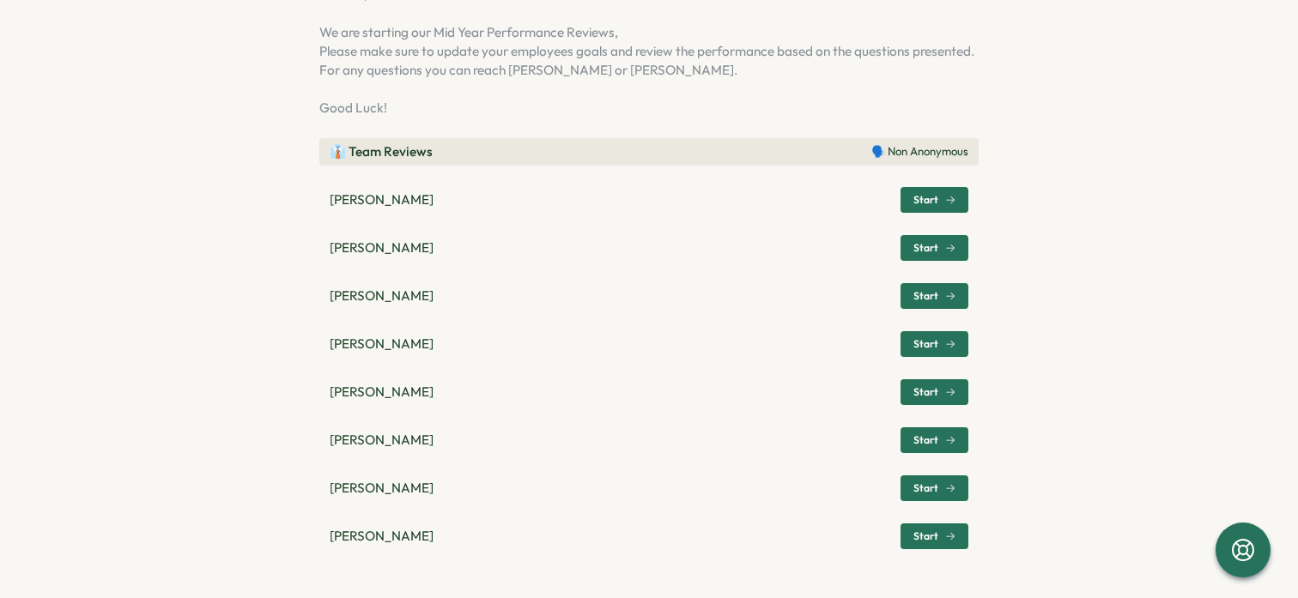
click at [926, 297] on span "Start" at bounding box center [926, 296] width 25 height 10
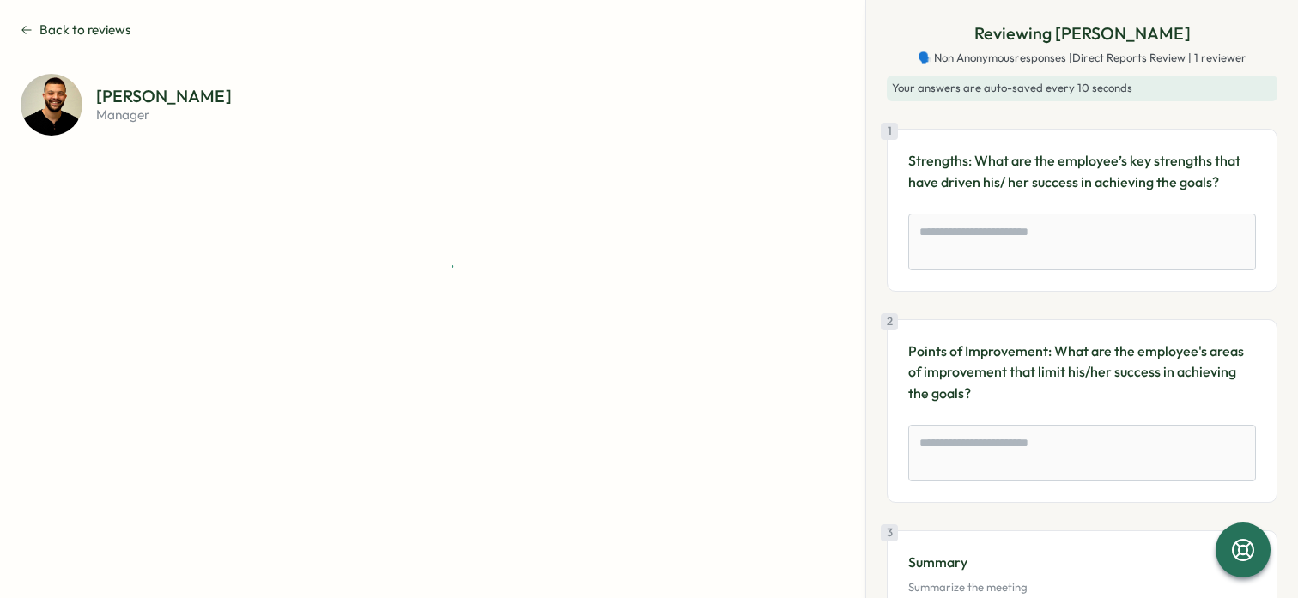
scroll to position [0, 0]
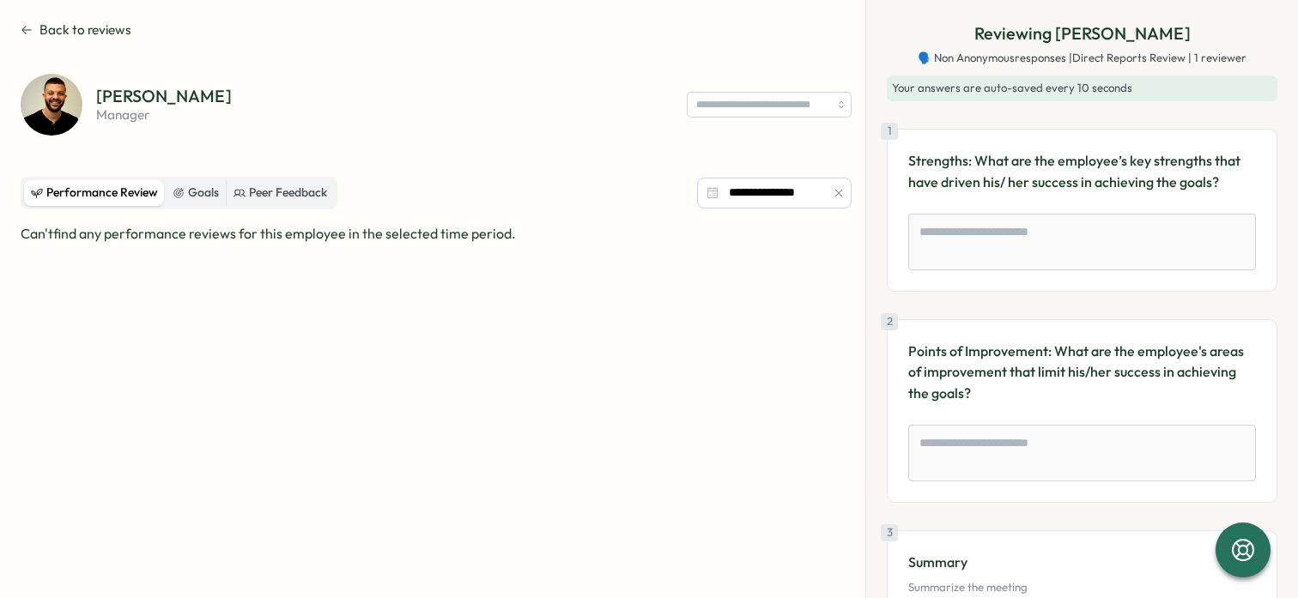
click at [185, 210] on div "**********" at bounding box center [436, 393] width 831 height 433
click at [191, 198] on div "Goals" at bounding box center [196, 193] width 46 height 19
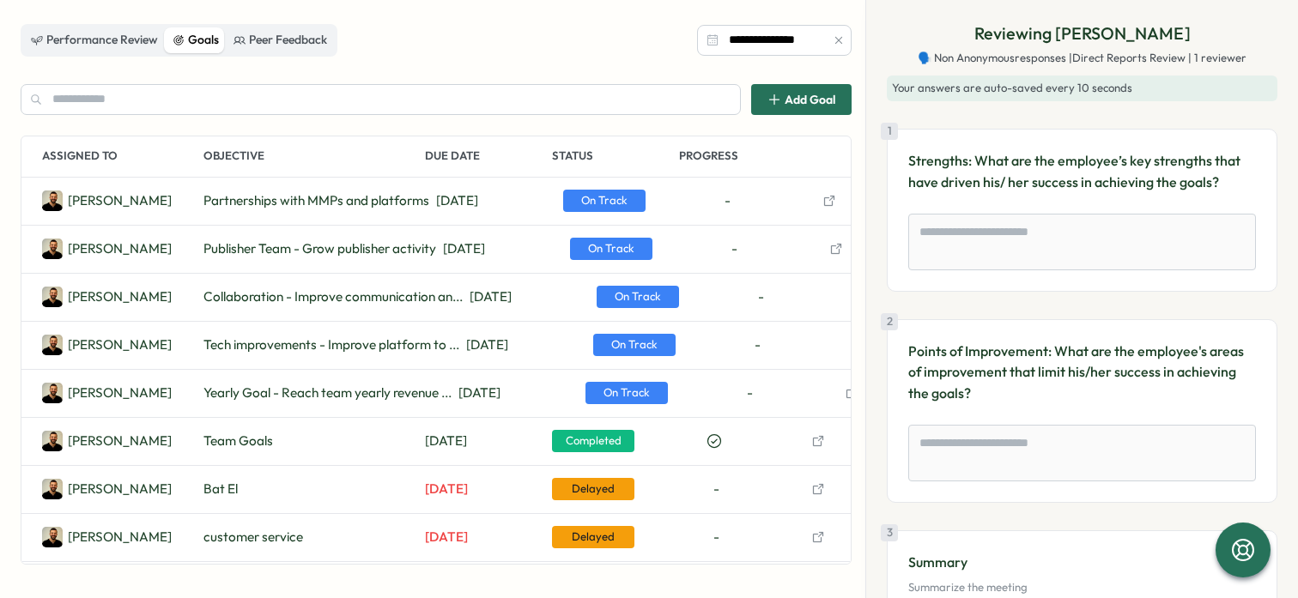
scroll to position [0, 33]
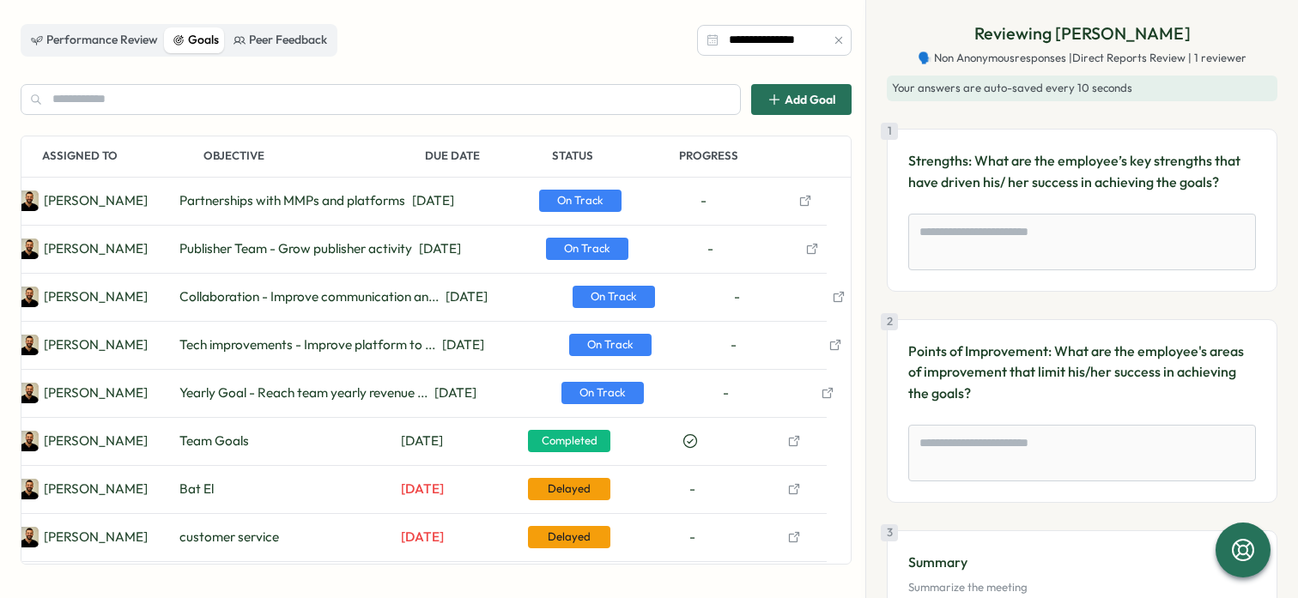
click at [823, 397] on icon "button" at bounding box center [828, 393] width 14 height 14
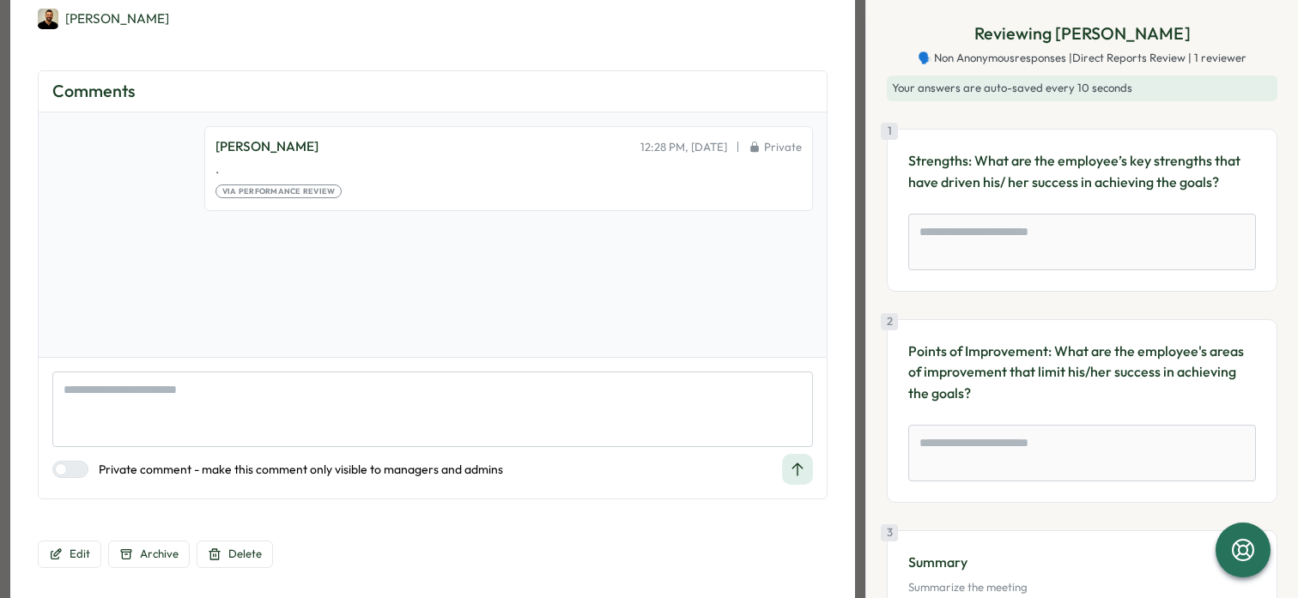
scroll to position [301, 0]
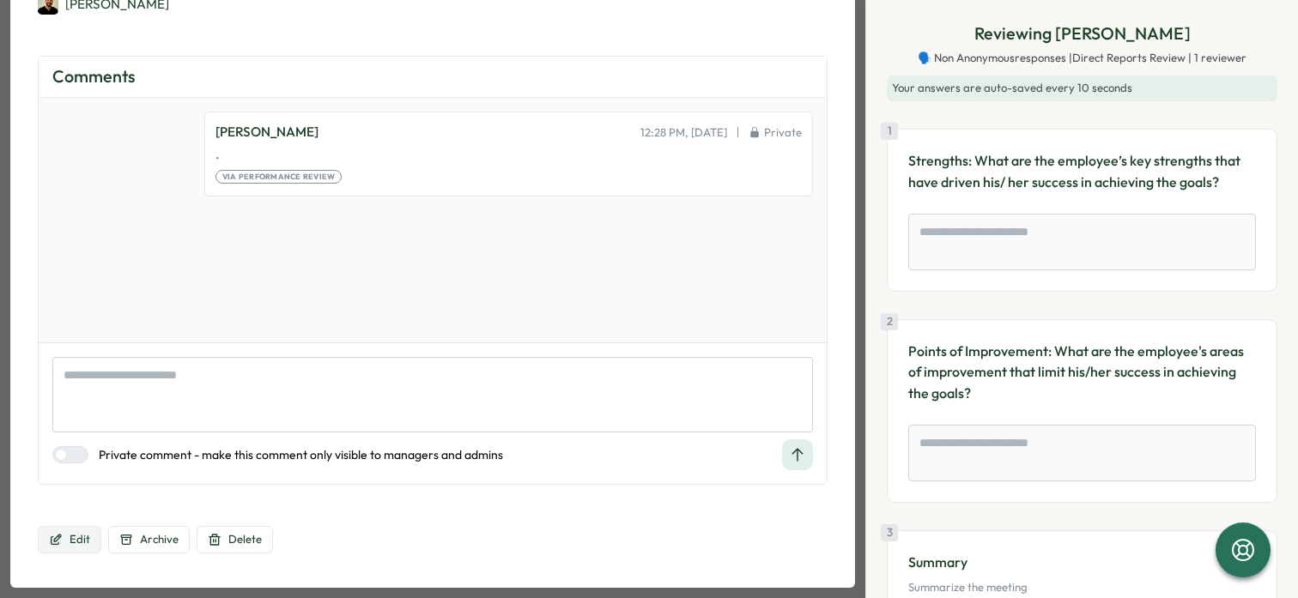
click at [72, 544] on span "Edit" at bounding box center [80, 539] width 21 height 15
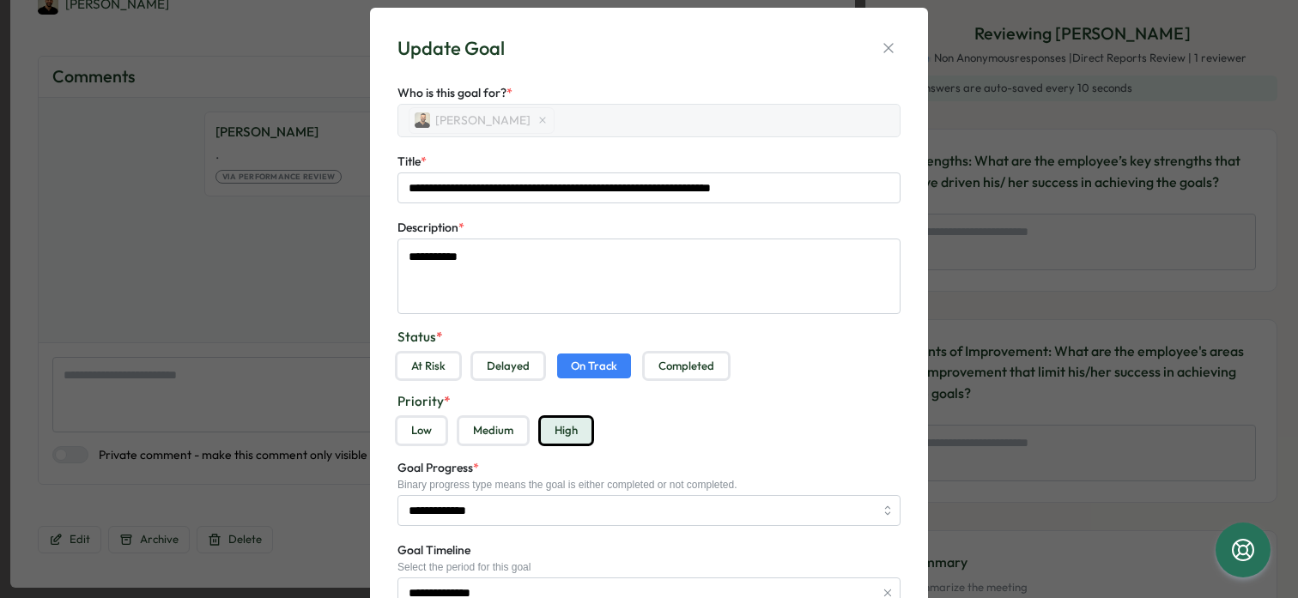
scroll to position [0, 0]
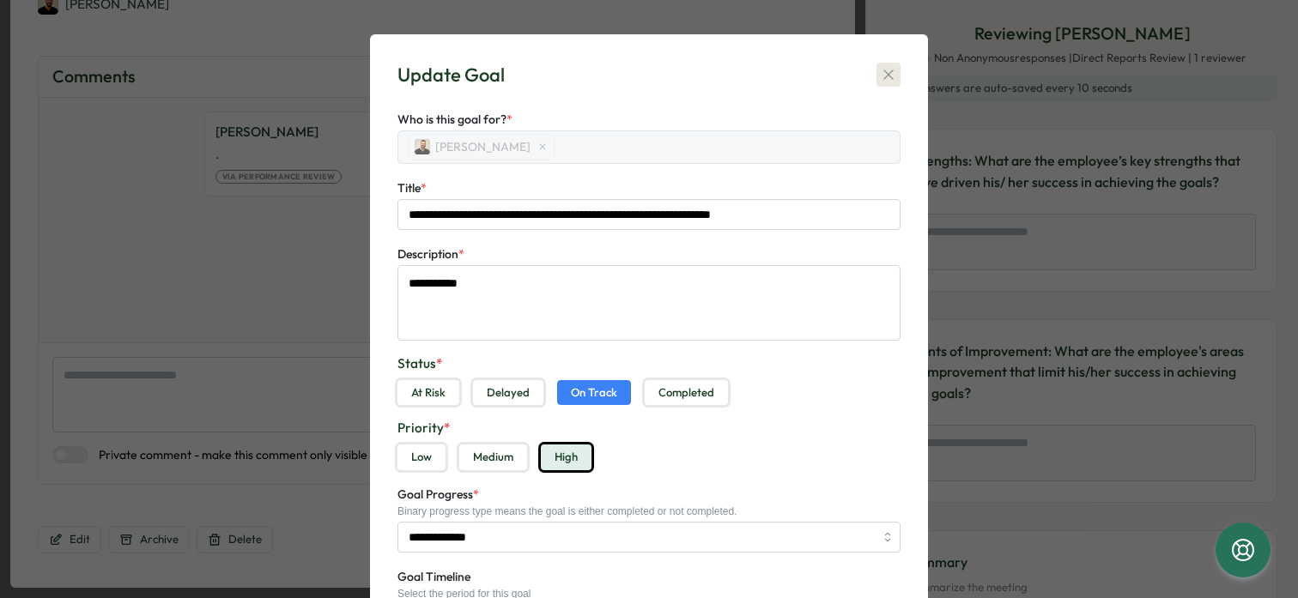
click at [880, 70] on icon "button" at bounding box center [888, 74] width 17 height 17
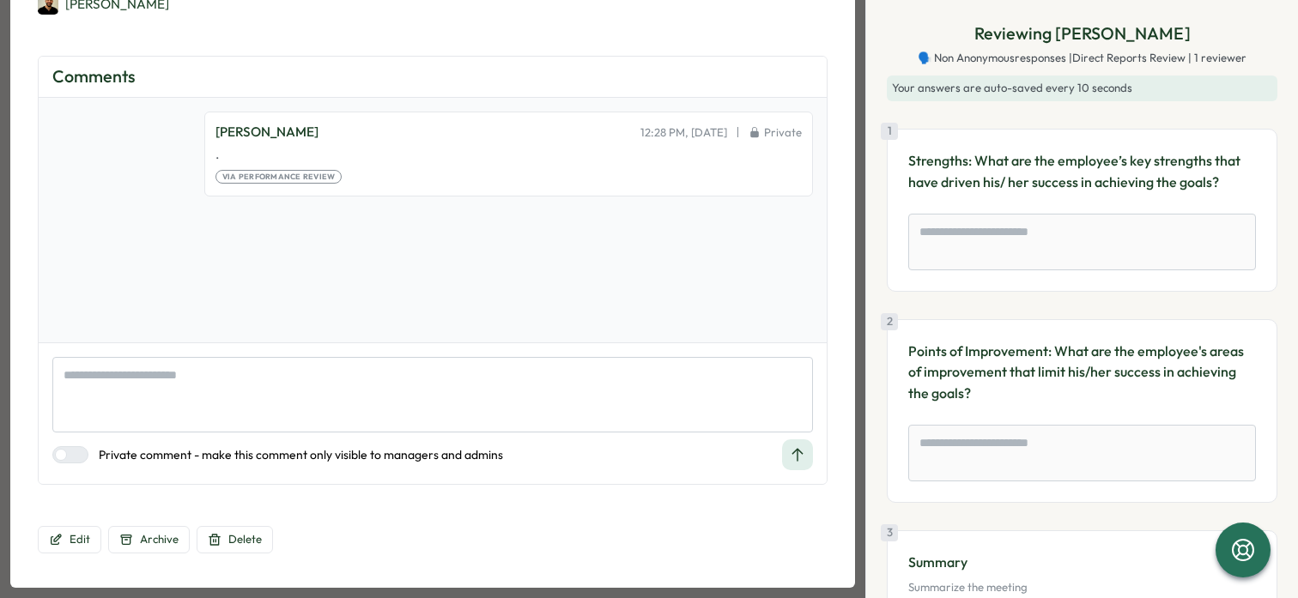
drag, startPoint x: 425, startPoint y: 346, endPoint x: 425, endPoint y: 278, distance: 67.8
click at [425, 330] on div "Comments Raphi Green 12:28 PM, Mar 17 Private . 17 Mar 2025, 12:28 PM Via Perfo…" at bounding box center [433, 270] width 790 height 429
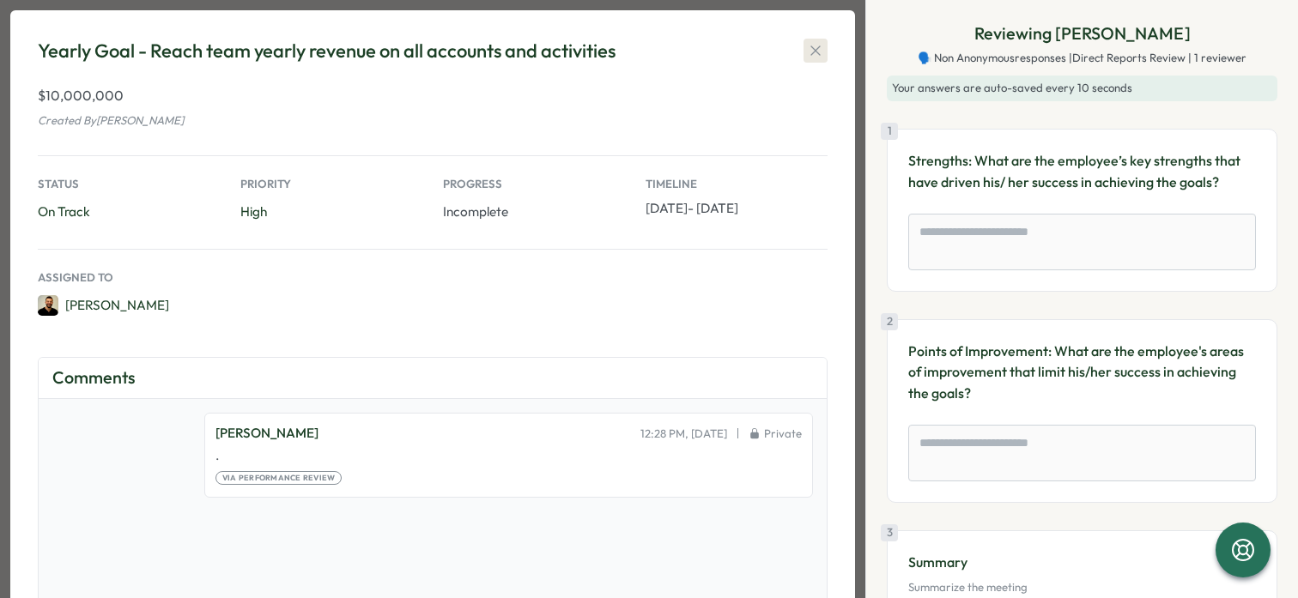
click at [811, 55] on icon "button" at bounding box center [815, 50] width 9 height 9
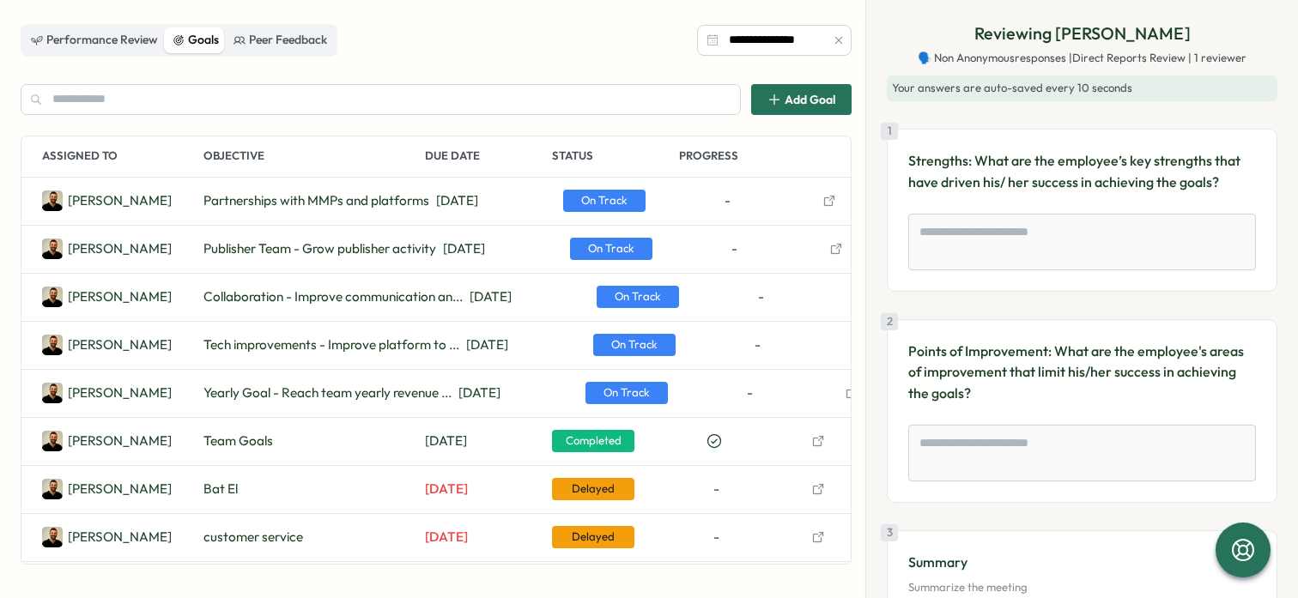
click at [785, 94] on span "Add Goal" at bounding box center [810, 100] width 51 height 12
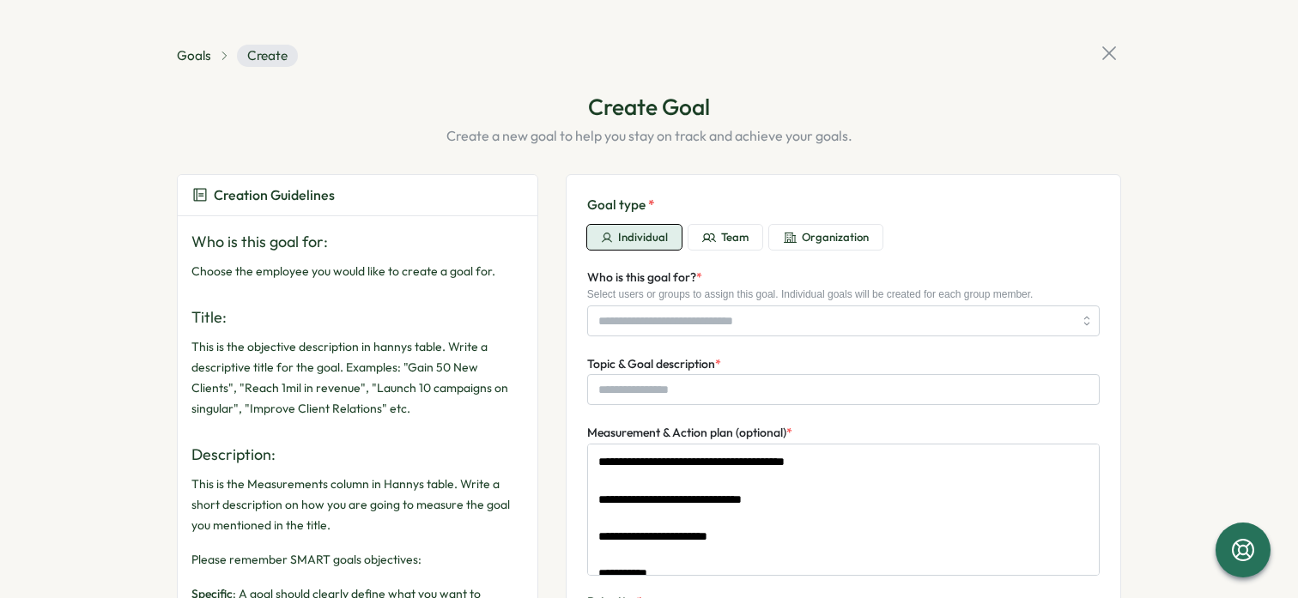
type textarea "*"
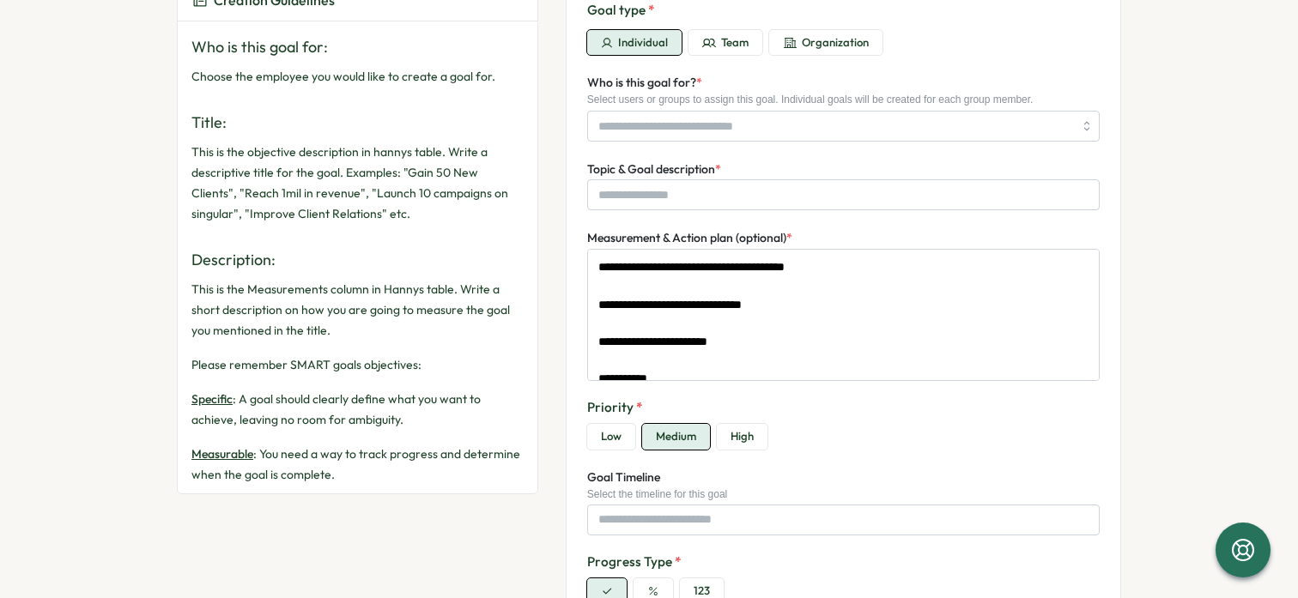
scroll to position [17, 0]
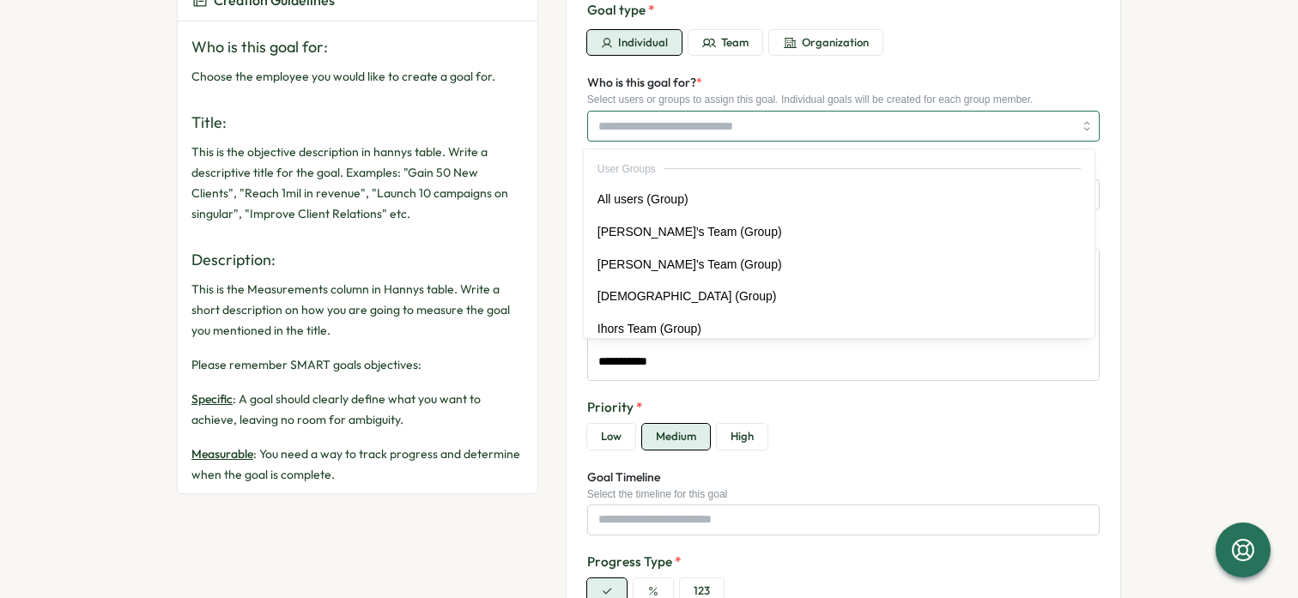
click at [685, 129] on input "Who is this goal for? *" at bounding box center [835, 126] width 475 height 29
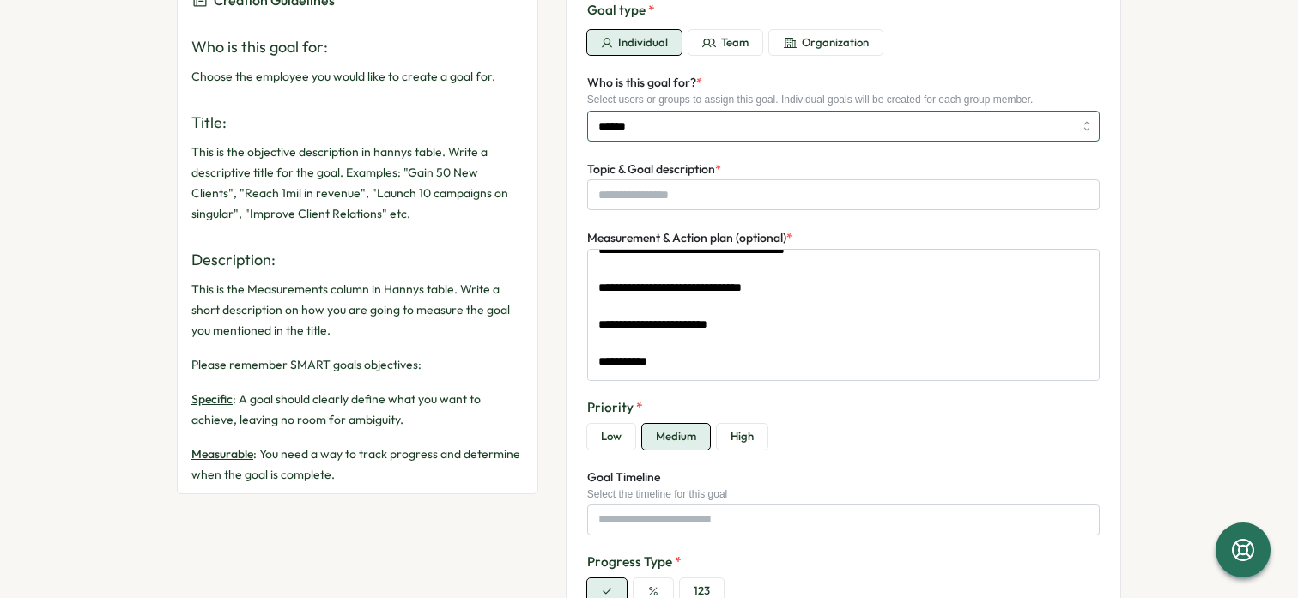
type input "*****"
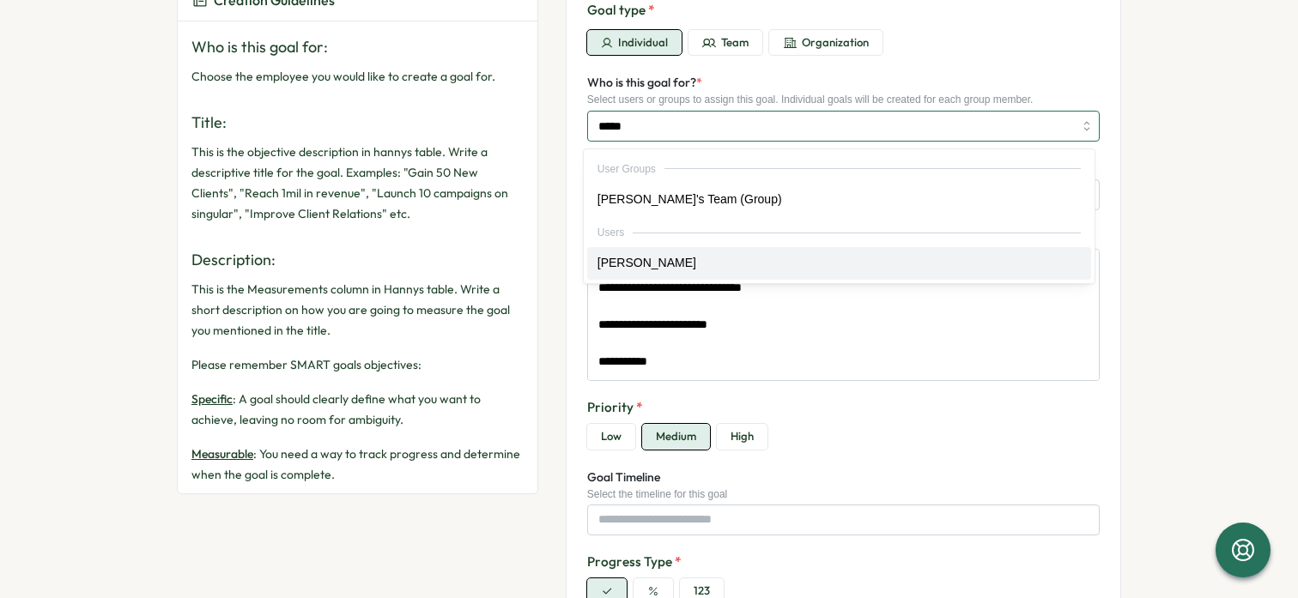
type textarea "*"
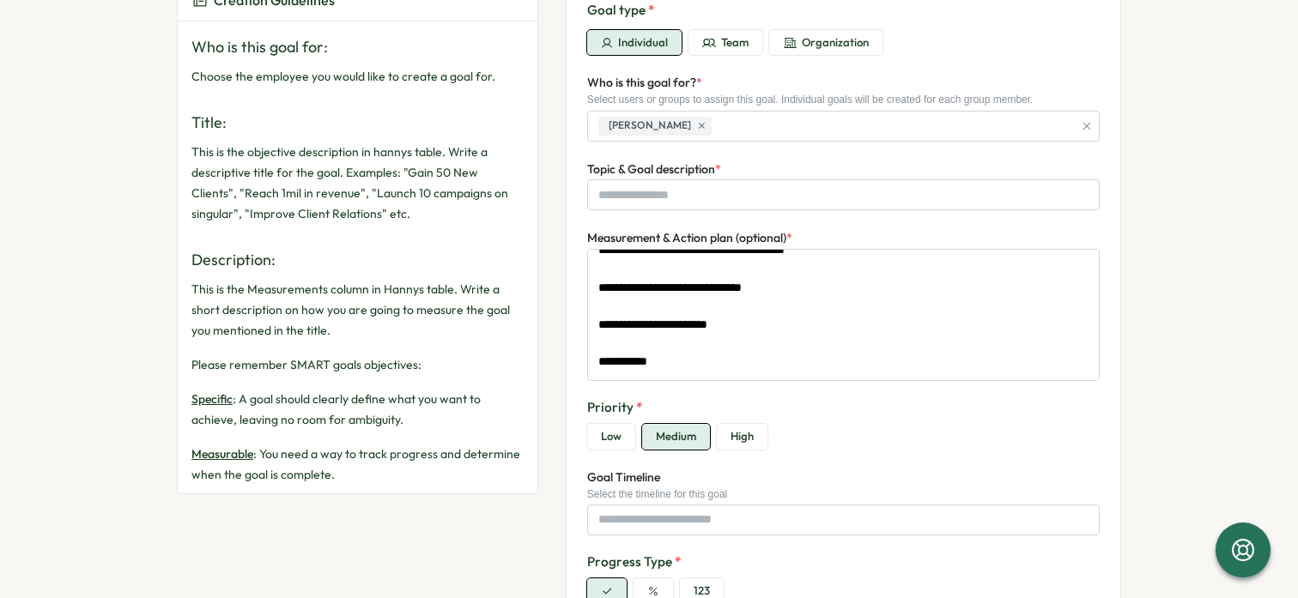
click at [554, 172] on div "Creation Guidelines Who is this goal for: Choose the employee you would like to…" at bounding box center [649, 375] width 945 height 793
click at [665, 191] on input "Topic & Goal description *" at bounding box center [843, 194] width 513 height 31
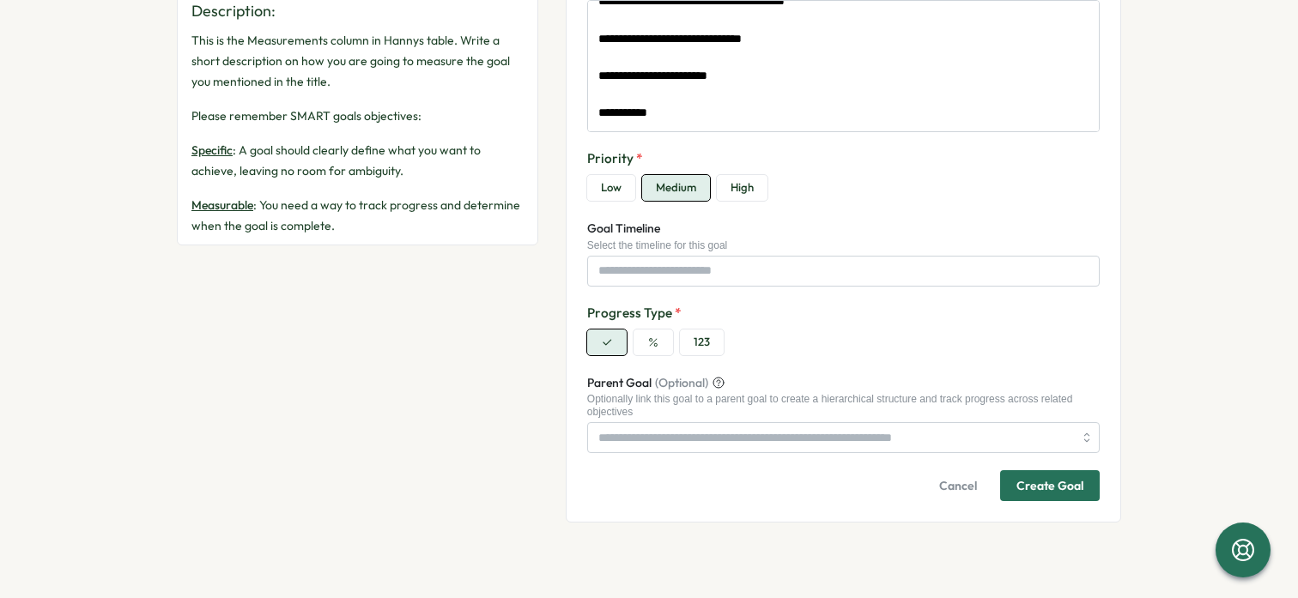
scroll to position [0, 0]
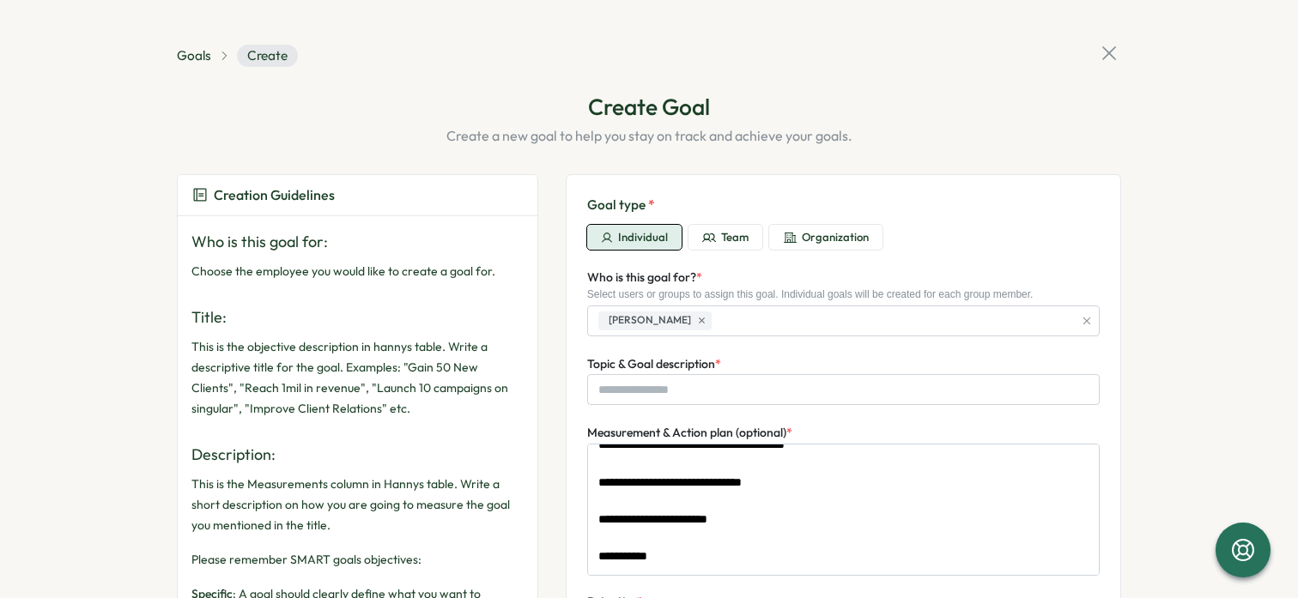
click at [1109, 54] on icon at bounding box center [1109, 53] width 24 height 24
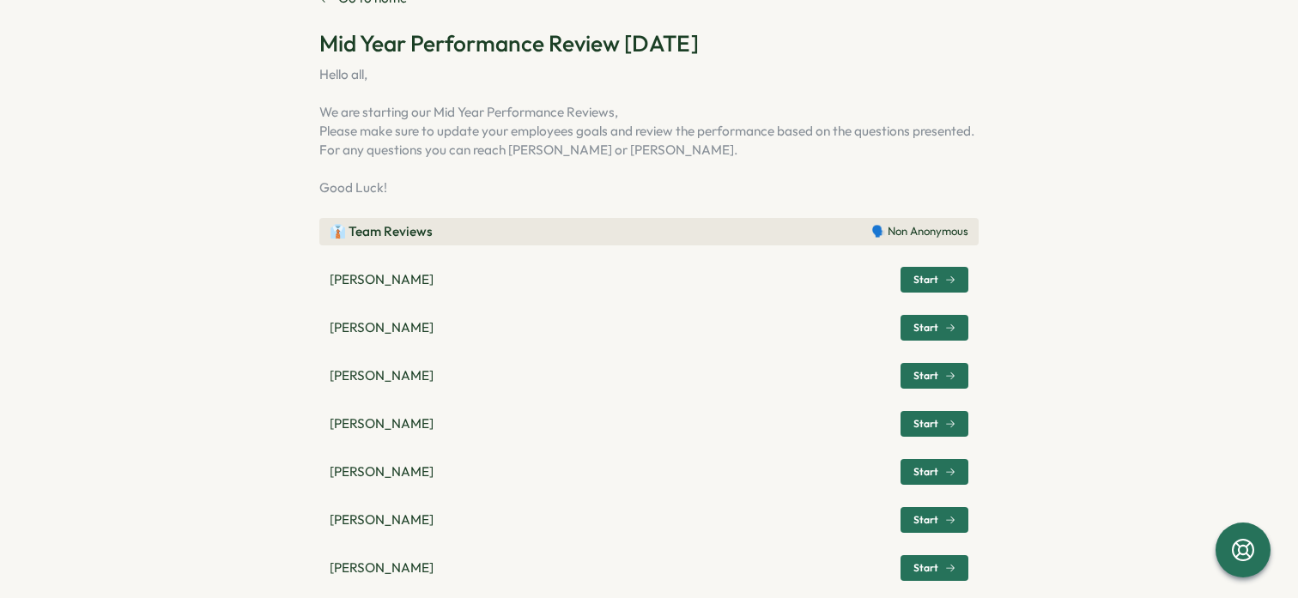
scroll to position [82, 0]
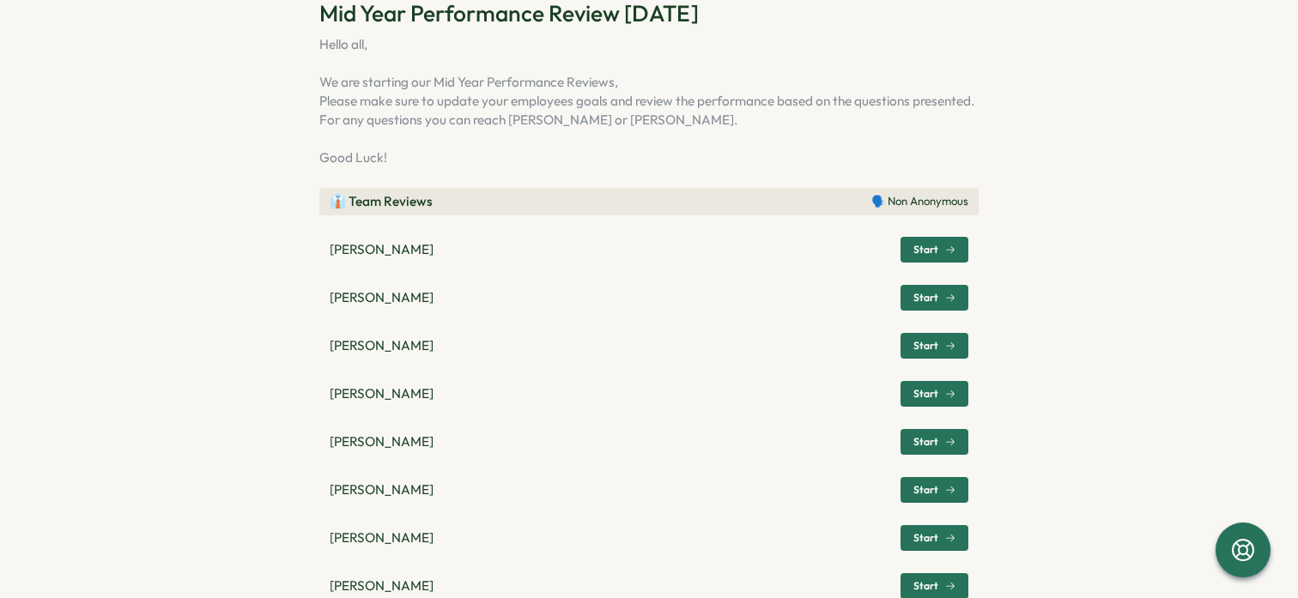
click at [914, 344] on span "Start" at bounding box center [926, 346] width 25 height 10
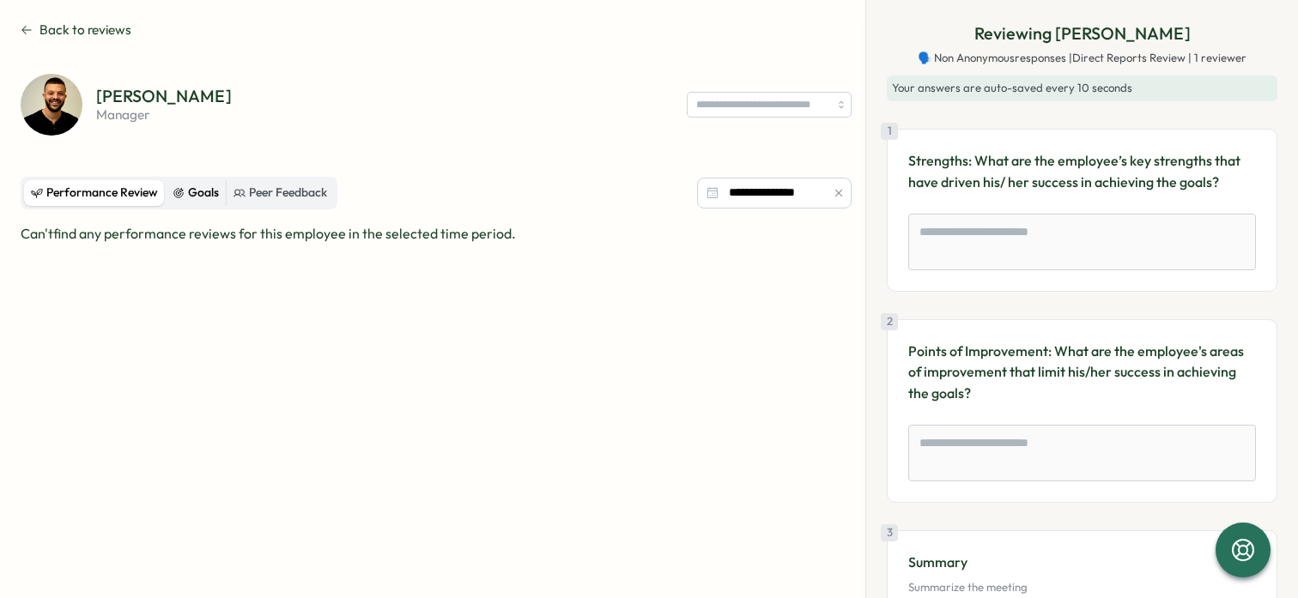
click at [204, 198] on div "Goals" at bounding box center [196, 193] width 46 height 19
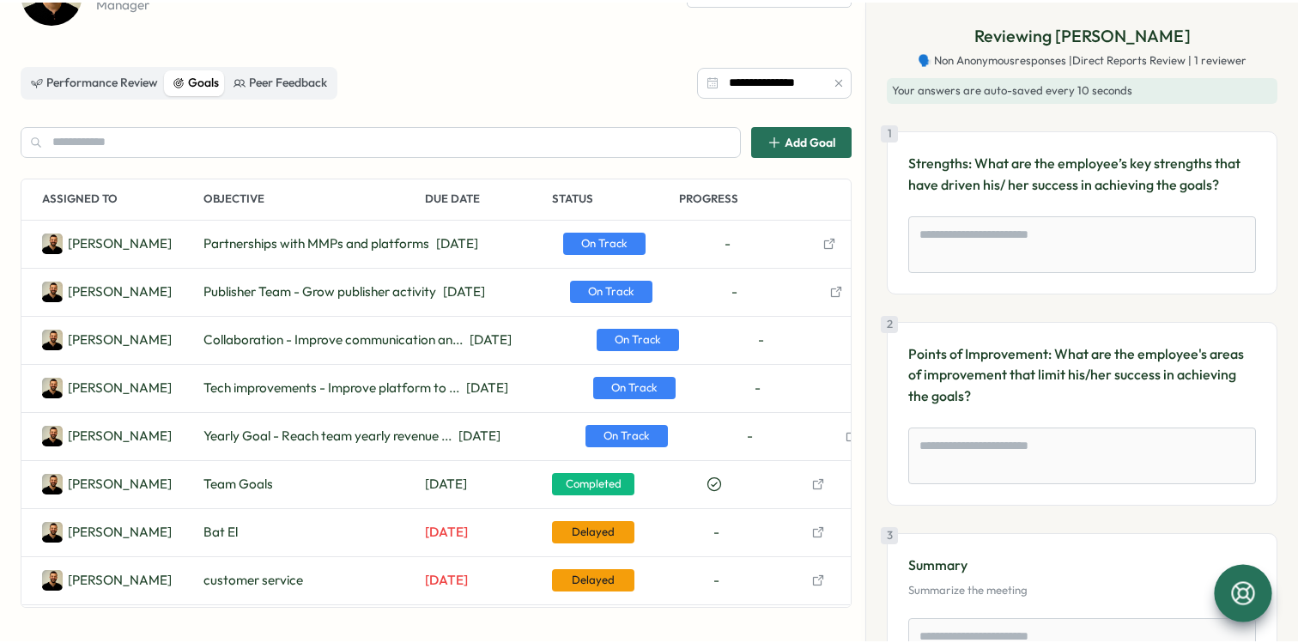
scroll to position [108, 0]
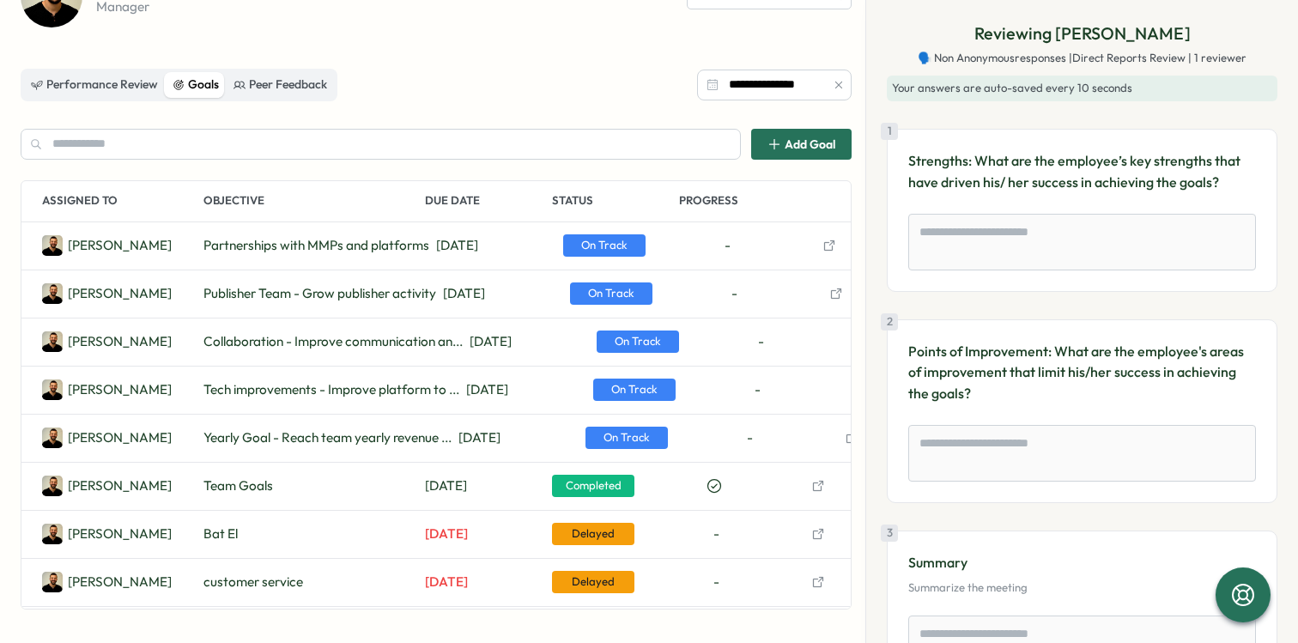
type textarea "*"
